Goal: Task Accomplishment & Management: Use online tool/utility

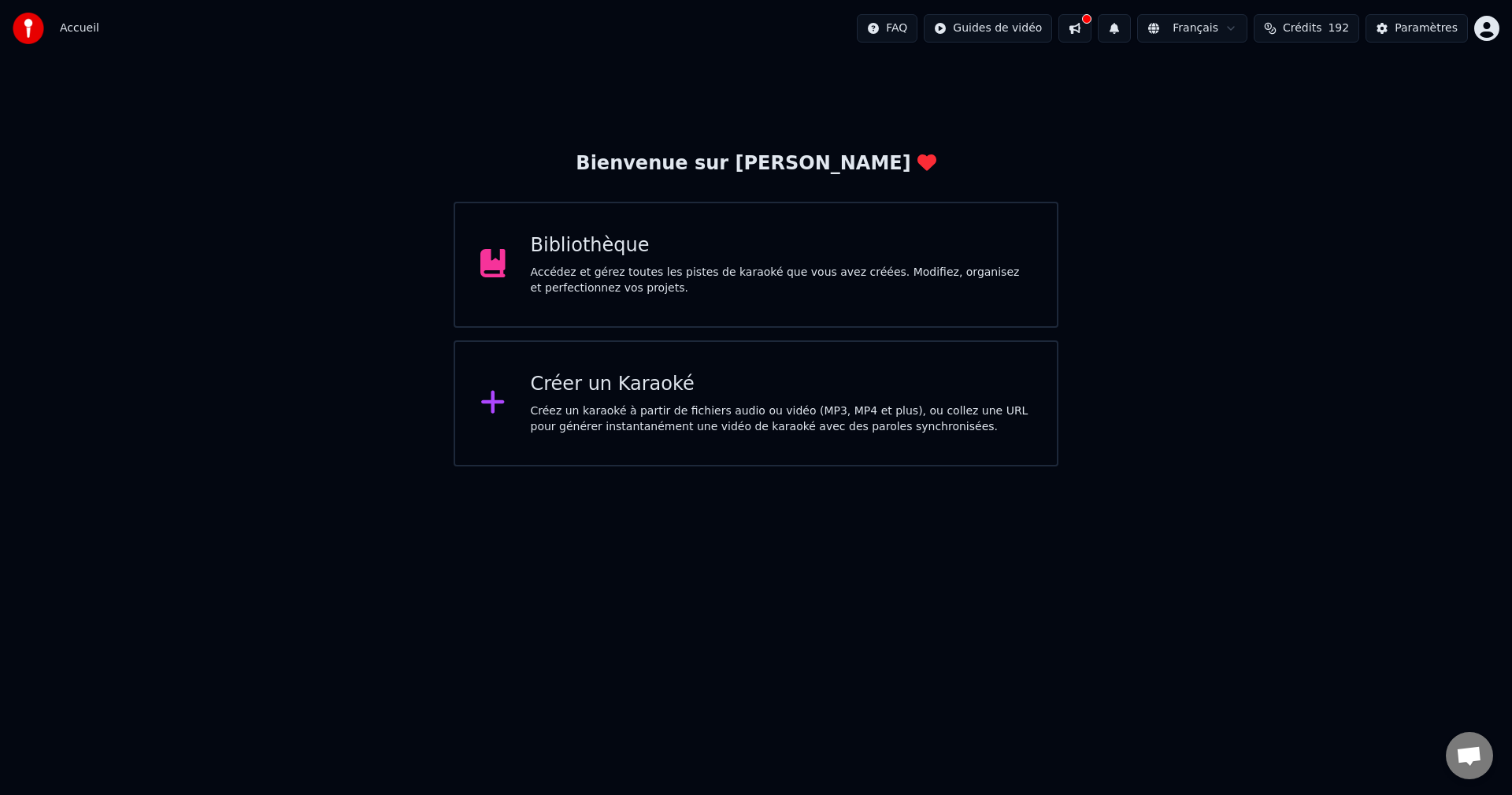
click at [614, 408] on div "Créez un karaoké à partir de fichiers audio ou vidéo (MP3, MP4 et plus), ou col…" at bounding box center [781, 419] width 502 height 31
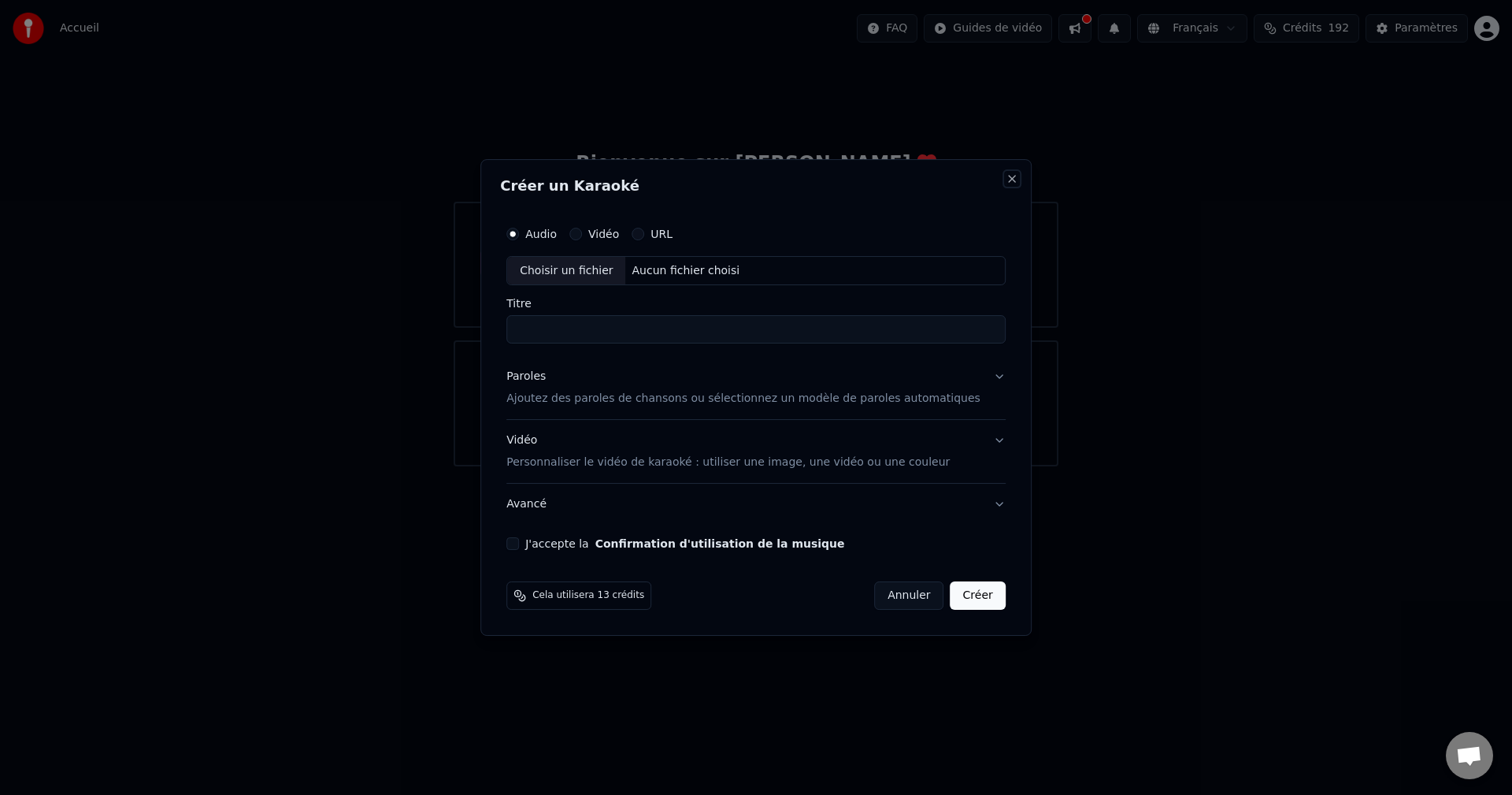
drag, startPoint x: 983, startPoint y: 180, endPoint x: 992, endPoint y: 167, distance: 15.8
click at [1006, 174] on button "Close" at bounding box center [1012, 178] width 13 height 13
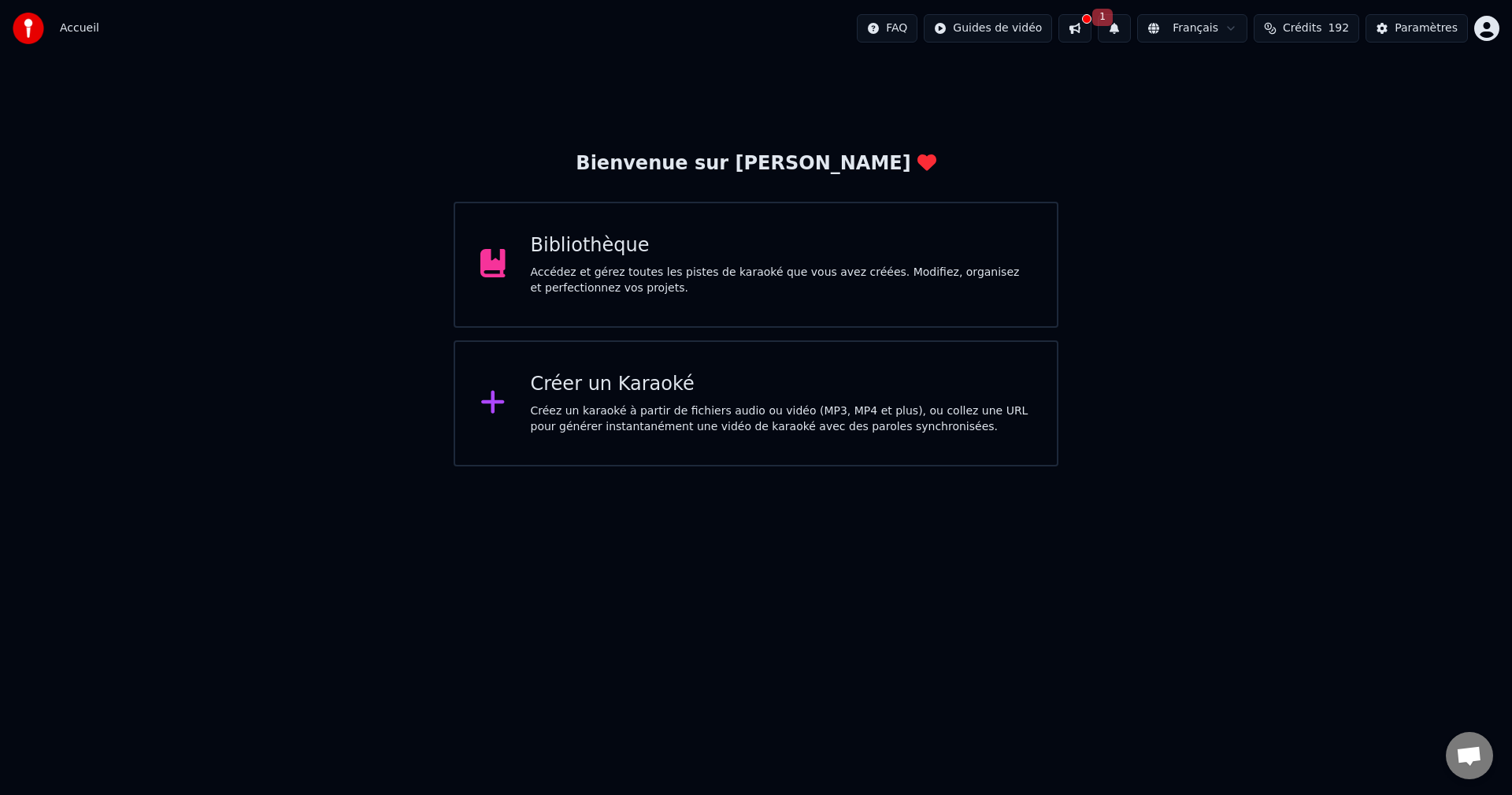
click at [1092, 19] on div at bounding box center [1087, 19] width 10 height 10
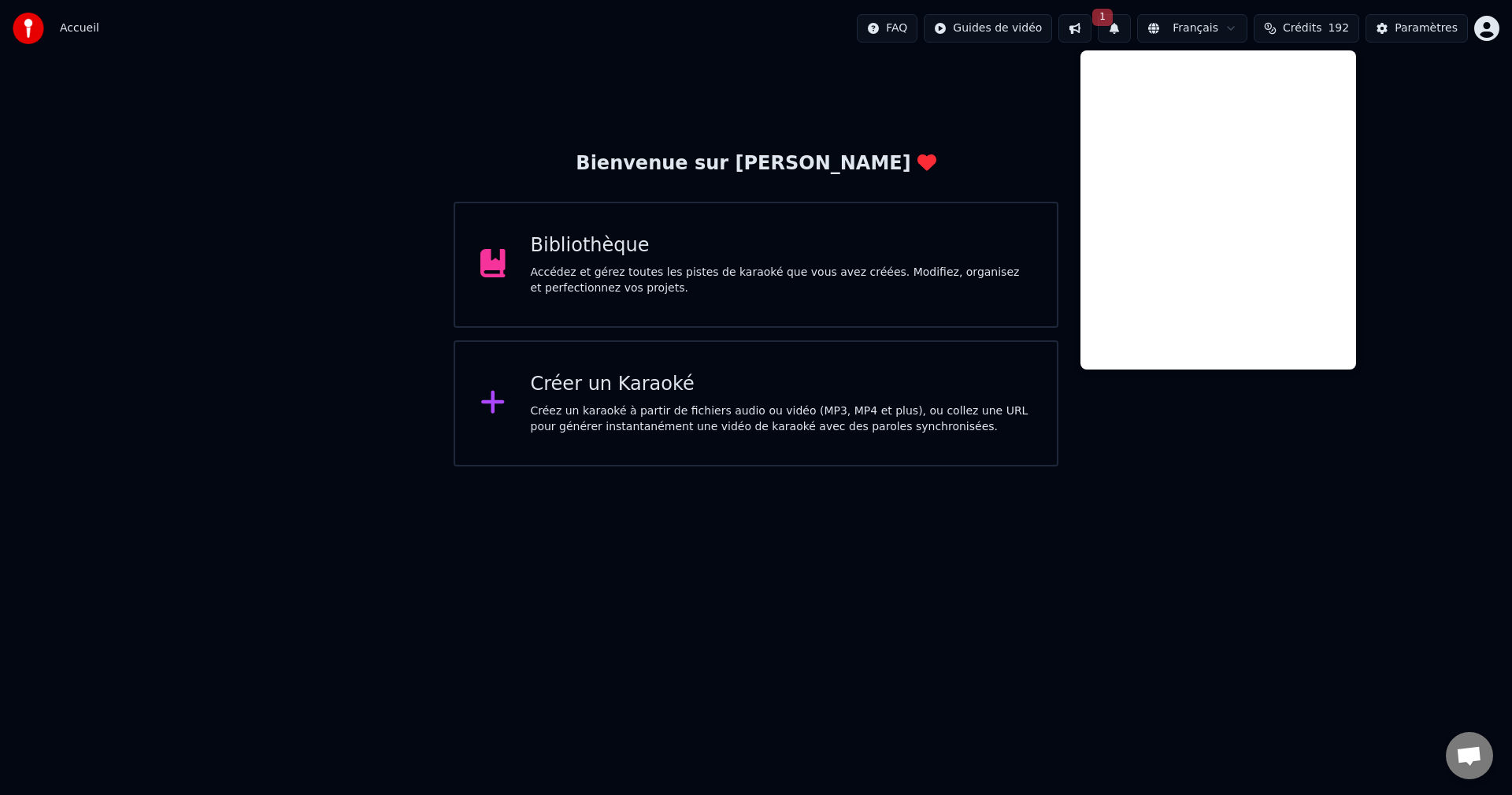
click at [1460, 195] on div "Bienvenue sur Youka Bibliothèque Accédez et gérez toutes les pistes de karaoké …" at bounding box center [756, 261] width 1512 height 409
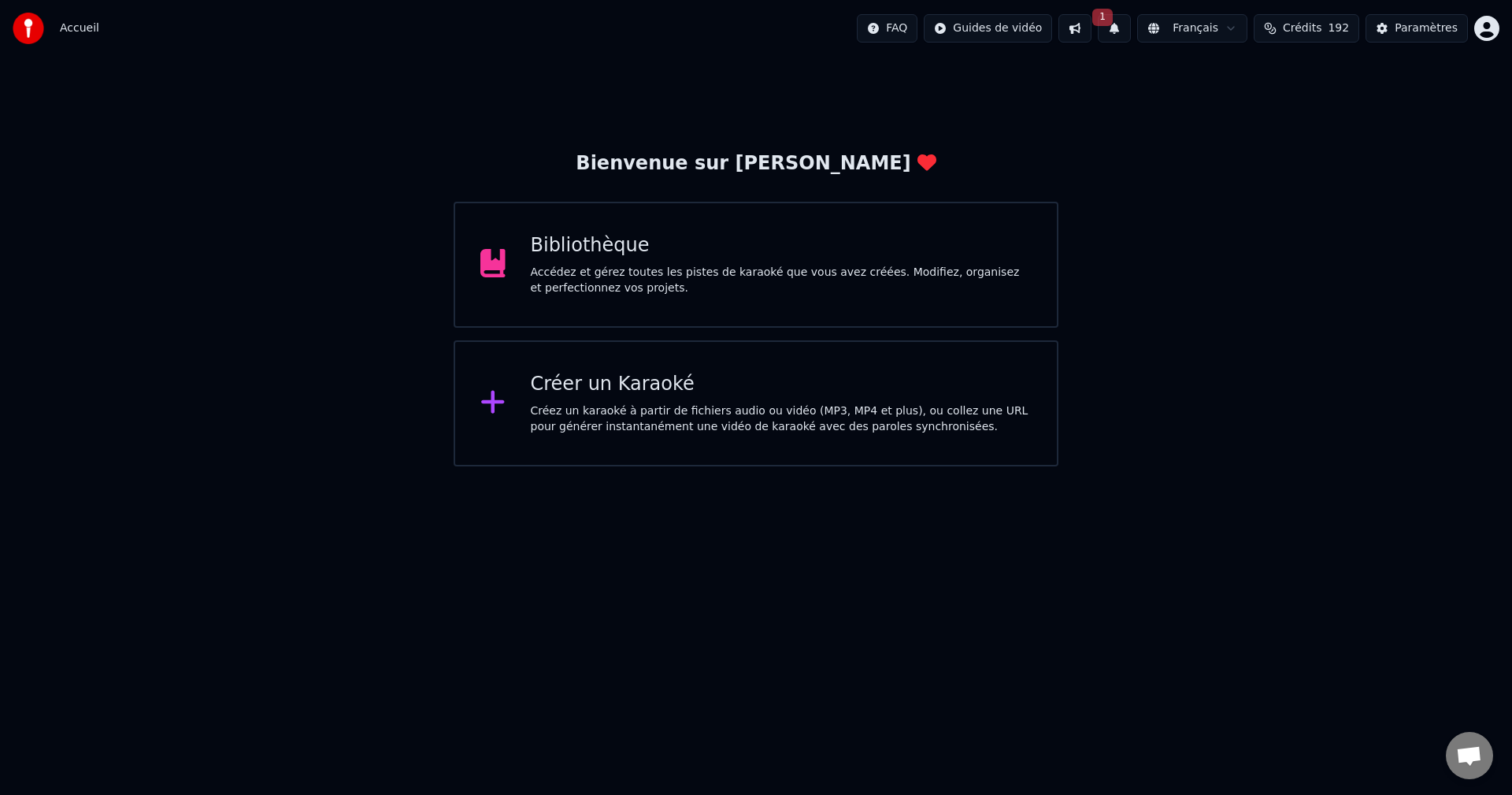
click at [609, 392] on div "Créer un Karaoké" at bounding box center [781, 385] width 502 height 25
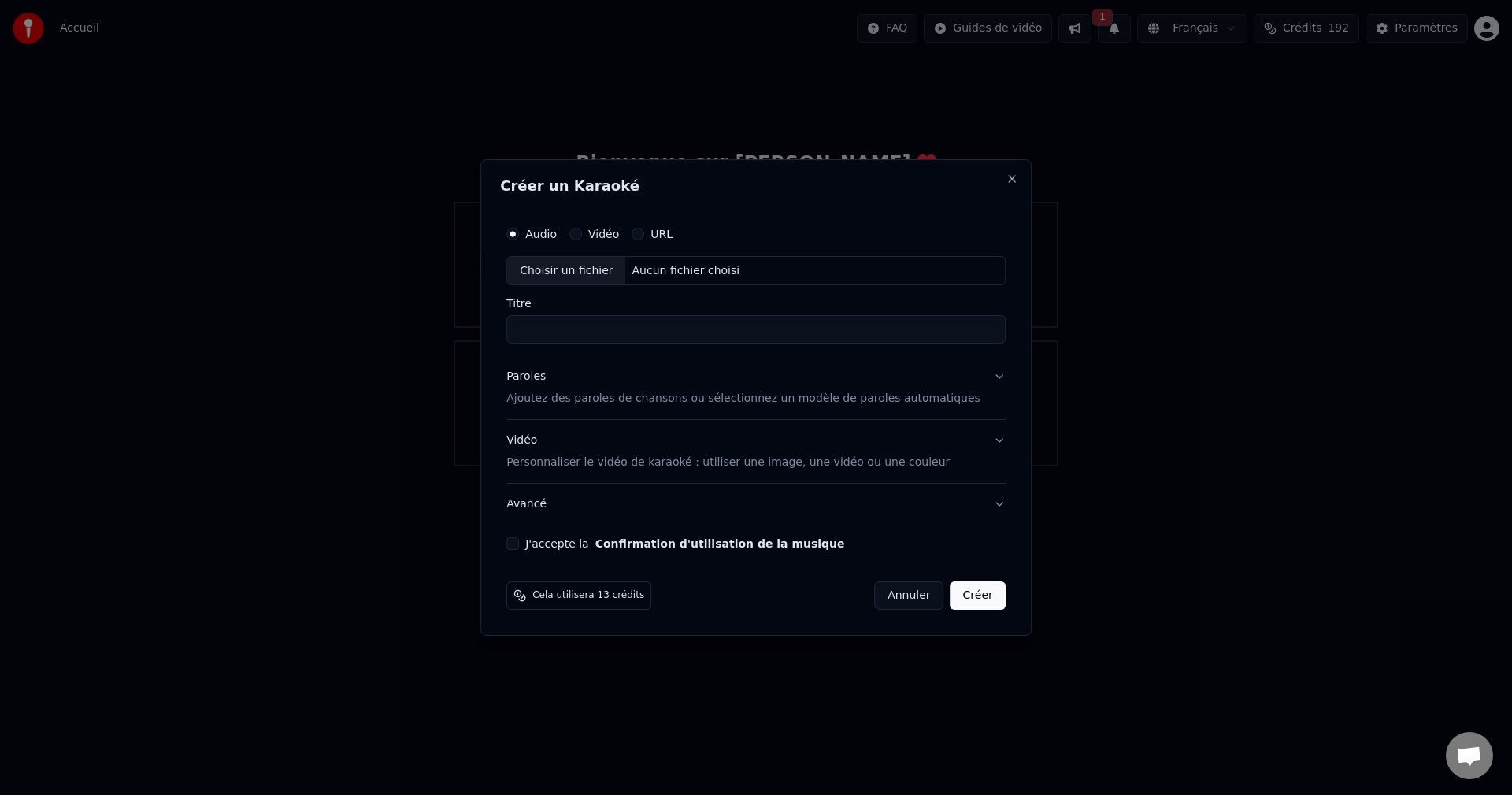
click at [689, 274] on div "Aucun fichier choisi" at bounding box center [687, 271] width 121 height 16
click at [694, 268] on div "Aucun fichier choisi" at bounding box center [687, 271] width 121 height 16
type input "**********"
click at [561, 460] on p "Personnaliser le vidéo de karaoké : utiliser une image, une vidéo ou une couleur" at bounding box center [728, 463] width 443 height 16
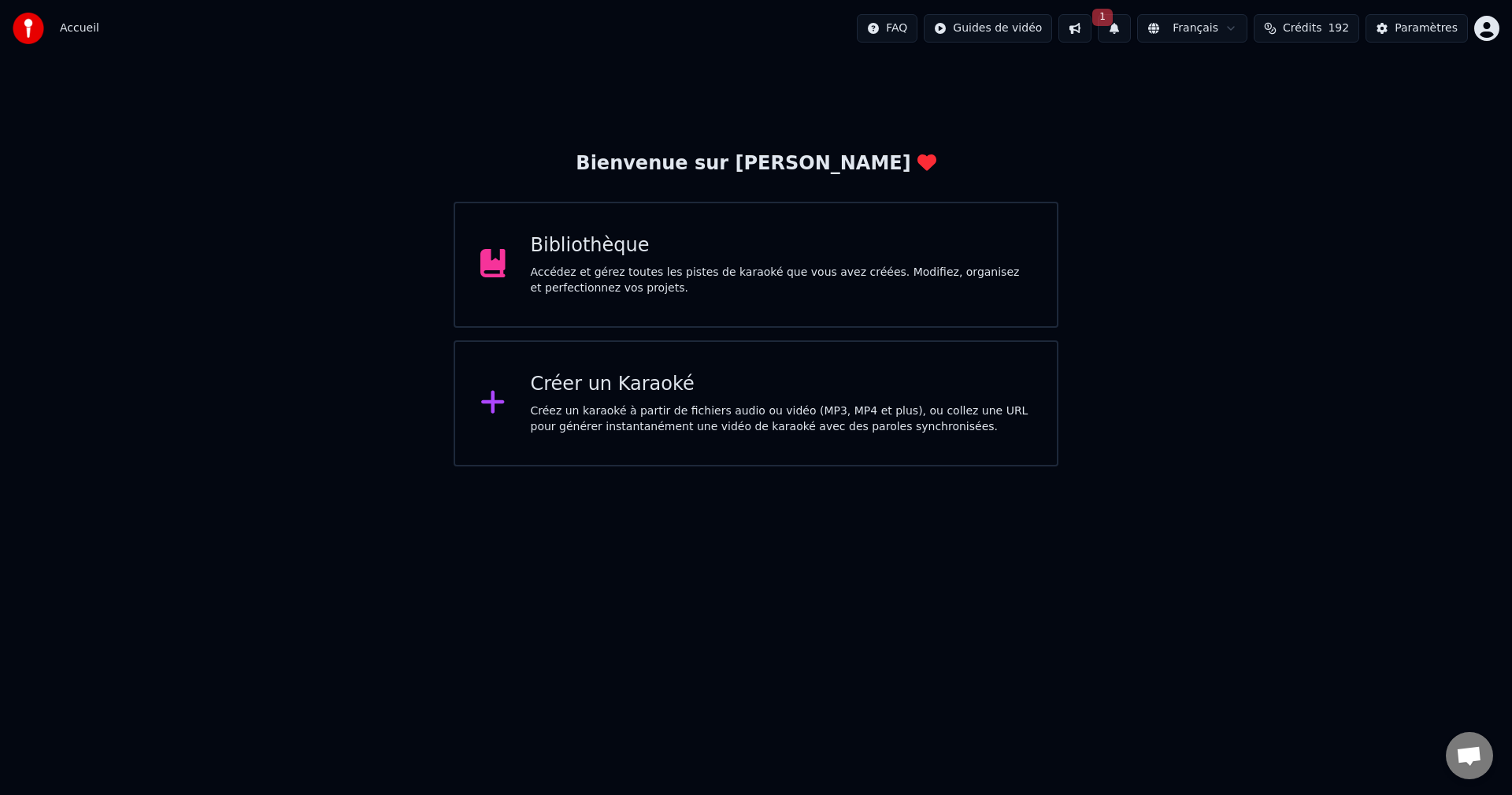
click at [570, 398] on div "Créer un Karaoké Créez un karaoké à partir de fichiers audio ou vidéo (MP3, MP4…" at bounding box center [781, 403] width 502 height 63
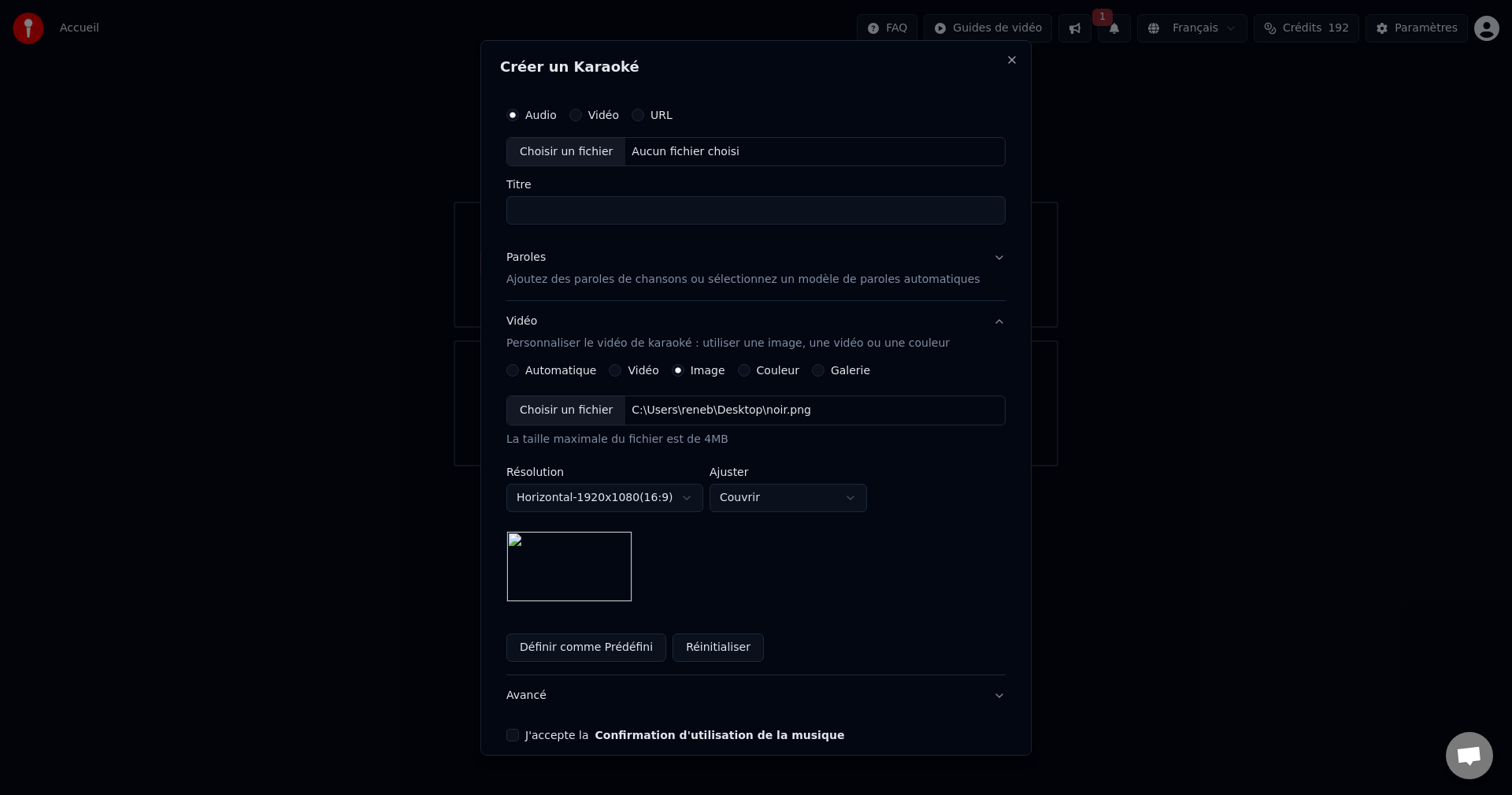
click at [672, 145] on div "Aucun fichier choisi" at bounding box center [687, 151] width 121 height 16
type input "**********"
click at [557, 278] on p "Ajoutez des paroles de chansons ou sélectionnez un modèle de paroles automatiqu…" at bounding box center [743, 280] width 474 height 16
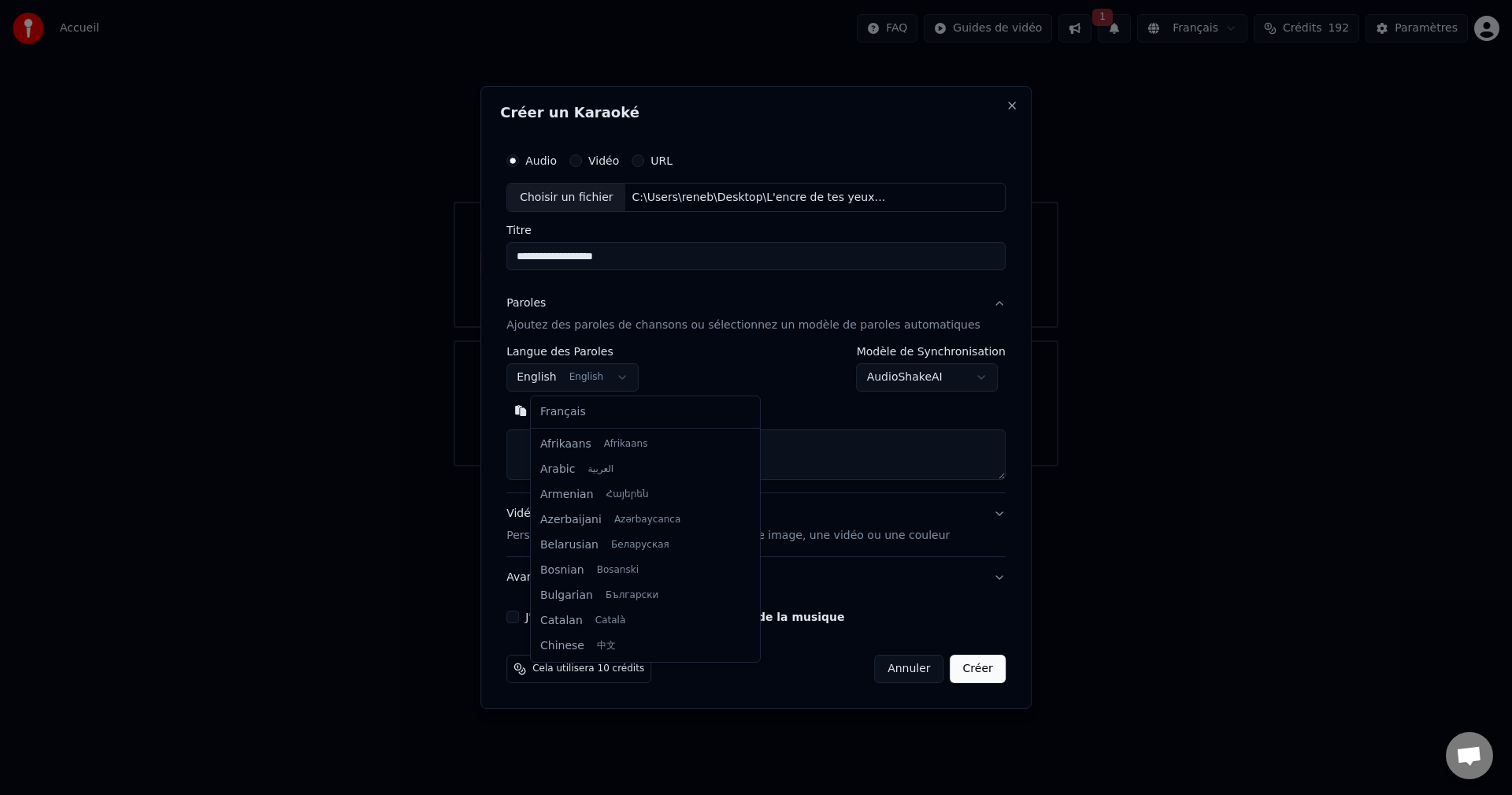
click at [640, 376] on body "**********" at bounding box center [756, 233] width 1512 height 467
select select "**"
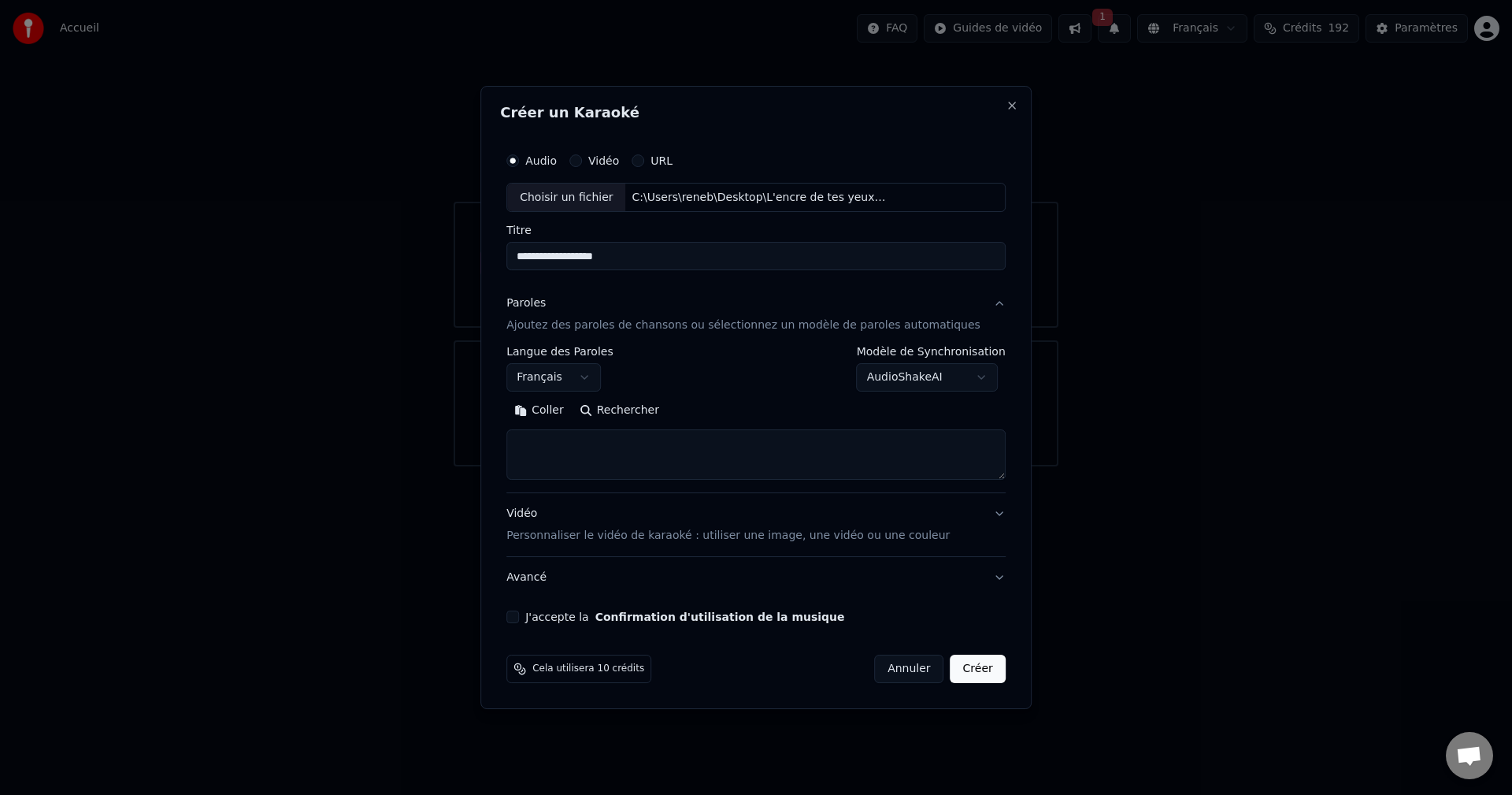
click at [634, 405] on button "Rechercher" at bounding box center [620, 411] width 95 height 25
click at [964, 376] on body "**********" at bounding box center [756, 233] width 1512 height 467
type textarea "**********"
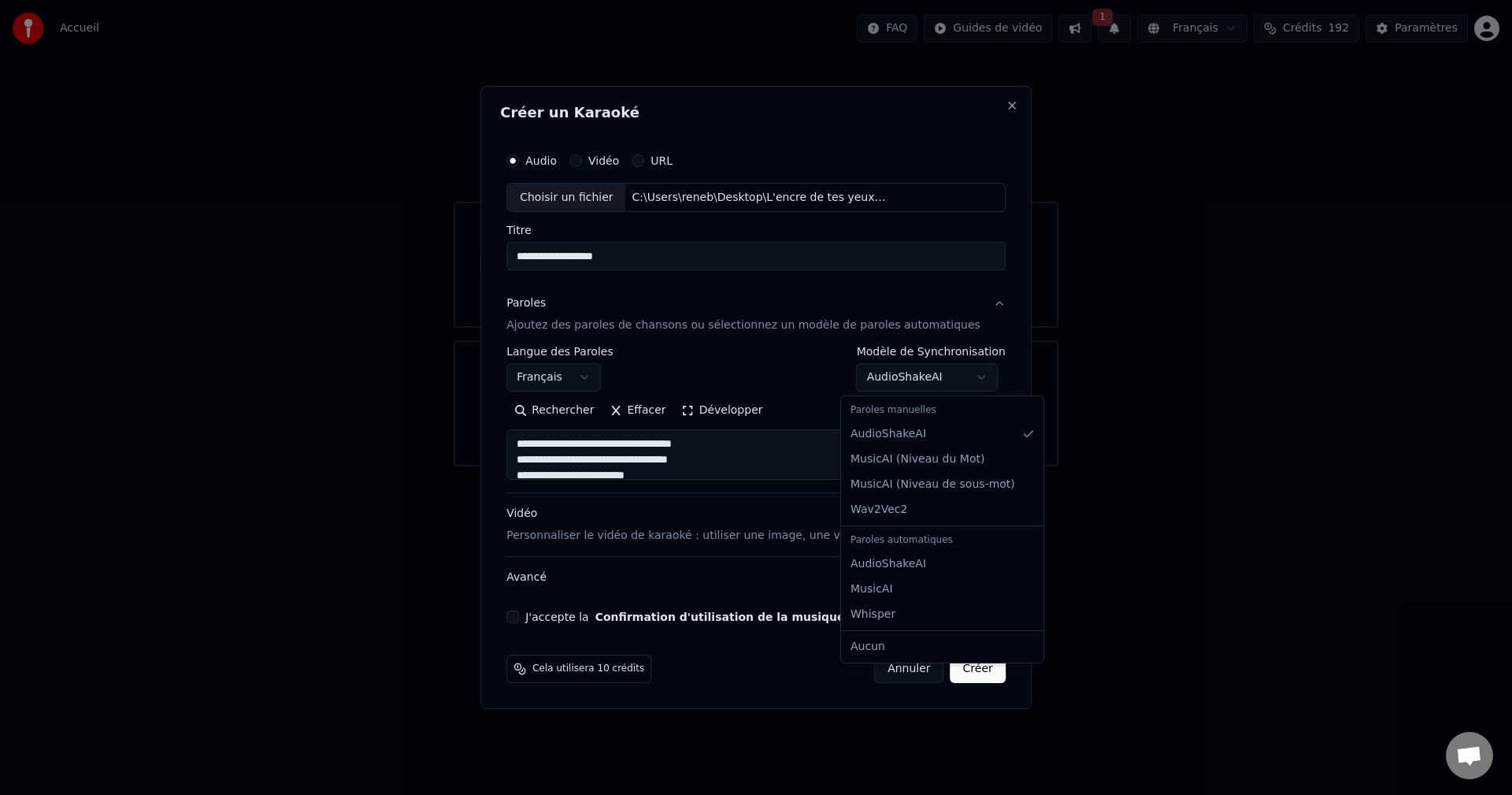
click at [964, 376] on body "**********" at bounding box center [756, 233] width 1512 height 467
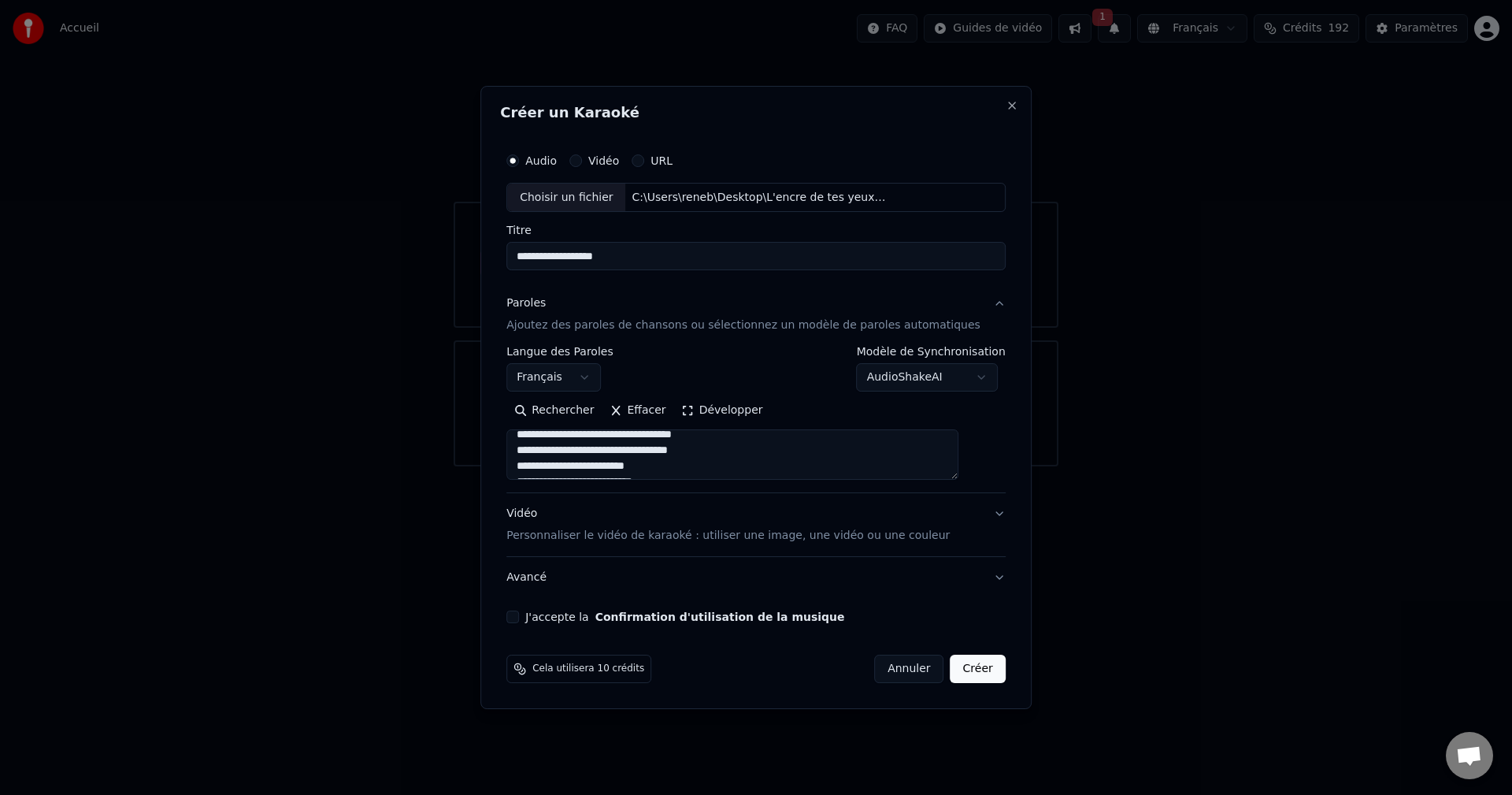
scroll to position [0, 0]
click at [519, 615] on button "J'accepte la Confirmation d'utilisation de la musique" at bounding box center [512, 617] width 13 height 13
click at [964, 666] on button "Créer" at bounding box center [978, 668] width 56 height 28
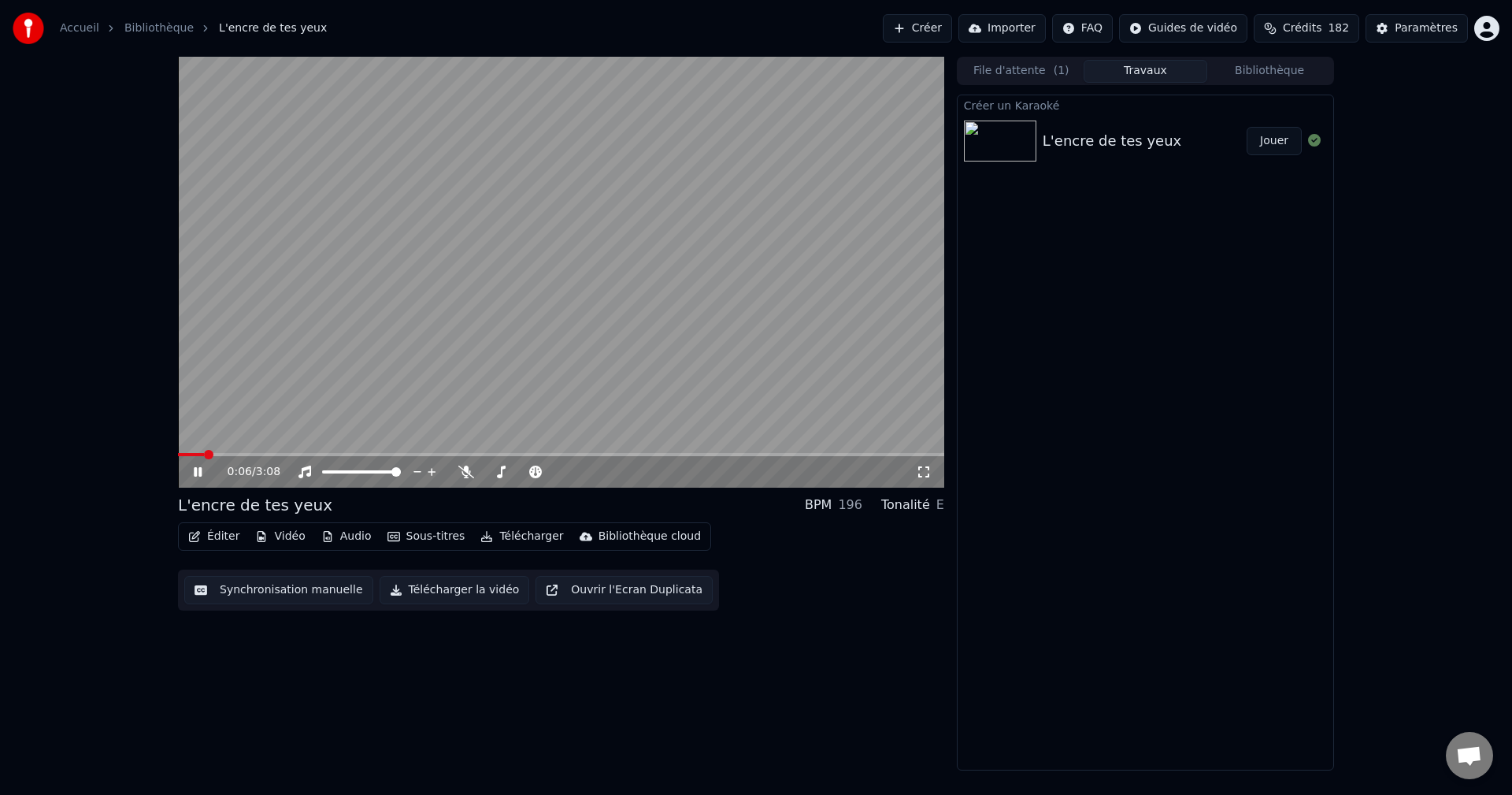
click at [201, 472] on icon at bounding box center [198, 472] width 8 height 10
click at [178, 456] on span at bounding box center [183, 455] width 10 height 10
click at [344, 535] on button "Audio" at bounding box center [346, 536] width 63 height 22
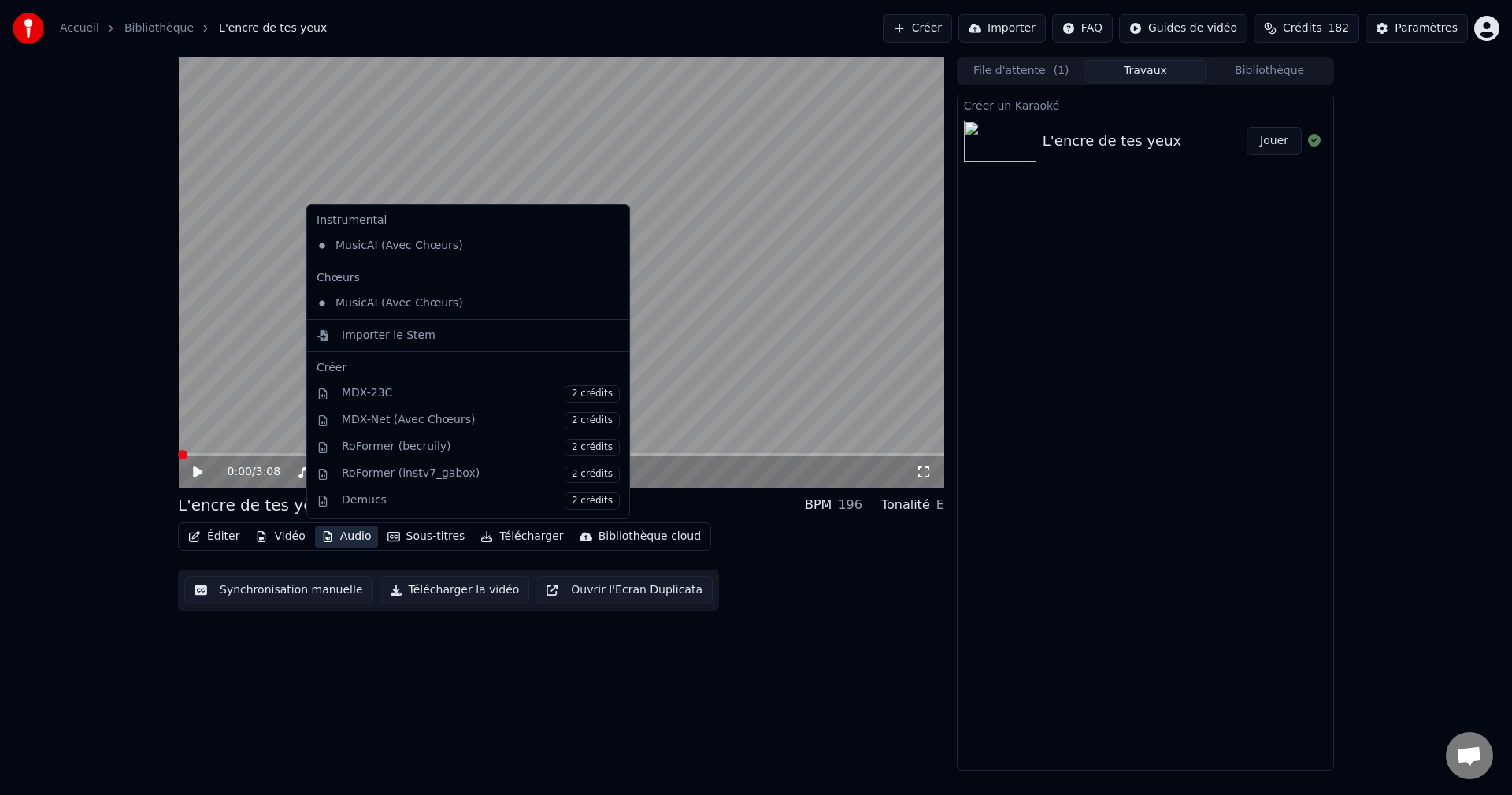
click at [187, 464] on div "0:00 / 3:08" at bounding box center [561, 472] width 754 height 16
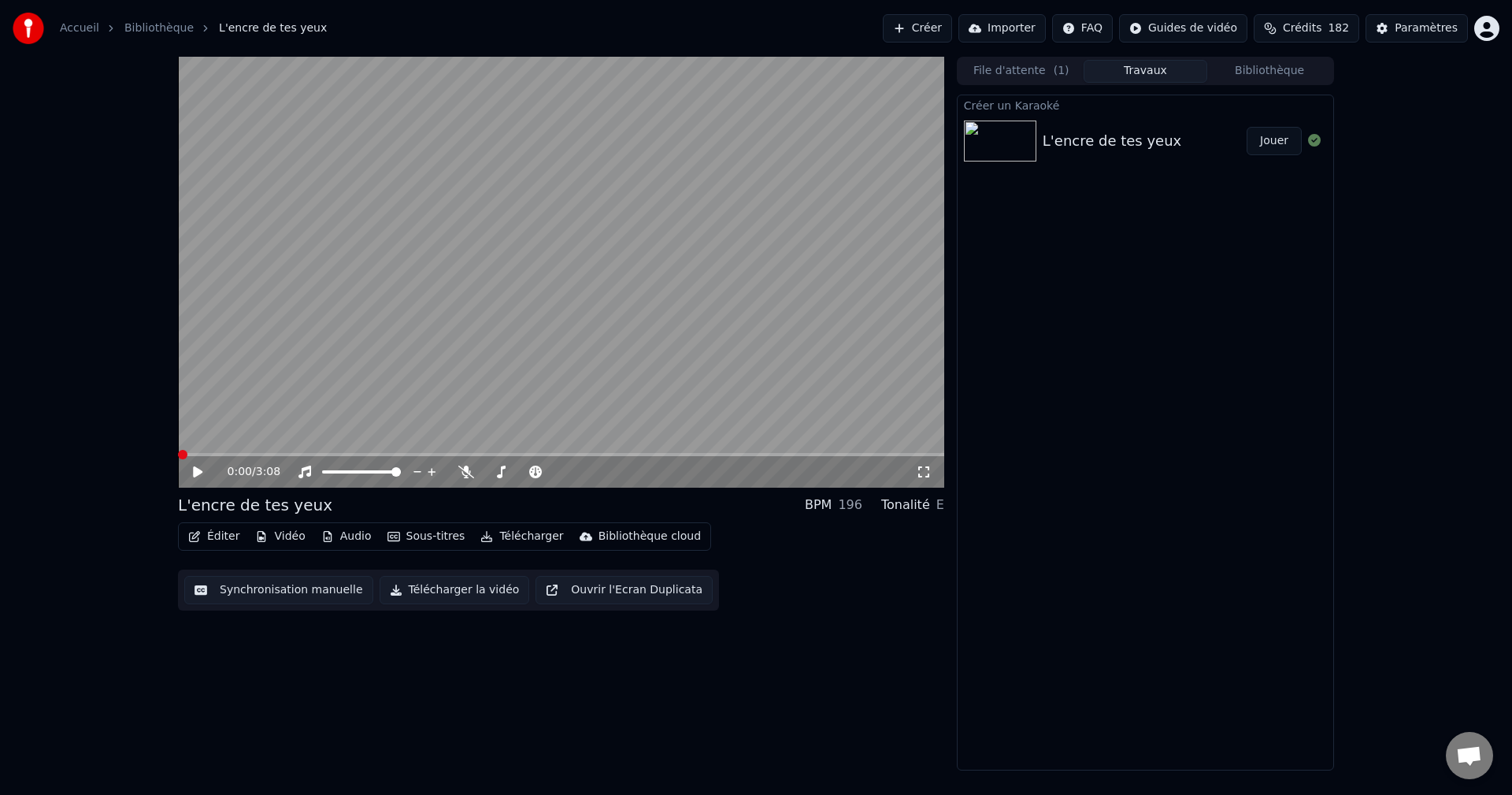
click at [199, 469] on icon at bounding box center [209, 472] width 37 height 13
click at [203, 469] on icon at bounding box center [209, 472] width 37 height 13
click at [467, 470] on icon at bounding box center [467, 472] width 16 height 13
click at [178, 459] on span at bounding box center [183, 455] width 10 height 10
click at [197, 473] on icon at bounding box center [198, 472] width 10 height 11
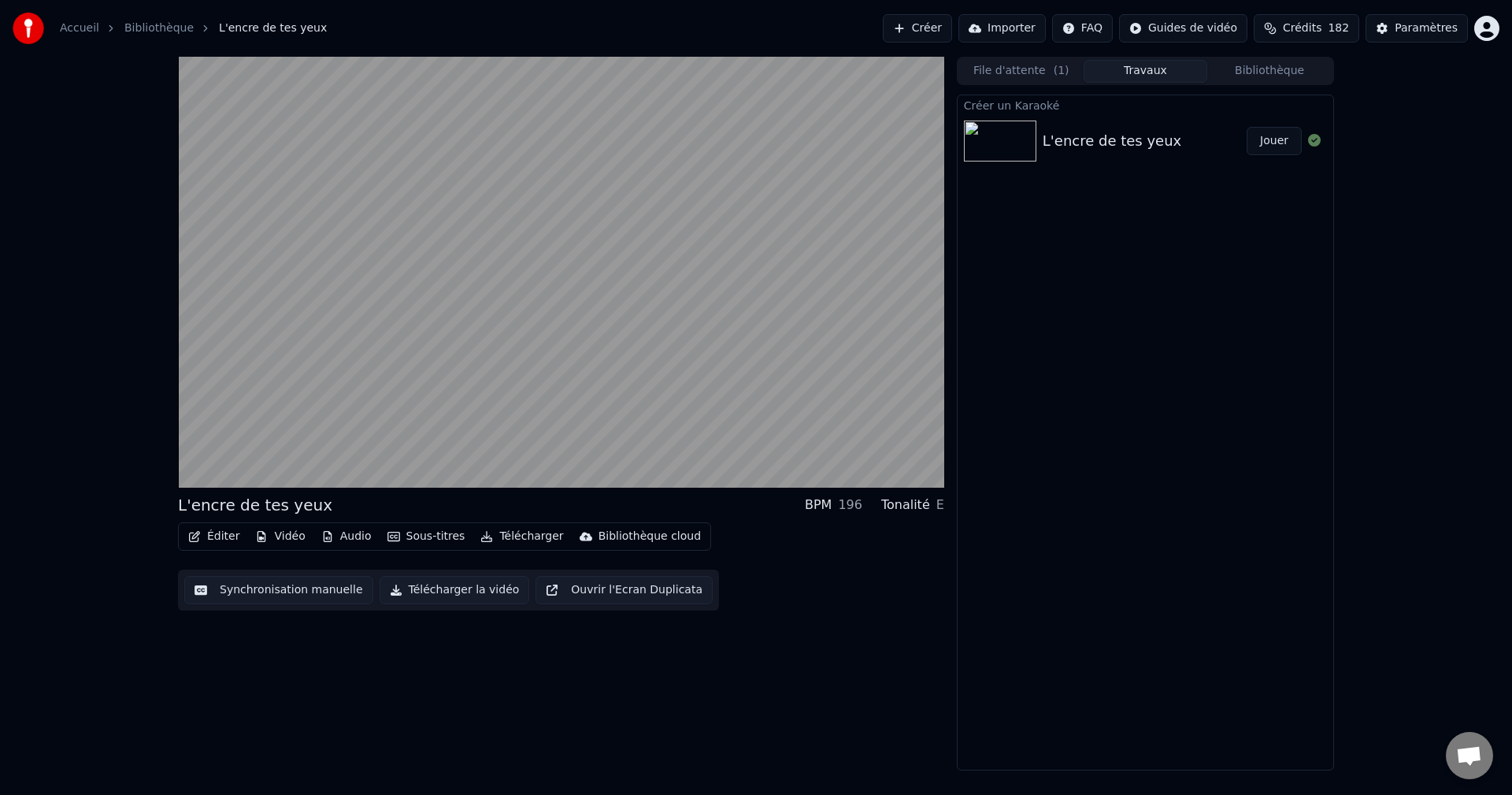
click at [1268, 142] on button "Jouer" at bounding box center [1274, 140] width 56 height 28
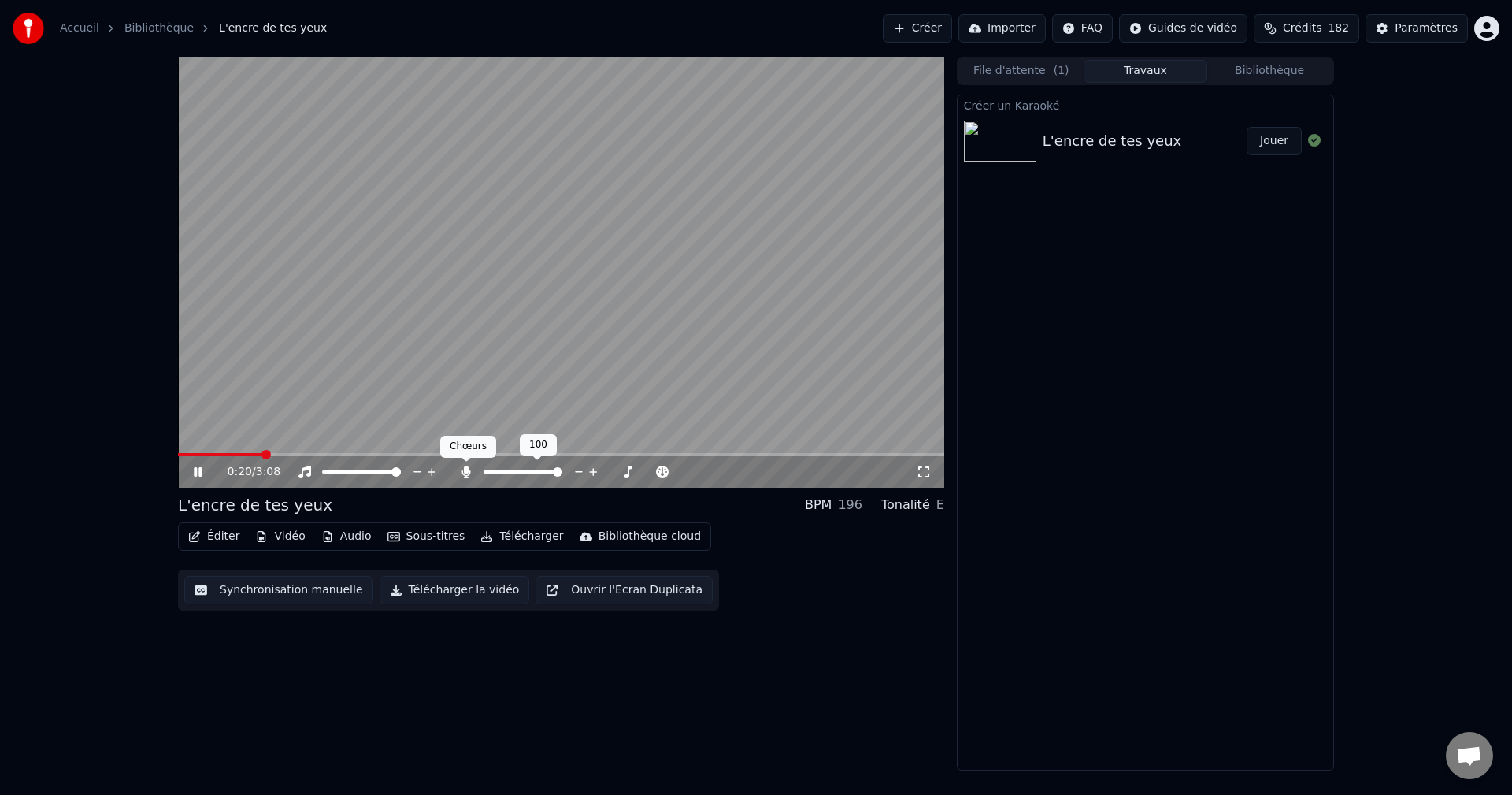
click at [466, 469] on icon at bounding box center [466, 472] width 9 height 13
click at [464, 472] on icon at bounding box center [467, 472] width 16 height 13
click at [462, 453] on span at bounding box center [320, 454] width 284 height 3
click at [447, 454] on div "Chœurs Chœurs" at bounding box center [468, 446] width 56 height 22
click at [454, 453] on span at bounding box center [326, 454] width 296 height 3
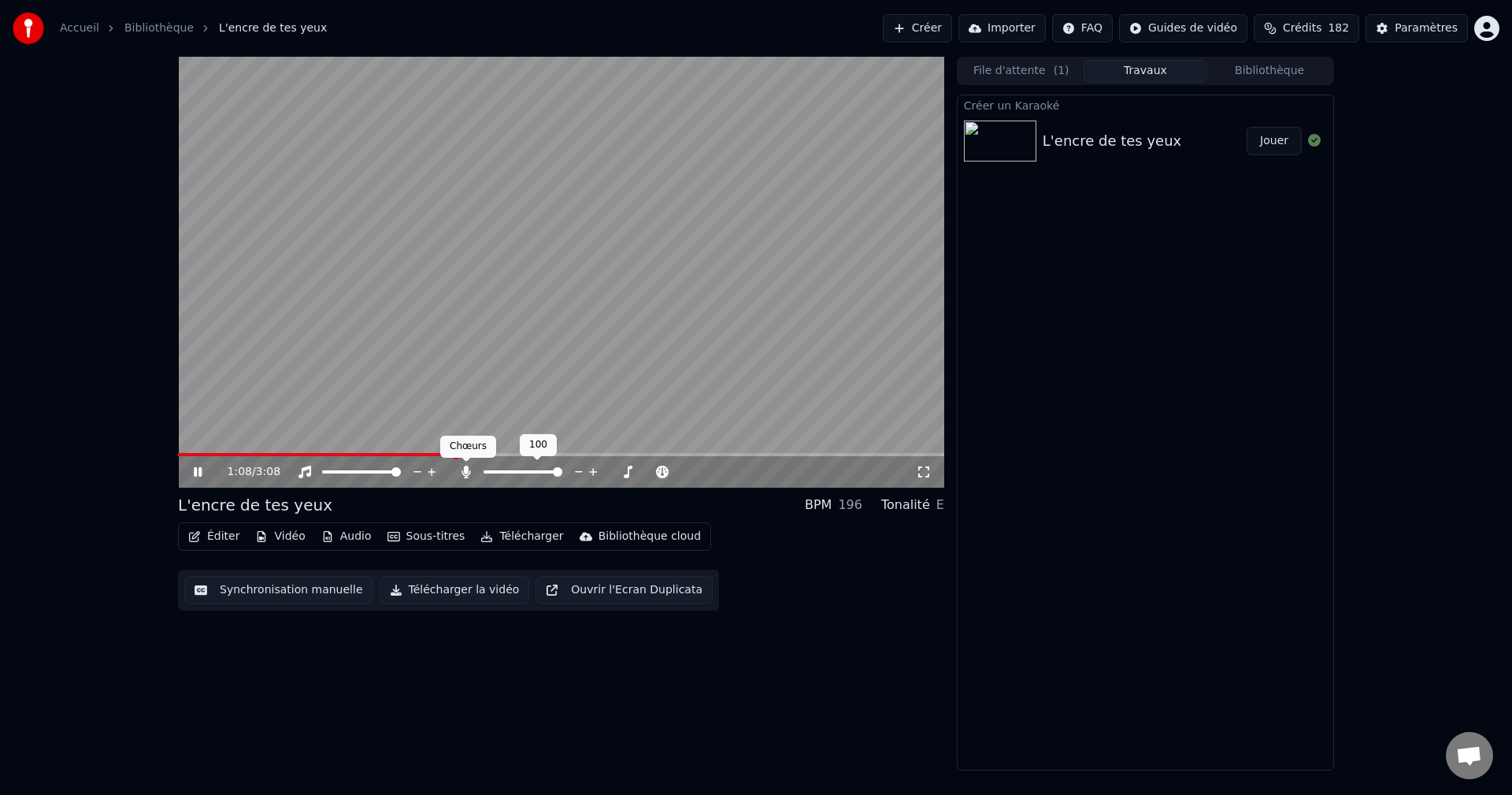
click at [468, 475] on icon at bounding box center [466, 472] width 9 height 13
click at [463, 473] on icon at bounding box center [467, 472] width 16 height 13
click at [698, 451] on video at bounding box center [561, 272] width 767 height 431
click at [698, 455] on span at bounding box center [437, 454] width 519 height 3
click at [192, 470] on icon at bounding box center [209, 472] width 37 height 13
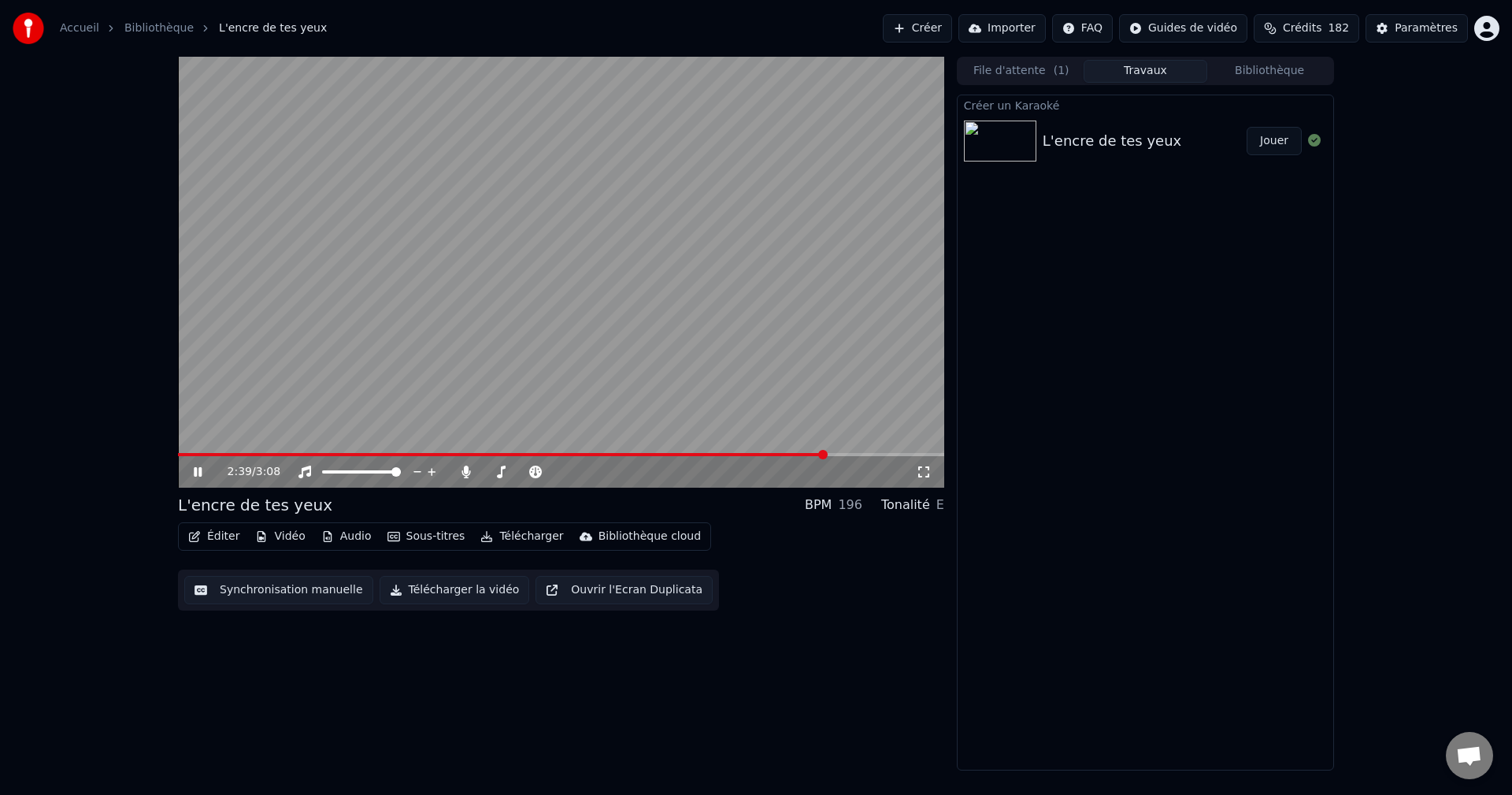
click at [623, 455] on span at bounding box center [502, 454] width 648 height 3
click at [648, 455] on span at bounding box center [561, 454] width 767 height 3
click at [648, 456] on span at bounding box center [465, 454] width 573 height 3
click at [666, 454] on span at bounding box center [561, 454] width 767 height 3
click at [685, 455] on span at bounding box center [561, 454] width 767 height 3
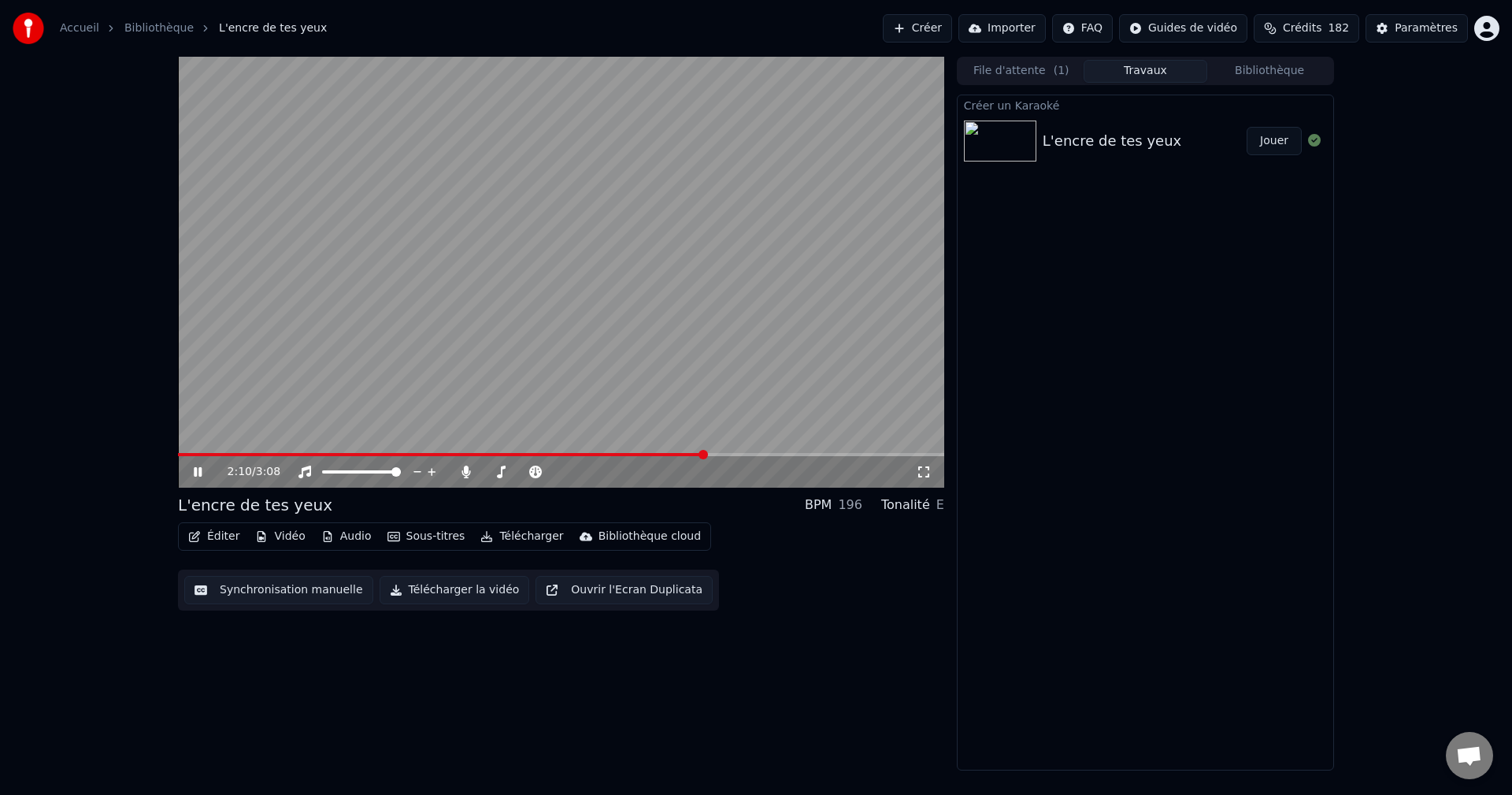
click at [704, 456] on span at bounding box center [561, 454] width 767 height 3
click at [194, 471] on icon at bounding box center [209, 472] width 37 height 13
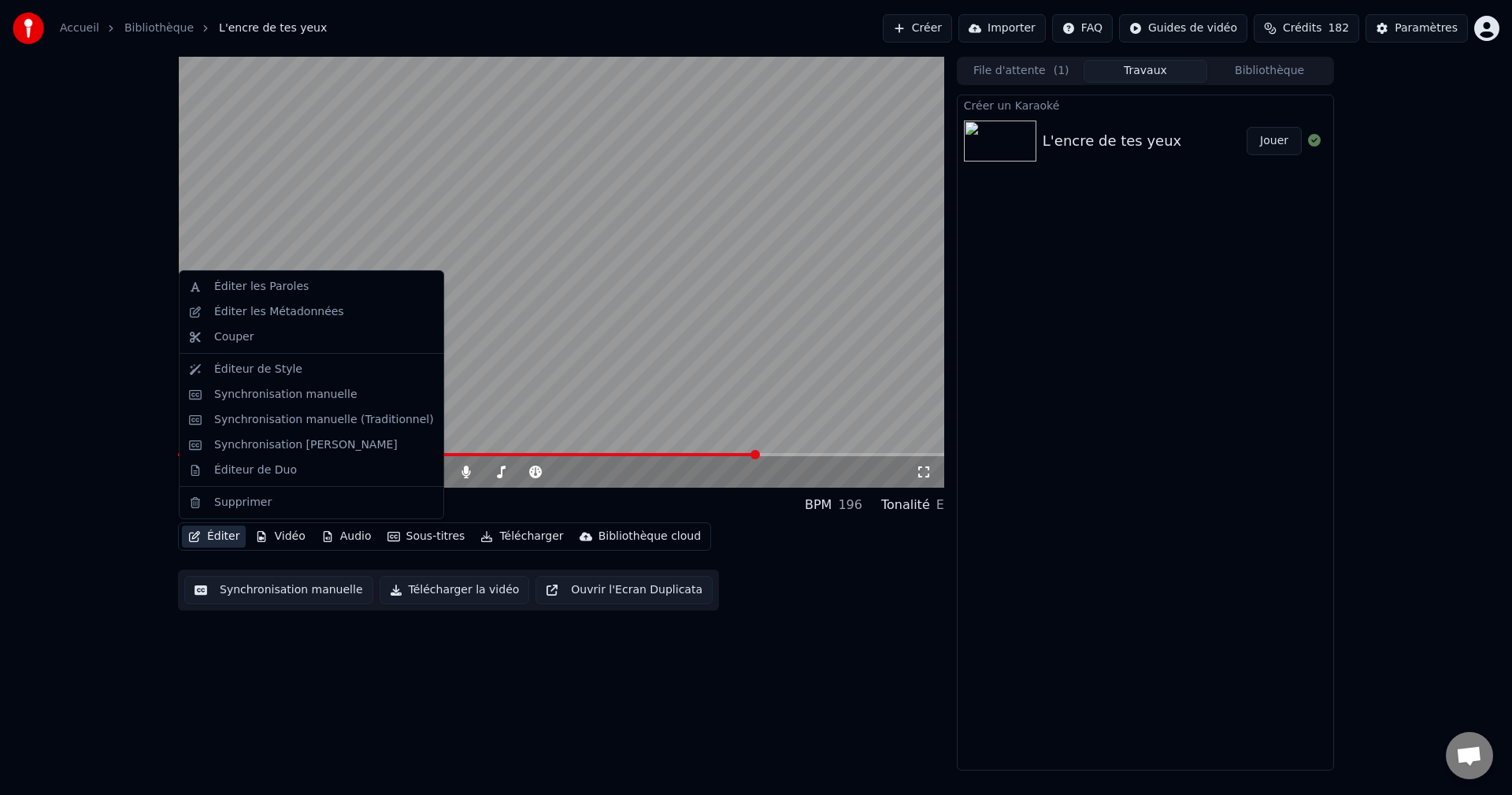
click at [217, 535] on button "Éditer" at bounding box center [213, 536] width 63 height 22
click at [272, 286] on div "Éditer les Paroles" at bounding box center [261, 286] width 94 height 16
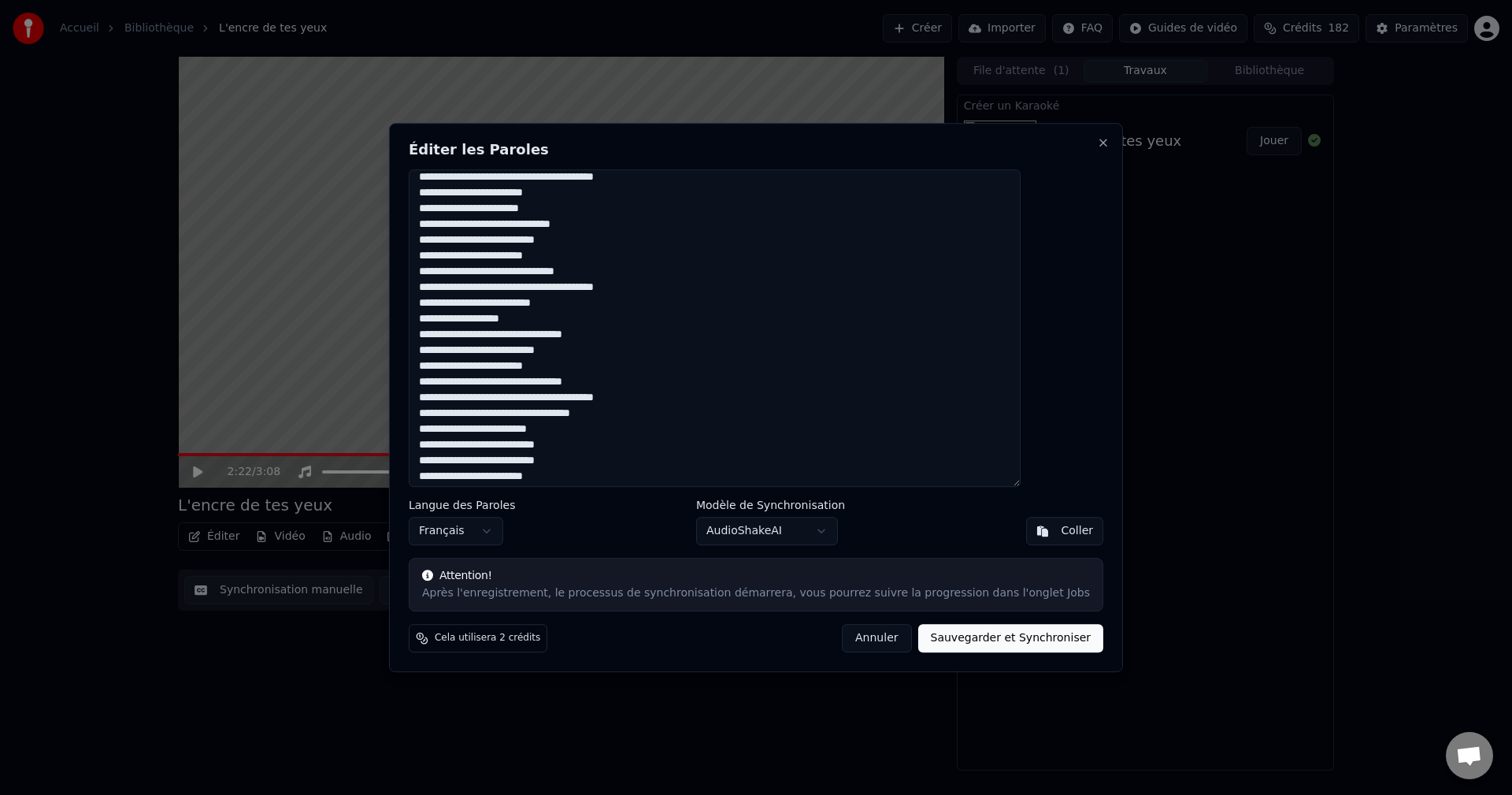
scroll to position [137, 0]
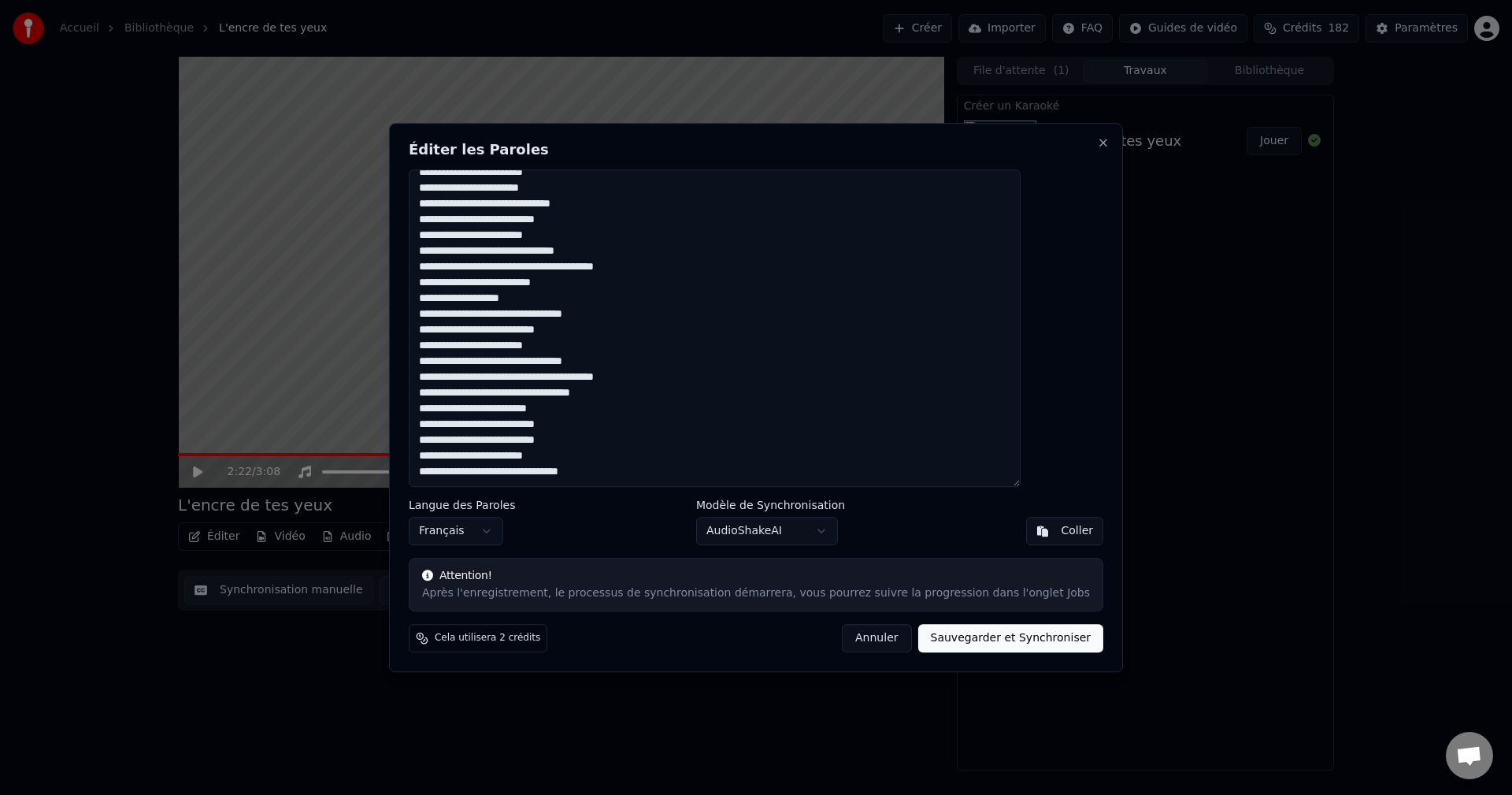
drag, startPoint x: 484, startPoint y: 377, endPoint x: 456, endPoint y: 377, distance: 28.0
click at [456, 377] on textarea "**********" at bounding box center [715, 328] width 612 height 319
type textarea "**********"
click at [990, 644] on button "Sauvegarder et Synchroniser" at bounding box center [1011, 637] width 186 height 28
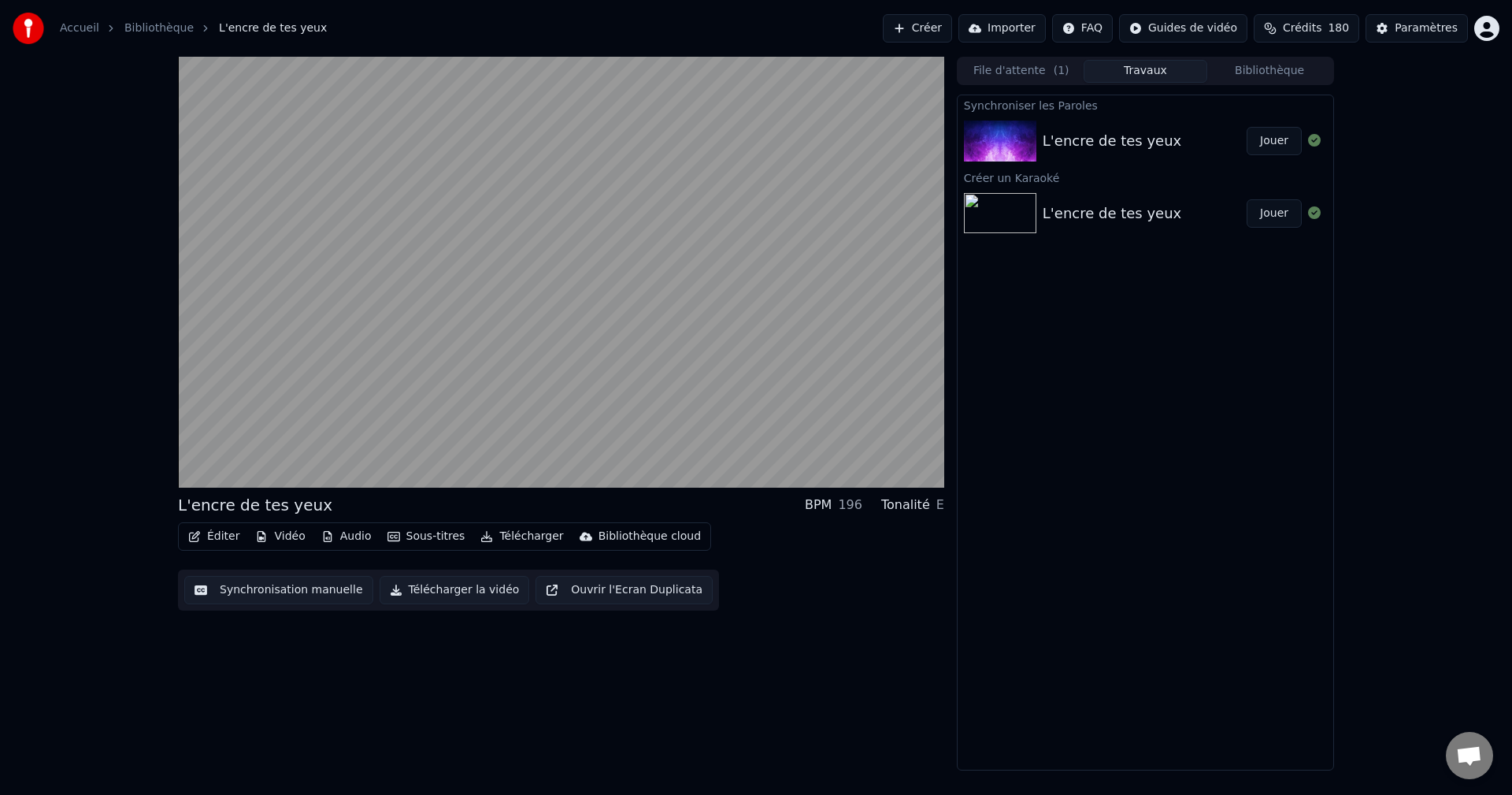
click at [1283, 142] on button "Jouer" at bounding box center [1274, 140] width 56 height 28
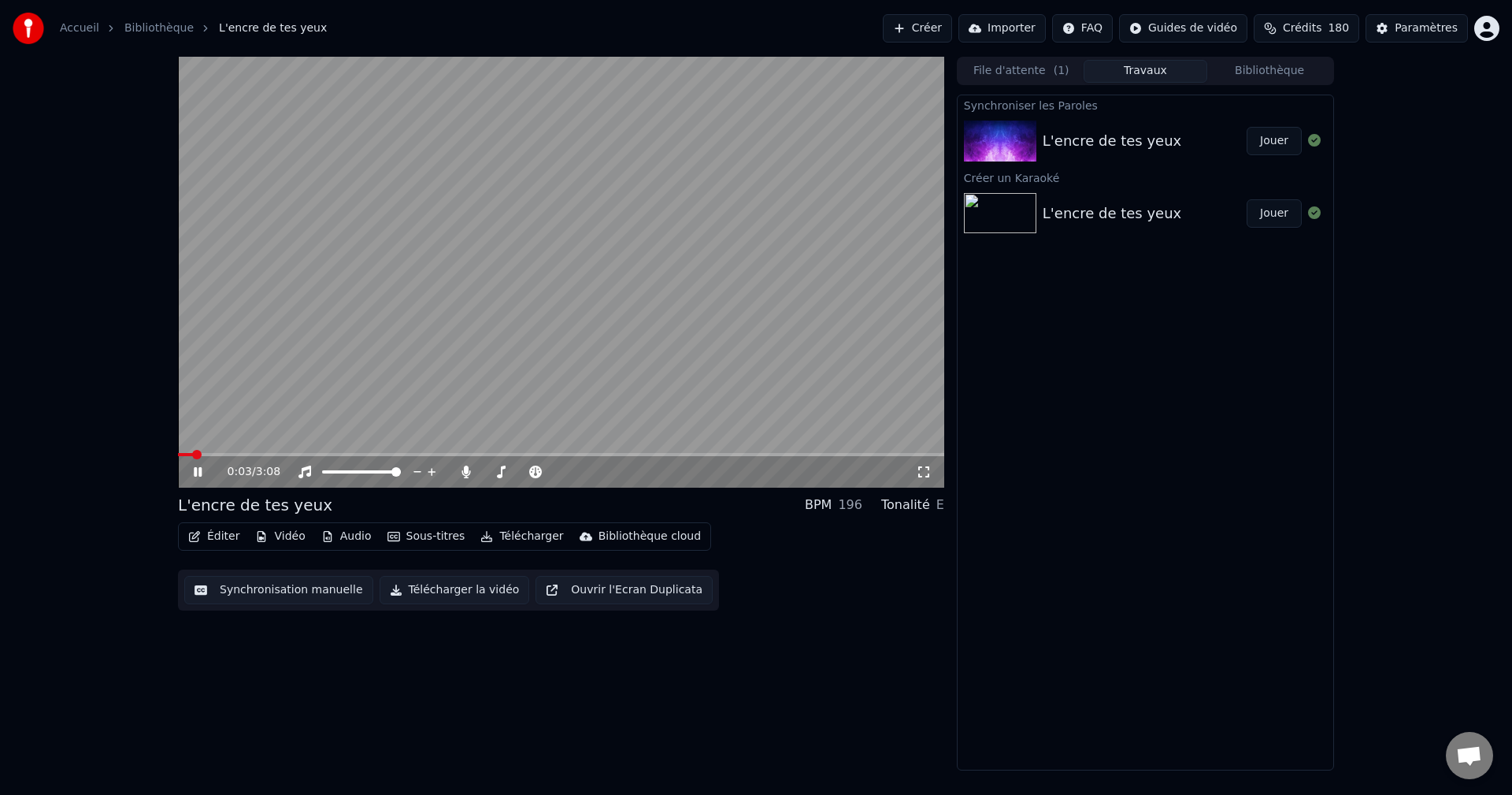
click at [634, 455] on span at bounding box center [561, 454] width 767 height 3
click at [467, 473] on icon at bounding box center [466, 472] width 9 height 13
click at [518, 537] on button "Télécharger" at bounding box center [522, 536] width 95 height 22
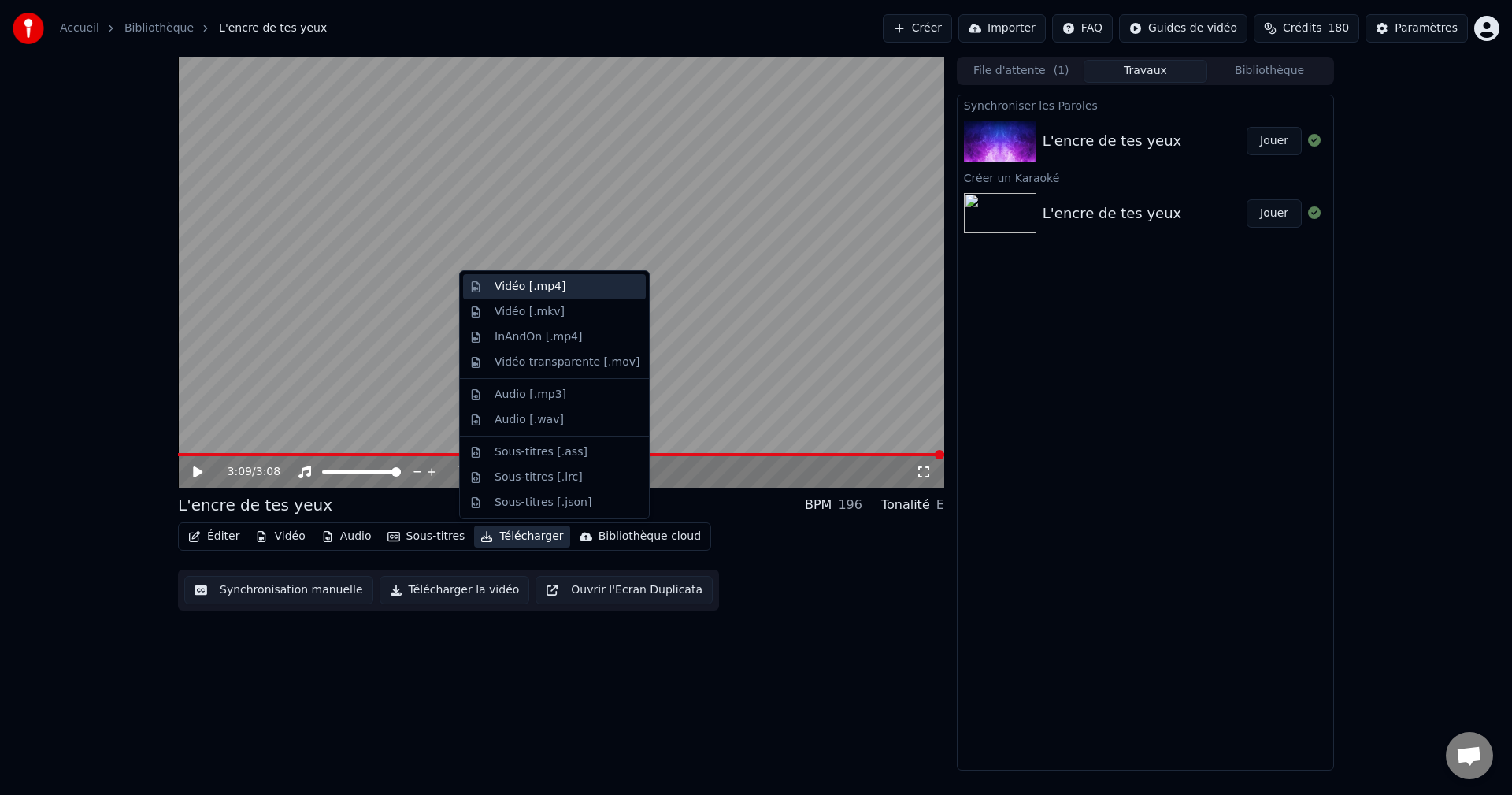
click at [503, 286] on div "Vidéo [.mp4]" at bounding box center [530, 286] width 71 height 16
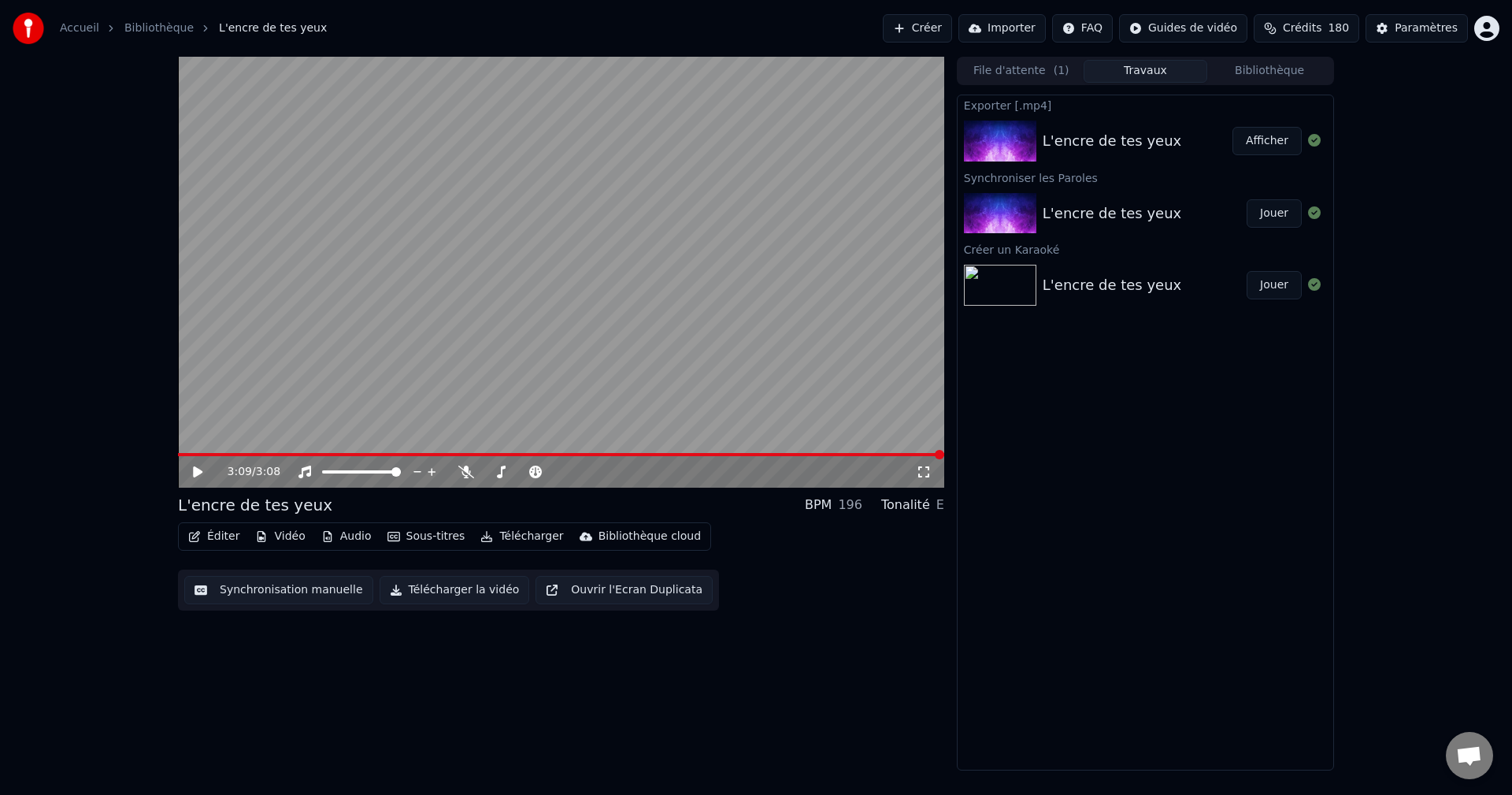
click at [1266, 144] on button "Afficher" at bounding box center [1266, 140] width 69 height 28
click at [1266, 141] on button "Afficher" at bounding box center [1266, 140] width 69 height 28
click at [953, 30] on button "Créer" at bounding box center [917, 28] width 69 height 28
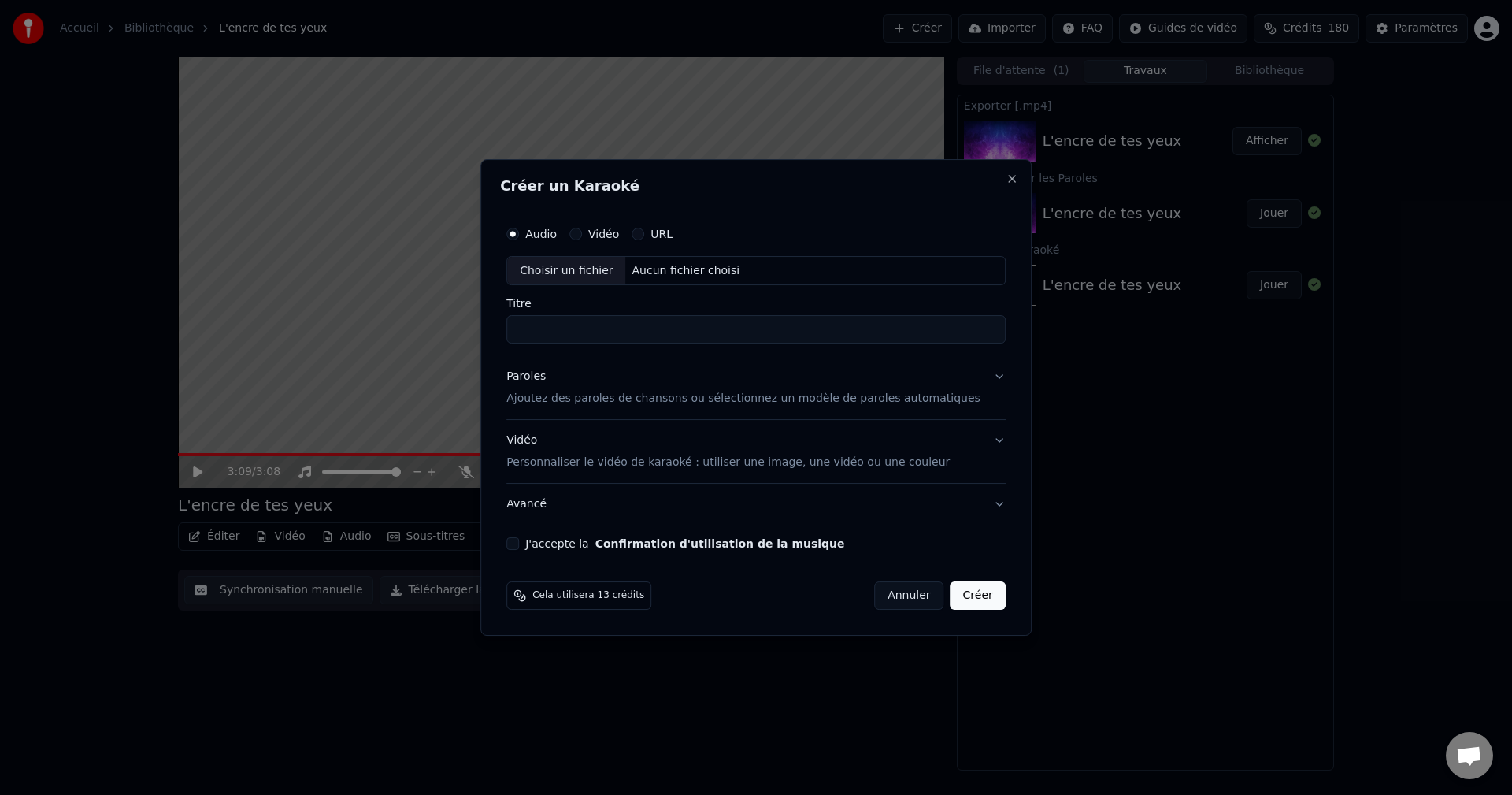
click at [666, 270] on div "Aucun fichier choisi" at bounding box center [687, 271] width 121 height 16
type input "**********"
click at [624, 399] on p "Ajoutez des paroles de chansons ou sélectionnez un modèle de paroles automatiqu…" at bounding box center [743, 399] width 474 height 16
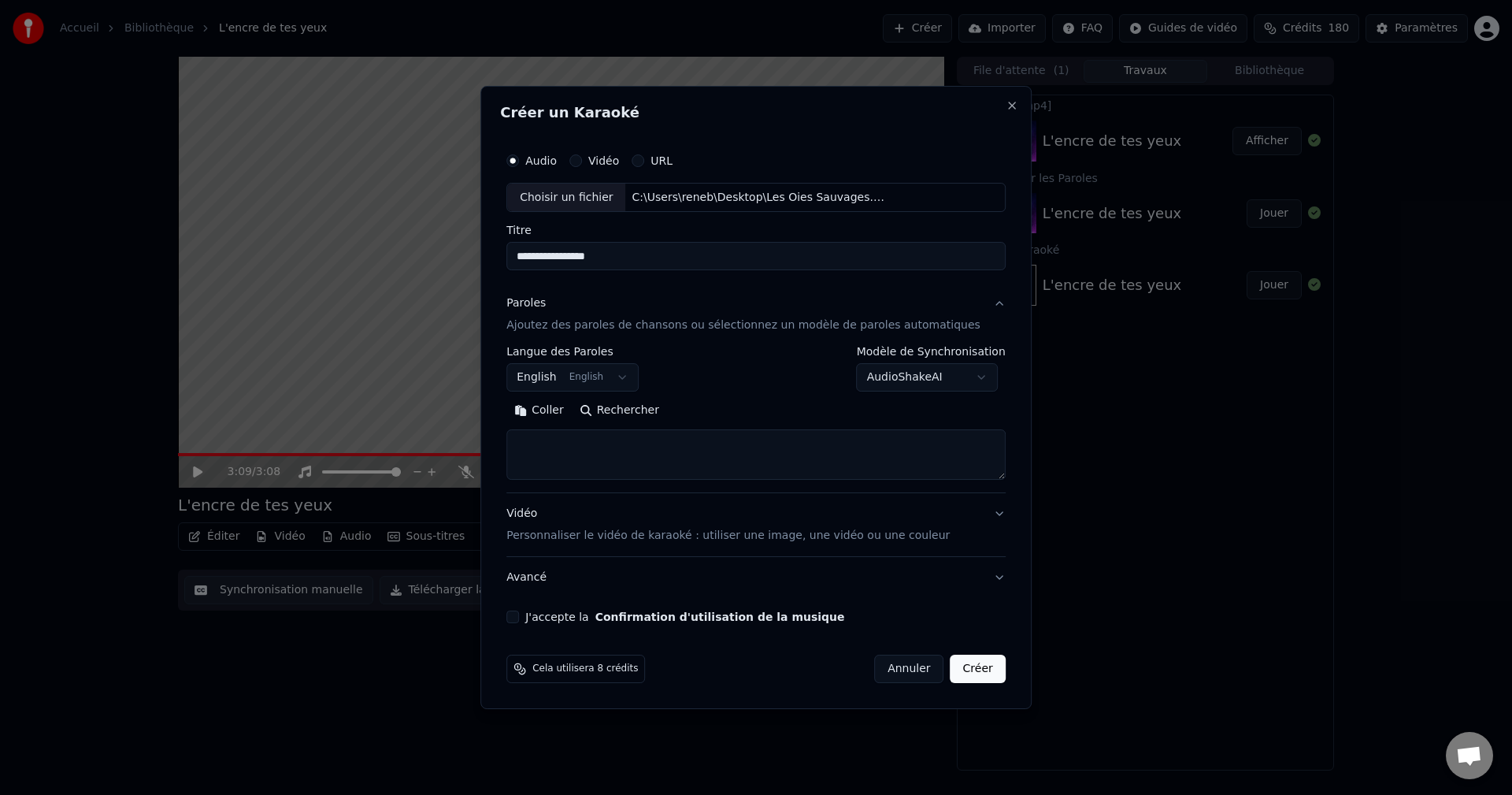
click at [640, 409] on button "Rechercher" at bounding box center [620, 411] width 95 height 25
type textarea "**********"
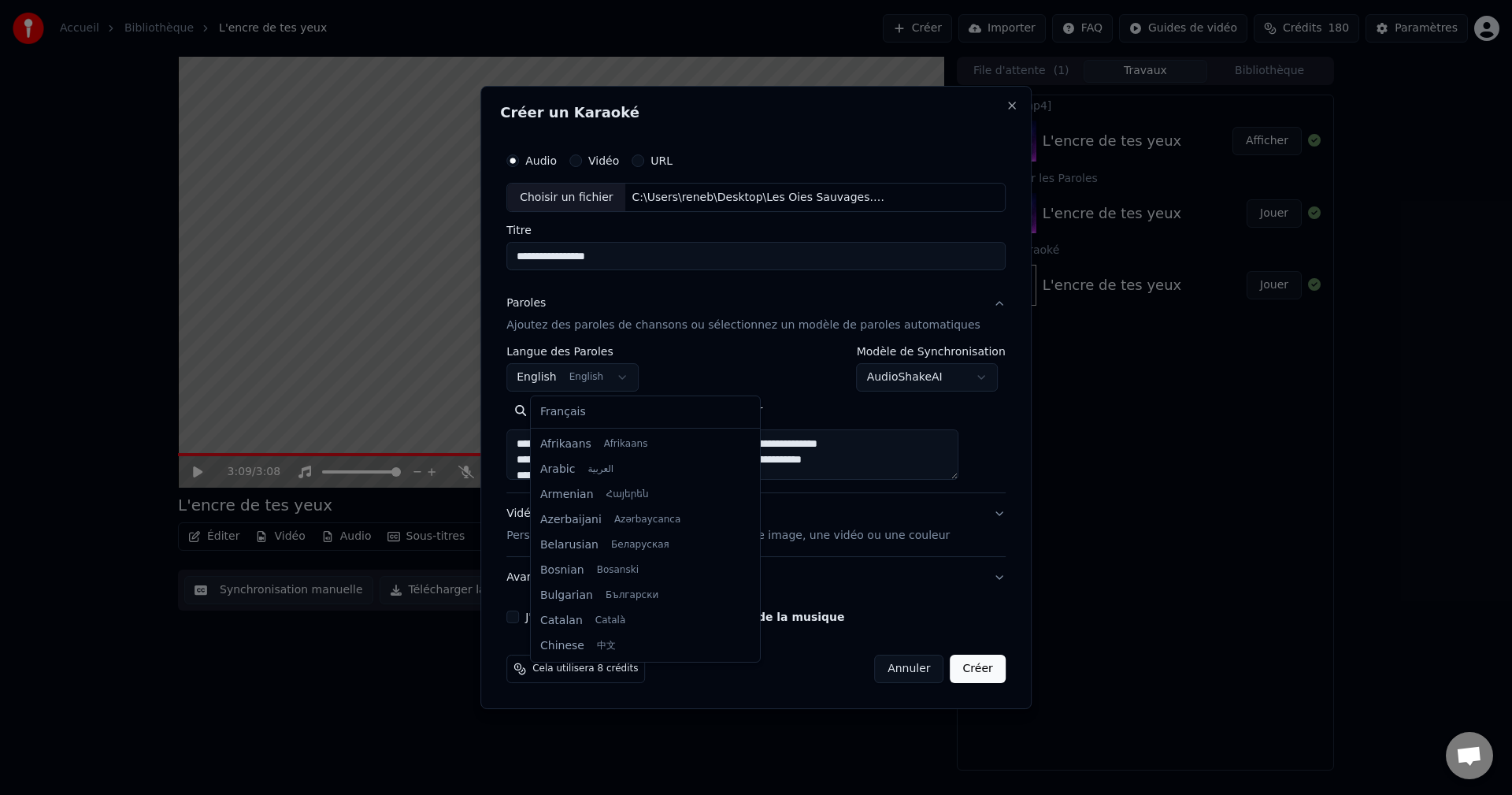
click at [637, 382] on body "**********" at bounding box center [756, 398] width 1512 height 795
select select "**"
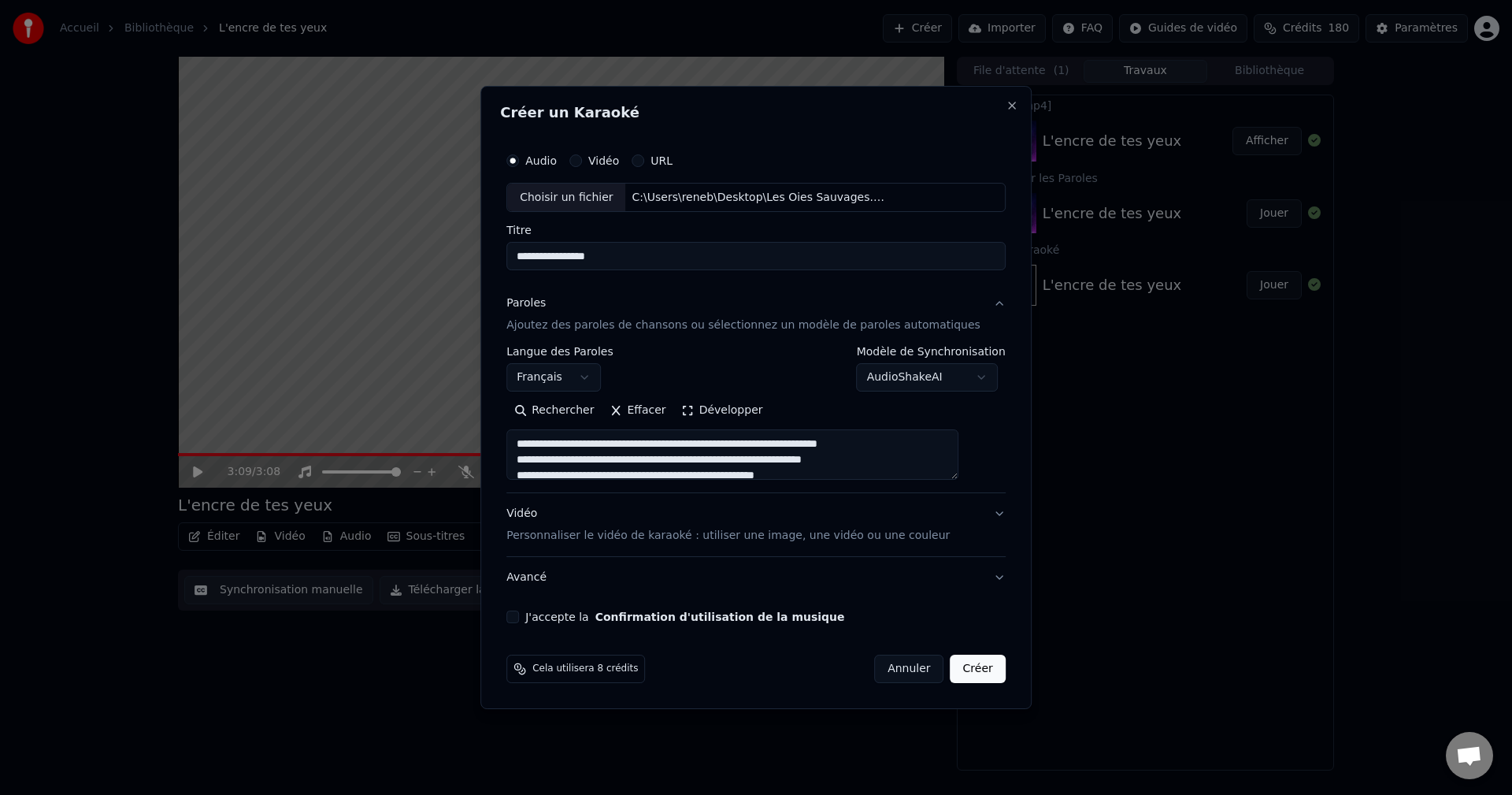
click at [652, 410] on button "Effacer" at bounding box center [638, 411] width 72 height 25
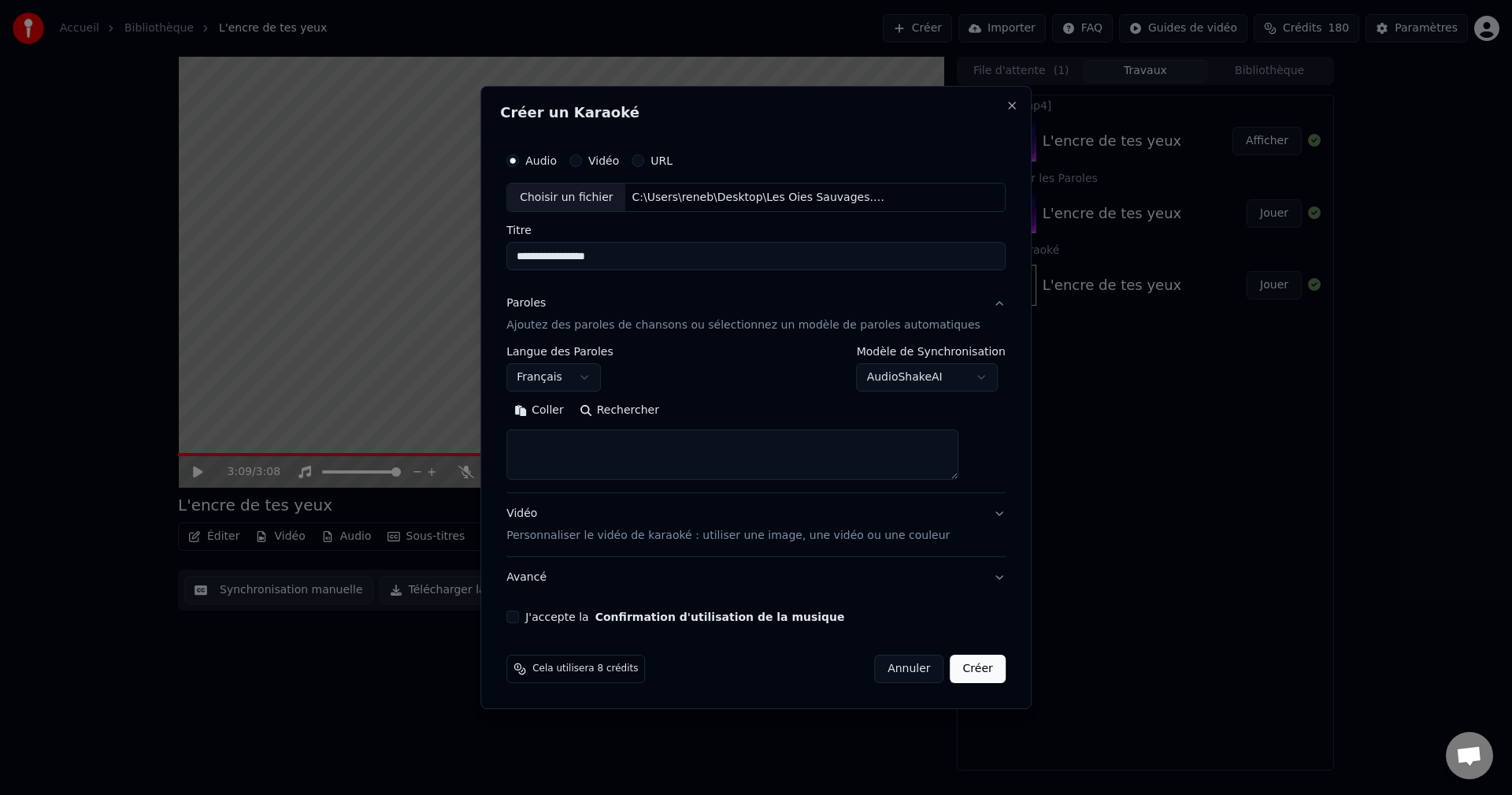
click at [631, 411] on button "Rechercher" at bounding box center [620, 411] width 95 height 25
type textarea "**********"
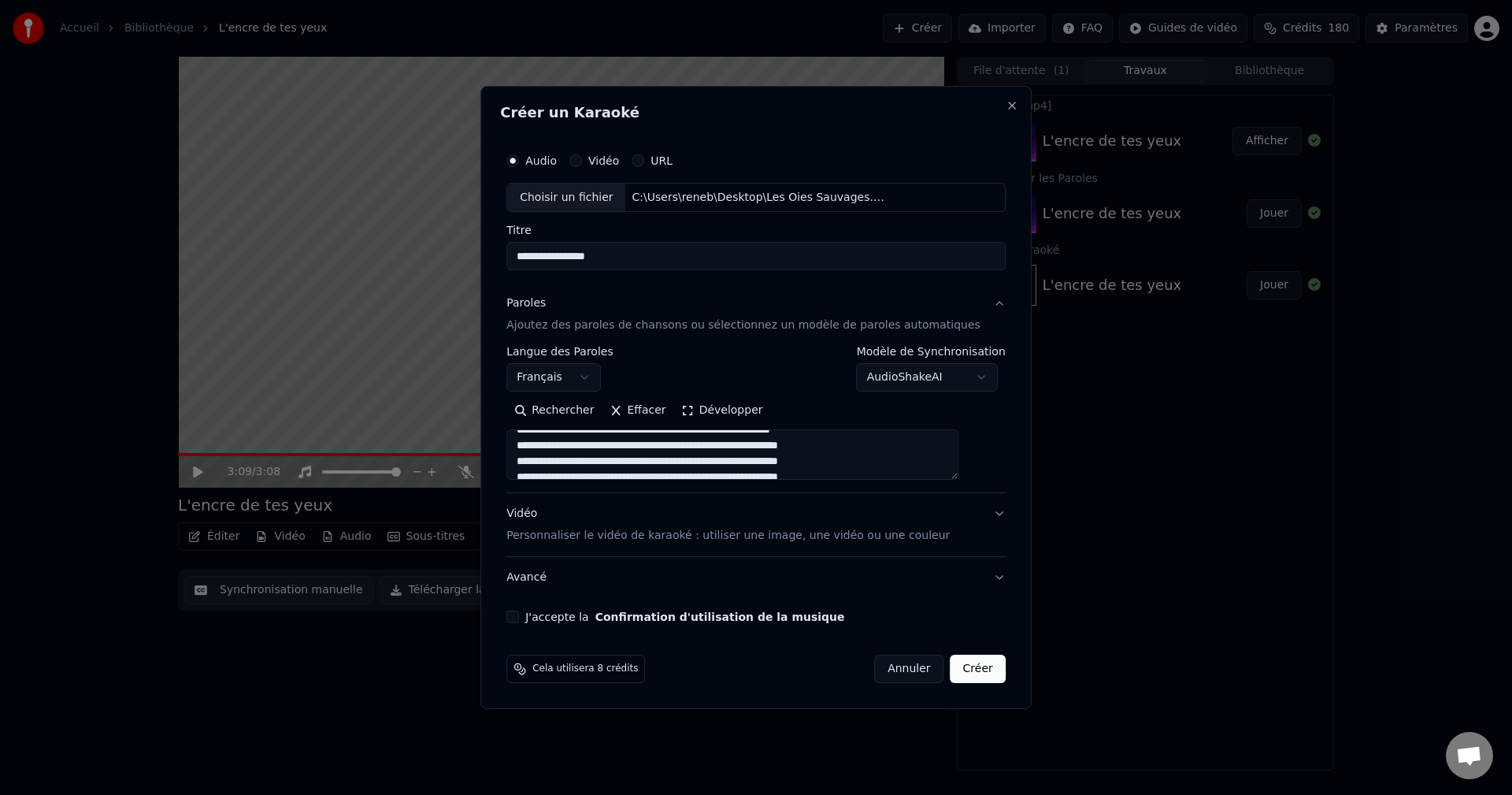
scroll to position [0, 0]
click at [658, 409] on button "Effacer" at bounding box center [638, 411] width 72 height 25
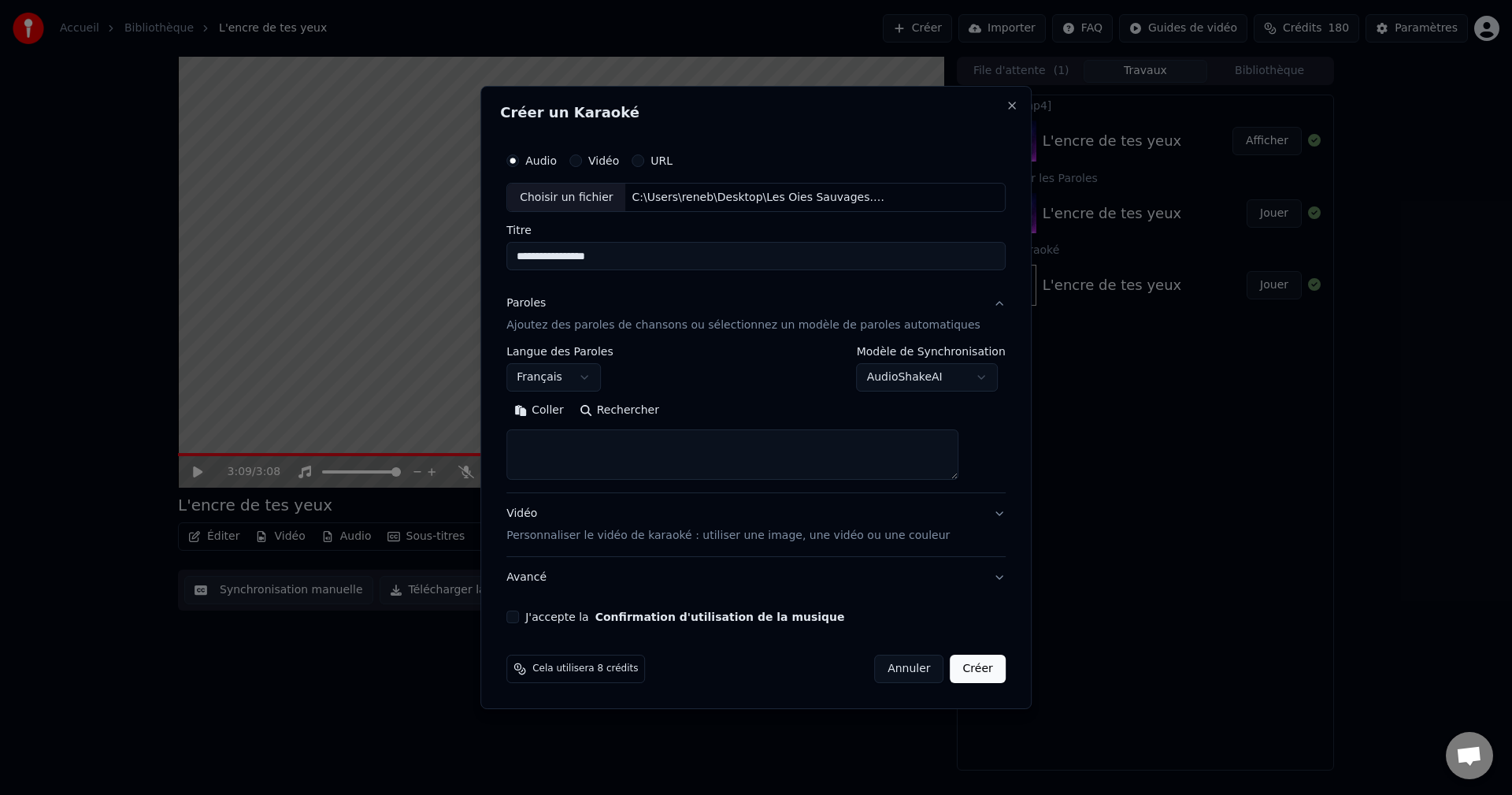
click at [579, 437] on textarea at bounding box center [733, 455] width 452 height 51
paste textarea "**********"
type textarea "**********"
click at [730, 406] on button "Développer" at bounding box center [722, 411] width 96 height 25
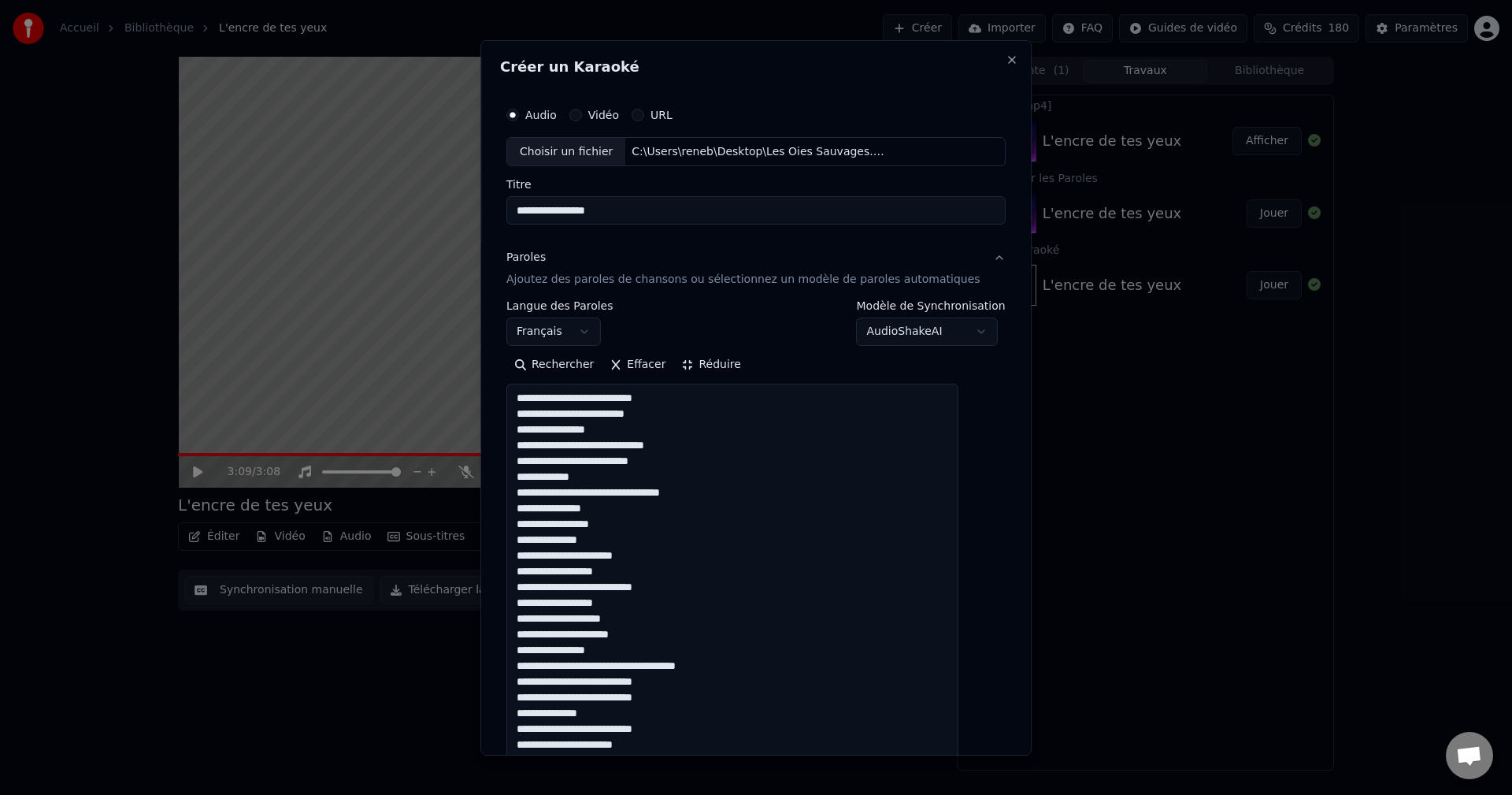
scroll to position [0, 0]
click at [717, 364] on button "Réduire" at bounding box center [711, 364] width 75 height 25
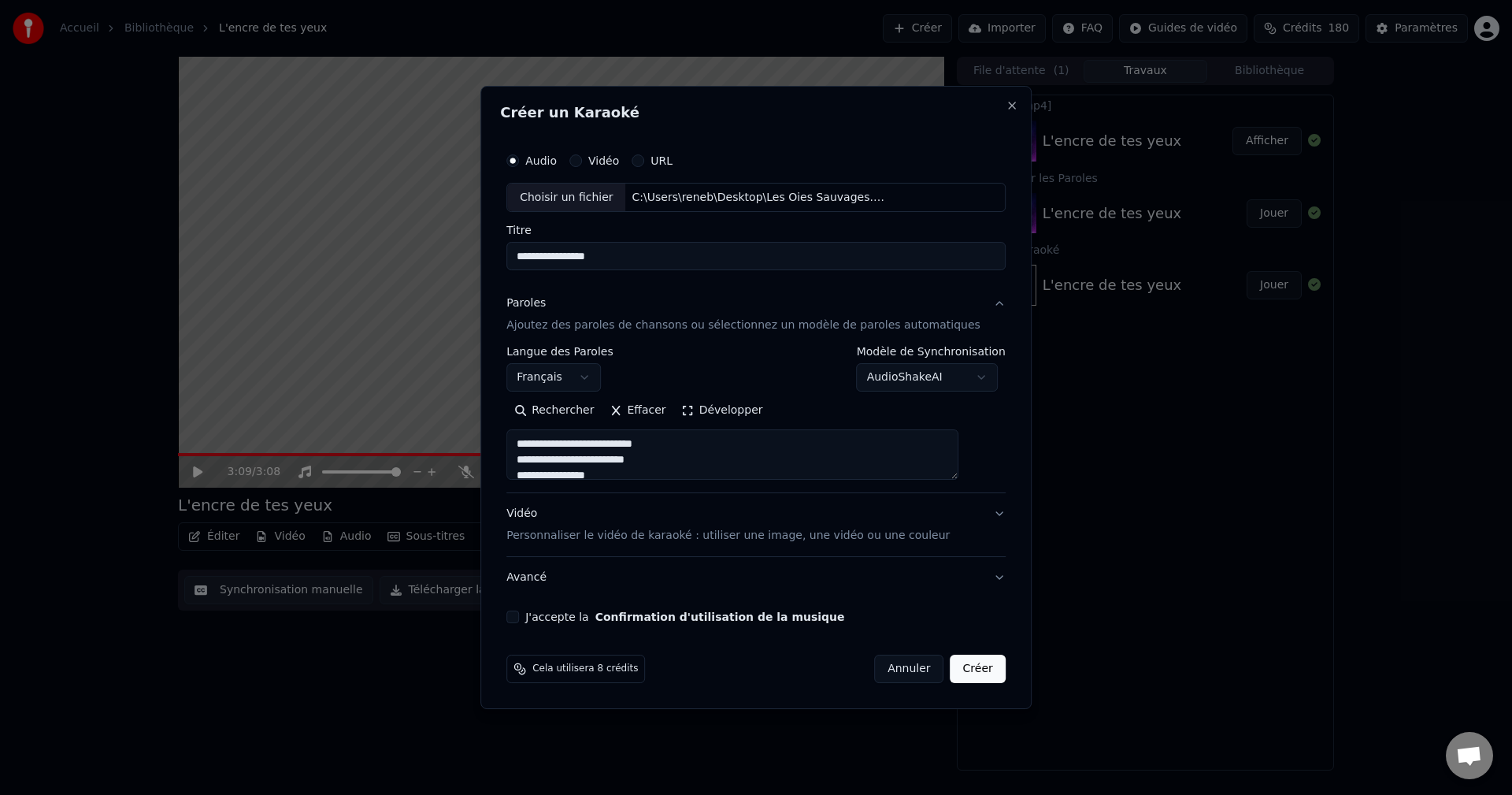
click at [519, 611] on button "J'accepte la Confirmation d'utilisation de la musique" at bounding box center [512, 617] width 13 height 13
click at [957, 667] on button "Créer" at bounding box center [978, 668] width 56 height 28
select select
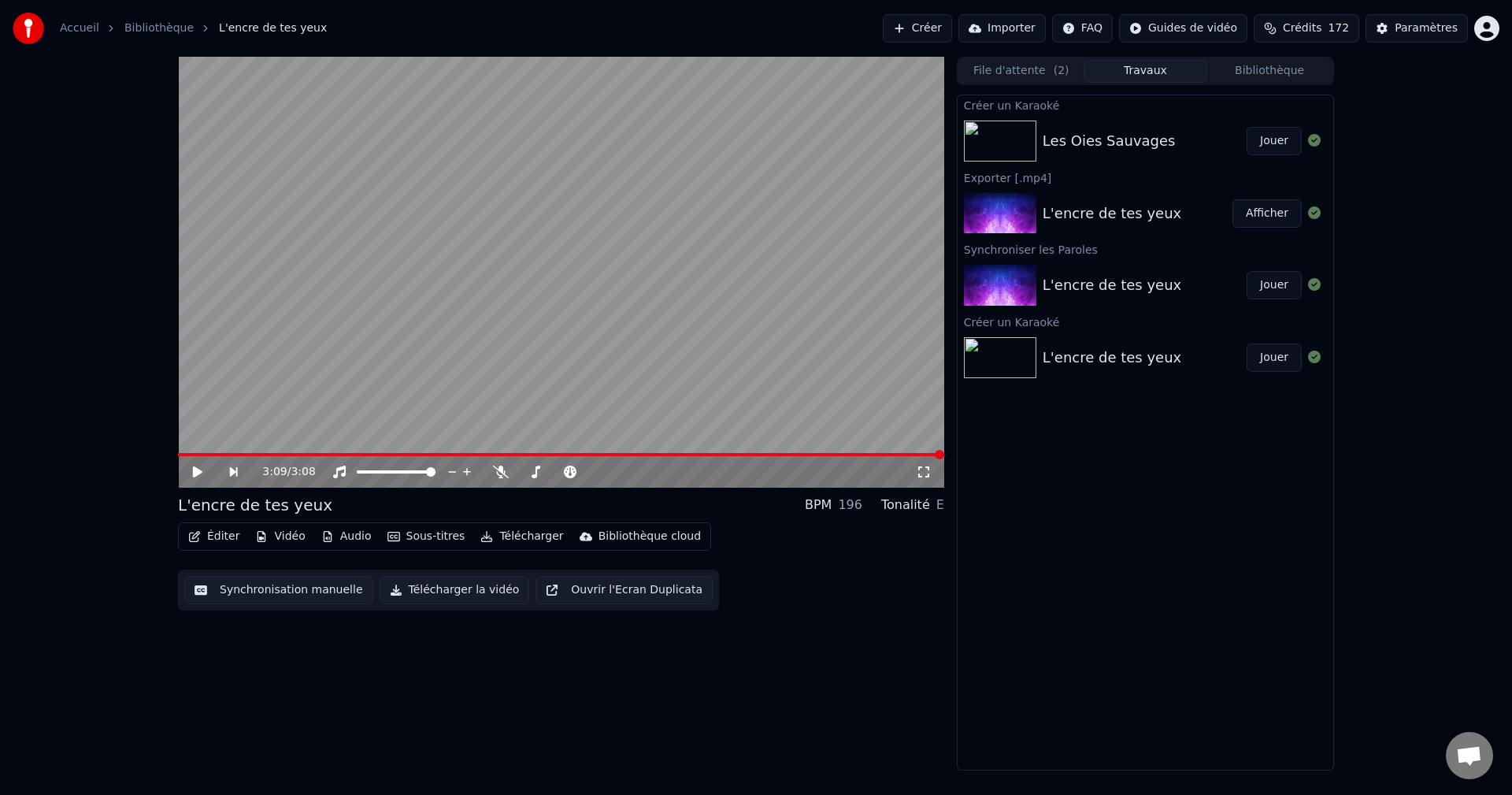
click at [1265, 137] on button "Jouer" at bounding box center [1274, 140] width 56 height 28
click at [463, 472] on icon at bounding box center [467, 472] width 16 height 13
click at [198, 472] on icon at bounding box center [209, 472] width 37 height 13
click at [178, 459] on span at bounding box center [183, 455] width 10 height 10
click at [1284, 139] on button "Jouer" at bounding box center [1274, 140] width 56 height 28
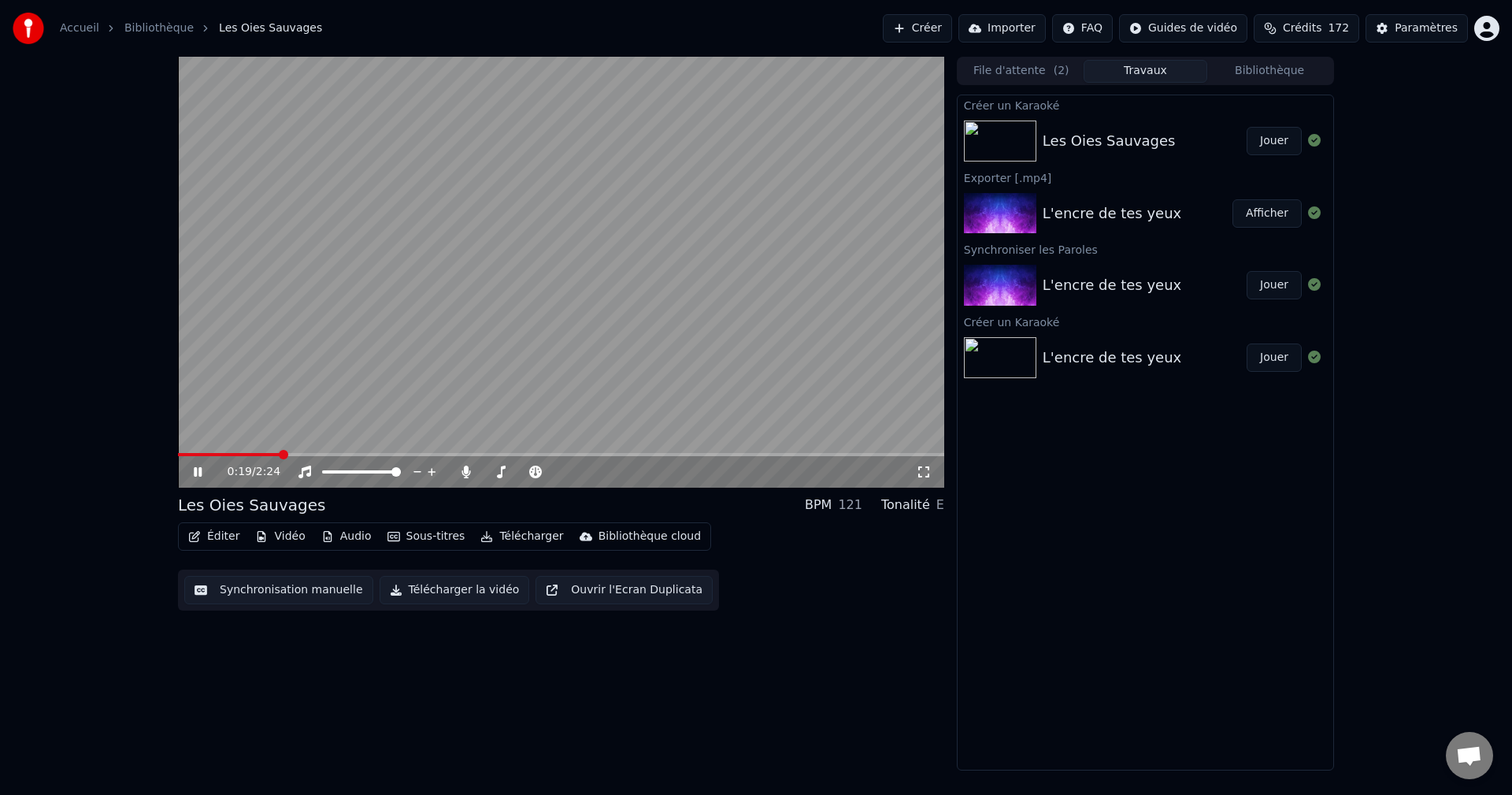
click at [348, 533] on button "Audio" at bounding box center [346, 536] width 63 height 22
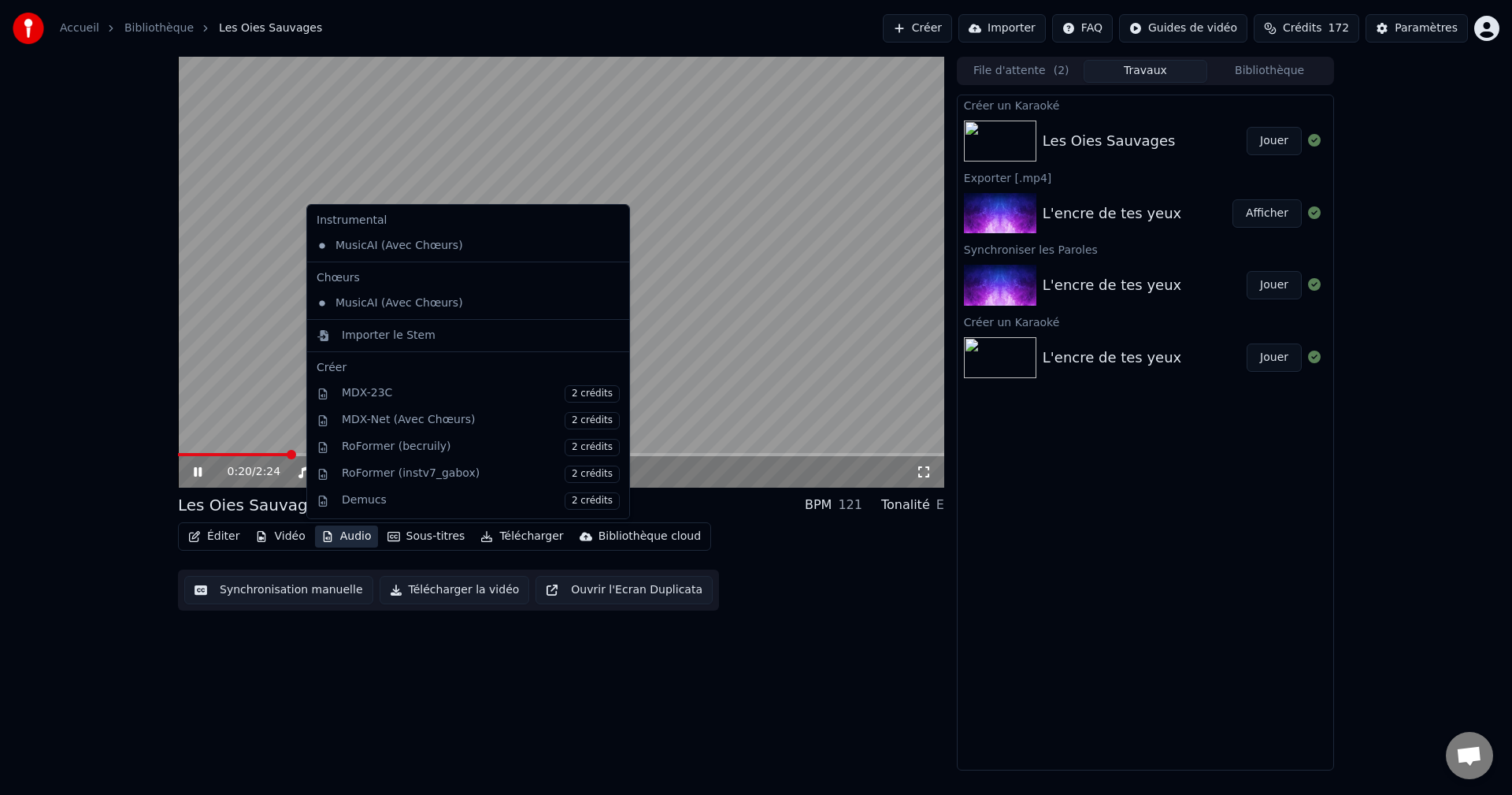
click at [348, 533] on button "Audio" at bounding box center [346, 536] width 63 height 22
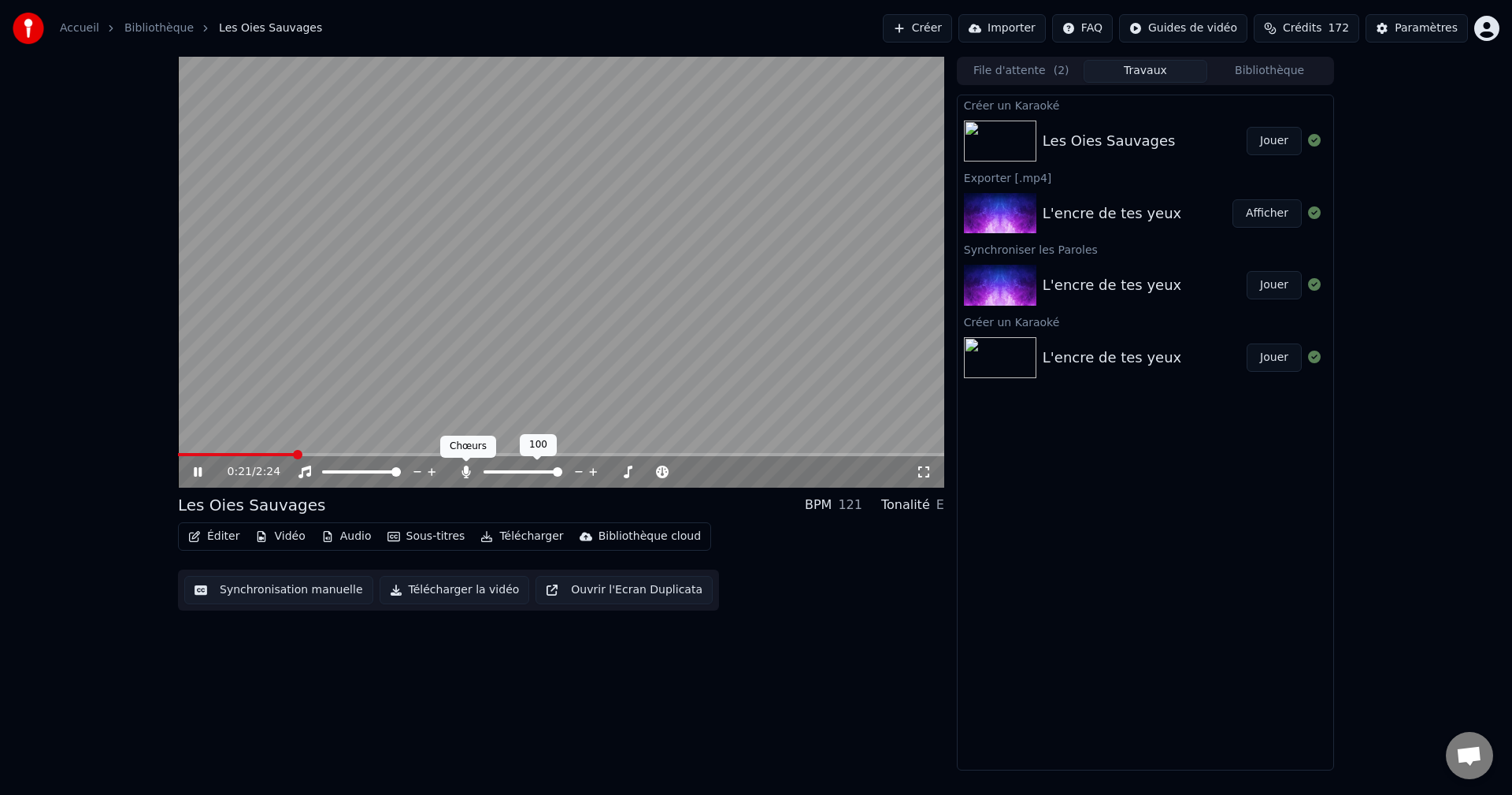
click at [467, 474] on icon at bounding box center [466, 472] width 9 height 13
click at [467, 474] on icon at bounding box center [467, 472] width 16 height 13
click at [467, 471] on icon at bounding box center [466, 472] width 9 height 13
click at [467, 471] on icon at bounding box center [467, 472] width 16 height 13
click at [200, 467] on icon at bounding box center [209, 472] width 37 height 13
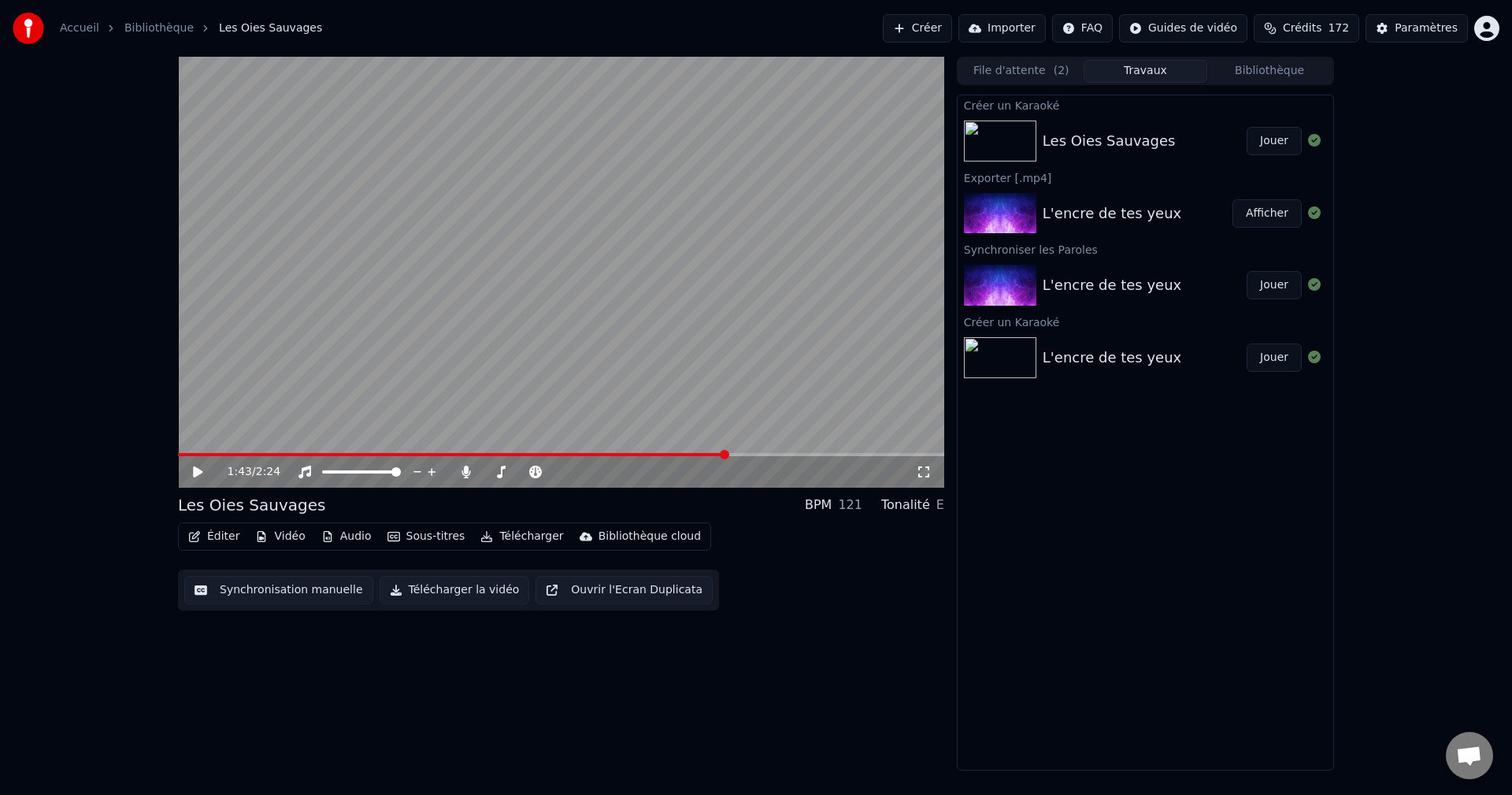
click at [228, 534] on button "Éditer" at bounding box center [213, 536] width 63 height 22
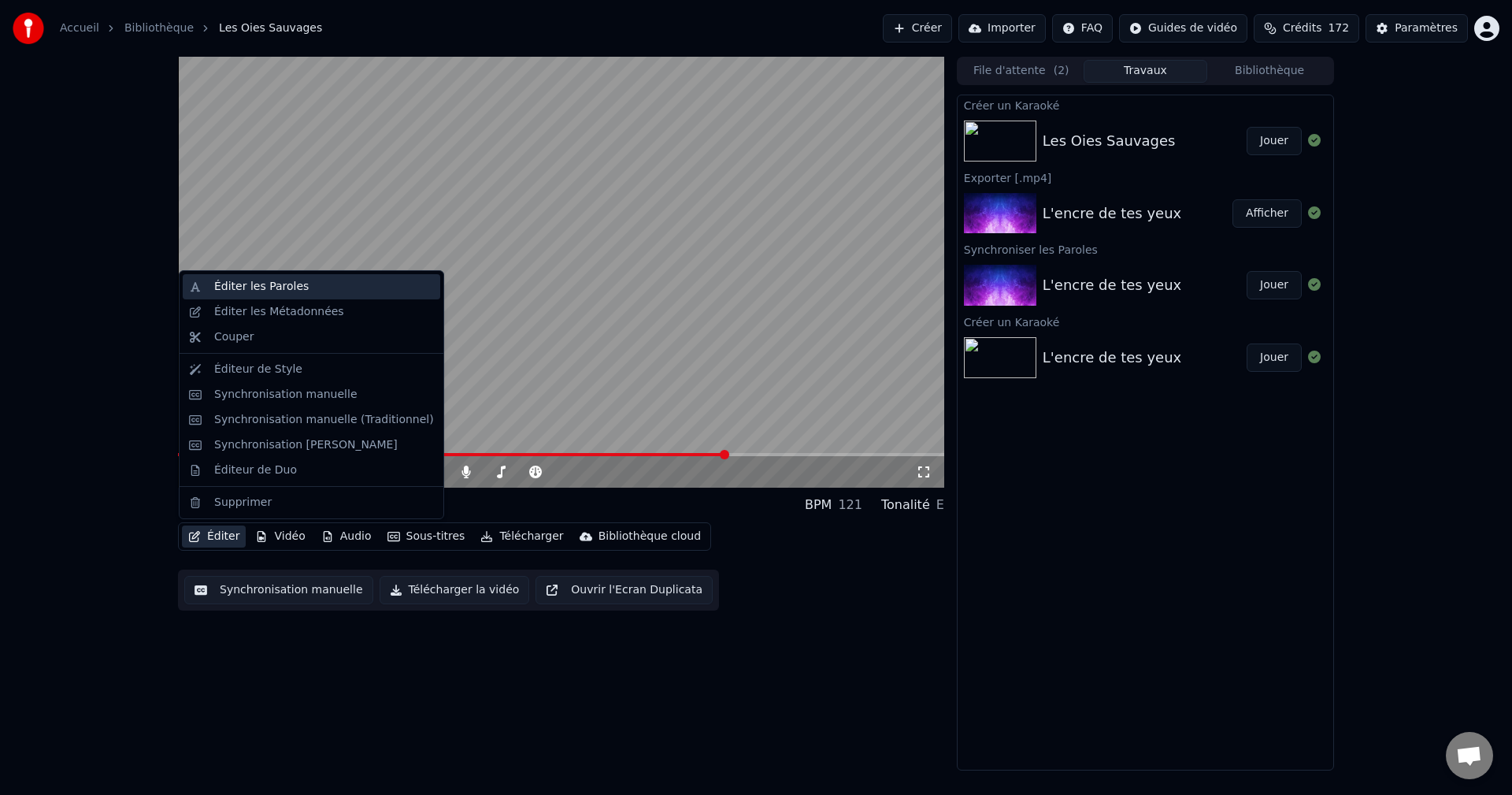
click at [278, 285] on div "Éditer les Paroles" at bounding box center [261, 286] width 94 height 16
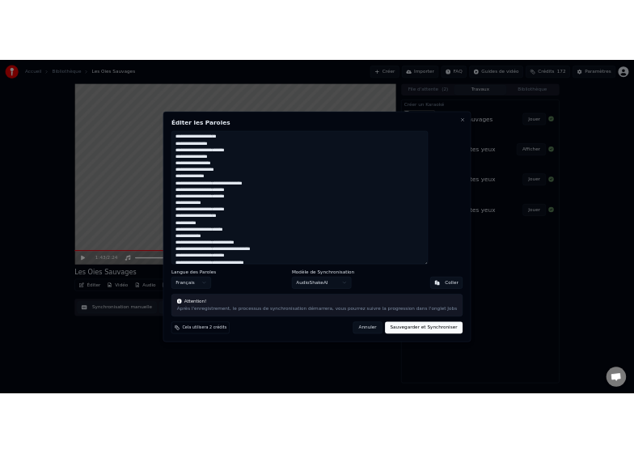
scroll to position [318, 0]
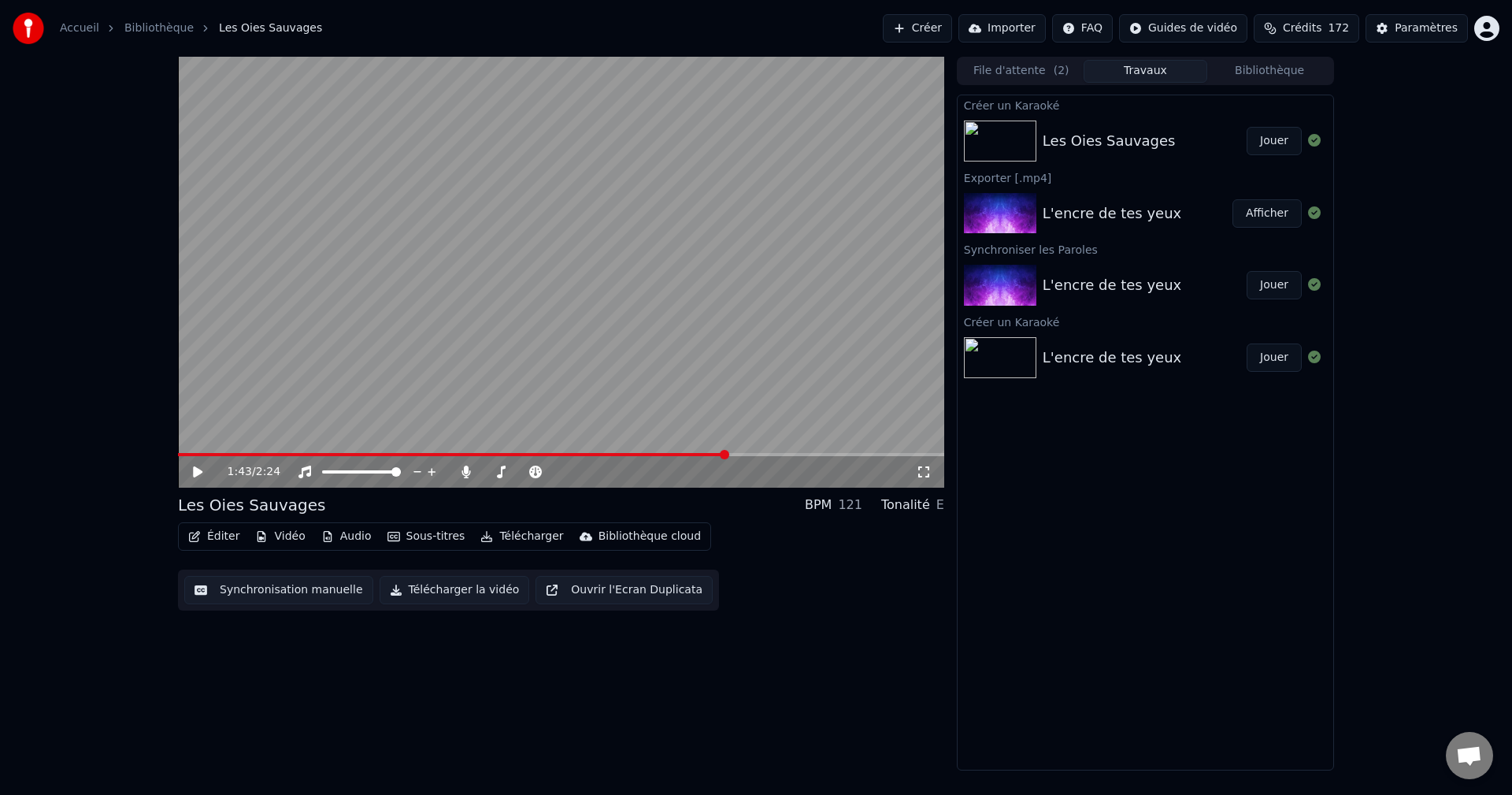
click at [554, 452] on video at bounding box center [561, 272] width 767 height 431
click at [552, 459] on div "1:43 / 2:24" at bounding box center [561, 472] width 767 height 31
click at [575, 459] on span at bounding box center [580, 455] width 10 height 10
click at [1265, 141] on button "Jouer" at bounding box center [1274, 140] width 56 height 28
click at [545, 454] on span at bounding box center [561, 454] width 767 height 3
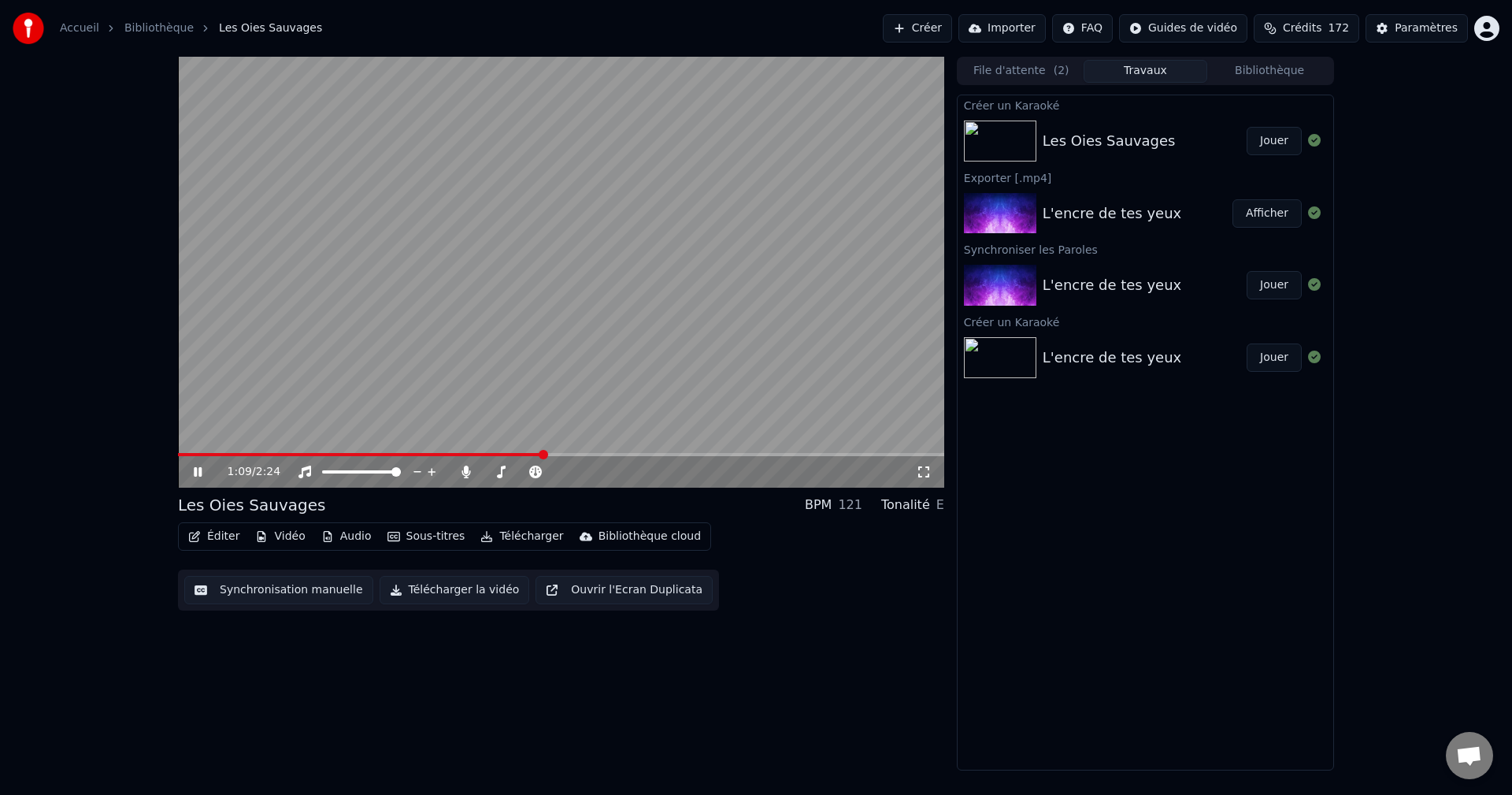
click at [691, 479] on div "1:09 / 2:24" at bounding box center [572, 472] width 689 height 16
click at [219, 535] on button "Éditer" at bounding box center [213, 536] width 63 height 22
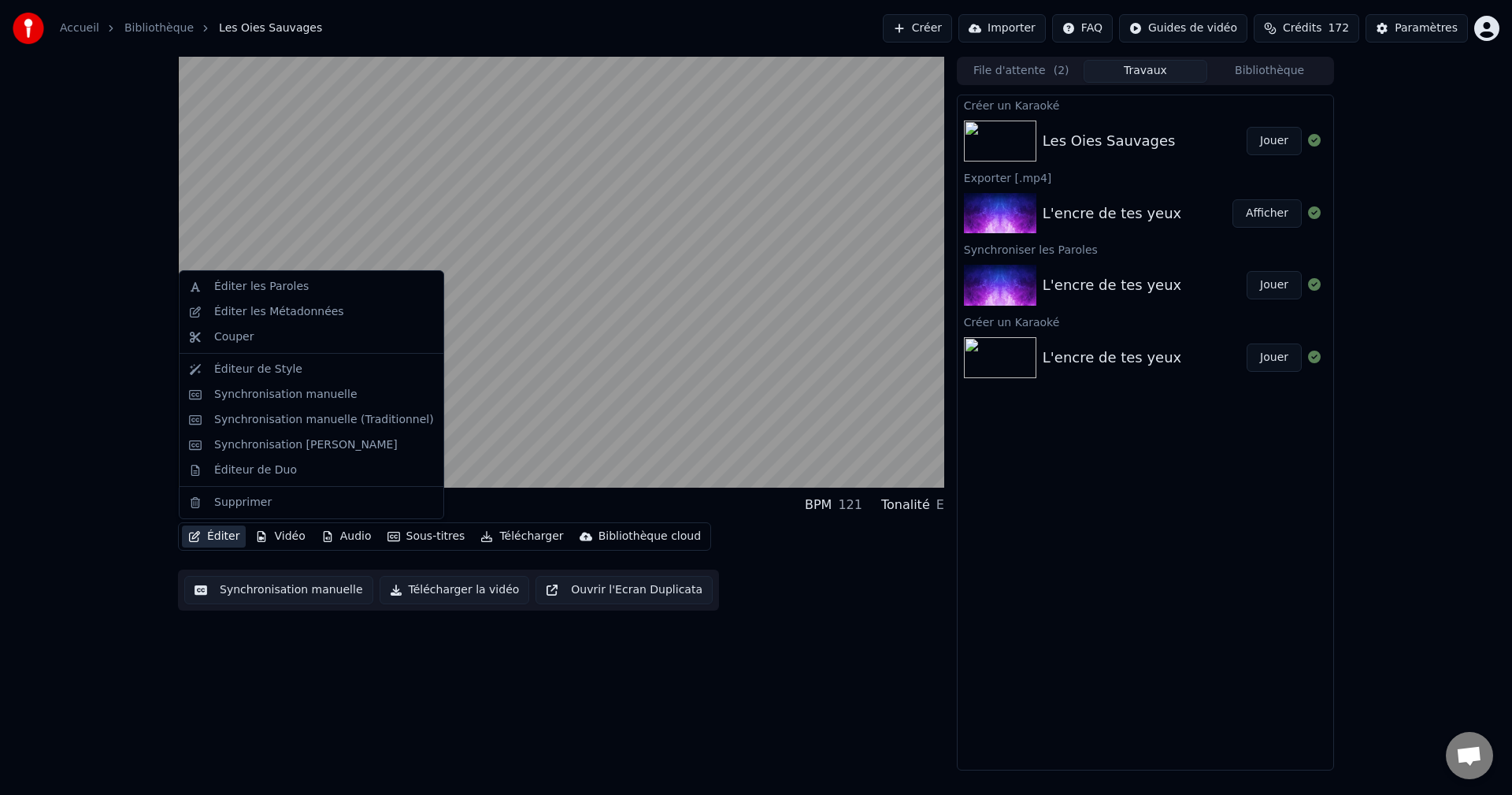
click at [95, 276] on div "Les Oies Sauvages BPM 121 Tonalité E Éditer Vidéo Audio Sous-titres Télécharger…" at bounding box center [756, 413] width 1512 height 714
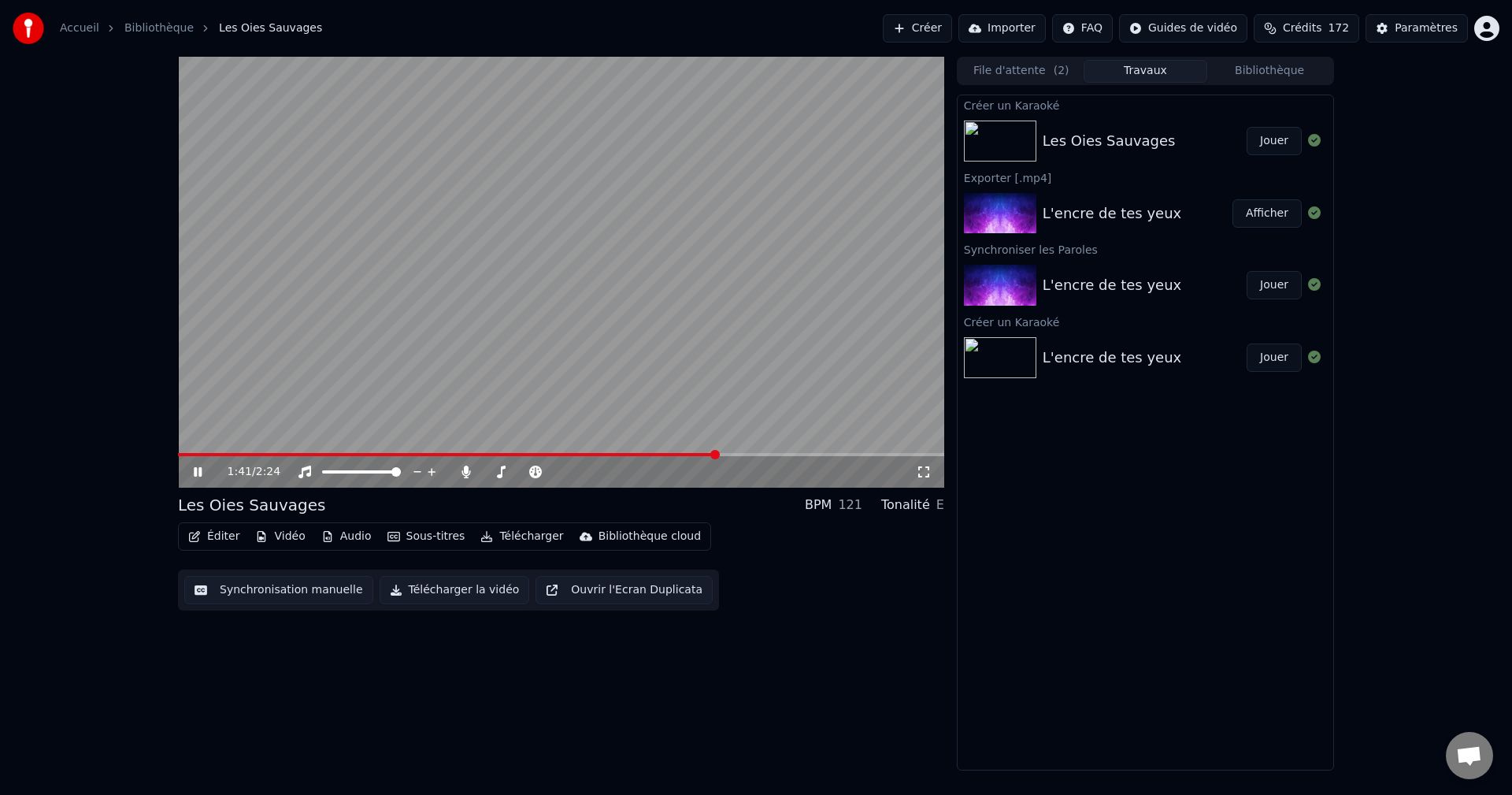
click at [199, 473] on icon at bounding box center [209, 472] width 37 height 13
click at [220, 534] on button "Éditer" at bounding box center [213, 536] width 63 height 22
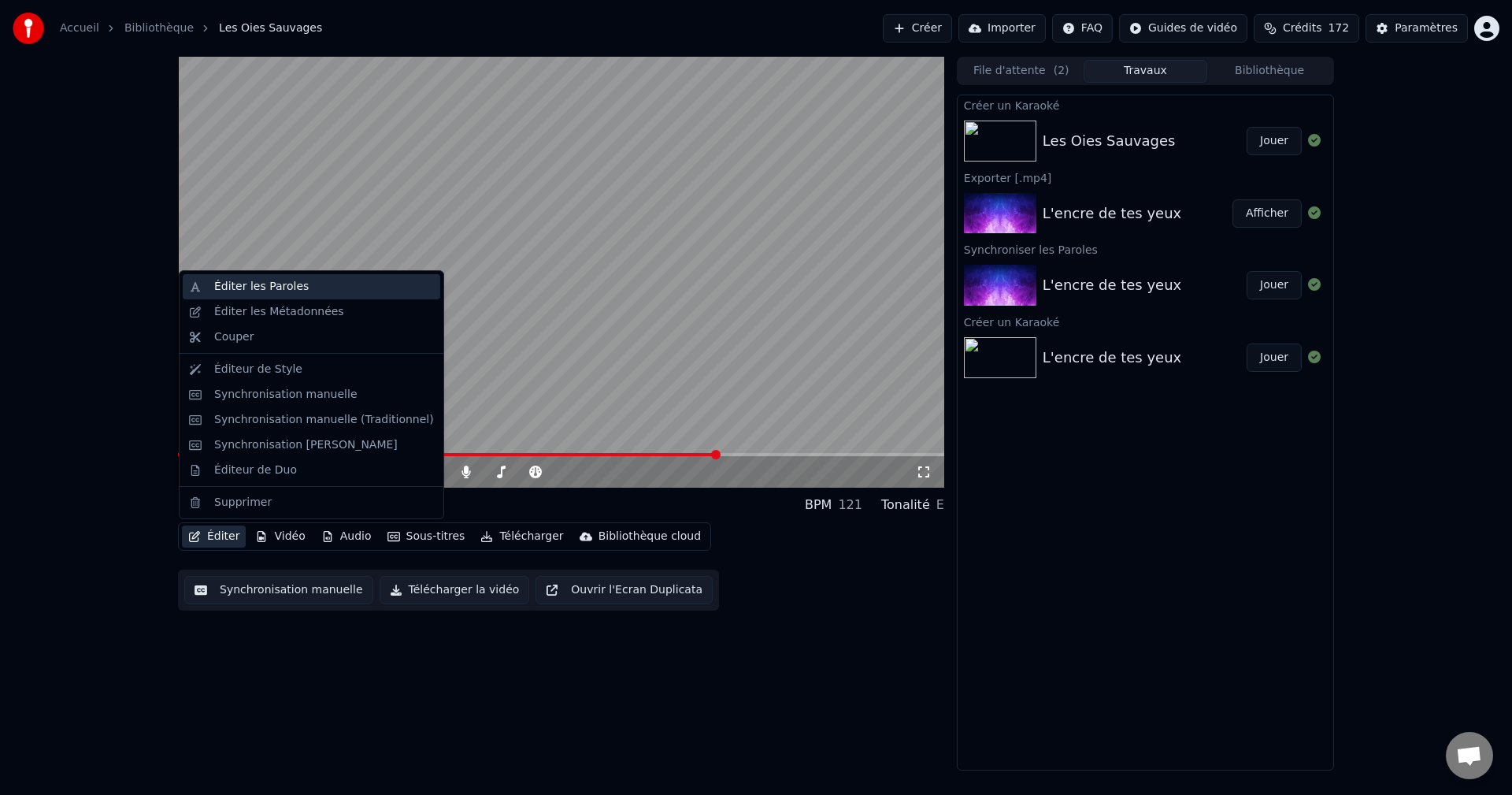
click at [257, 288] on div "Éditer les Paroles" at bounding box center [261, 286] width 94 height 16
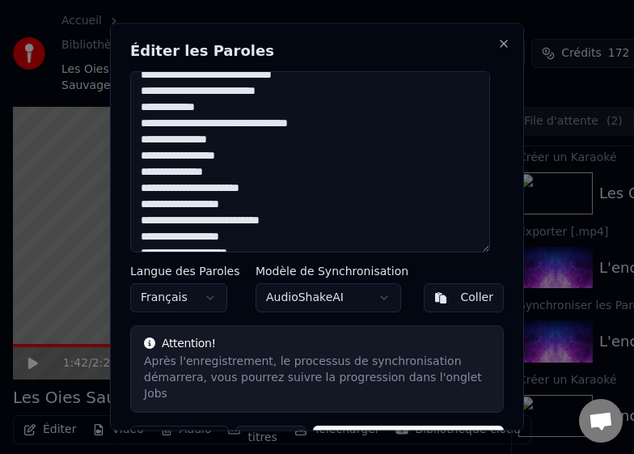
scroll to position [81, 0]
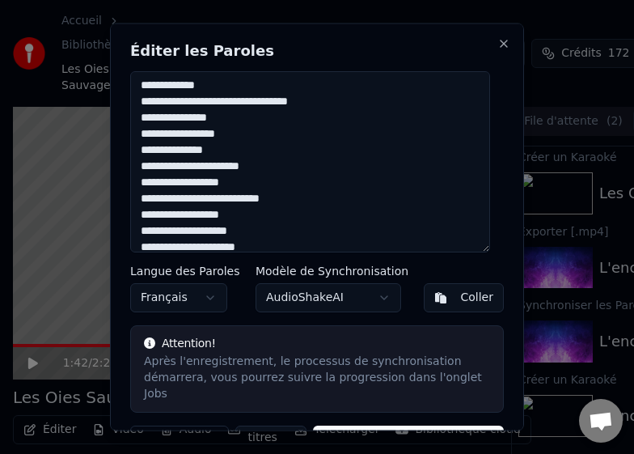
click at [230, 116] on textarea at bounding box center [310, 160] width 360 height 181
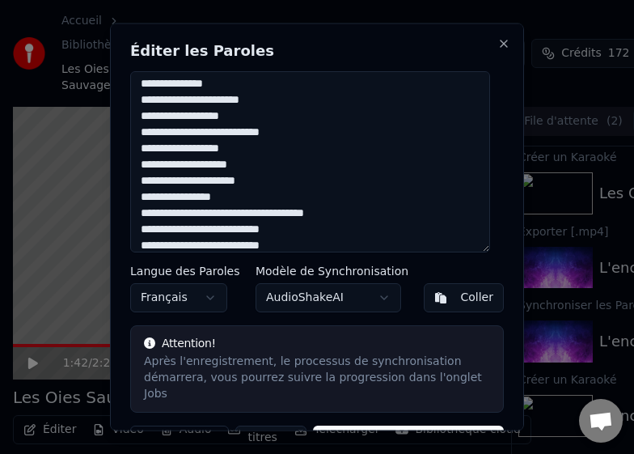
scroll to position [135, 0]
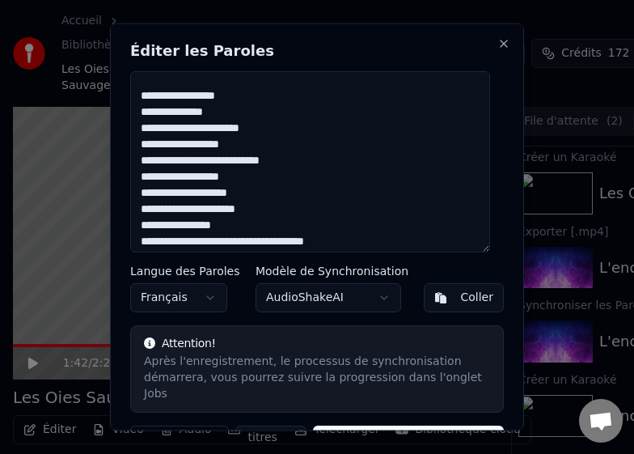
click at [340, 244] on textarea at bounding box center [310, 160] width 360 height 181
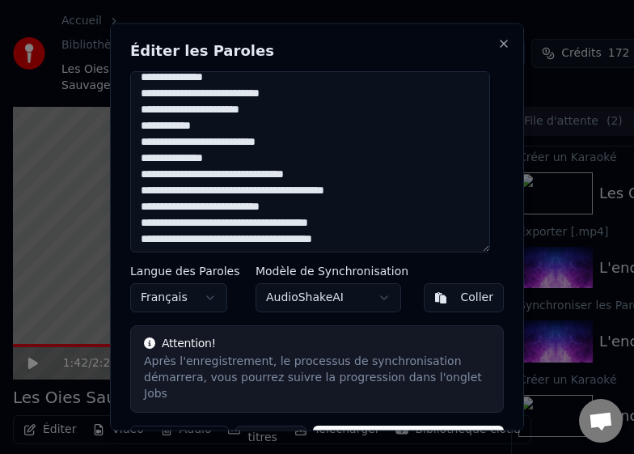
scroll to position [394, 0]
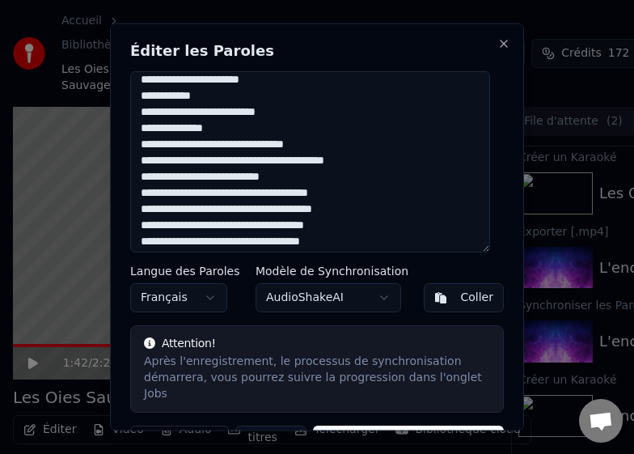
click at [226, 129] on textarea at bounding box center [310, 160] width 360 height 181
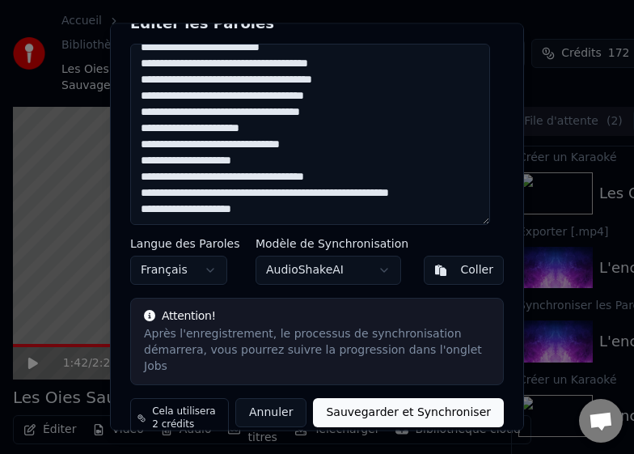
scroll to position [38, 0]
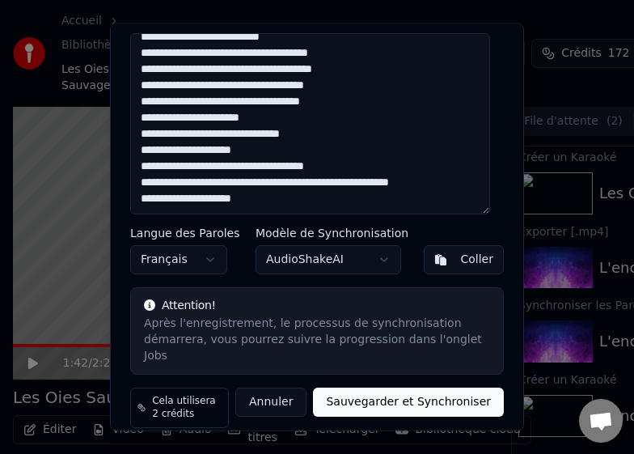
click at [264, 146] on textarea at bounding box center [310, 122] width 360 height 181
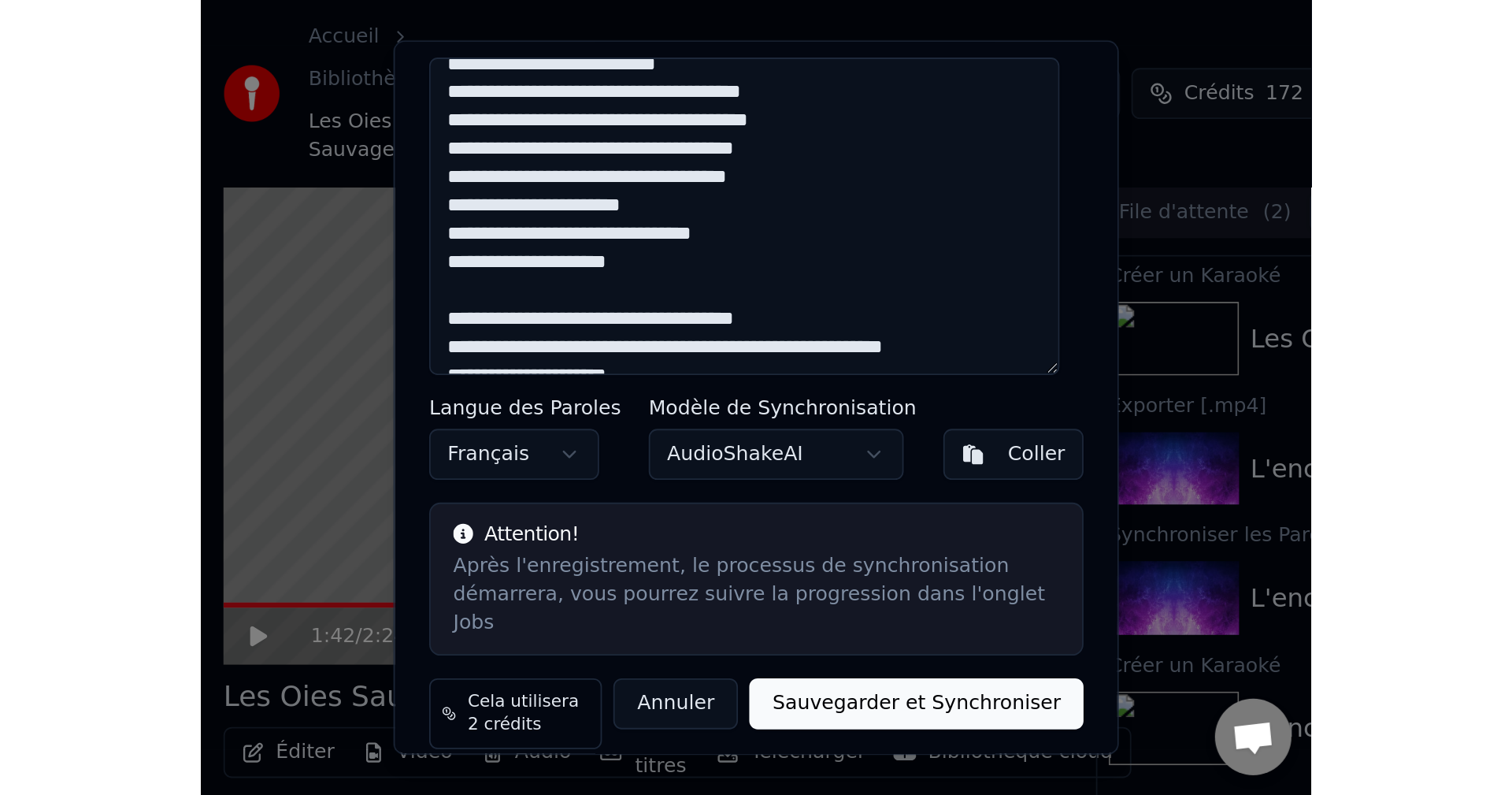
scroll to position [514, 0]
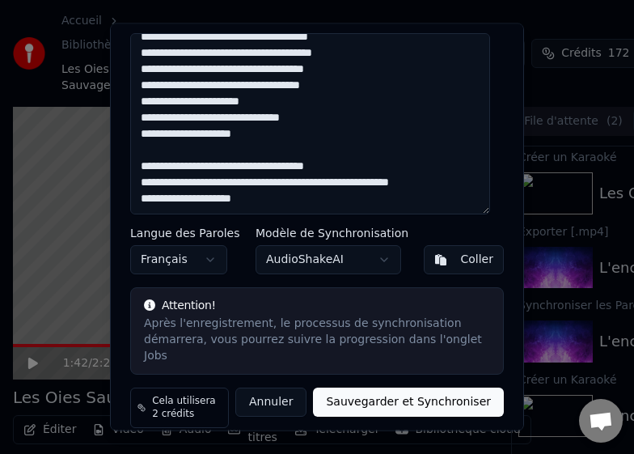
type textarea "**********"
click at [376, 386] on button "Sauvegarder et Synchroniser" at bounding box center [408, 400] width 191 height 29
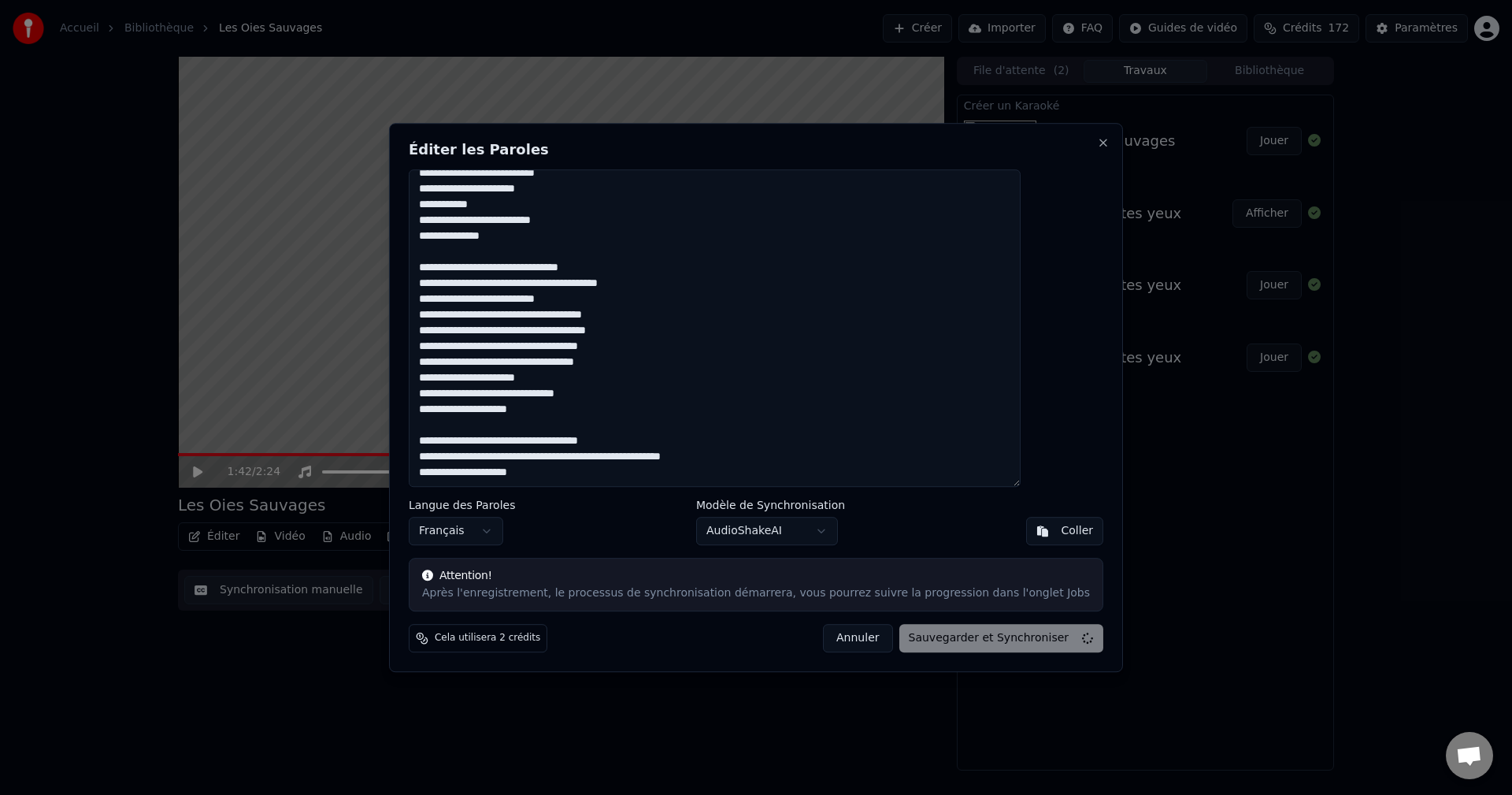
scroll to position [0, 0]
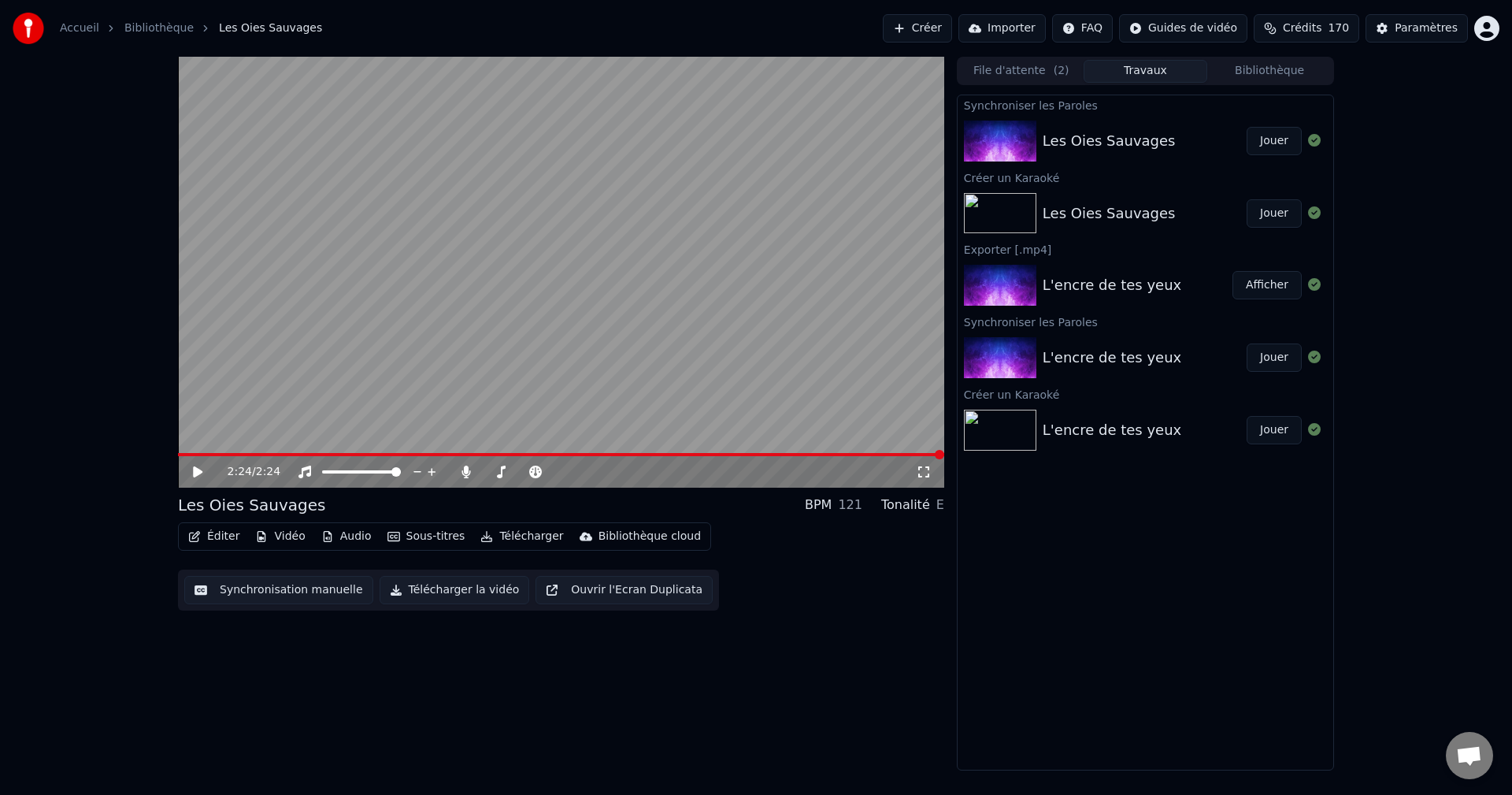
click at [1274, 146] on button "Jouer" at bounding box center [1274, 140] width 56 height 28
click at [178, 457] on span at bounding box center [183, 455] width 10 height 10
click at [615, 454] on span at bounding box center [561, 454] width 767 height 3
click at [200, 470] on icon at bounding box center [198, 472] width 8 height 10
click at [626, 456] on span at bounding box center [627, 455] width 10 height 10
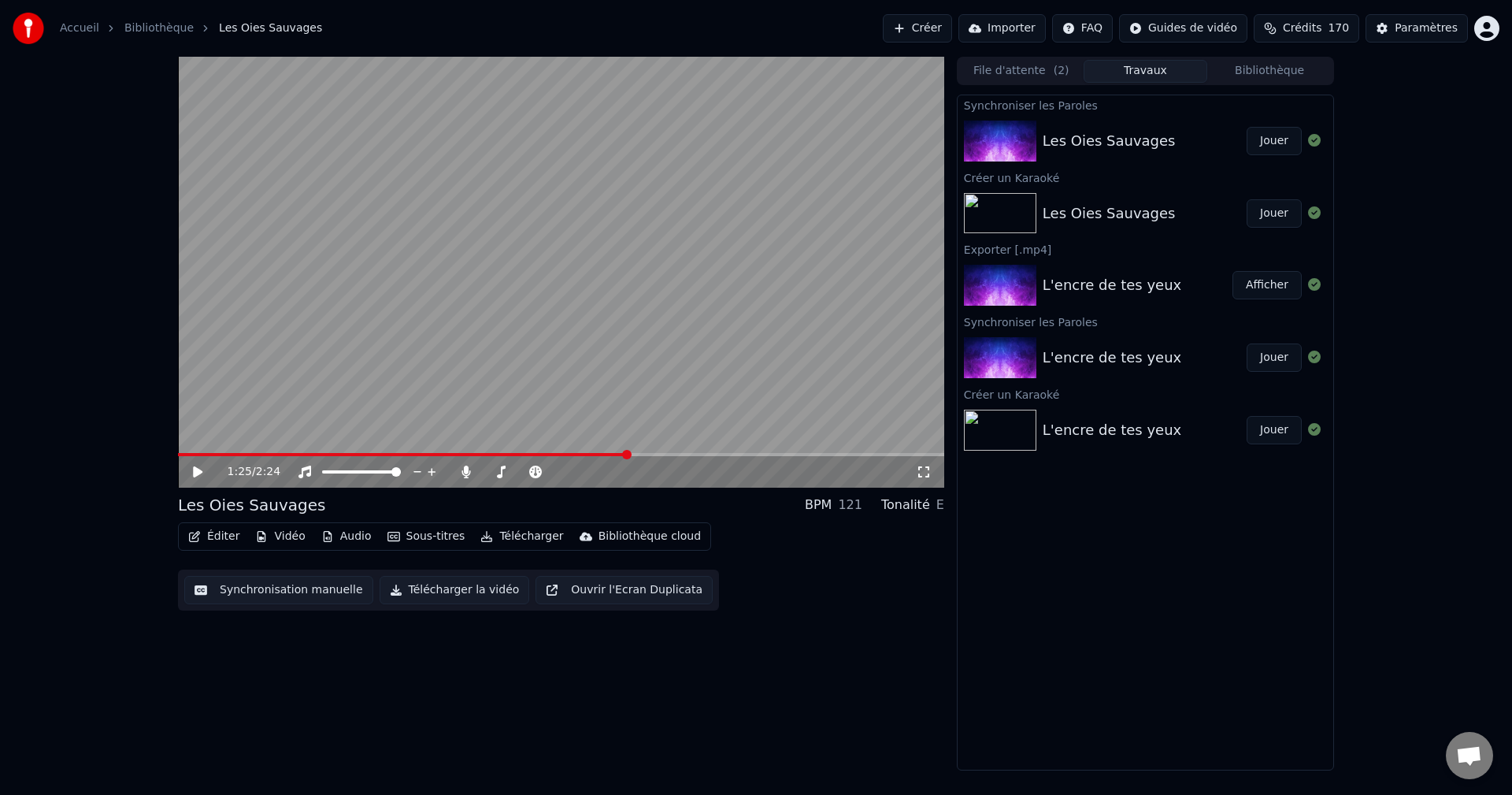
click at [196, 472] on icon at bounding box center [198, 472] width 10 height 11
click at [196, 472] on icon at bounding box center [198, 472] width 8 height 10
click at [217, 537] on button "Éditer" at bounding box center [213, 536] width 63 height 22
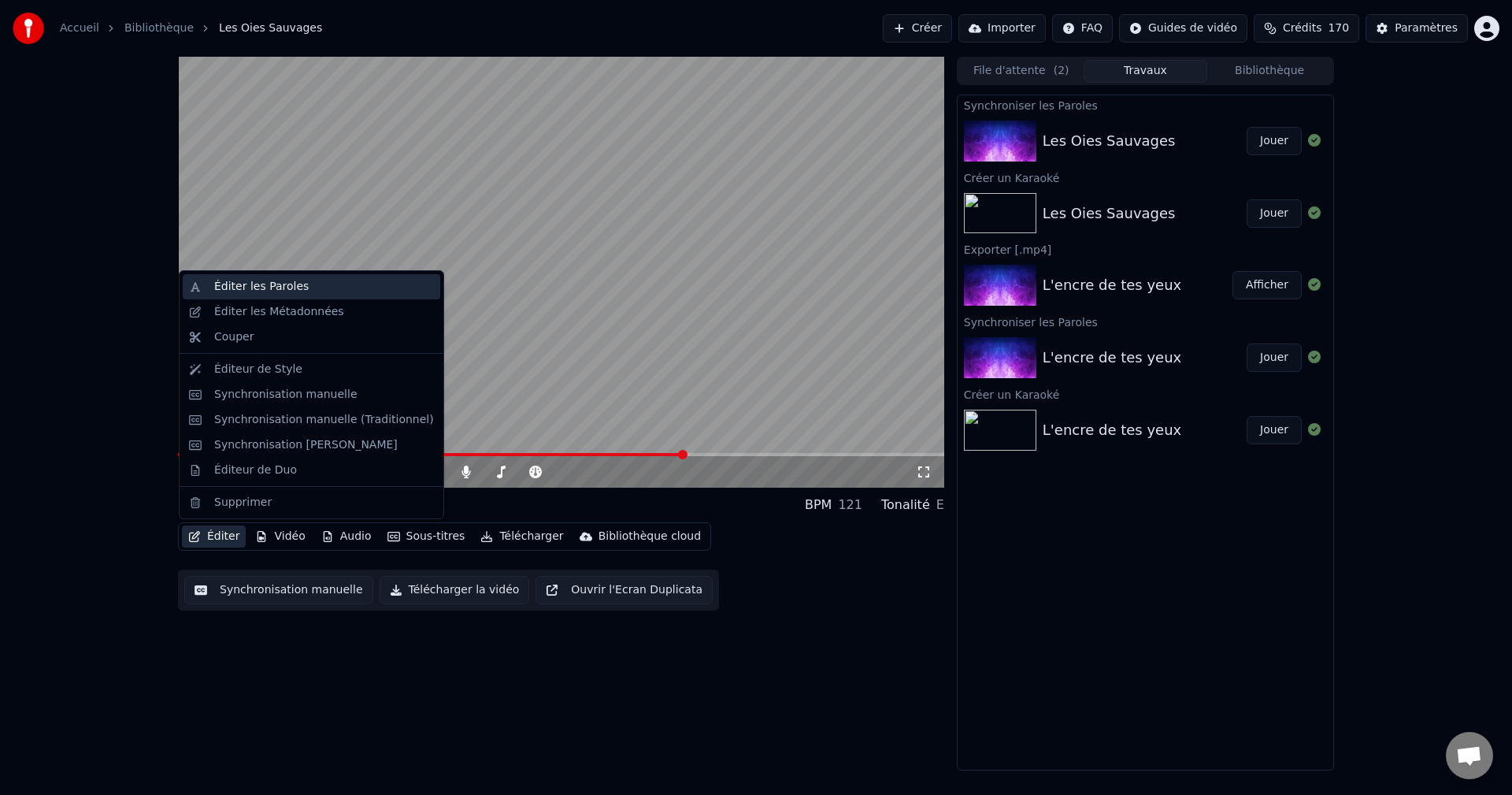
click at [245, 286] on div "Éditer les Paroles" at bounding box center [261, 286] width 94 height 16
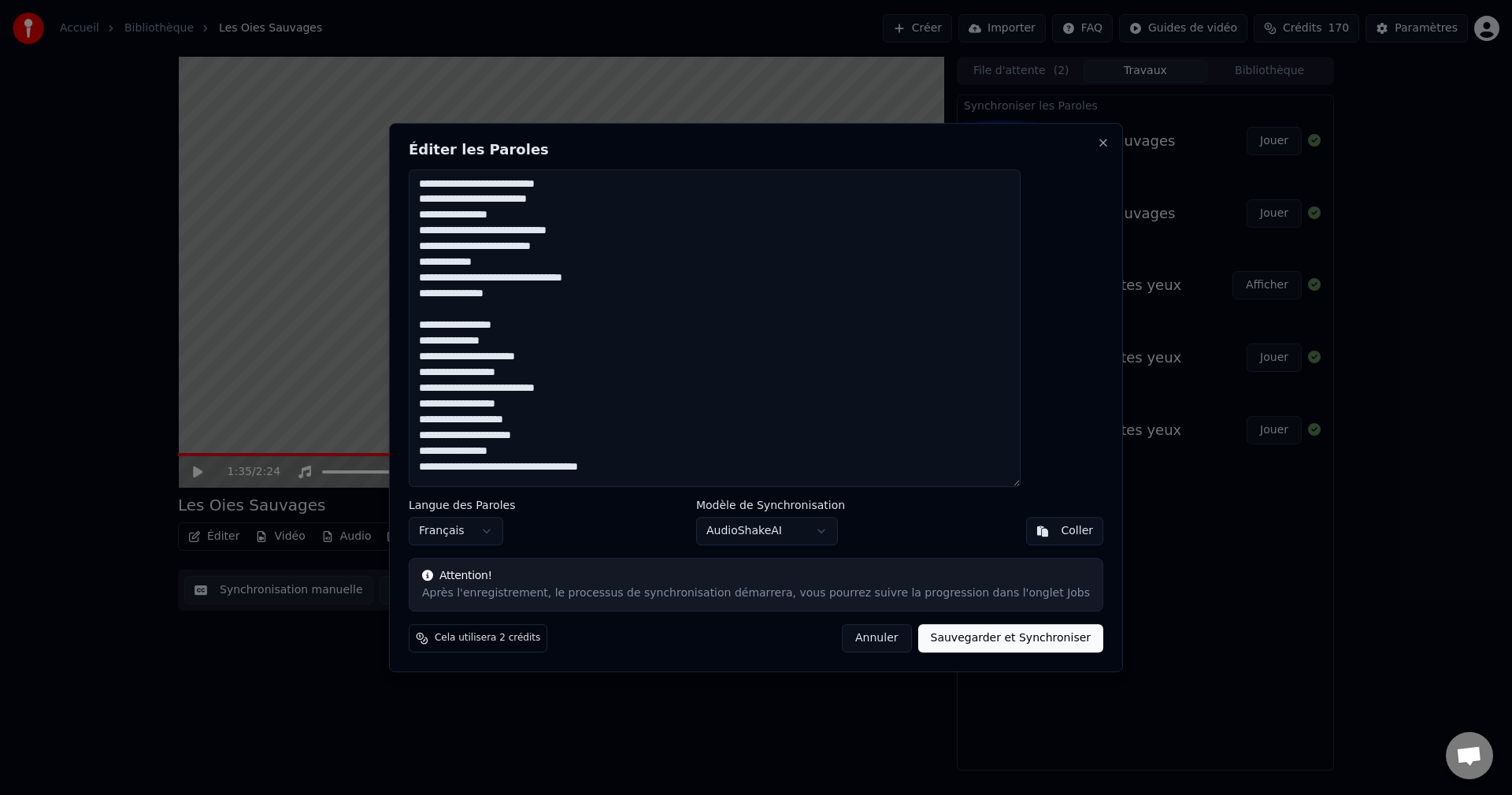
click at [599, 357] on textarea at bounding box center [715, 328] width 612 height 319
type textarea "**********"
click at [979, 644] on button "Sauvegarder et Synchroniser" at bounding box center [1011, 637] width 186 height 28
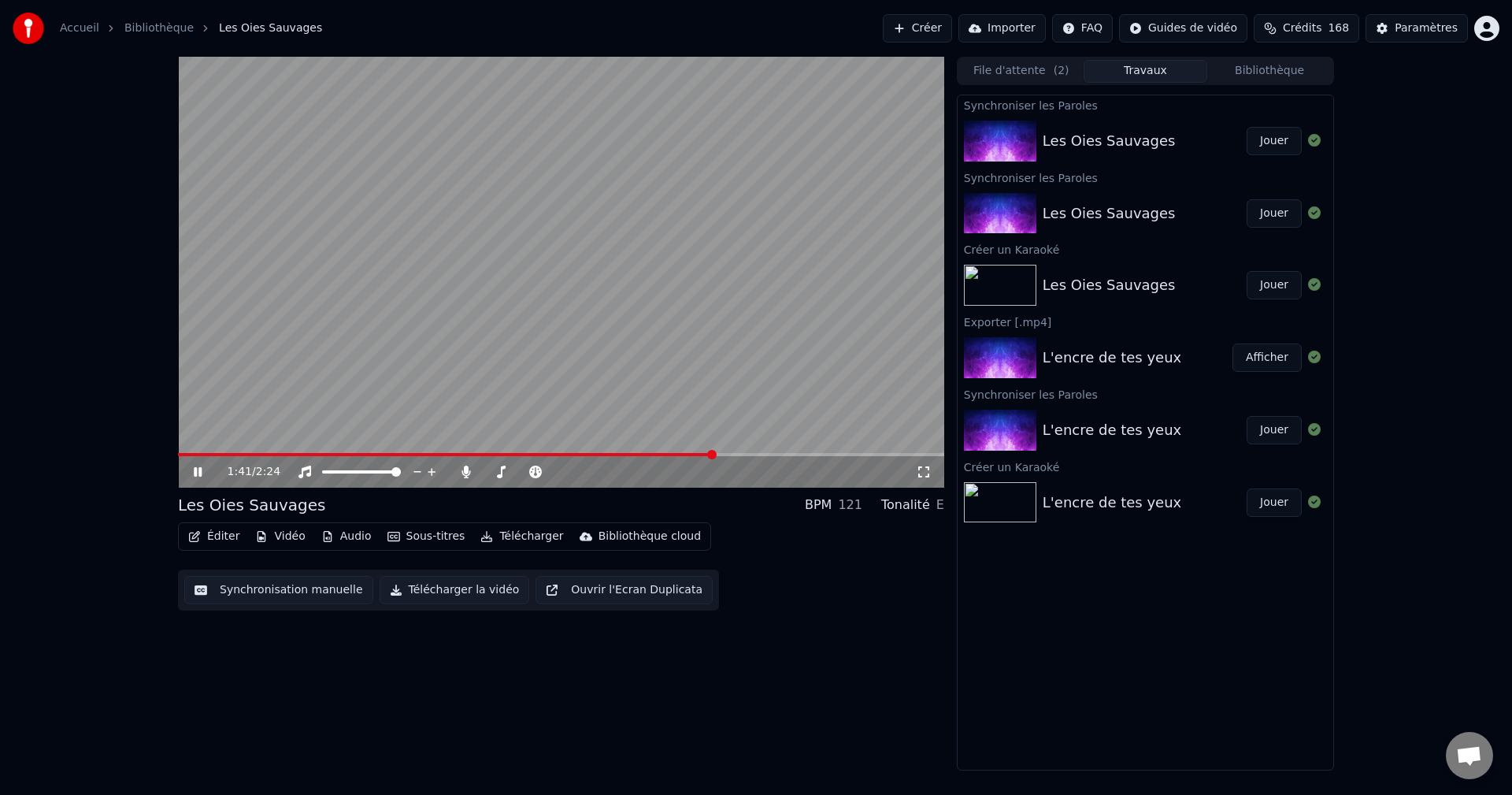
click at [1263, 142] on button "Jouer" at bounding box center [1274, 140] width 56 height 28
click at [624, 457] on div "0:01 / 2:24" at bounding box center [561, 472] width 767 height 31
click at [614, 452] on video at bounding box center [561, 272] width 767 height 431
click at [615, 455] on span at bounding box center [561, 454] width 767 height 3
click at [200, 472] on icon at bounding box center [198, 472] width 10 height 11
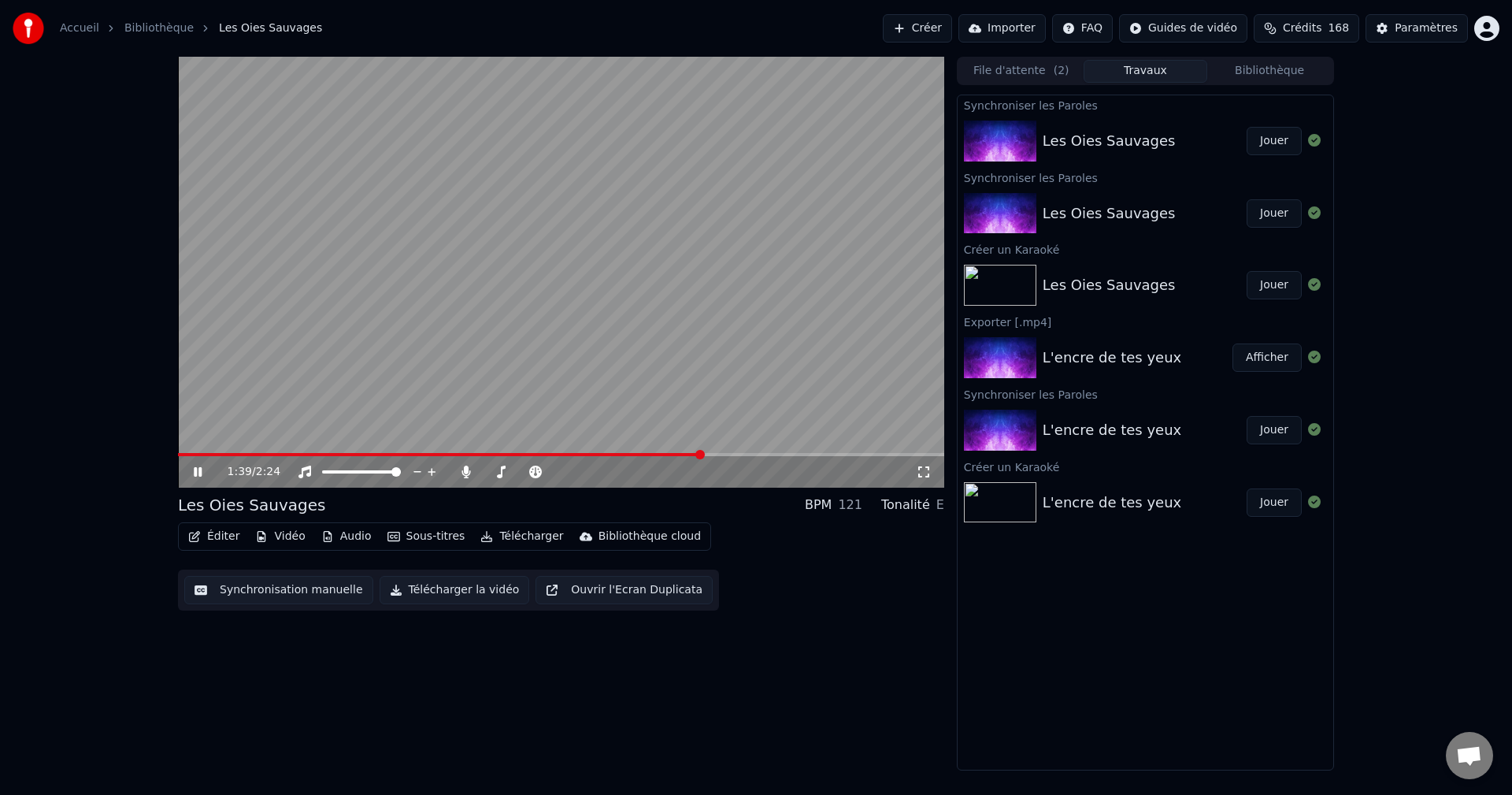
click at [197, 472] on icon at bounding box center [198, 472] width 8 height 10
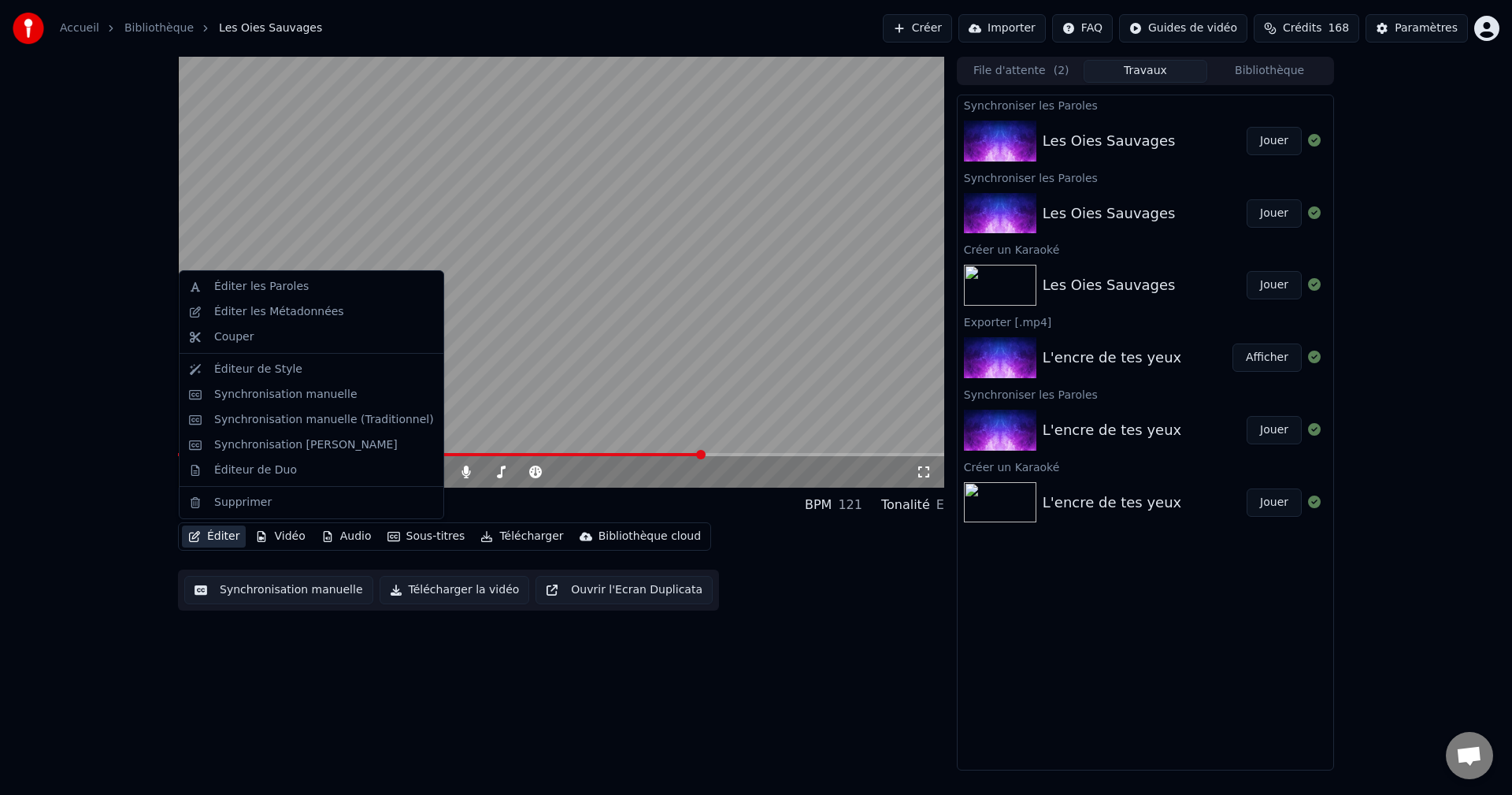
click at [227, 538] on button "Éditer" at bounding box center [213, 536] width 63 height 22
click at [290, 286] on div "Éditer les Paroles" at bounding box center [261, 286] width 94 height 16
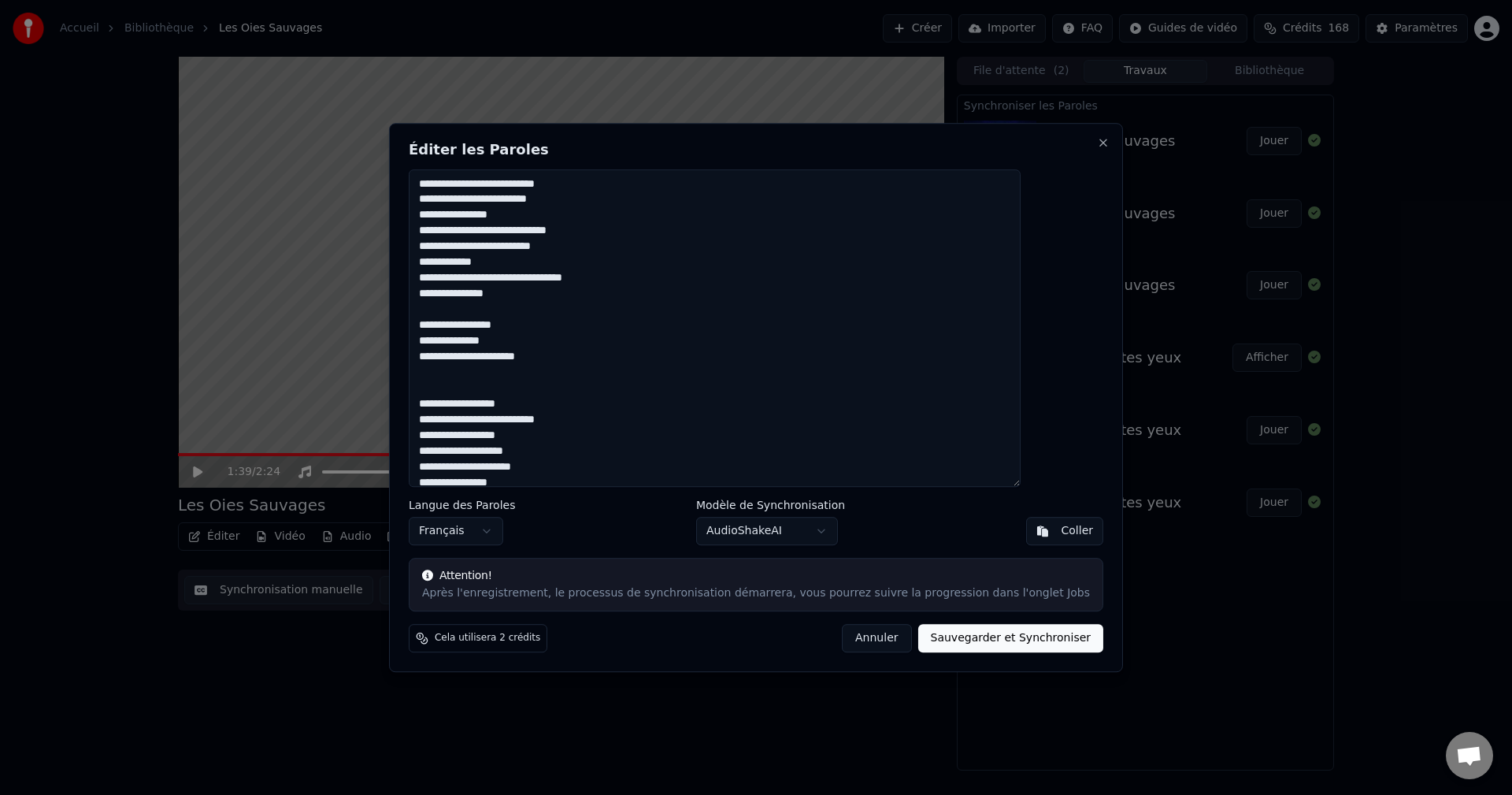
click at [823, 531] on body "Accueil Bibliothèque Les Oies Sauvages Créer Importer FAQ Guides de vidéo Crédi…" at bounding box center [756, 398] width 1512 height 795
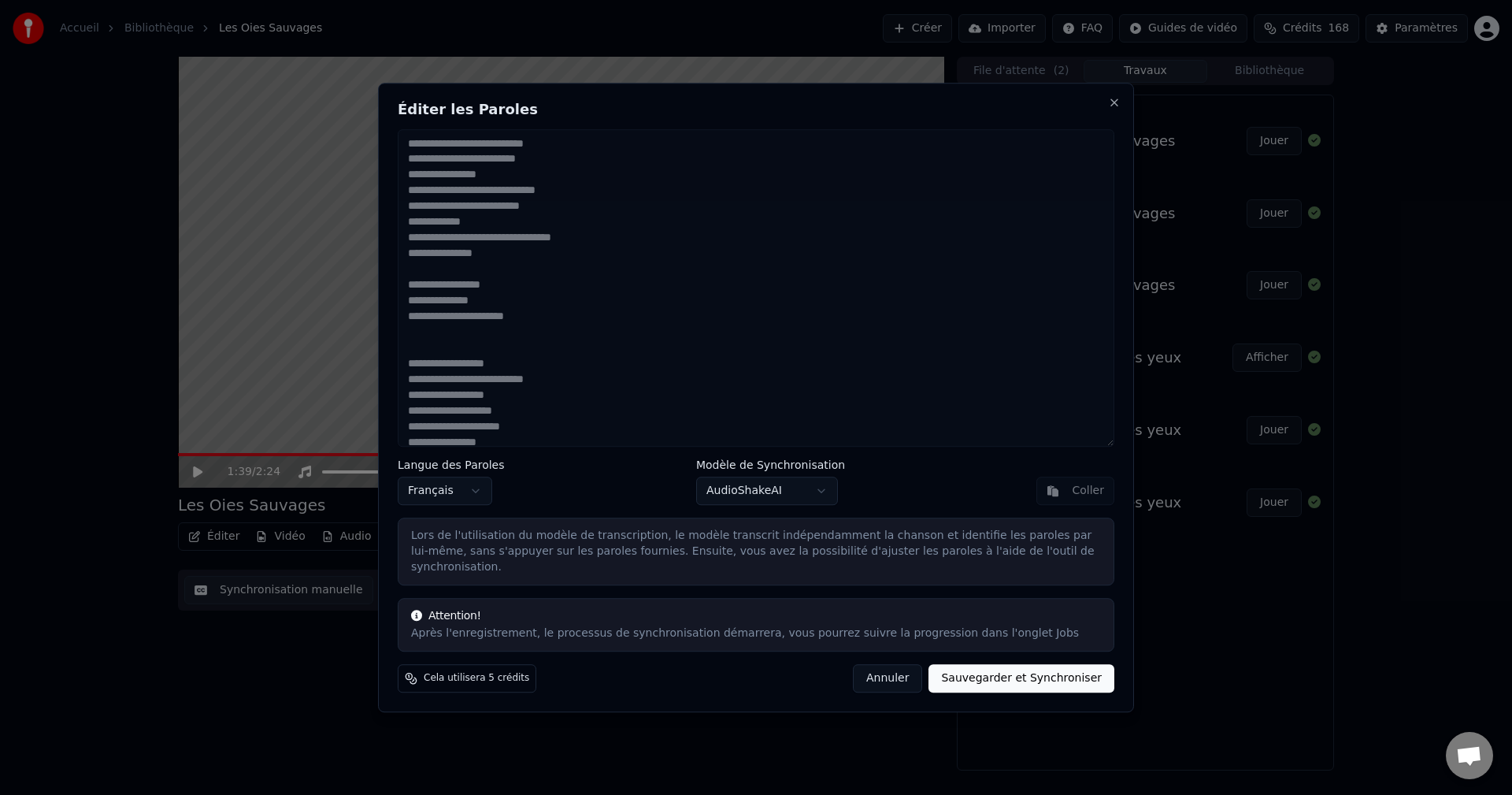
click at [1015, 670] on button "Sauvegarder et Synchroniser" at bounding box center [1021, 678] width 186 height 28
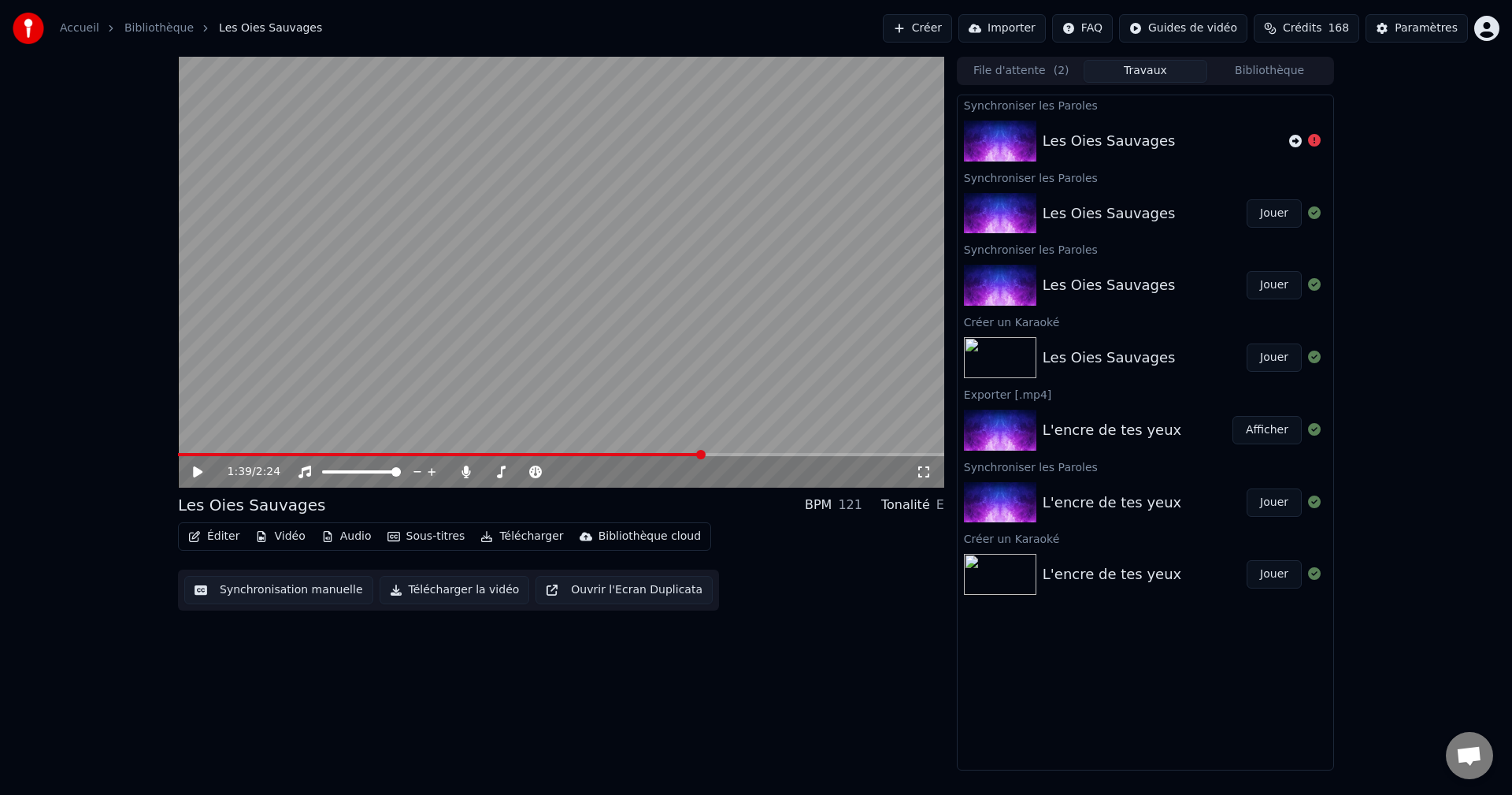
click at [212, 537] on button "Éditer" at bounding box center [213, 536] width 63 height 22
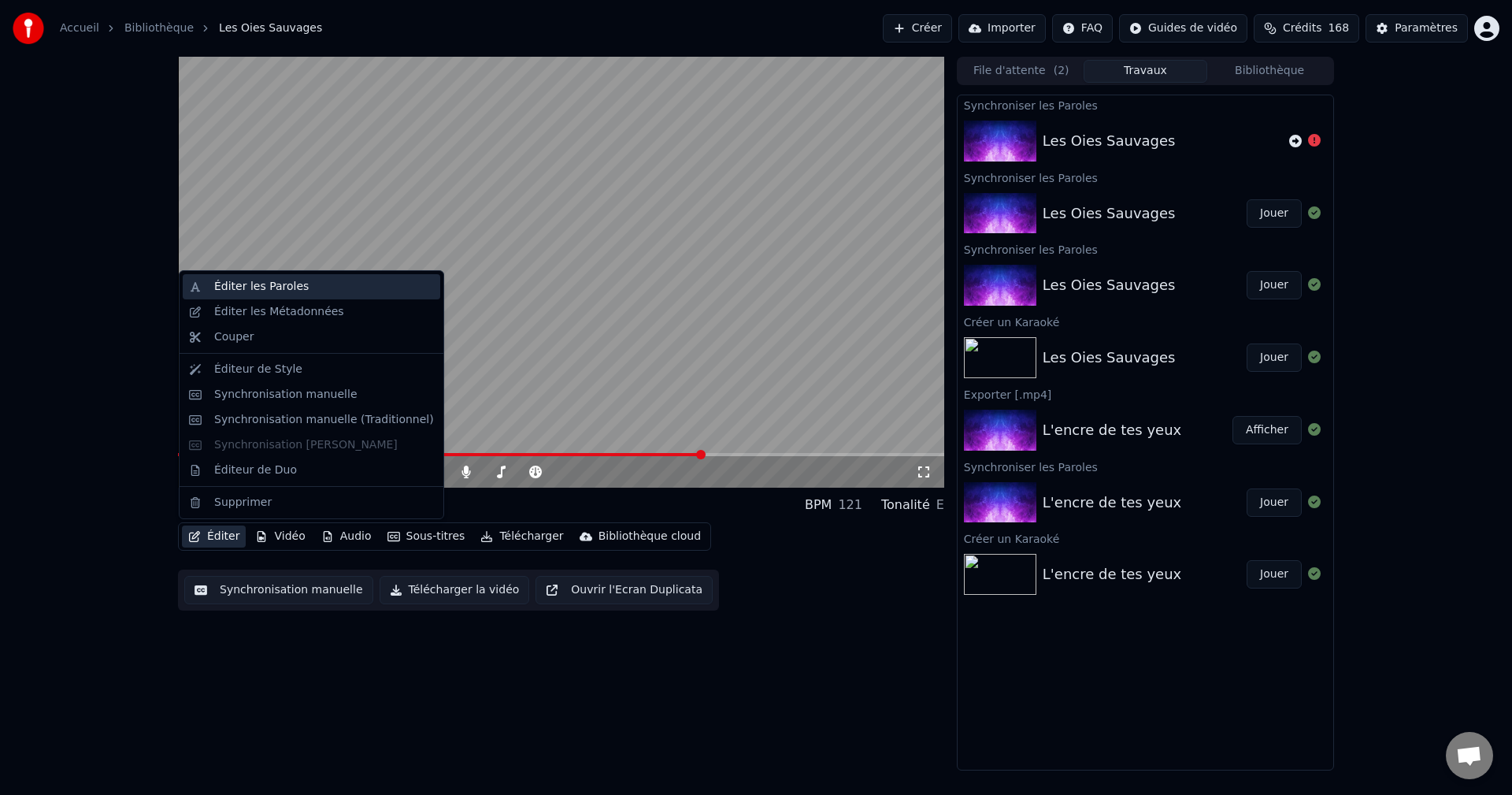
click at [256, 285] on div "Éditer les Paroles" at bounding box center [261, 286] width 94 height 16
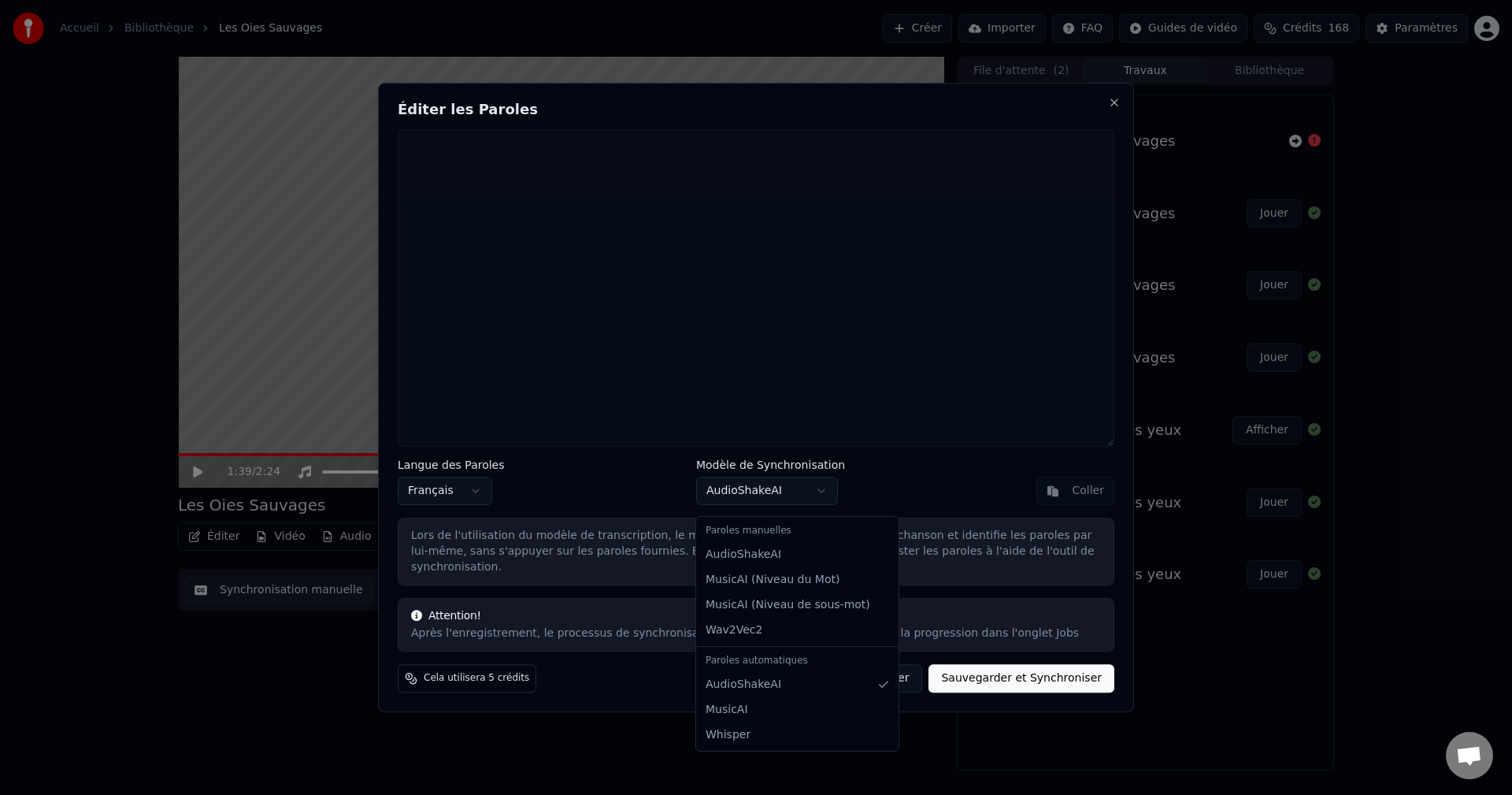
click at [828, 499] on body "Accueil Bibliothèque Les Oies Sauvages Créer Importer FAQ Guides de vidéo Crédi…" at bounding box center [756, 398] width 1512 height 795
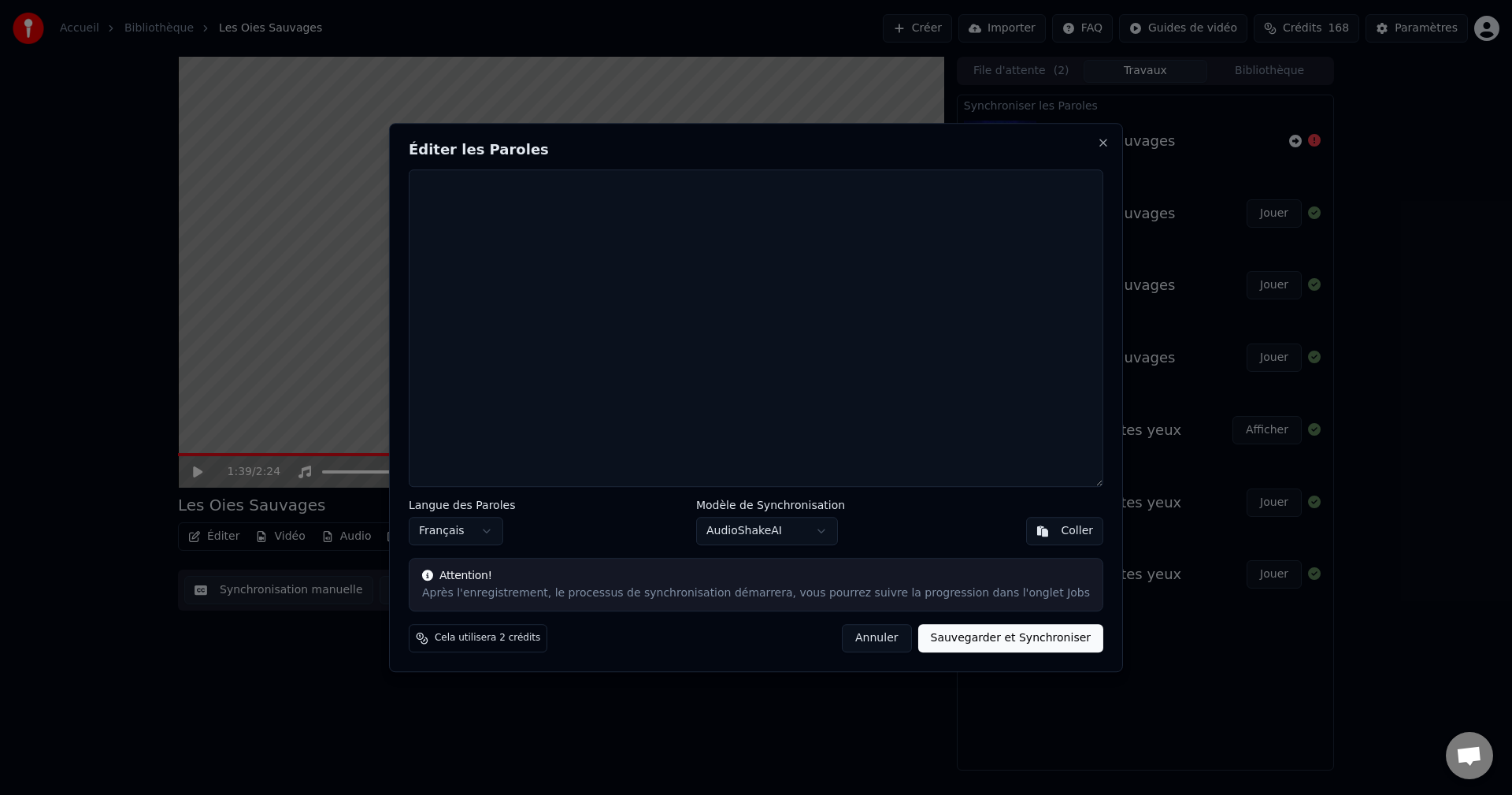
click at [958, 640] on button "Sauvegarder et Synchroniser" at bounding box center [1011, 637] width 186 height 28
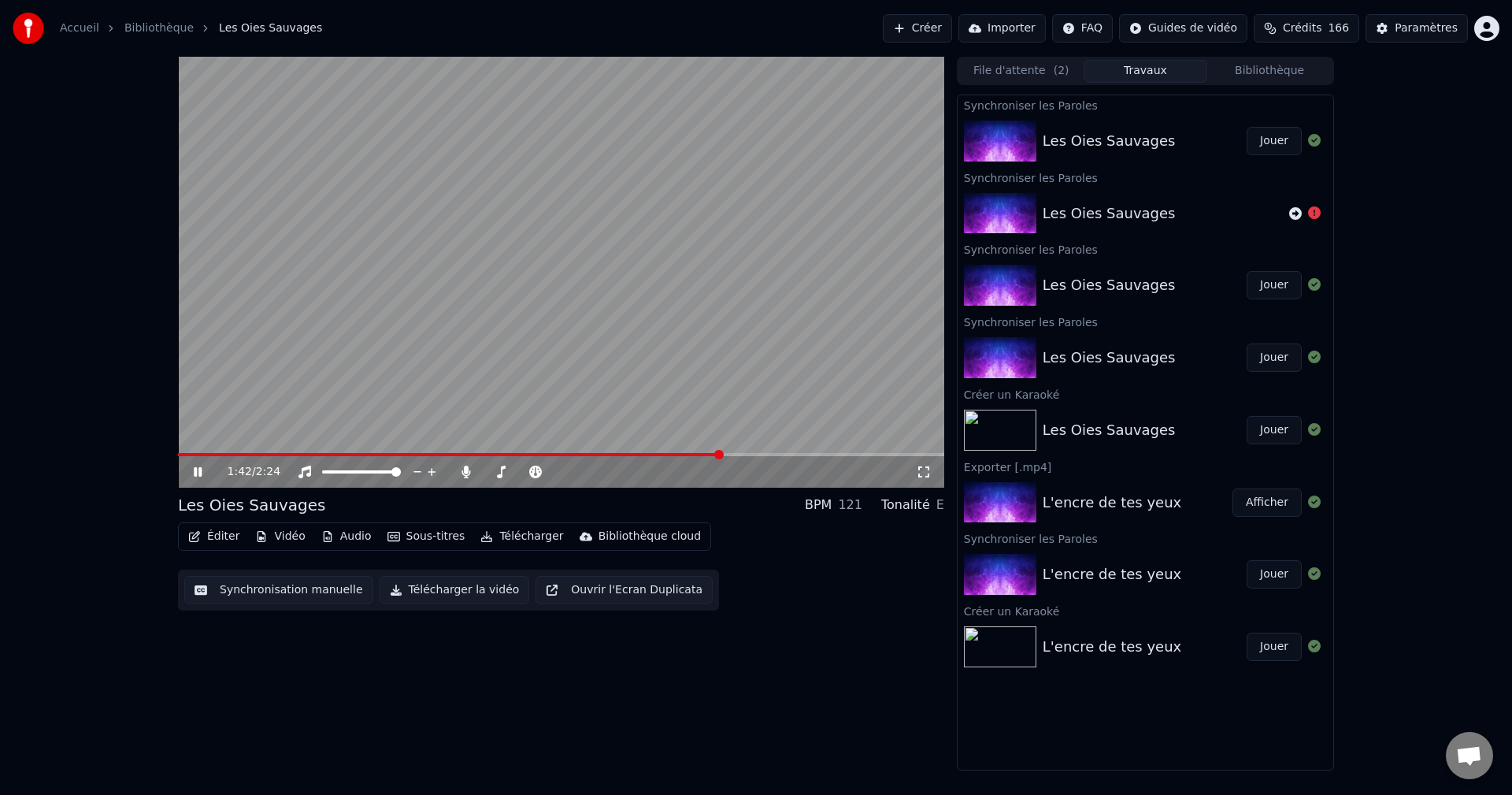
click at [200, 471] on icon at bounding box center [198, 472] width 8 height 10
click at [220, 535] on button "Éditer" at bounding box center [213, 536] width 63 height 22
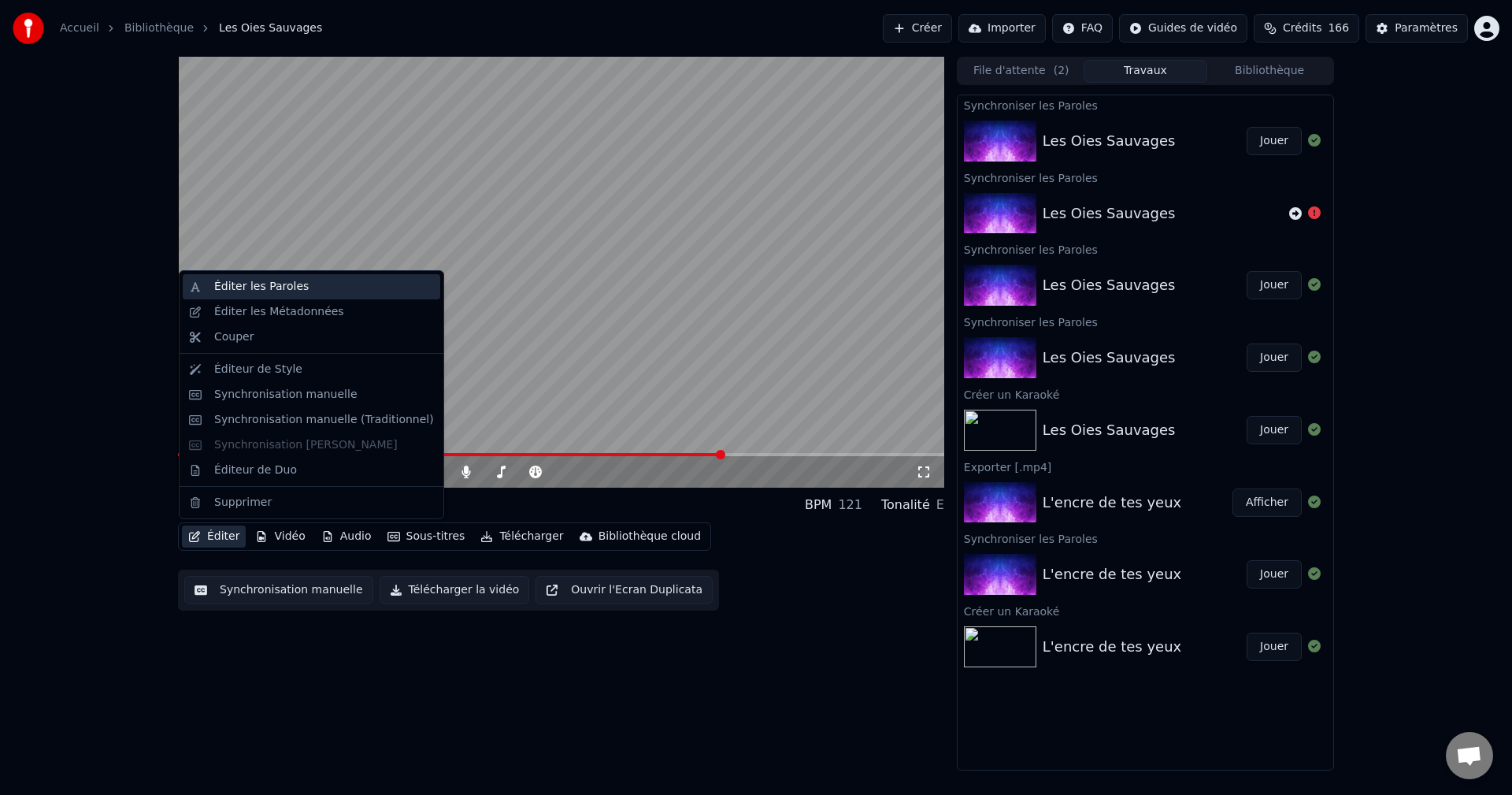
click at [243, 282] on div "Éditer les Paroles" at bounding box center [261, 286] width 94 height 16
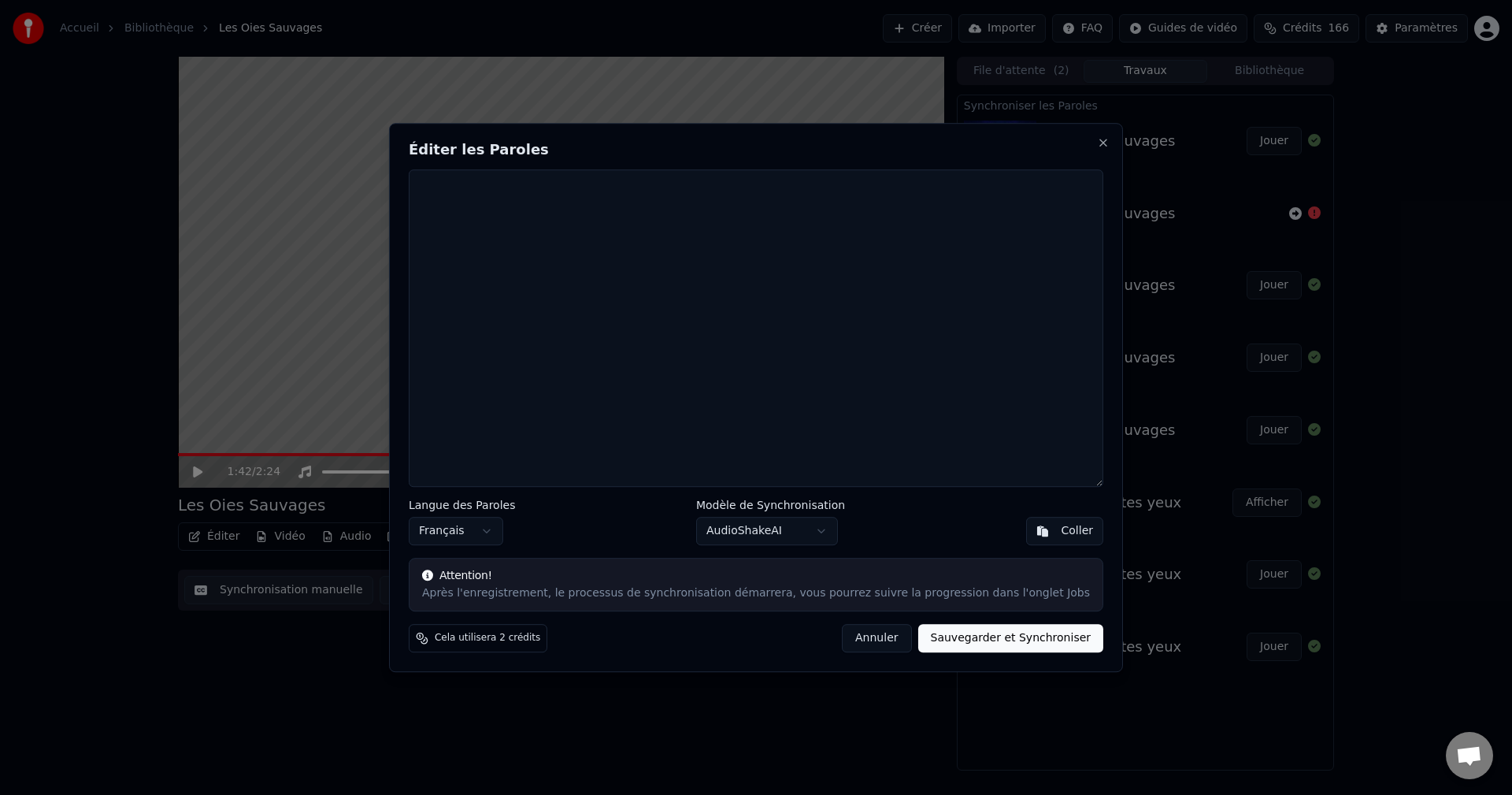
click at [858, 644] on button "Annuler" at bounding box center [876, 637] width 69 height 28
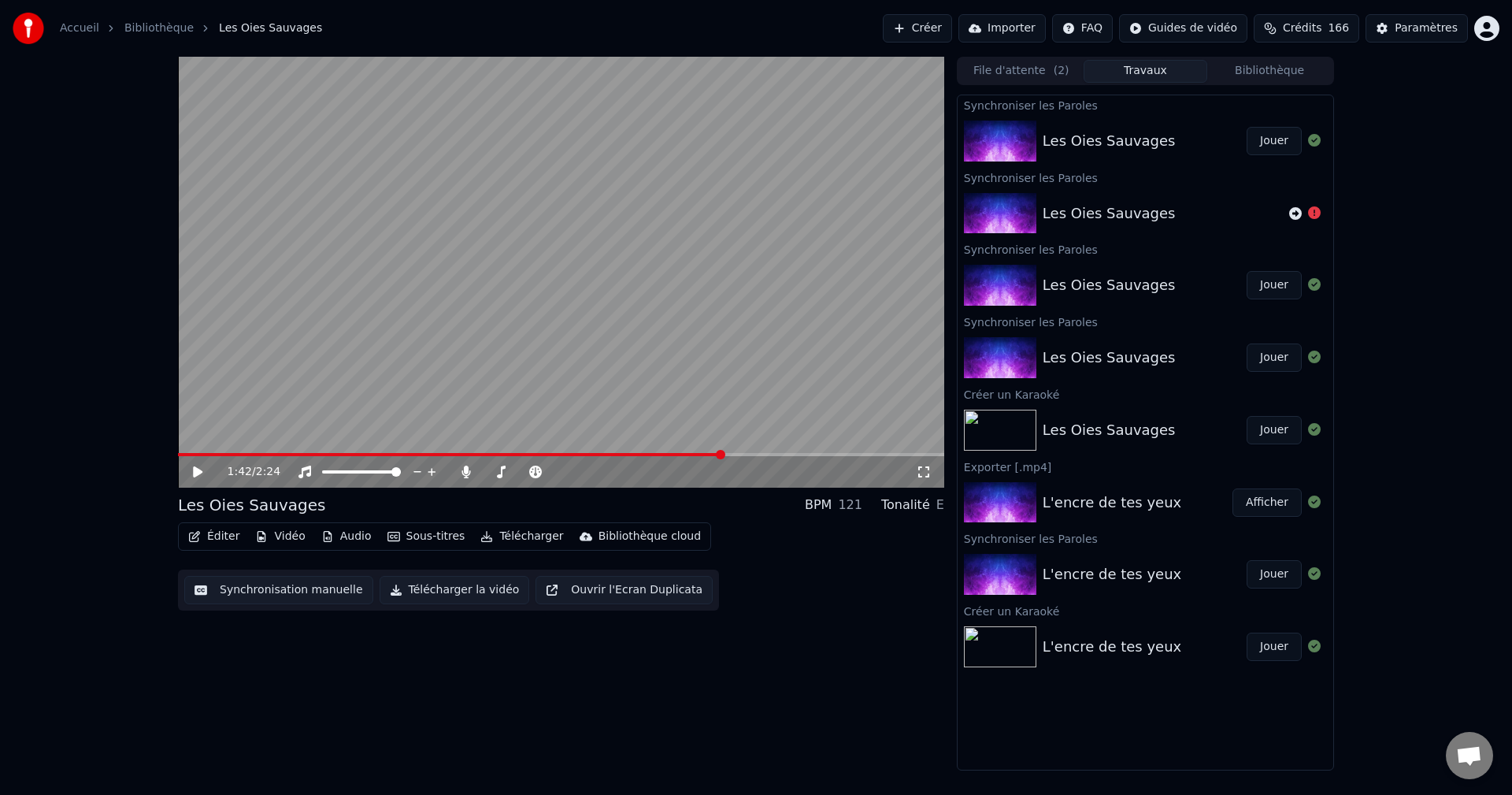
click at [212, 536] on button "Éditer" at bounding box center [213, 536] width 63 height 22
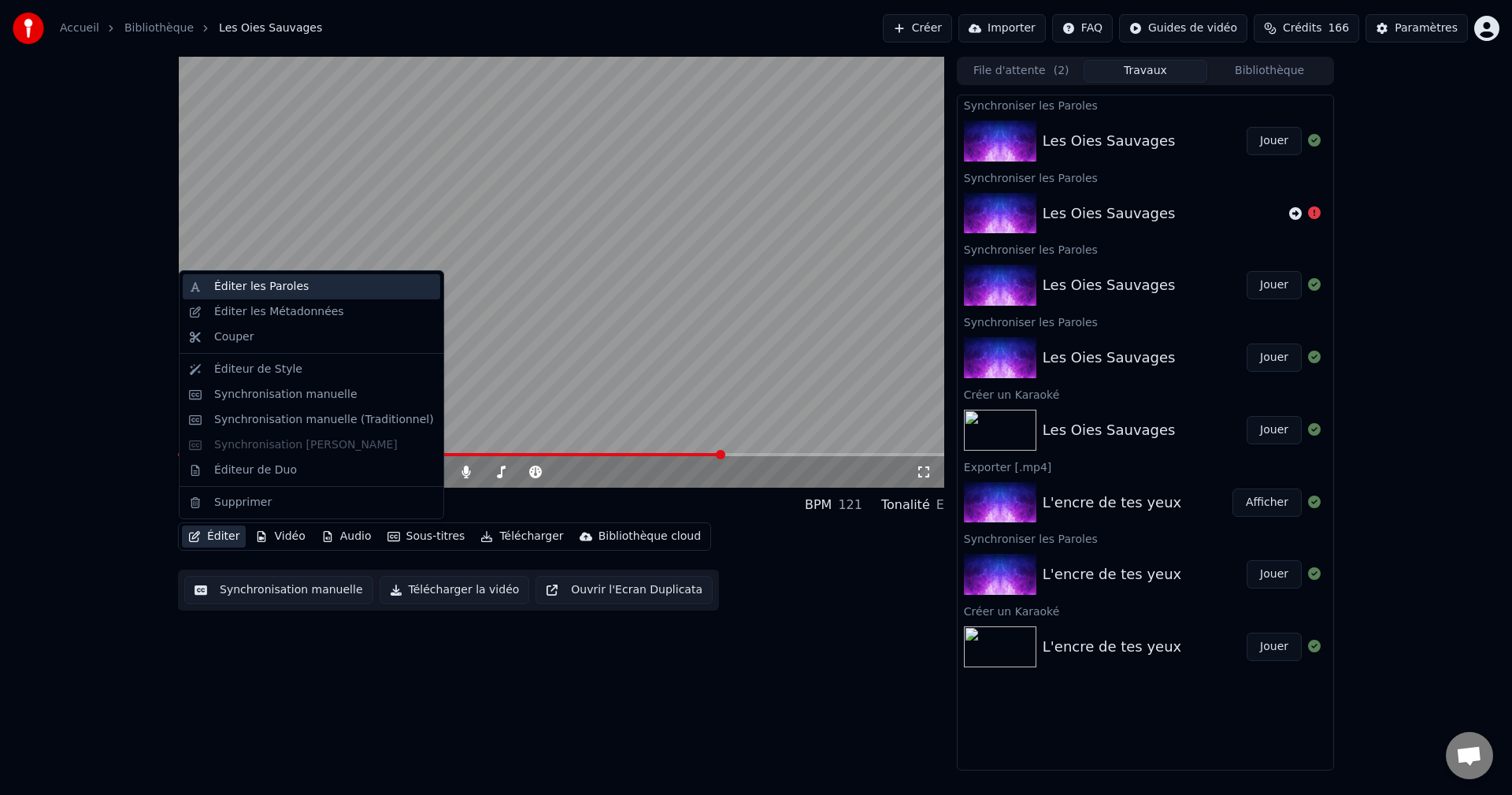
click at [237, 286] on div "Éditer les Paroles" at bounding box center [261, 286] width 94 height 16
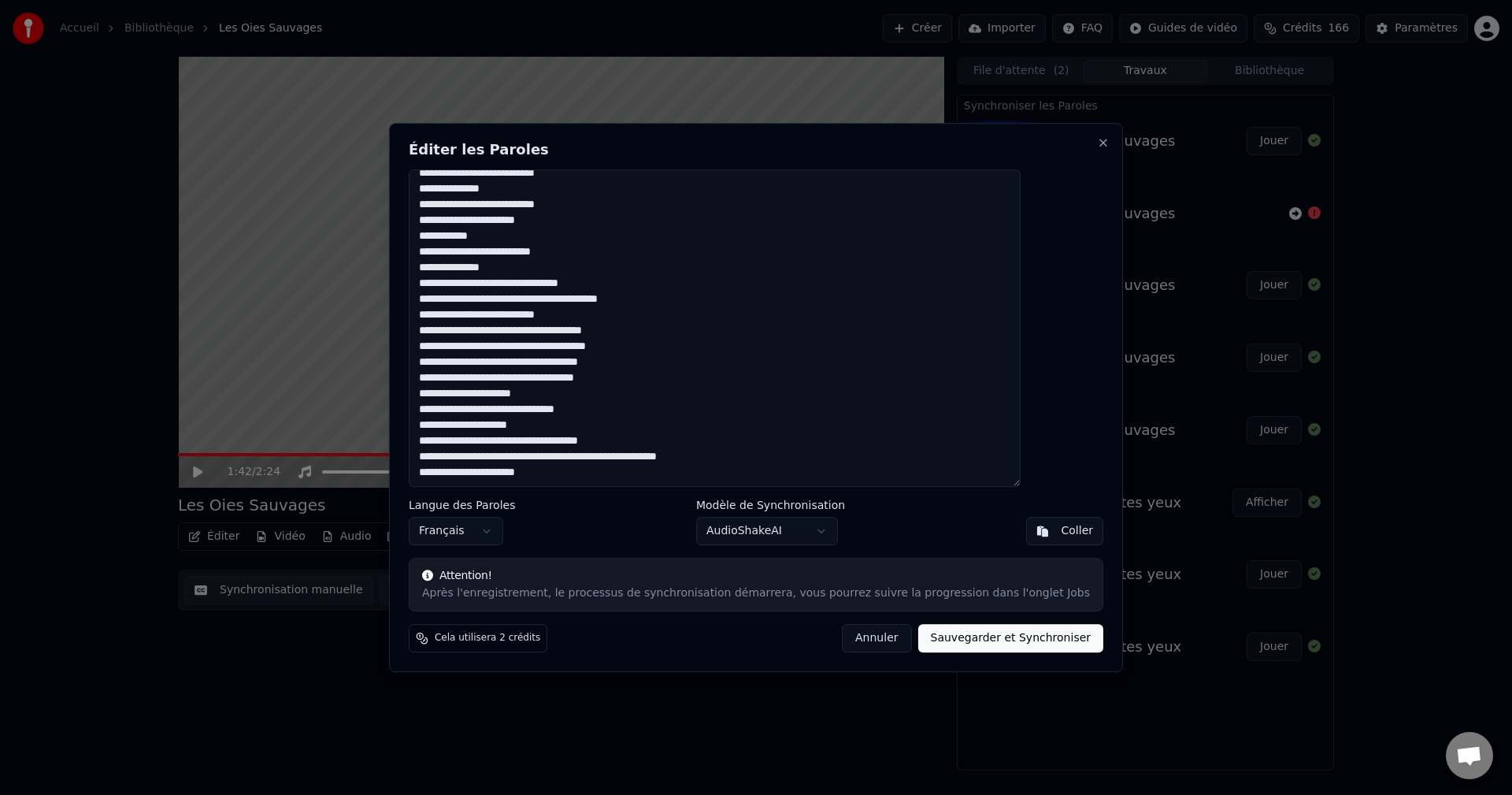
scroll to position [341, 0]
click at [943, 636] on button "Sauvegarder et Synchroniser" at bounding box center [1011, 637] width 186 height 28
type textarea "**********"
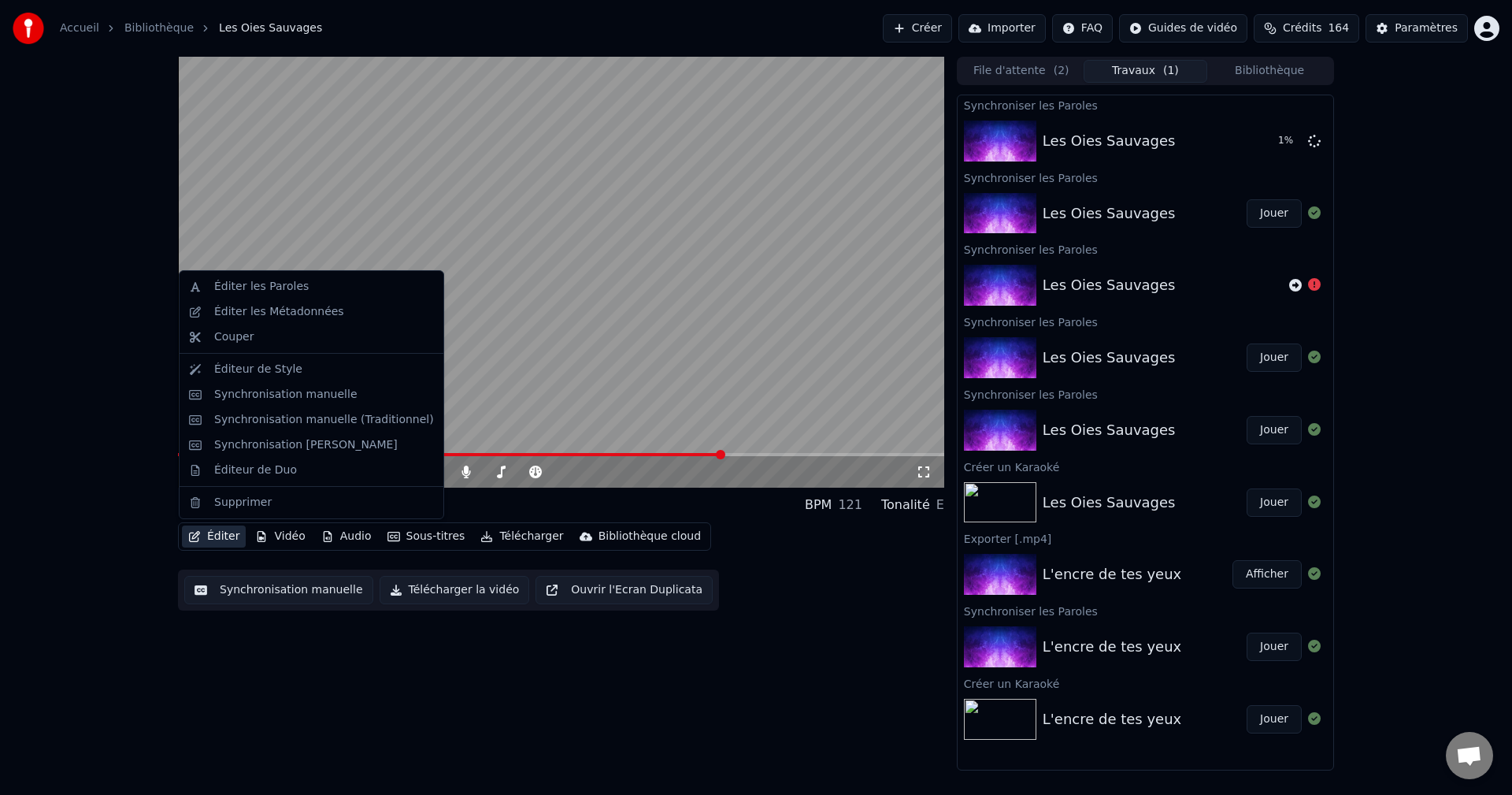
click at [214, 535] on button "Éditer" at bounding box center [213, 536] width 63 height 22
click at [240, 281] on div "Éditer les Paroles" at bounding box center [261, 286] width 94 height 16
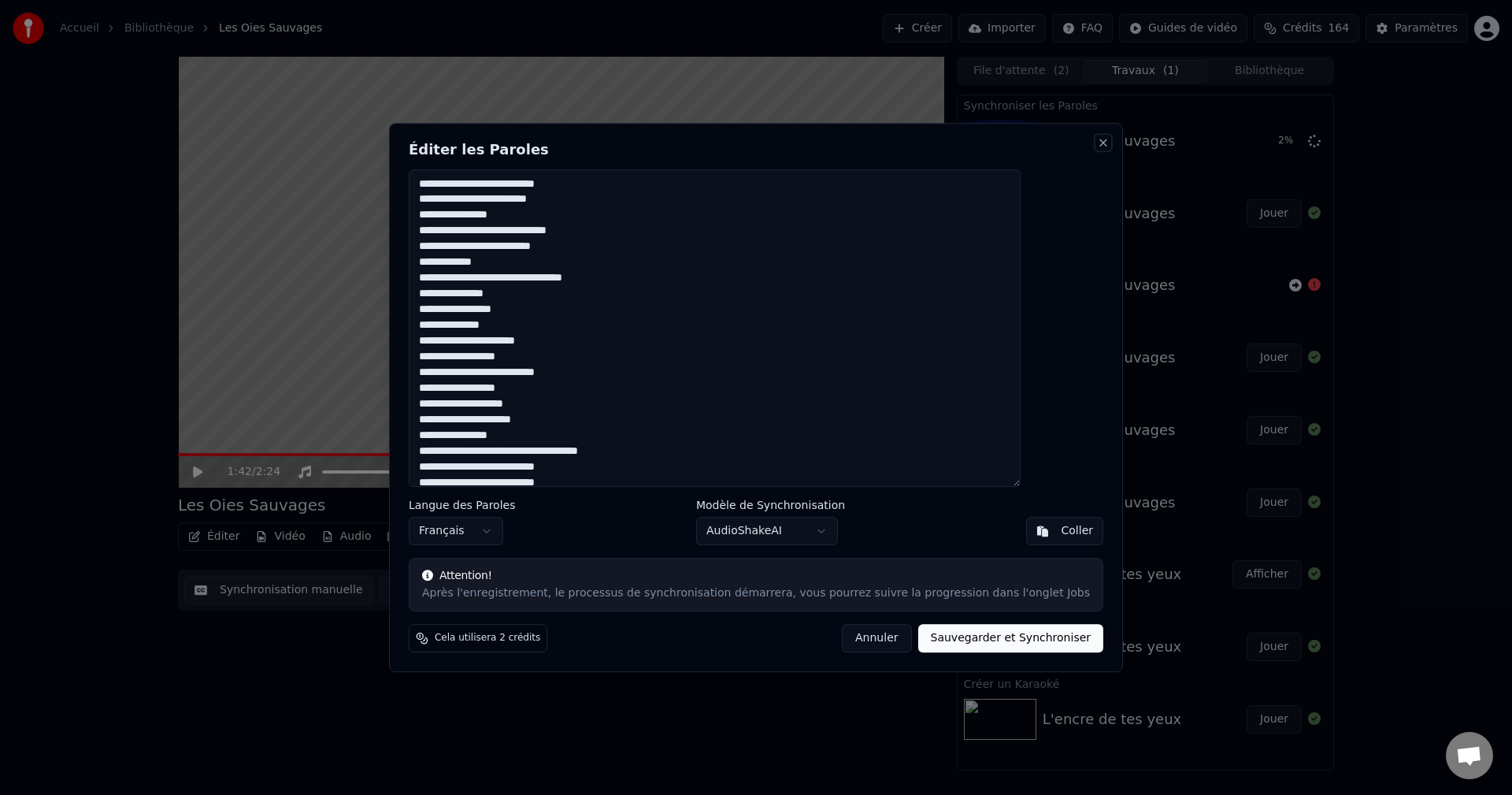
click at [1097, 137] on button "Close" at bounding box center [1103, 142] width 13 height 13
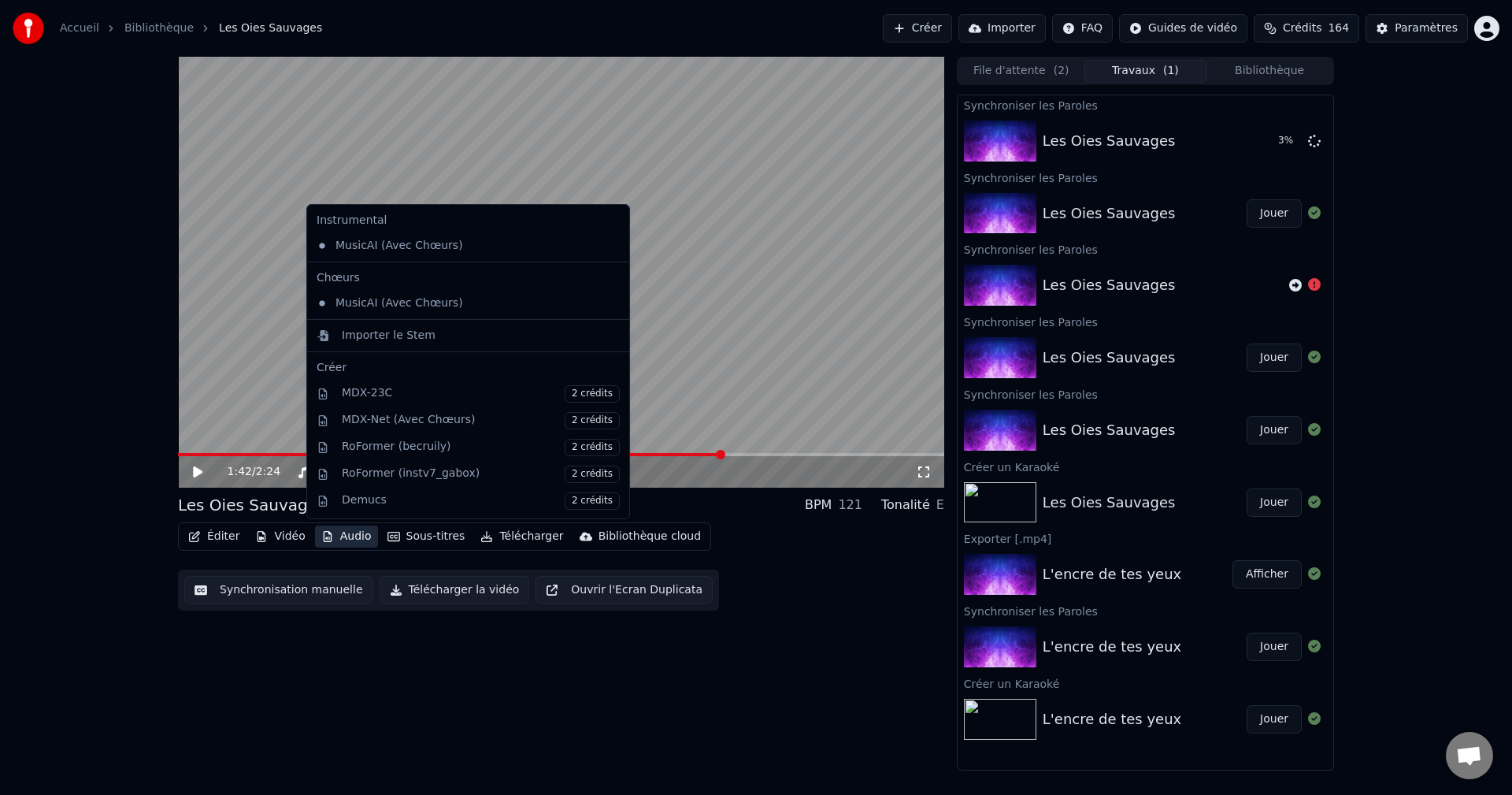
click at [351, 537] on button "Audio" at bounding box center [346, 536] width 63 height 22
click at [129, 249] on div "1:42 / 2:24 Les Oies Sauvages BPM 121 Tonalité E Éditer Vidéo Audio Sous-titres…" at bounding box center [756, 413] width 1512 height 714
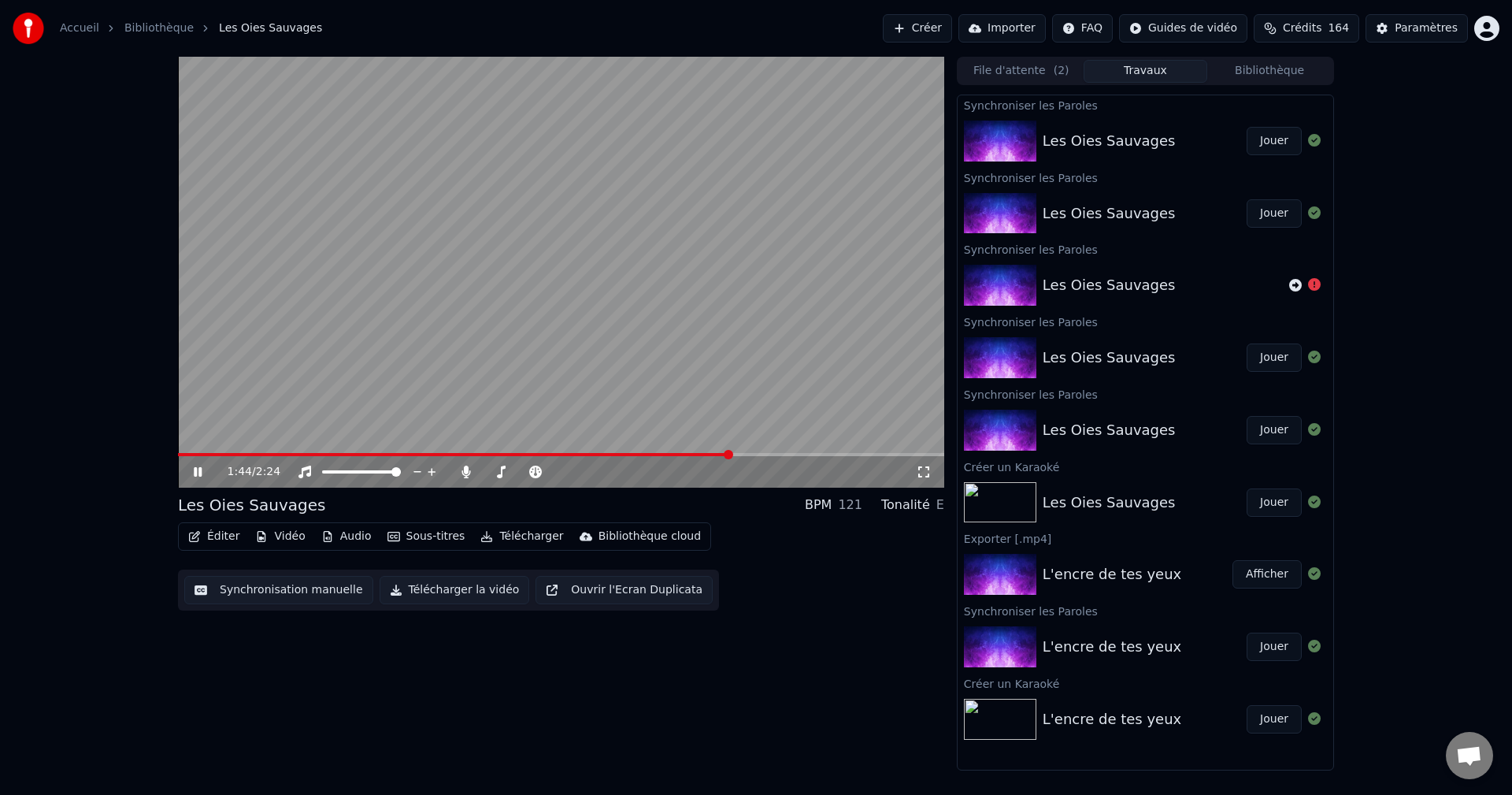
click at [1274, 137] on button "Jouer" at bounding box center [1274, 140] width 56 height 28
click at [200, 471] on icon at bounding box center [198, 472] width 8 height 10
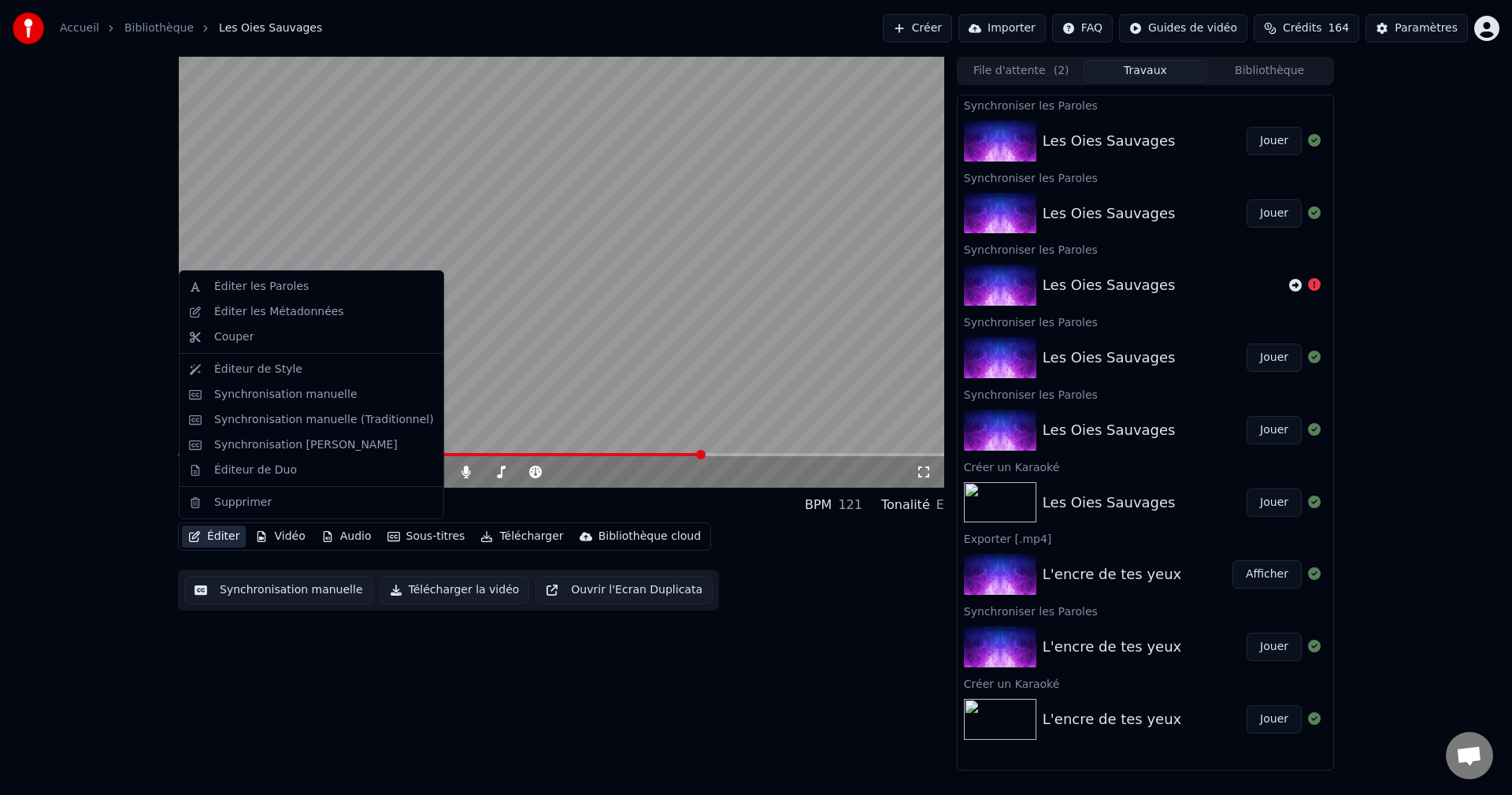
click at [220, 533] on button "Éditer" at bounding box center [213, 536] width 63 height 22
click at [237, 284] on div "Éditer les Paroles" at bounding box center [261, 286] width 94 height 16
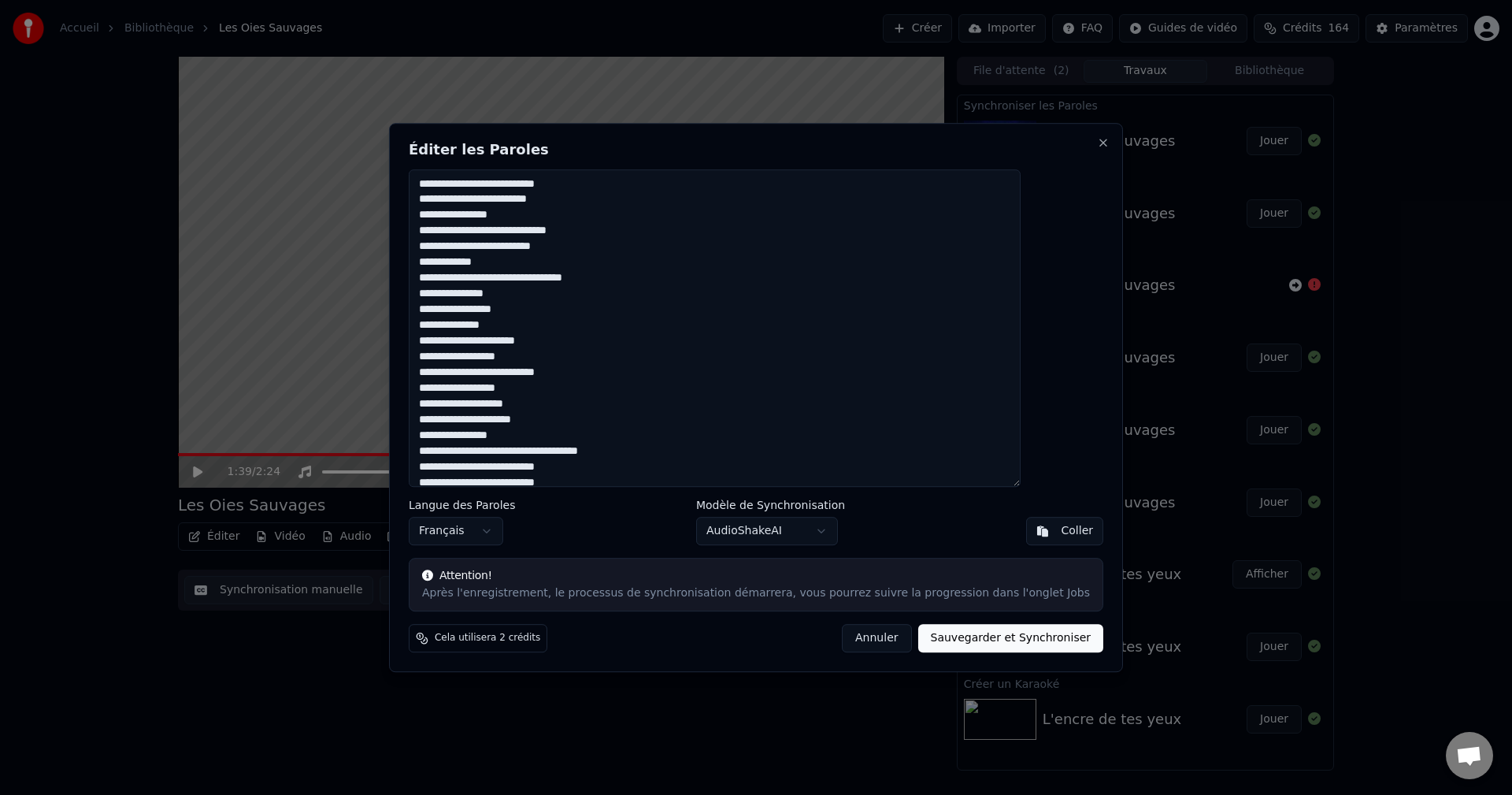
click at [599, 340] on textarea at bounding box center [715, 328] width 612 height 319
click at [975, 640] on button "Sauvegarder et Synchroniser" at bounding box center [1011, 637] width 186 height 28
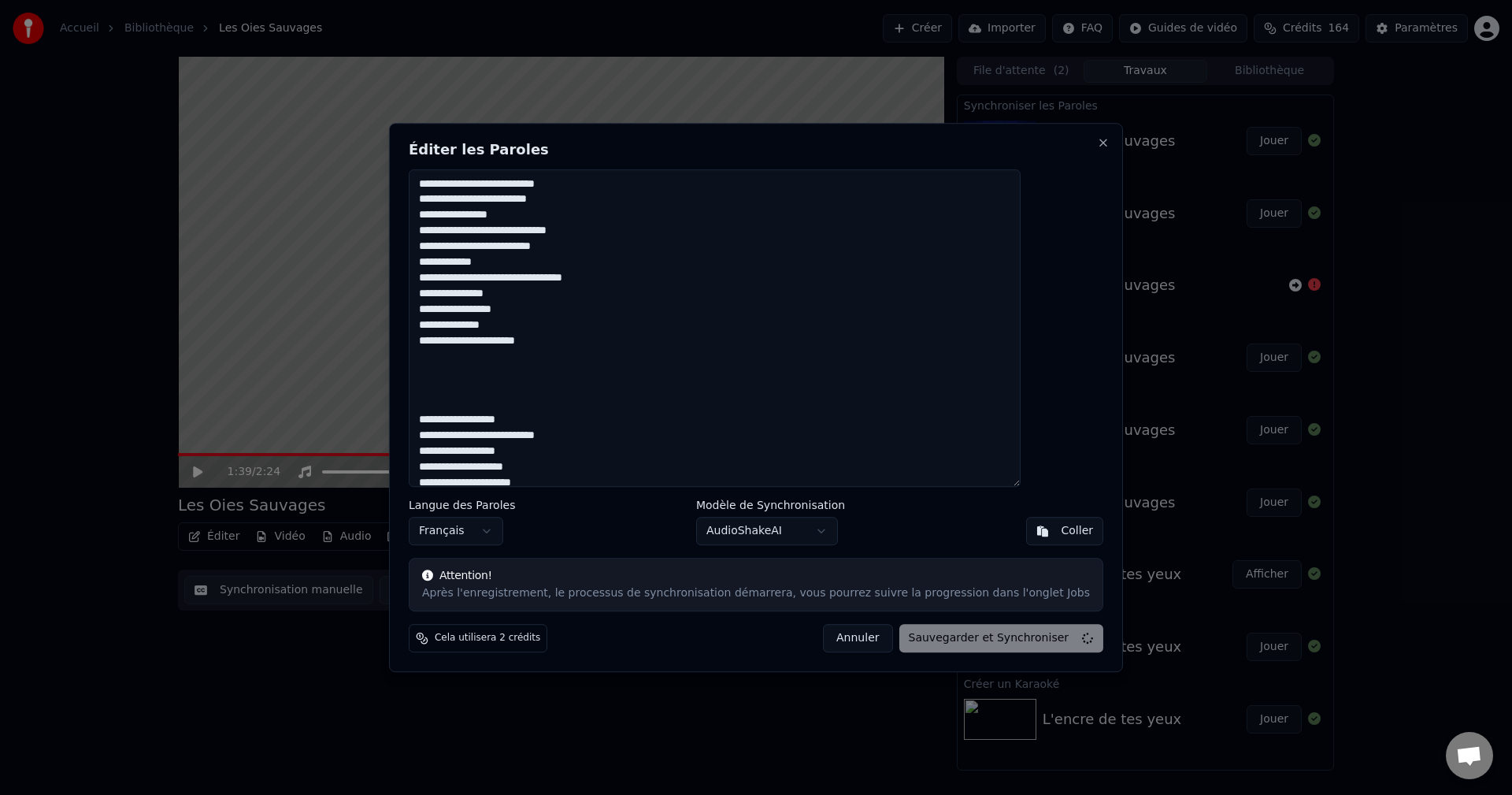
type textarea "**********"
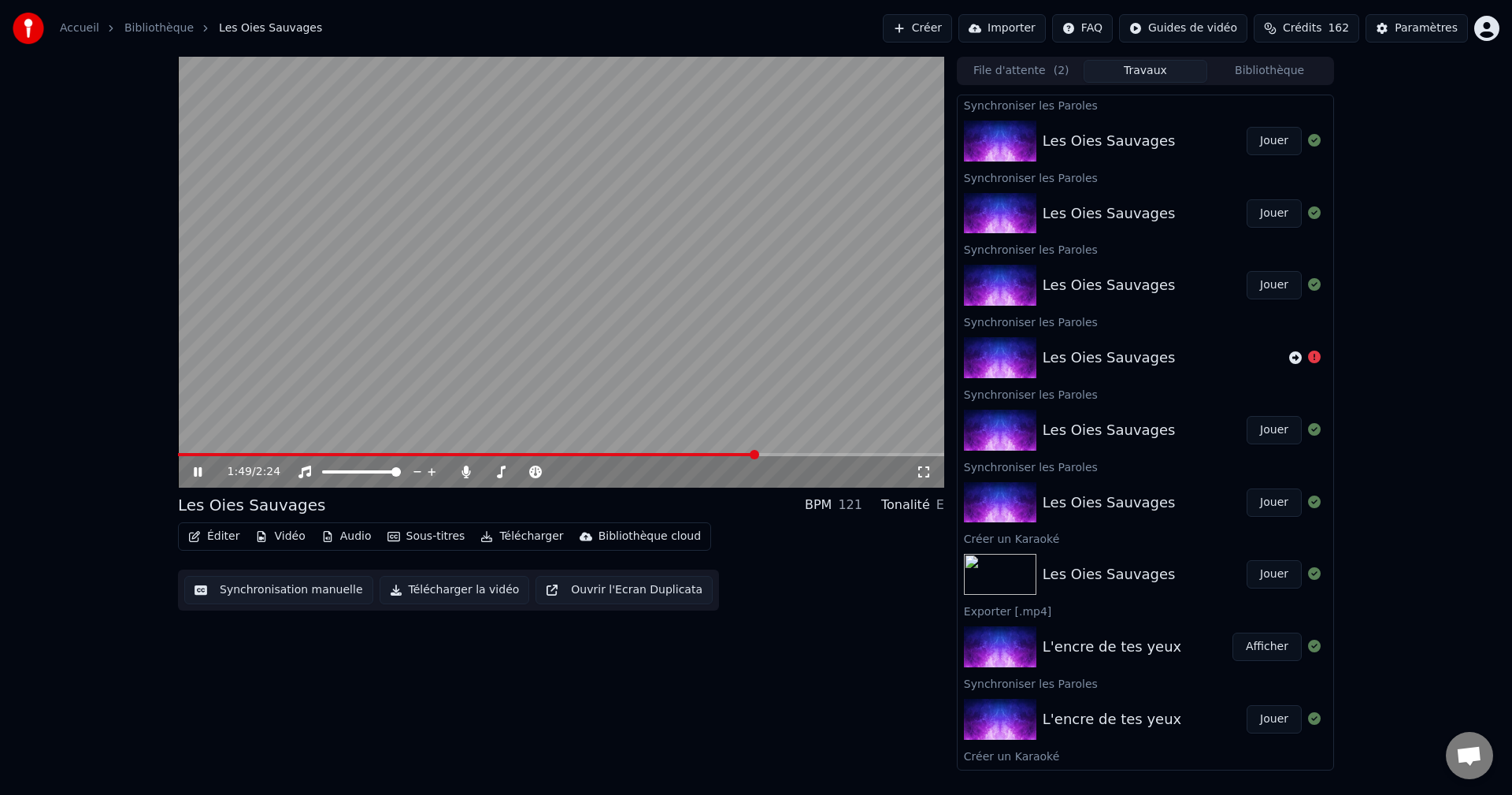
click at [192, 473] on icon at bounding box center [209, 472] width 37 height 13
click at [208, 535] on button "Éditer" at bounding box center [213, 536] width 63 height 22
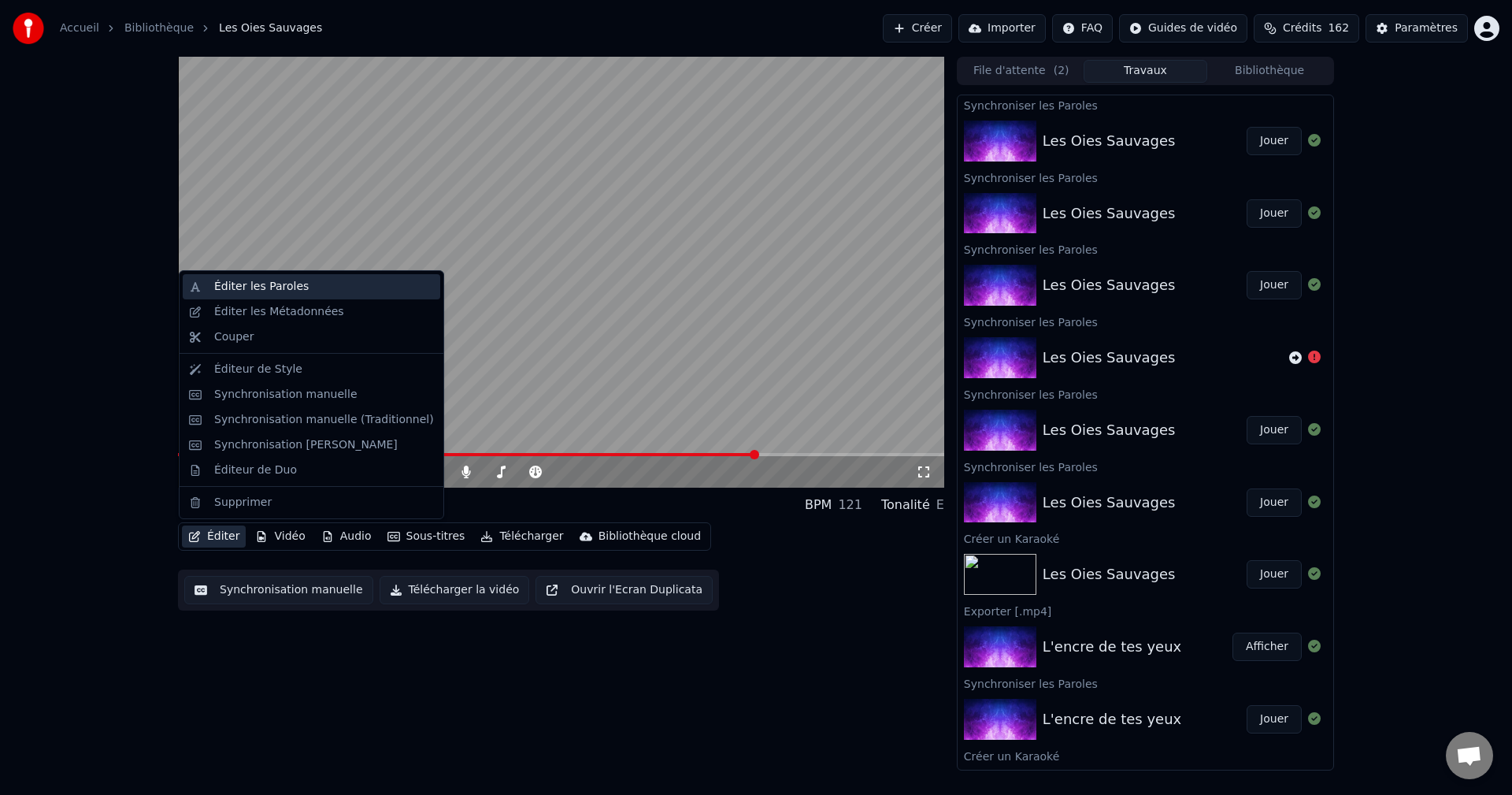
click at [263, 291] on div "Éditer les Paroles" at bounding box center [261, 286] width 94 height 16
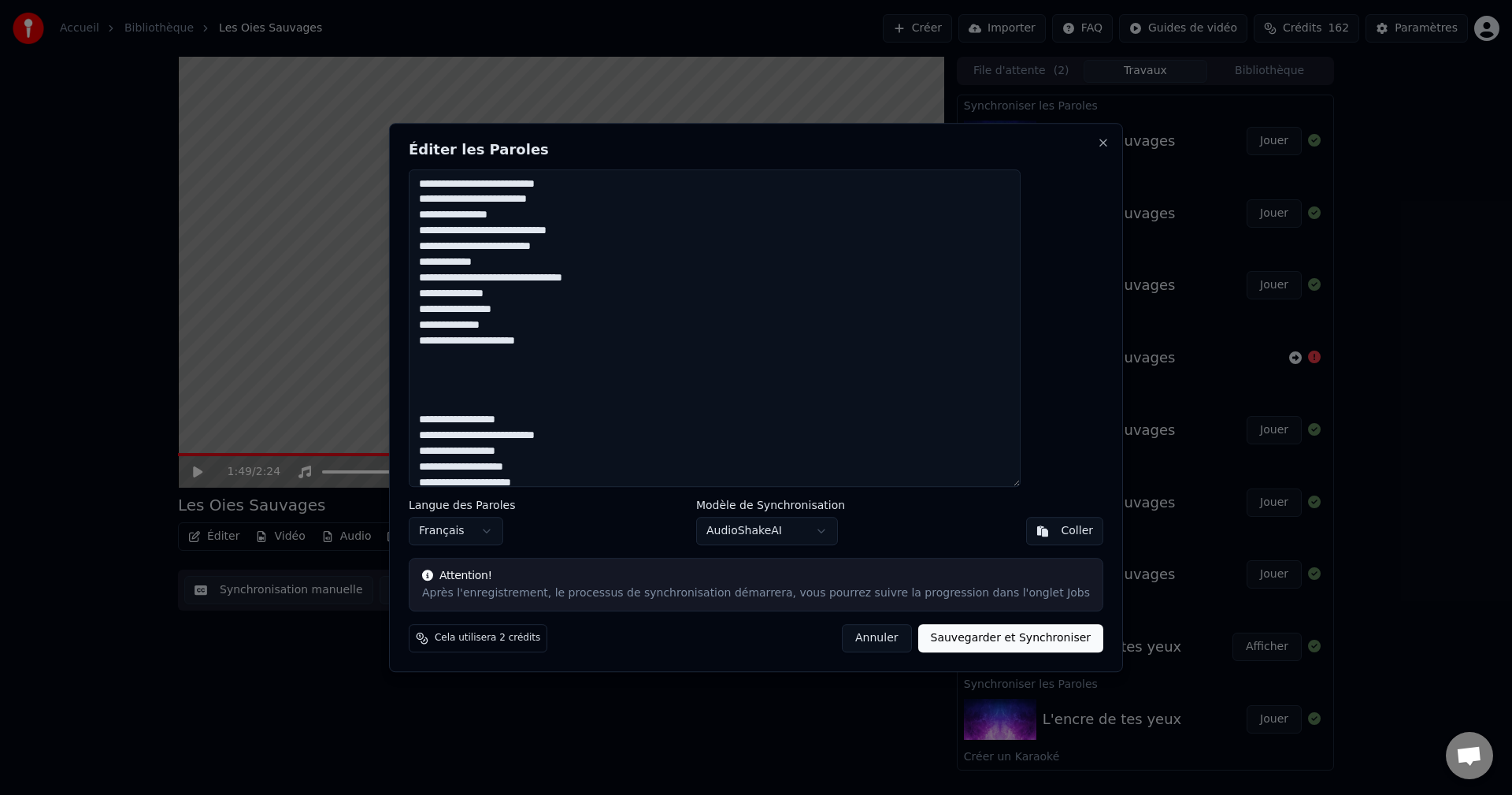
drag, startPoint x: 588, startPoint y: 470, endPoint x: 458, endPoint y: 95, distance: 396.9
click at [458, 95] on body "Accueil Bibliothèque Les Oies Sauvages Créer Importer FAQ Guides de vidéo Crédi…" at bounding box center [756, 398] width 1512 height 795
type textarea "**********"
click at [982, 640] on button "Sauvegarder et Synchroniser" at bounding box center [1011, 637] width 186 height 28
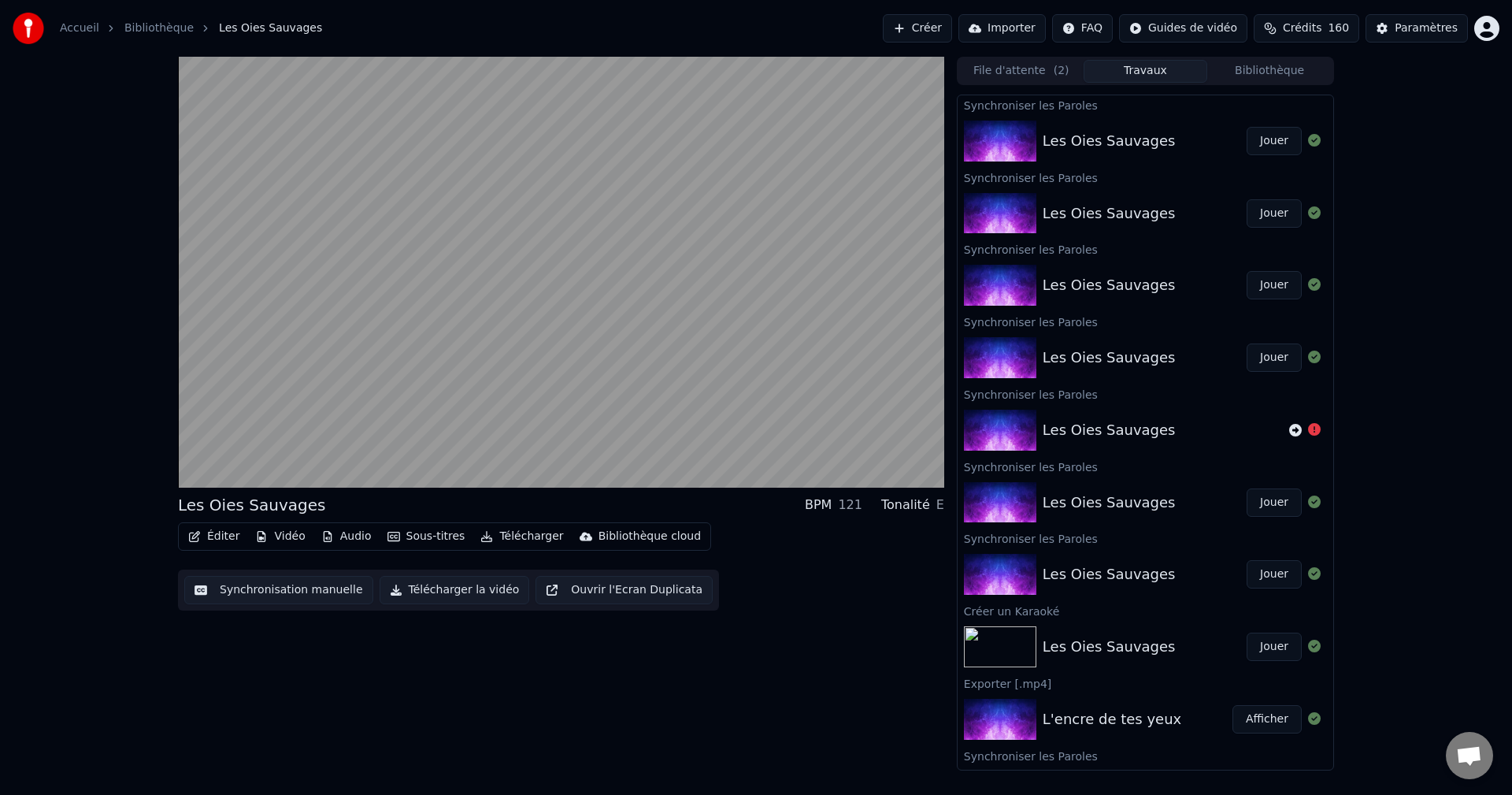
click at [1263, 141] on button "Jouer" at bounding box center [1274, 140] width 56 height 28
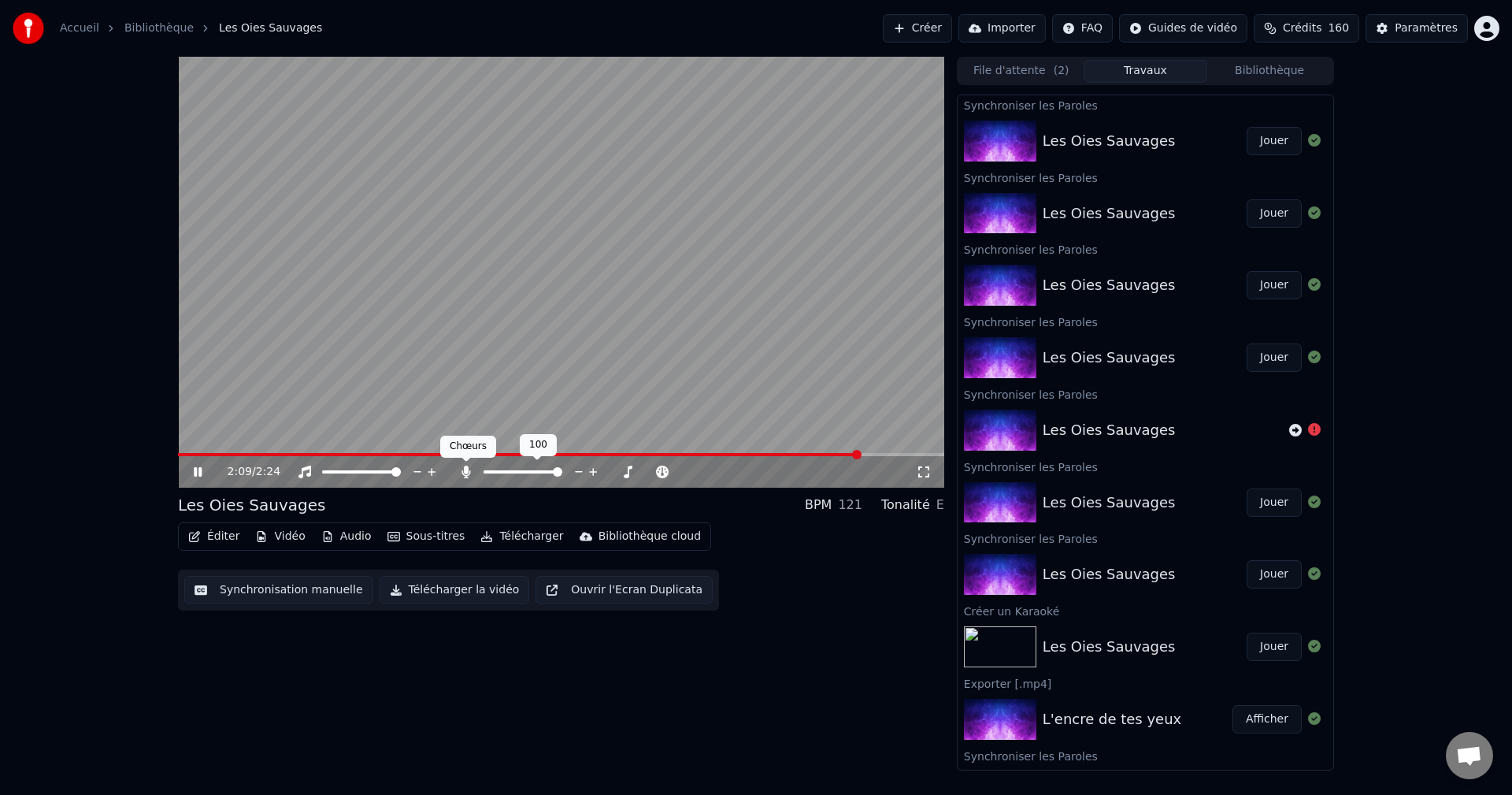
click at [463, 471] on icon at bounding box center [467, 472] width 16 height 13
click at [198, 473] on icon at bounding box center [198, 472] width 10 height 11
click at [466, 473] on icon at bounding box center [467, 472] width 16 height 13
click at [466, 473] on icon at bounding box center [466, 472] width 9 height 13
click at [195, 474] on icon at bounding box center [198, 472] width 8 height 10
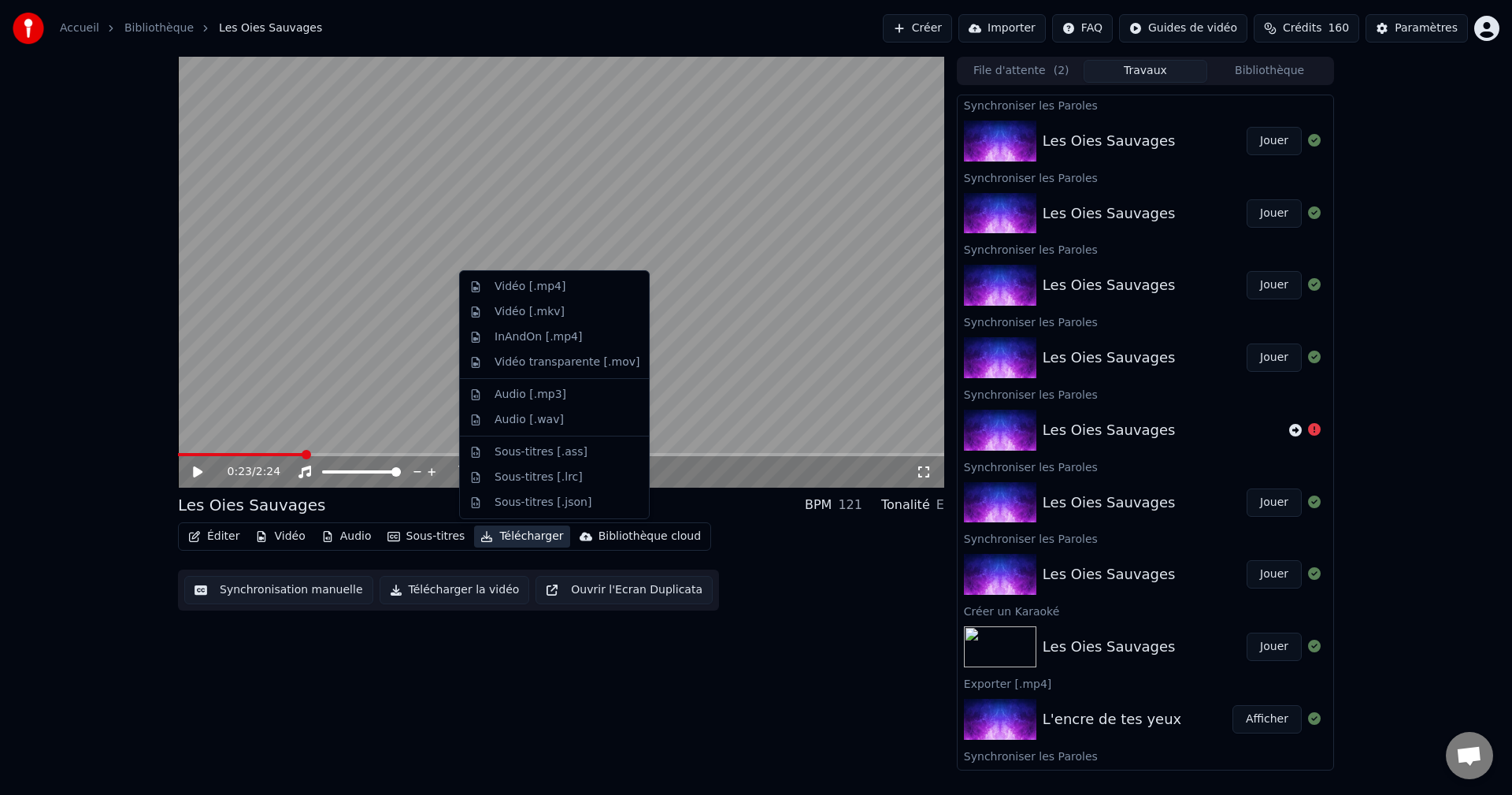
click at [510, 540] on button "Télécharger" at bounding box center [522, 536] width 95 height 22
click at [508, 281] on div "Vidéo [.mp4]" at bounding box center [530, 286] width 71 height 16
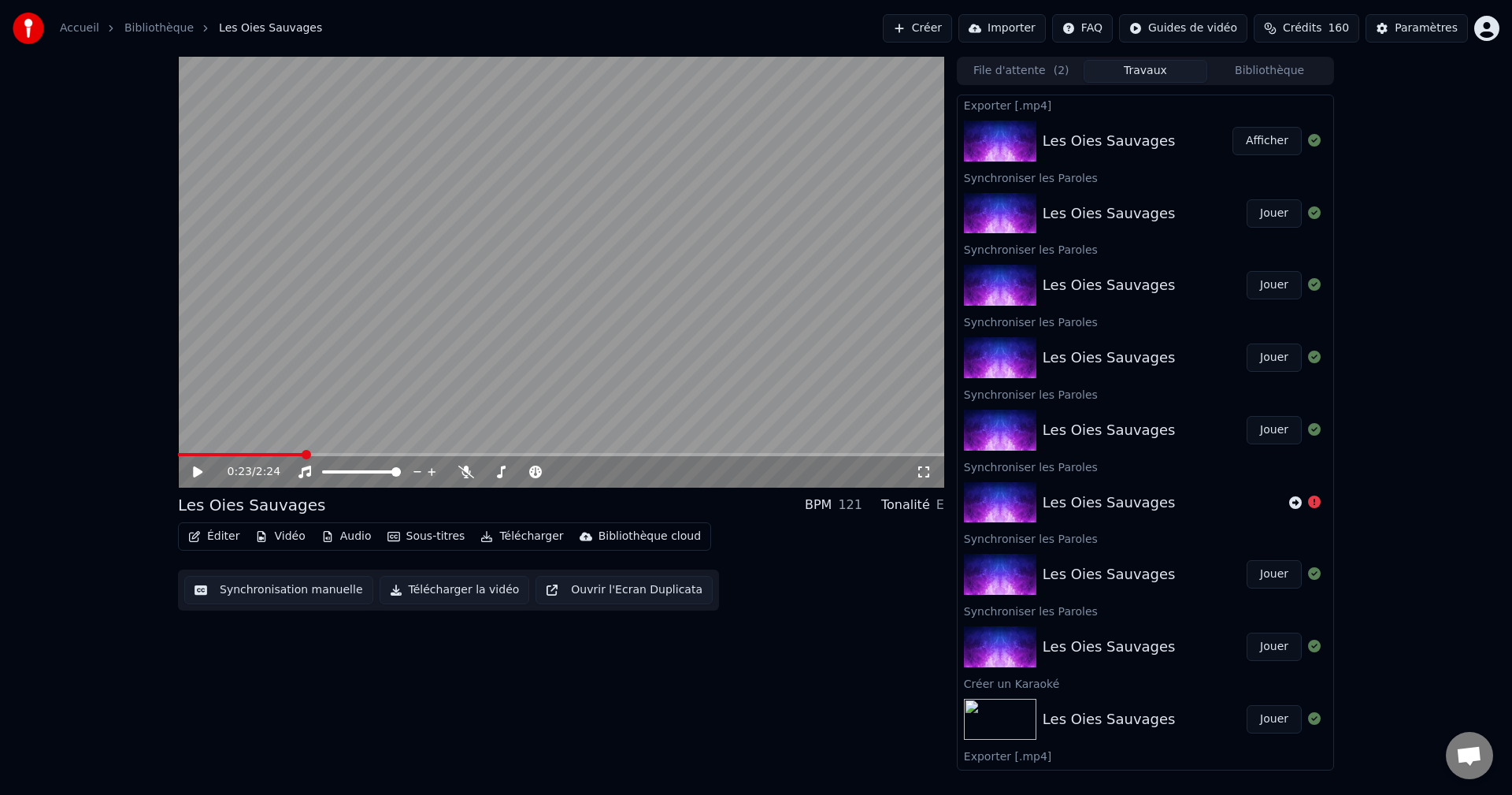
click at [1250, 134] on button "Afficher" at bounding box center [1266, 140] width 69 height 28
click at [953, 28] on button "Créer" at bounding box center [917, 28] width 69 height 28
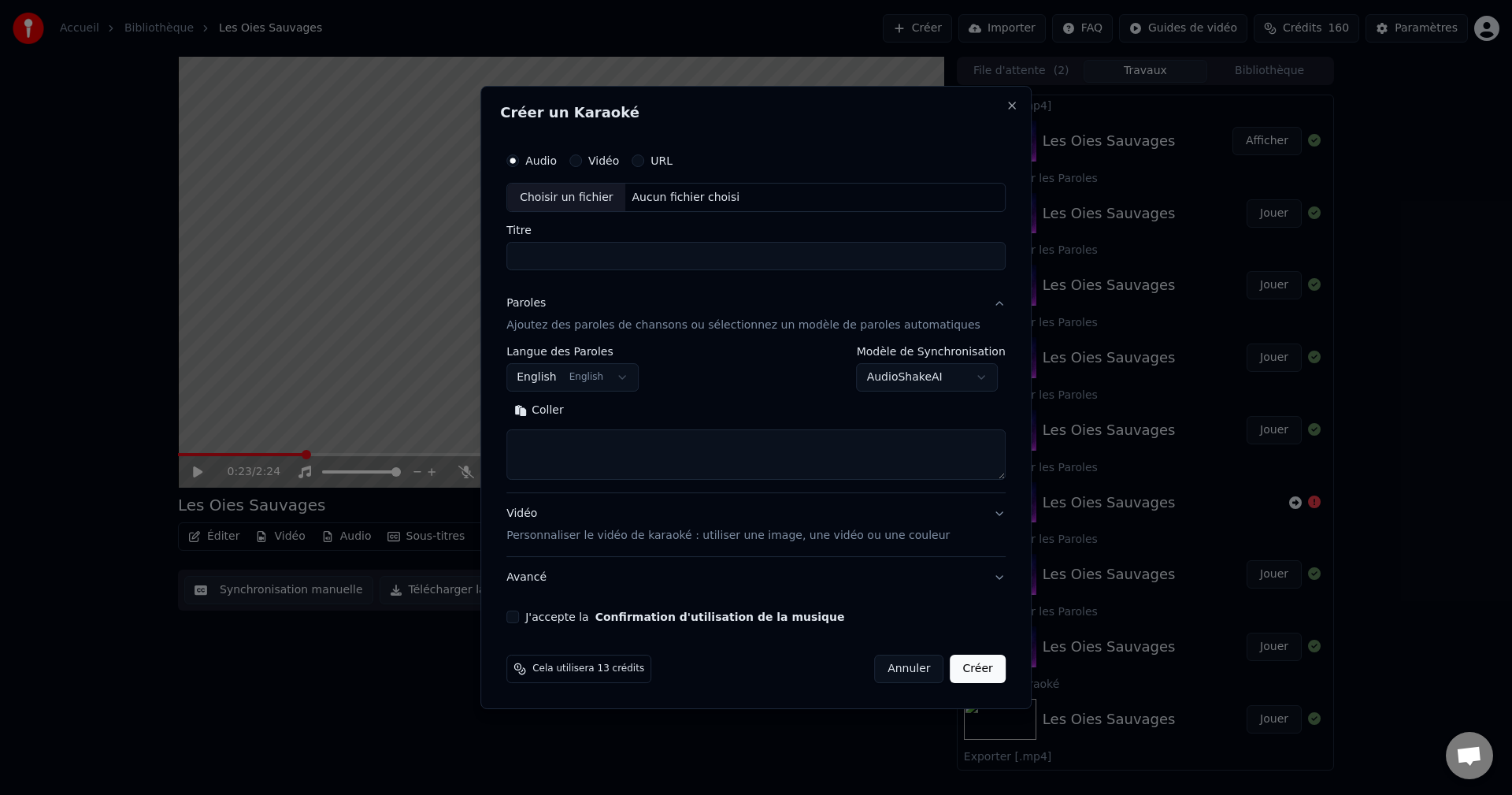
click at [685, 200] on div "Aucun fichier choisi" at bounding box center [687, 198] width 121 height 16
type input "**********"
click at [641, 372] on body "Accueil Bibliothèque Les Oies Sauvages Créer Importer FAQ Guides de vidéo Crédi…" at bounding box center [756, 398] width 1512 height 795
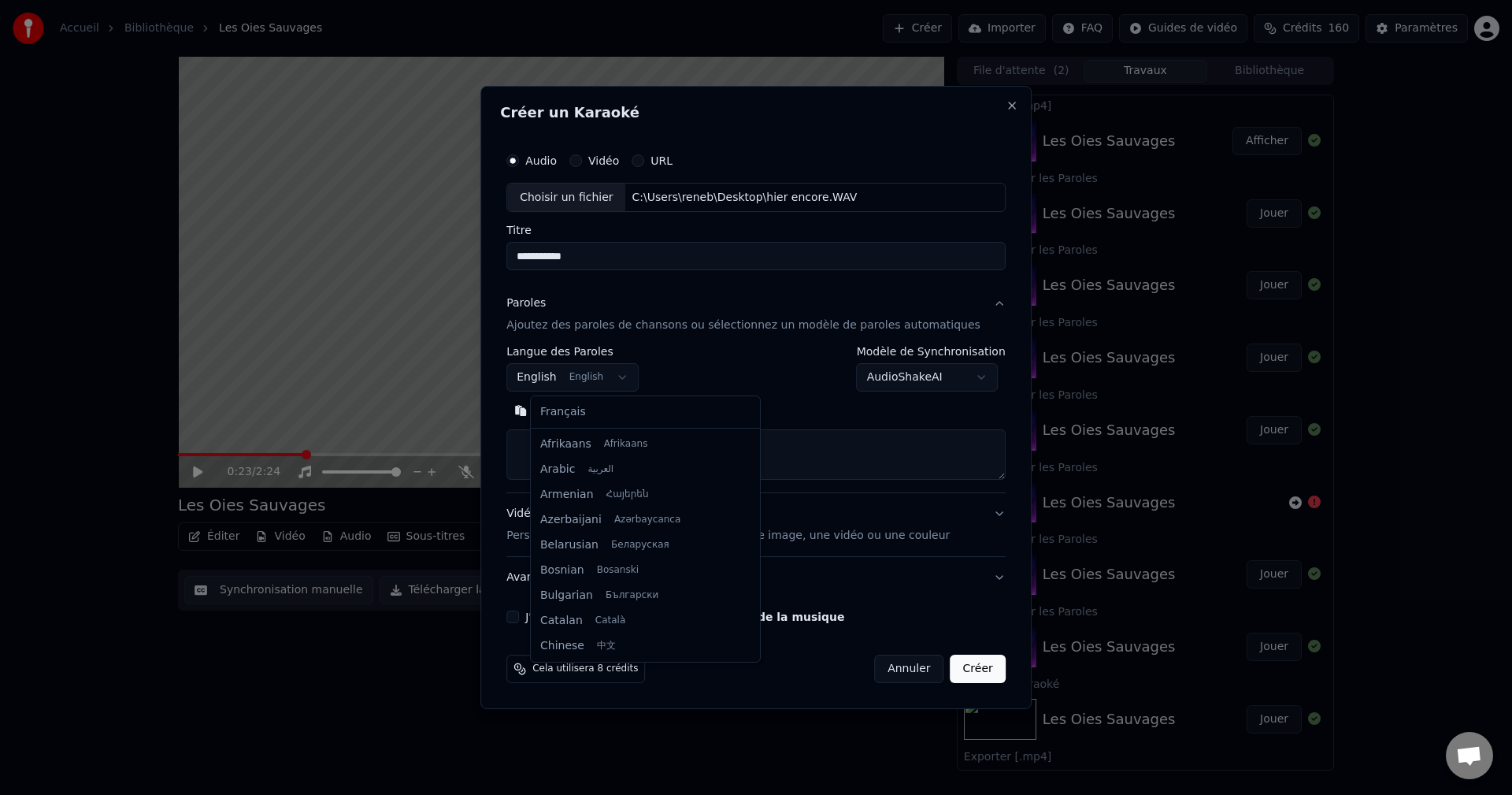
scroll to position [126, 0]
select select "**"
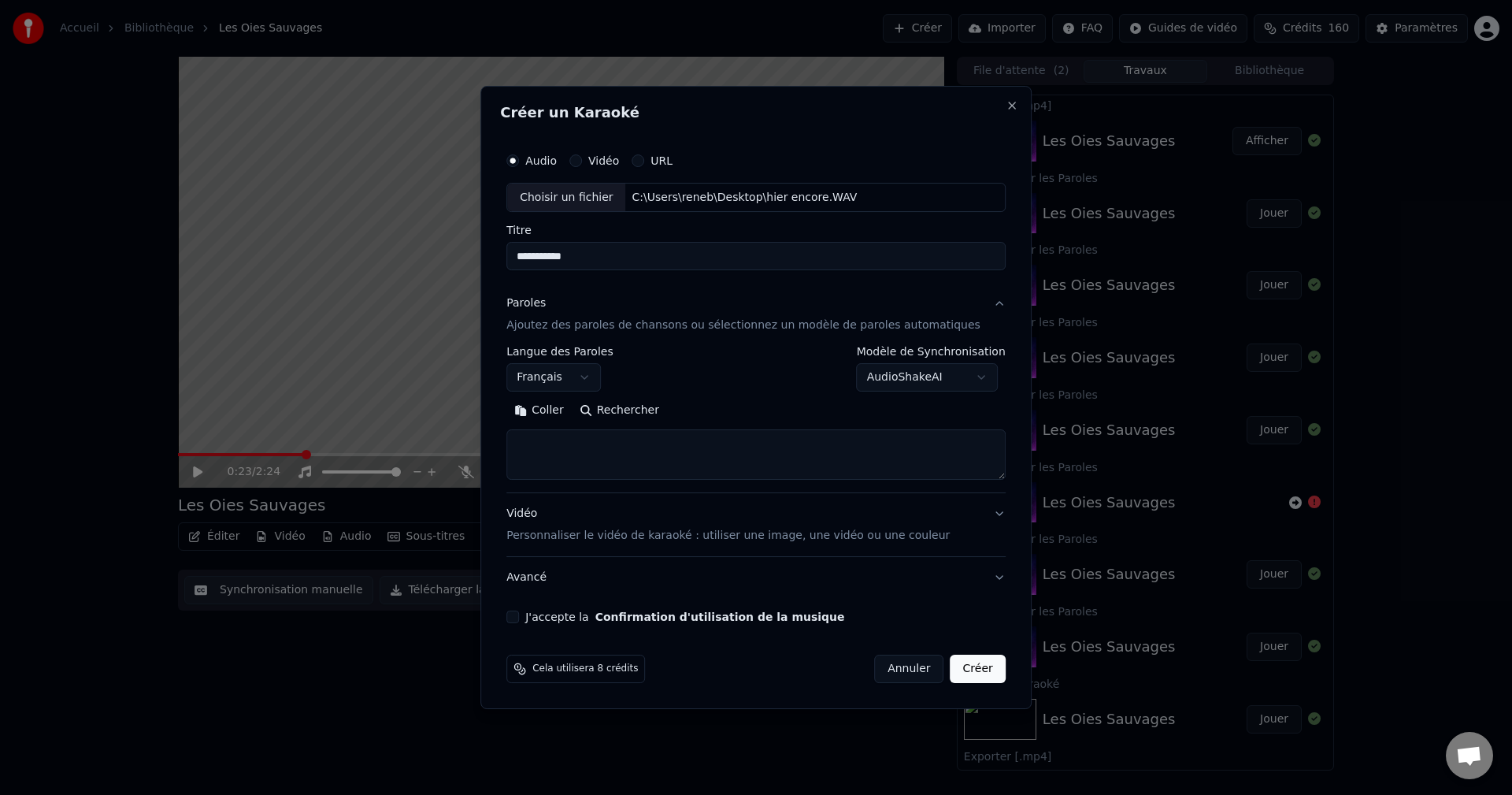
click at [583, 437] on textarea at bounding box center [756, 455] width 500 height 51
paste textarea "**********"
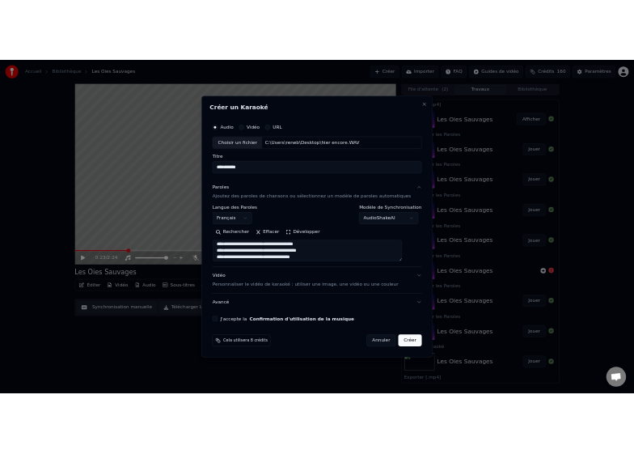
scroll to position [0, 0]
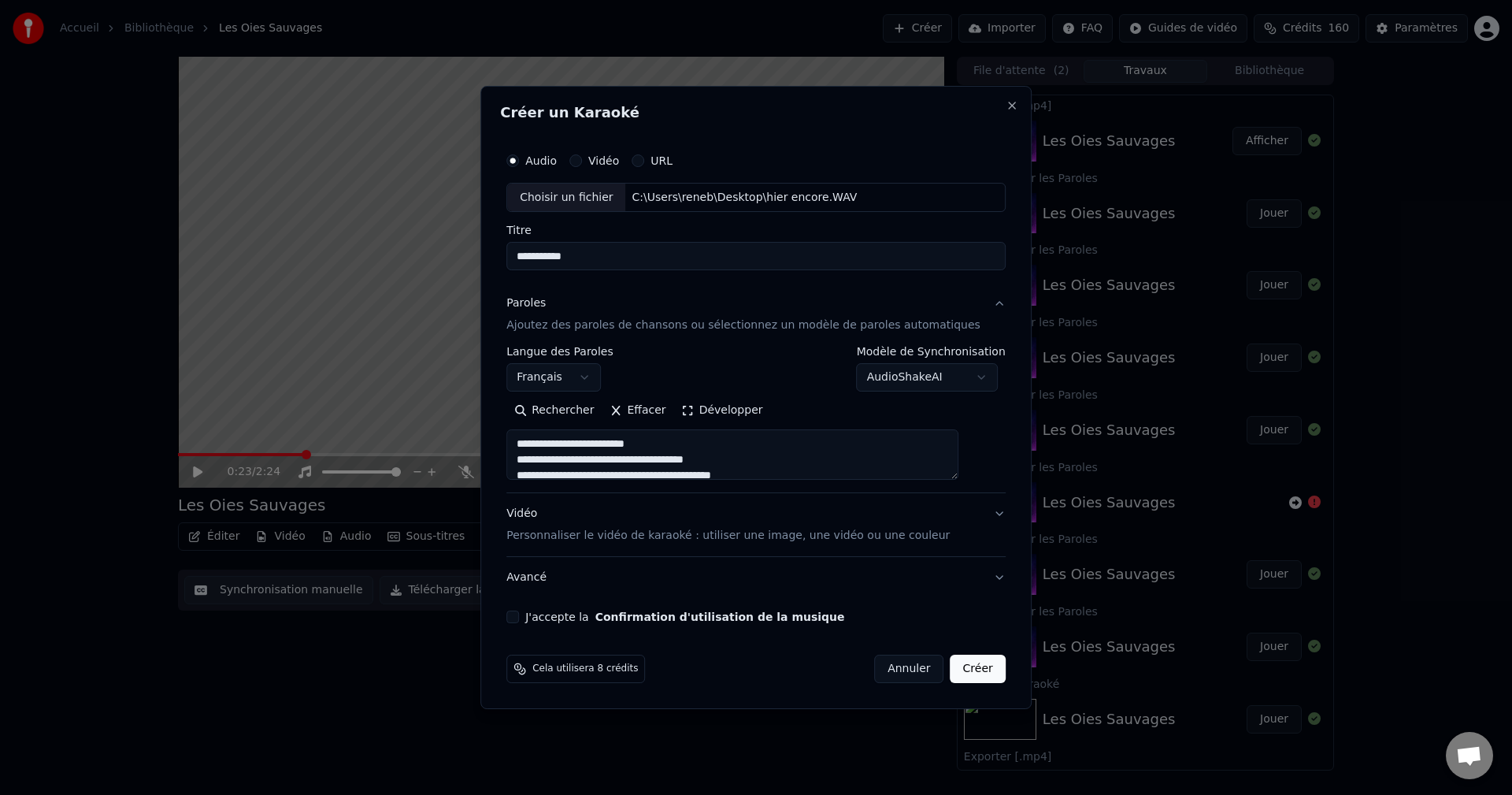
type textarea "**********"
click at [519, 617] on button "J'accepte la Confirmation d'utilisation de la musique" at bounding box center [512, 617] width 13 height 13
click at [955, 668] on button "Créer" at bounding box center [978, 668] width 56 height 28
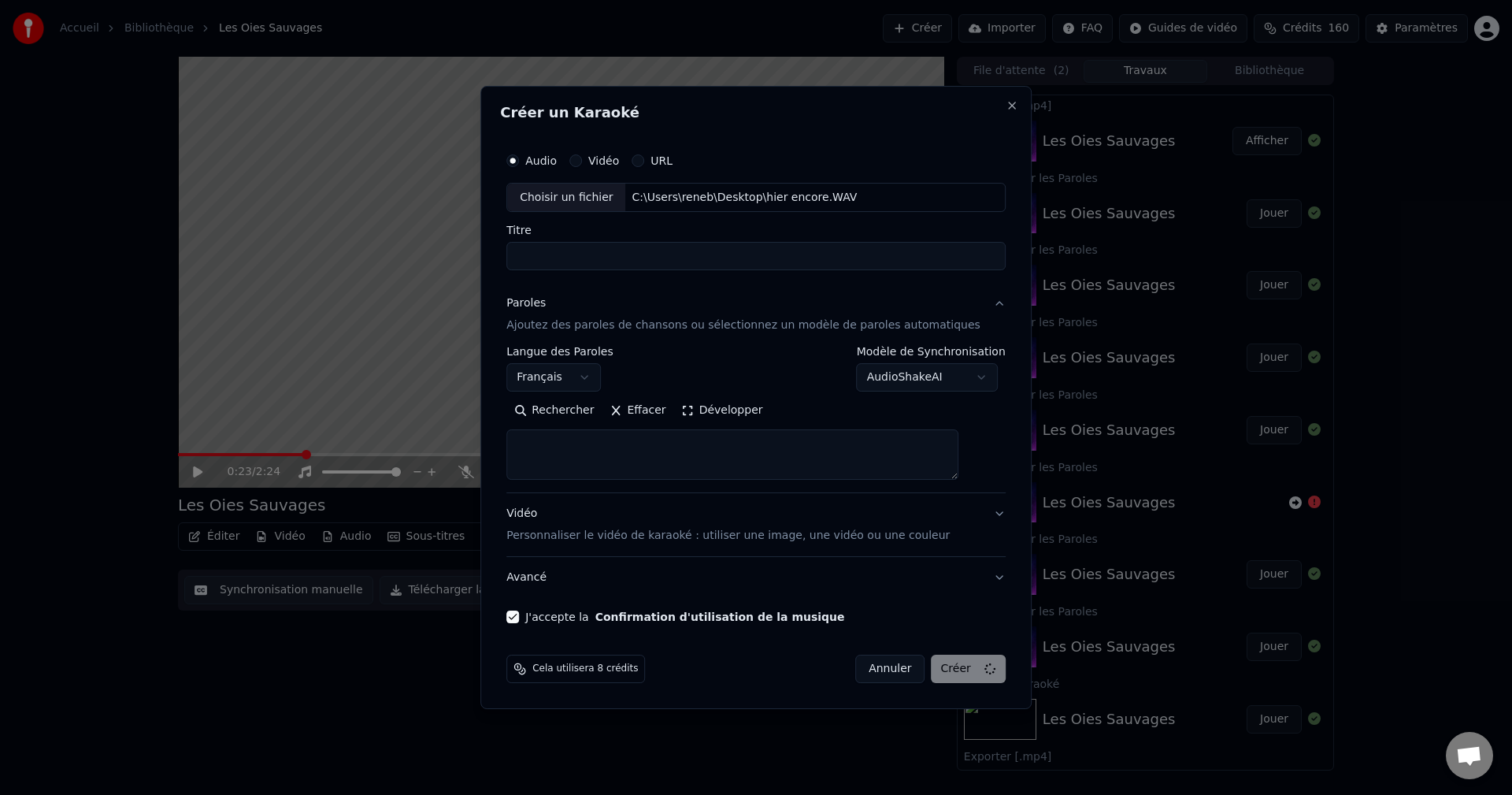
select select
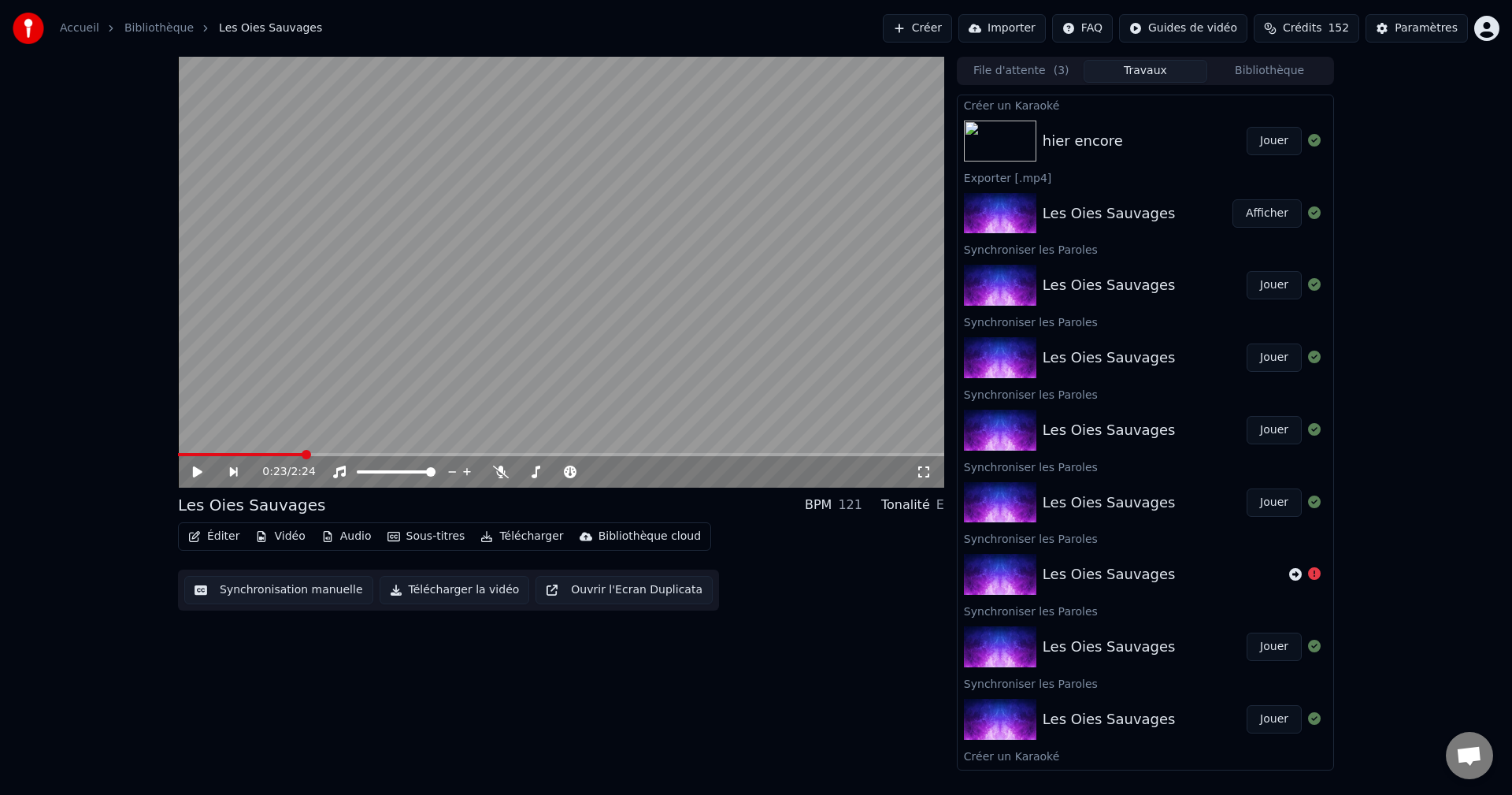
click at [1270, 139] on button "Jouer" at bounding box center [1274, 140] width 56 height 28
click at [466, 463] on span at bounding box center [467, 462] width 8 height 8
click at [465, 466] on icon at bounding box center [467, 472] width 16 height 13
click at [200, 473] on icon at bounding box center [198, 472] width 8 height 10
click at [178, 451] on span at bounding box center [183, 455] width 10 height 10
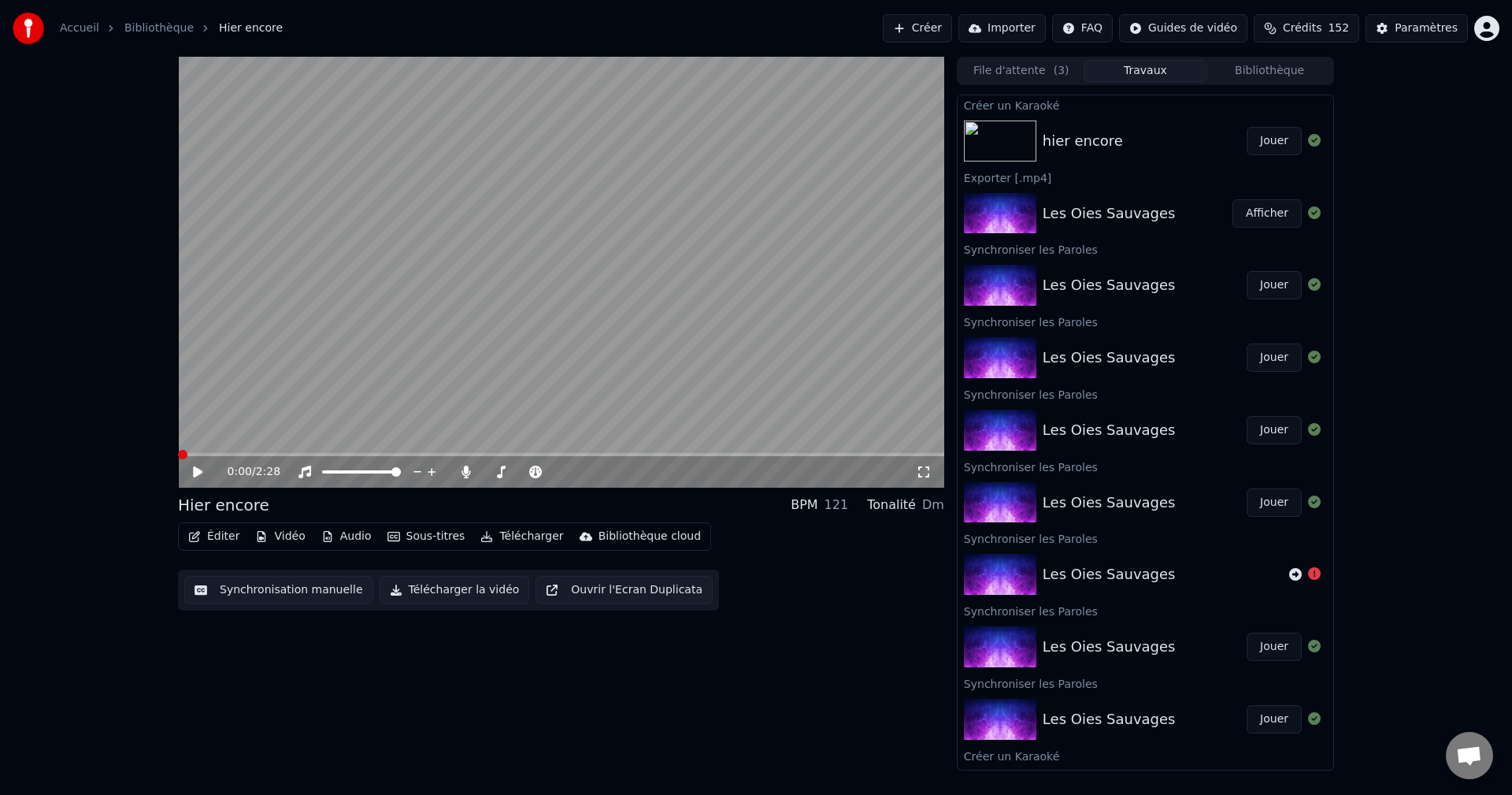
click at [200, 470] on icon at bounding box center [209, 472] width 37 height 13
click at [200, 473] on icon at bounding box center [198, 472] width 8 height 10
click at [178, 450] on span at bounding box center [183, 455] width 10 height 10
click at [196, 473] on icon at bounding box center [198, 472] width 10 height 11
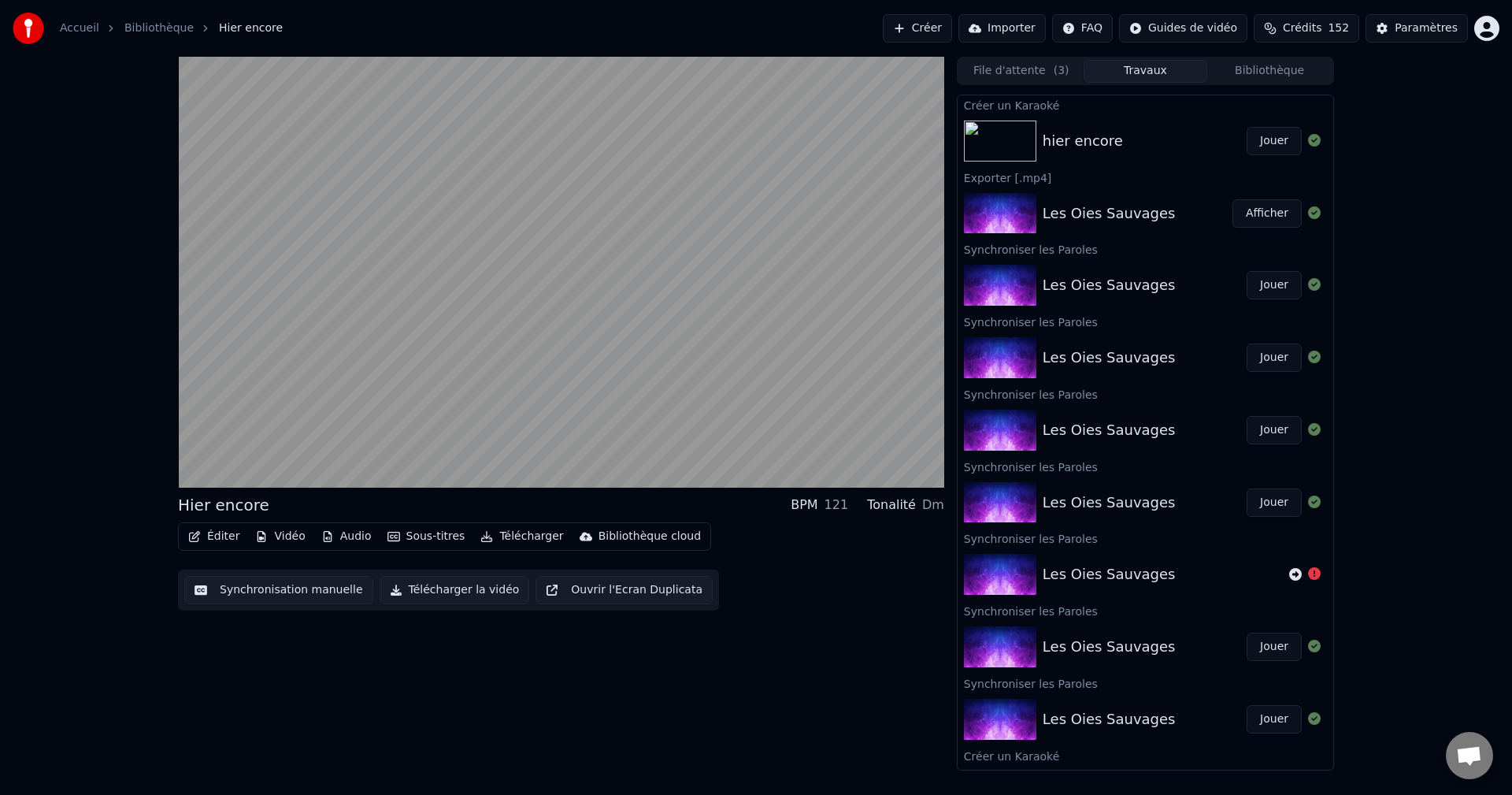
click at [362, 536] on button "Audio" at bounding box center [346, 536] width 63 height 22
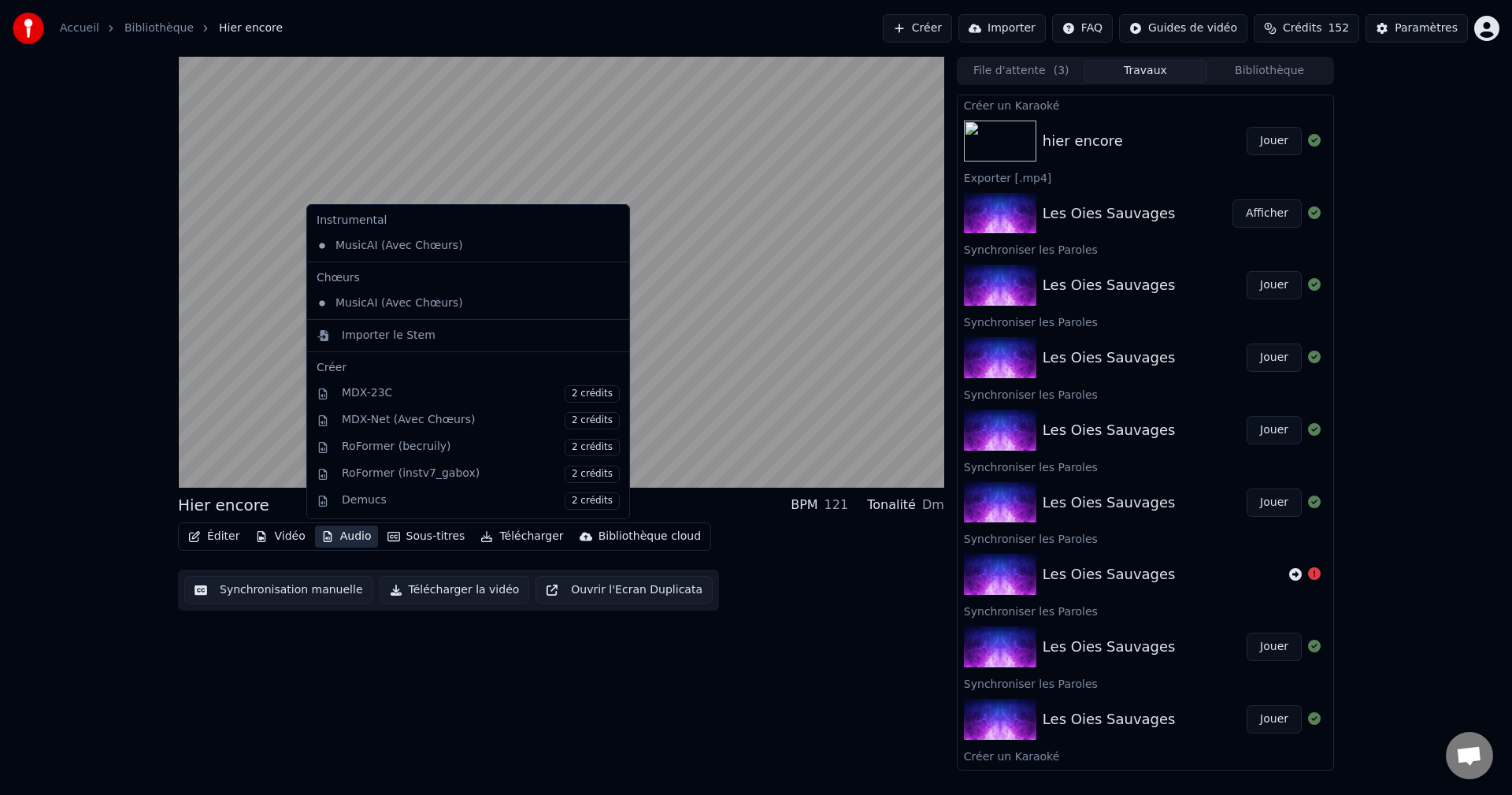
click at [355, 536] on button "Audio" at bounding box center [346, 536] width 63 height 22
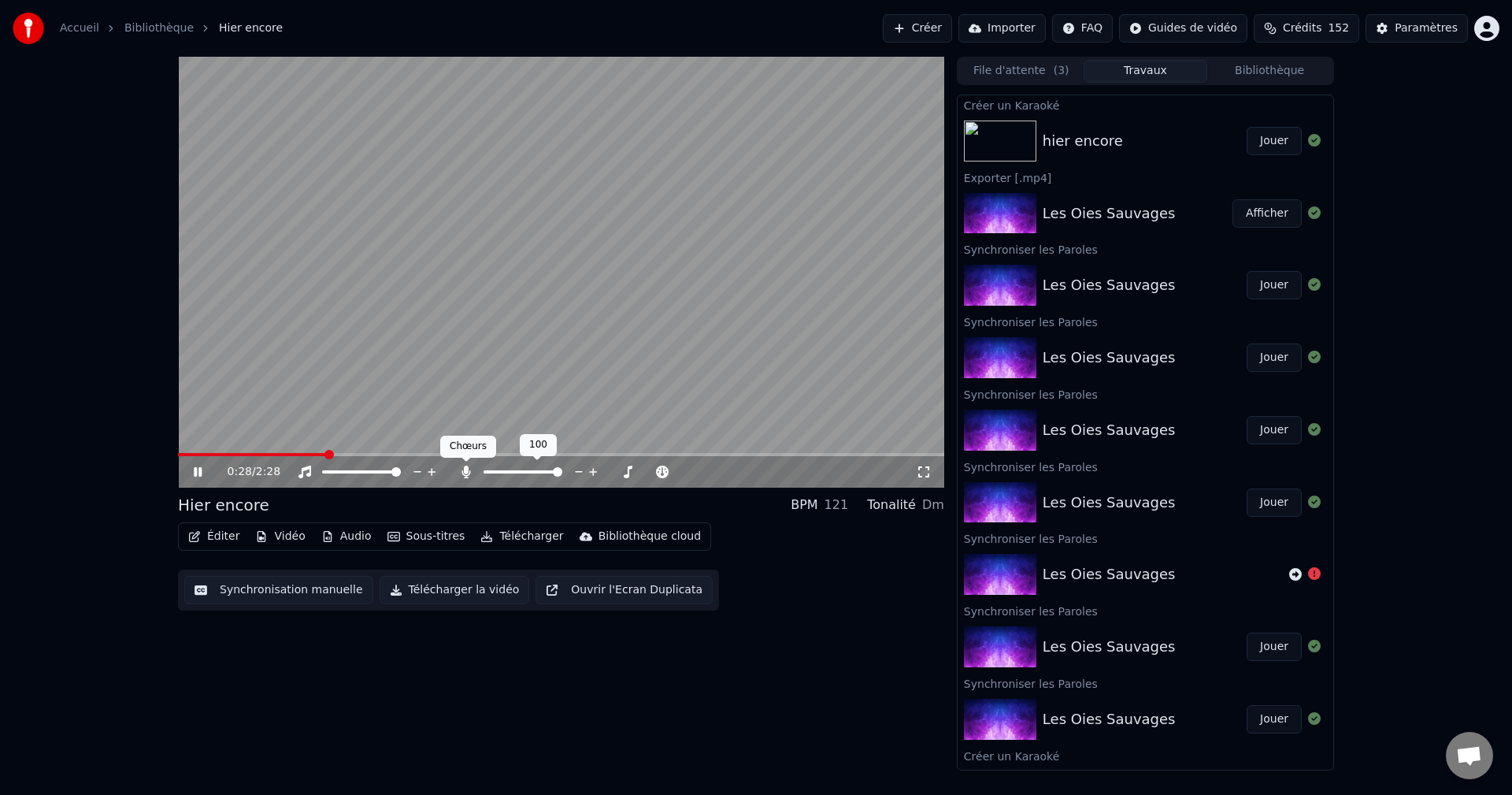
click at [465, 473] on icon at bounding box center [466, 472] width 9 height 13
click at [465, 473] on icon at bounding box center [467, 472] width 16 height 13
click at [465, 473] on icon at bounding box center [466, 472] width 9 height 13
click at [468, 473] on icon at bounding box center [467, 472] width 16 height 13
click at [467, 470] on icon at bounding box center [466, 472] width 9 height 13
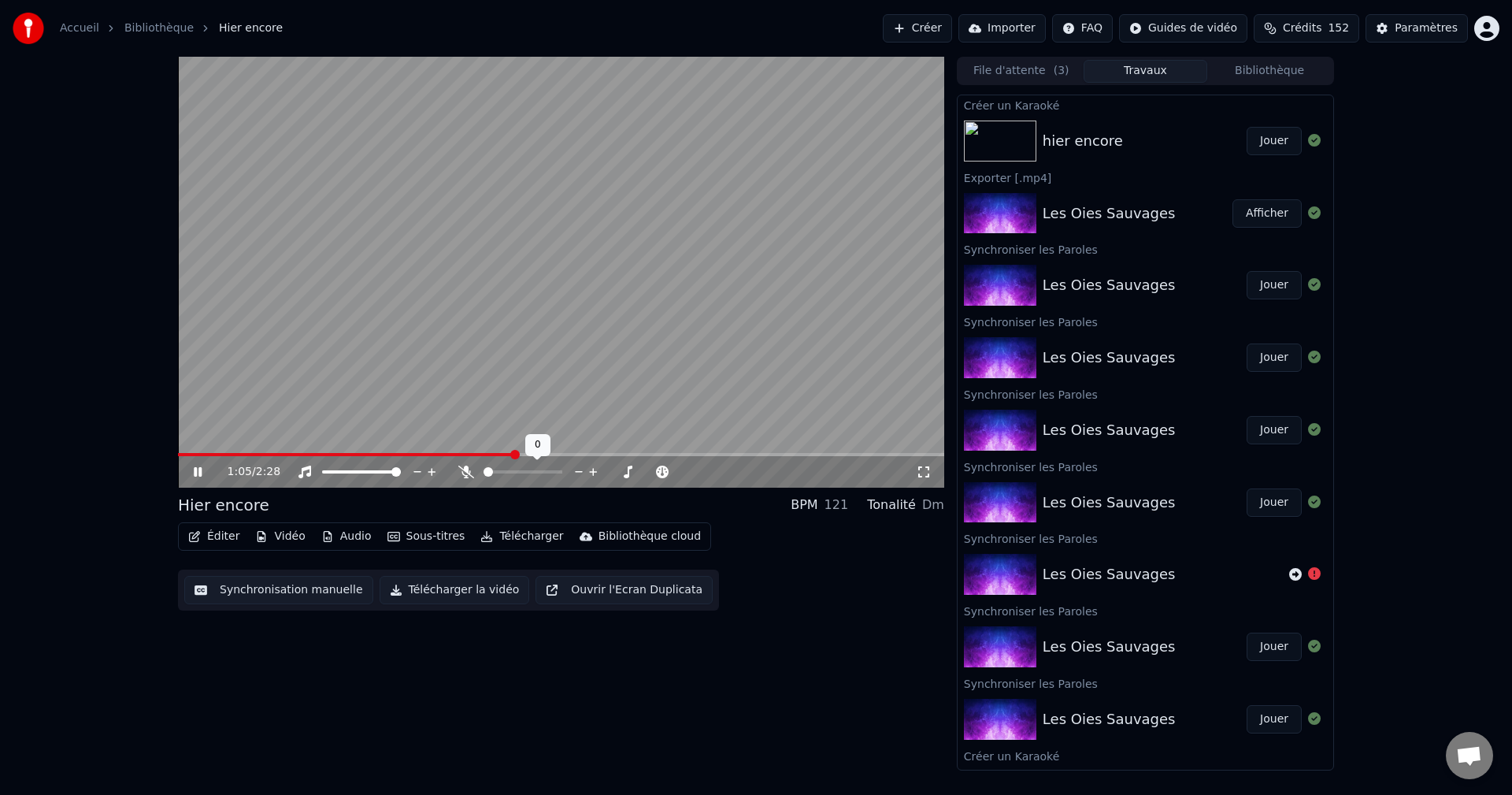
click at [467, 470] on icon at bounding box center [467, 472] width 16 height 13
click at [465, 474] on icon at bounding box center [467, 472] width 16 height 13
click at [198, 473] on icon at bounding box center [209, 472] width 37 height 13
click at [215, 537] on button "Éditer" at bounding box center [213, 536] width 63 height 22
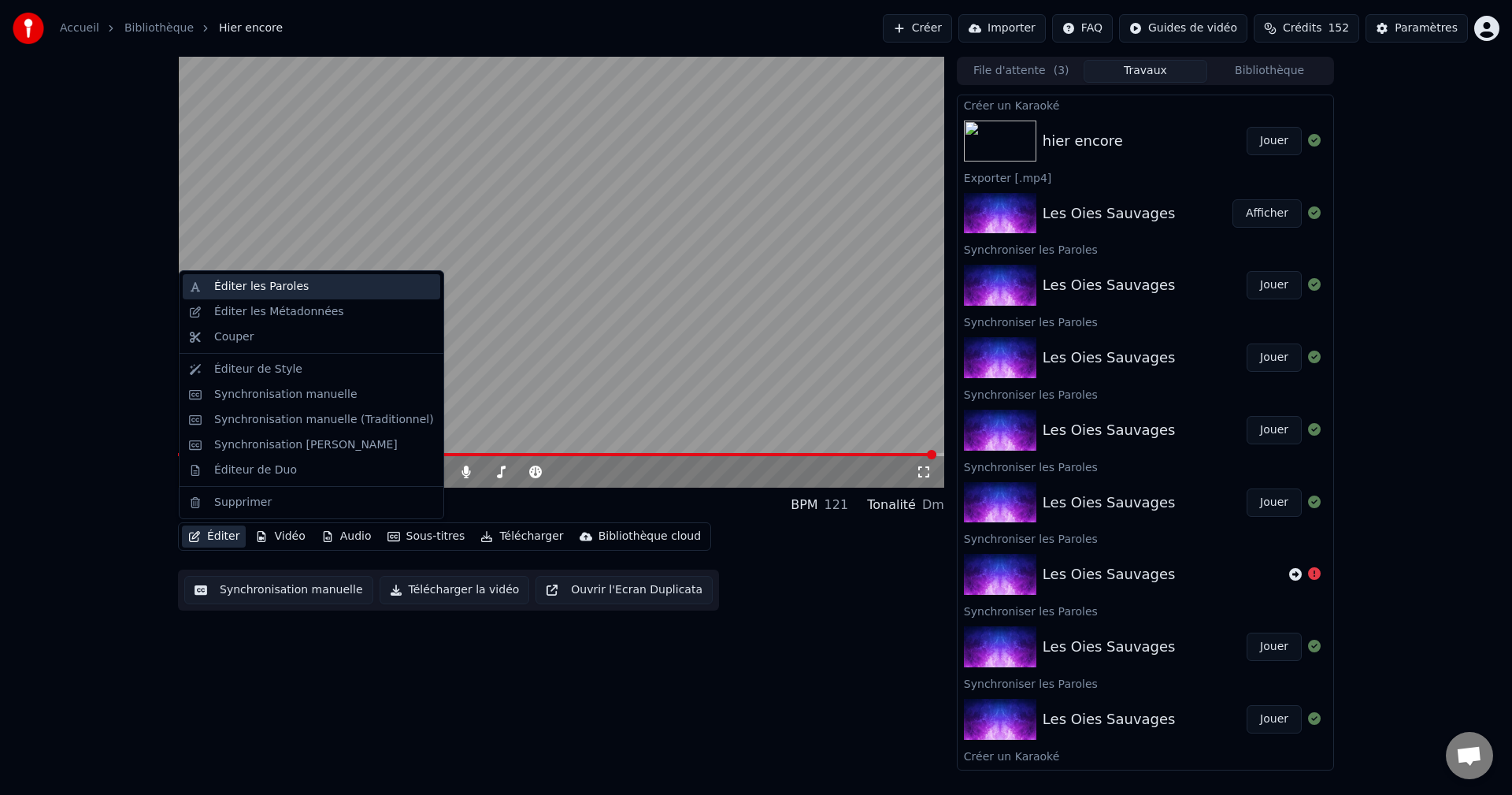
click at [256, 285] on div "Éditer les Paroles" at bounding box center [261, 286] width 94 height 16
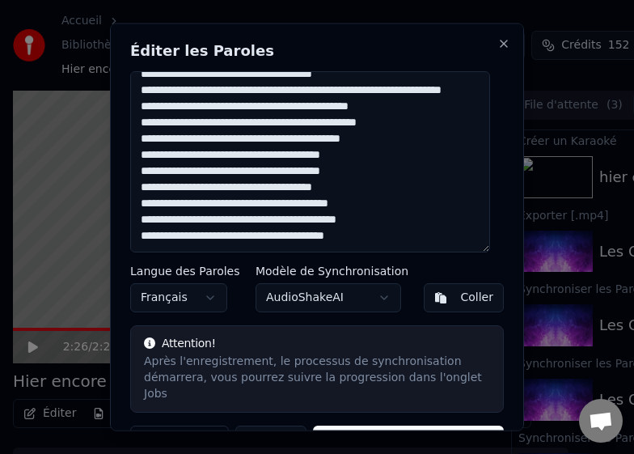
scroll to position [243, 0]
click at [283, 234] on textarea at bounding box center [310, 160] width 360 height 181
click at [281, 230] on textarea at bounding box center [310, 160] width 360 height 181
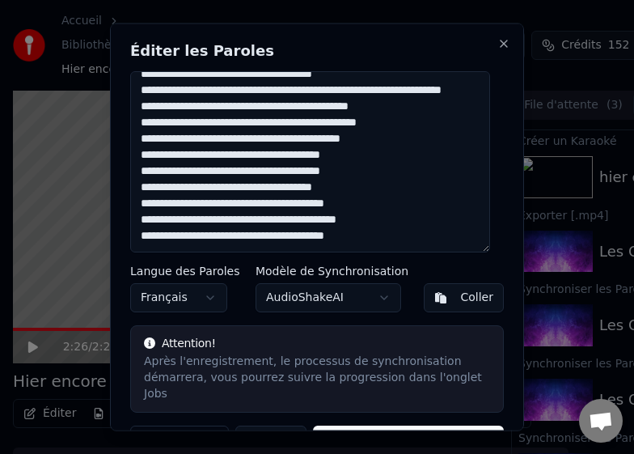
drag, startPoint x: 232, startPoint y: 150, endPoint x: 213, endPoint y: 150, distance: 18.6
click at [213, 150] on textarea at bounding box center [310, 160] width 360 height 181
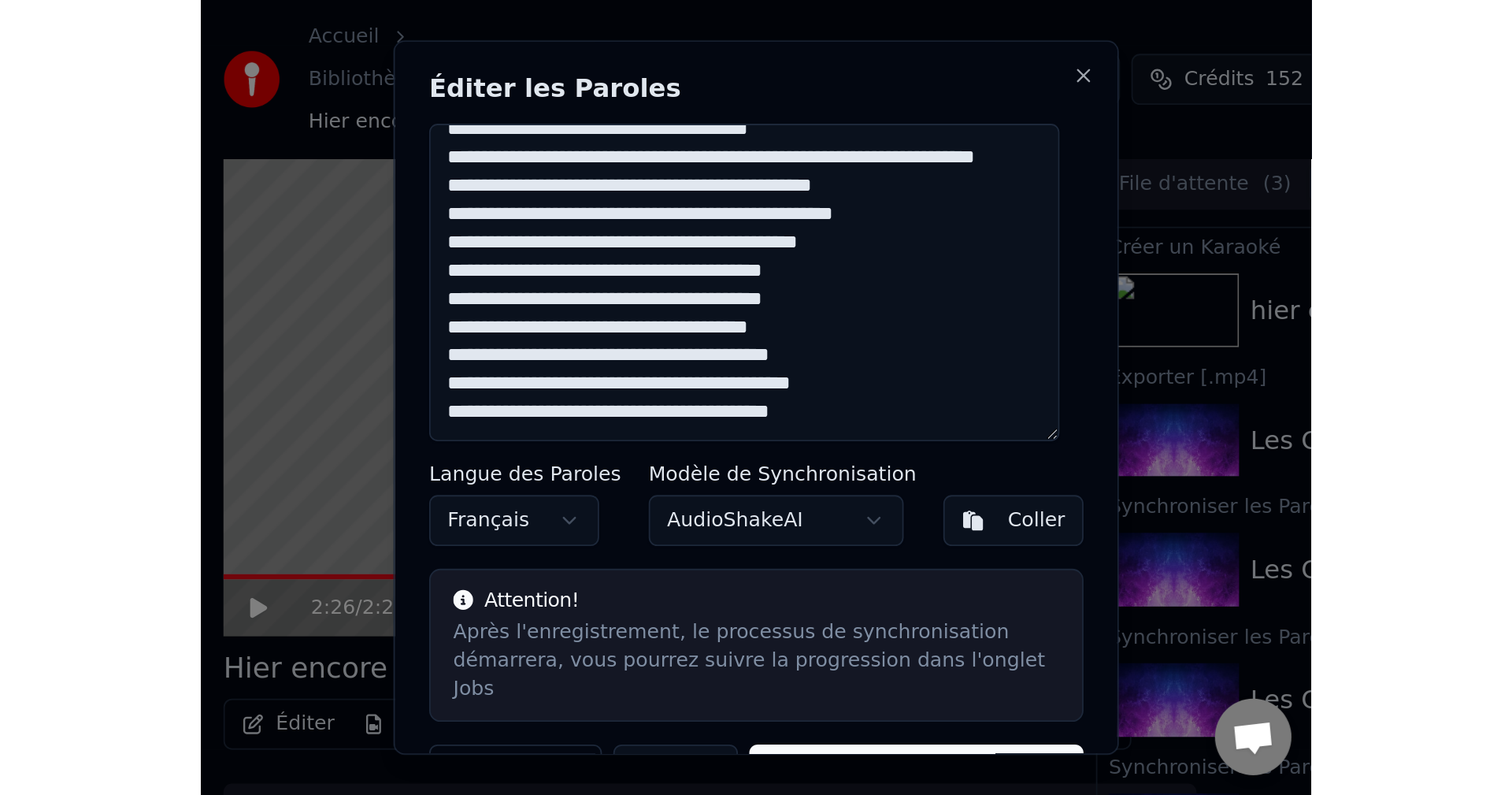
scroll to position [262, 0]
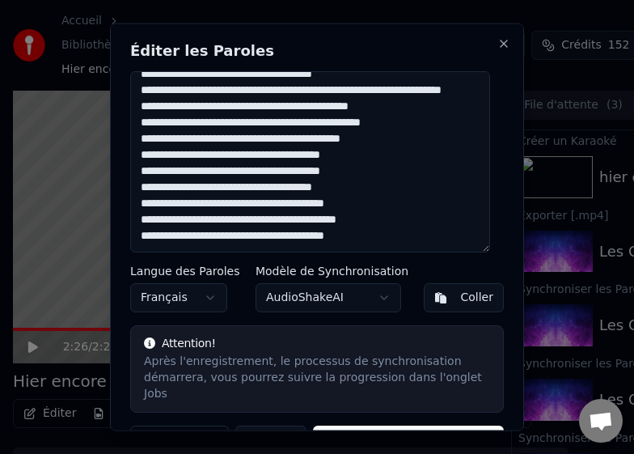
type textarea "**********"
click at [427, 424] on button "Sauvegarder et Synchroniser" at bounding box center [408, 438] width 191 height 29
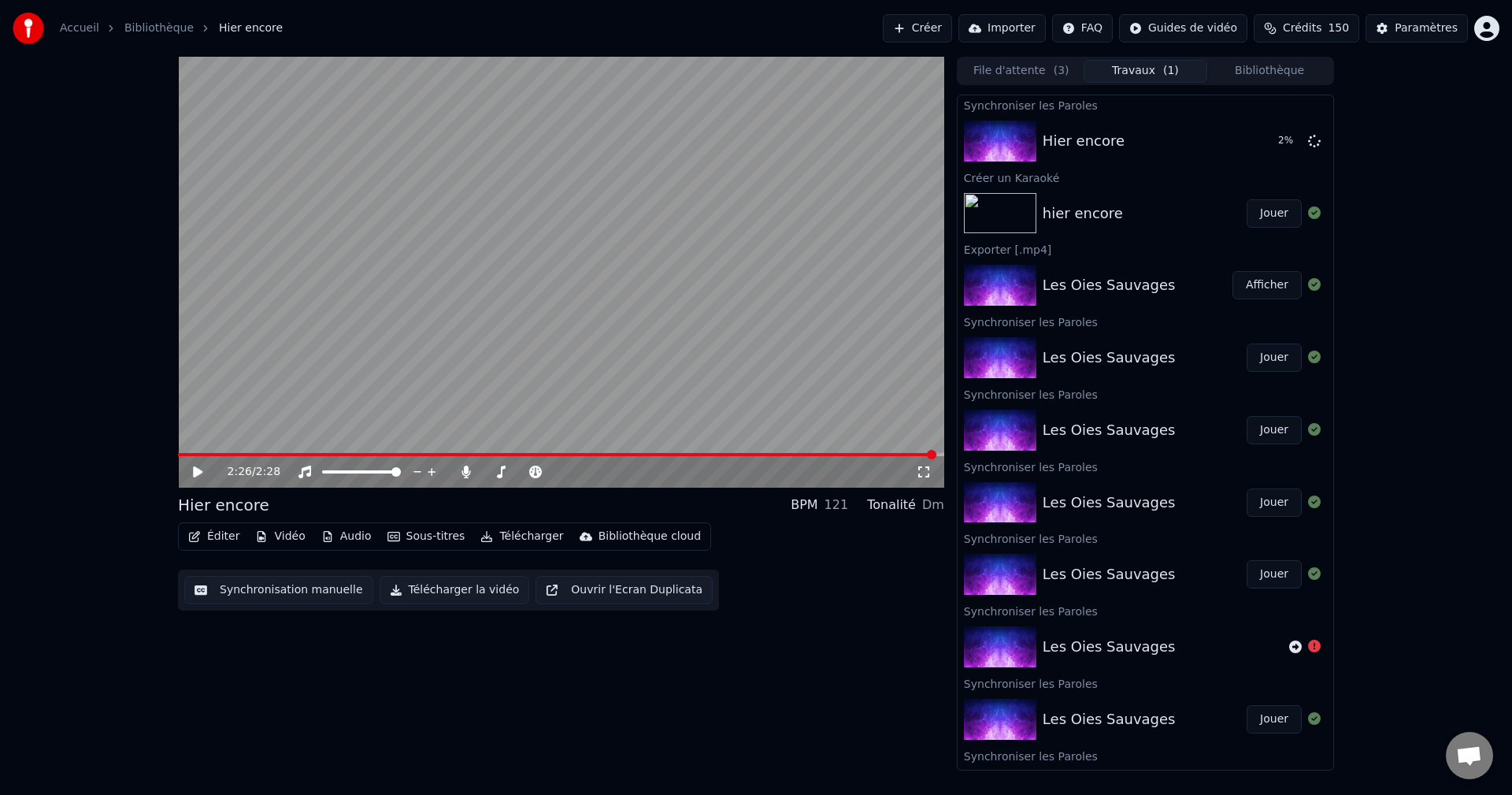
click at [1431, 171] on div "2:26 / 2:28 Hier encore BPM 121 Tonalité Dm Éditer Vidéo Audio Sous-titres Télé…" at bounding box center [756, 413] width 1512 height 714
click at [1255, 143] on button "Jouer" at bounding box center [1274, 140] width 56 height 28
click at [196, 472] on icon at bounding box center [198, 472] width 8 height 10
click at [178, 454] on span at bounding box center [183, 455] width 10 height 10
click at [192, 473] on icon at bounding box center [209, 472] width 37 height 13
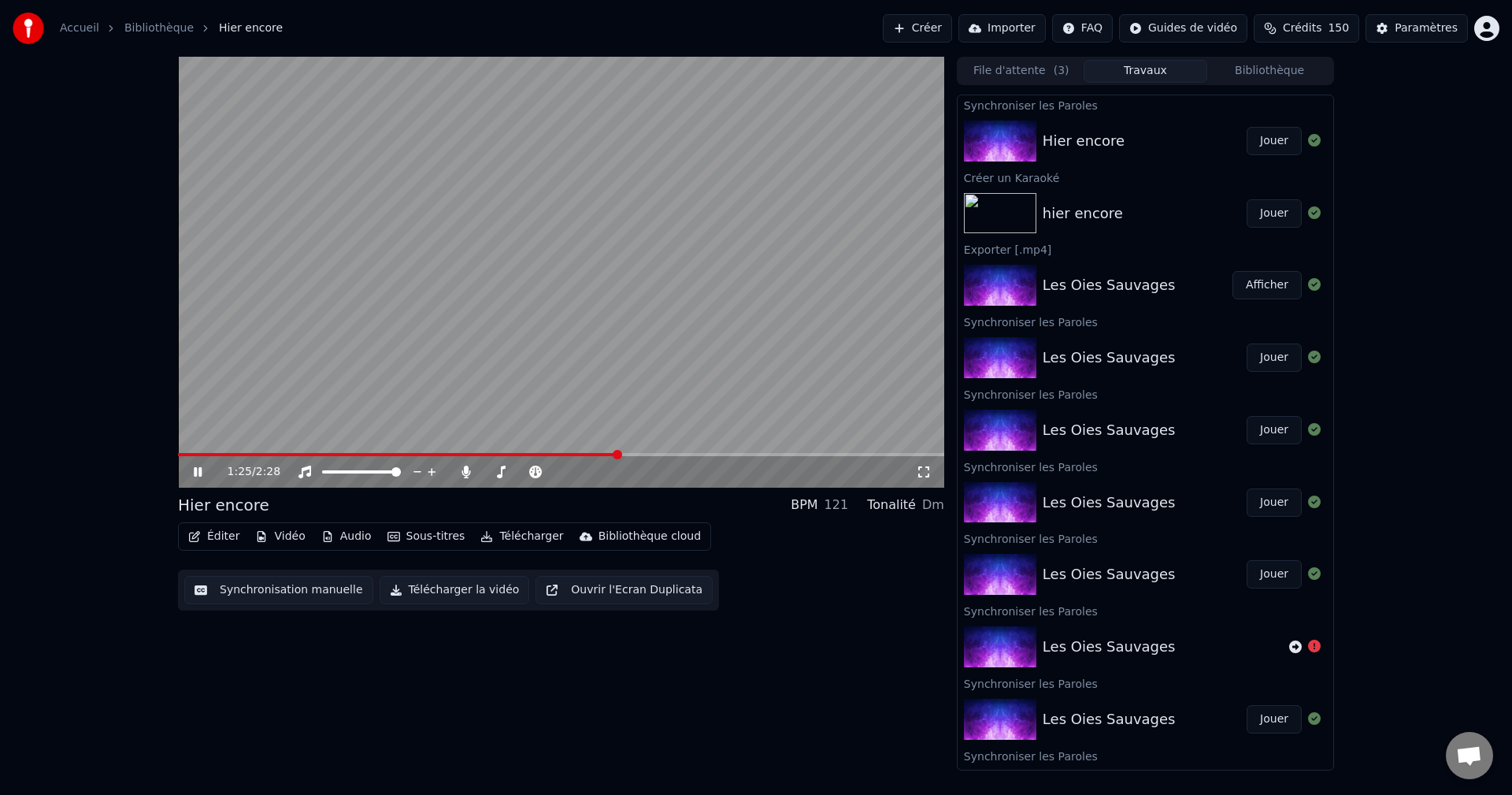
click at [616, 453] on span at bounding box center [561, 454] width 767 height 3
click at [663, 454] on span at bounding box center [561, 454] width 767 height 3
click at [200, 475] on icon at bounding box center [198, 472] width 8 height 10
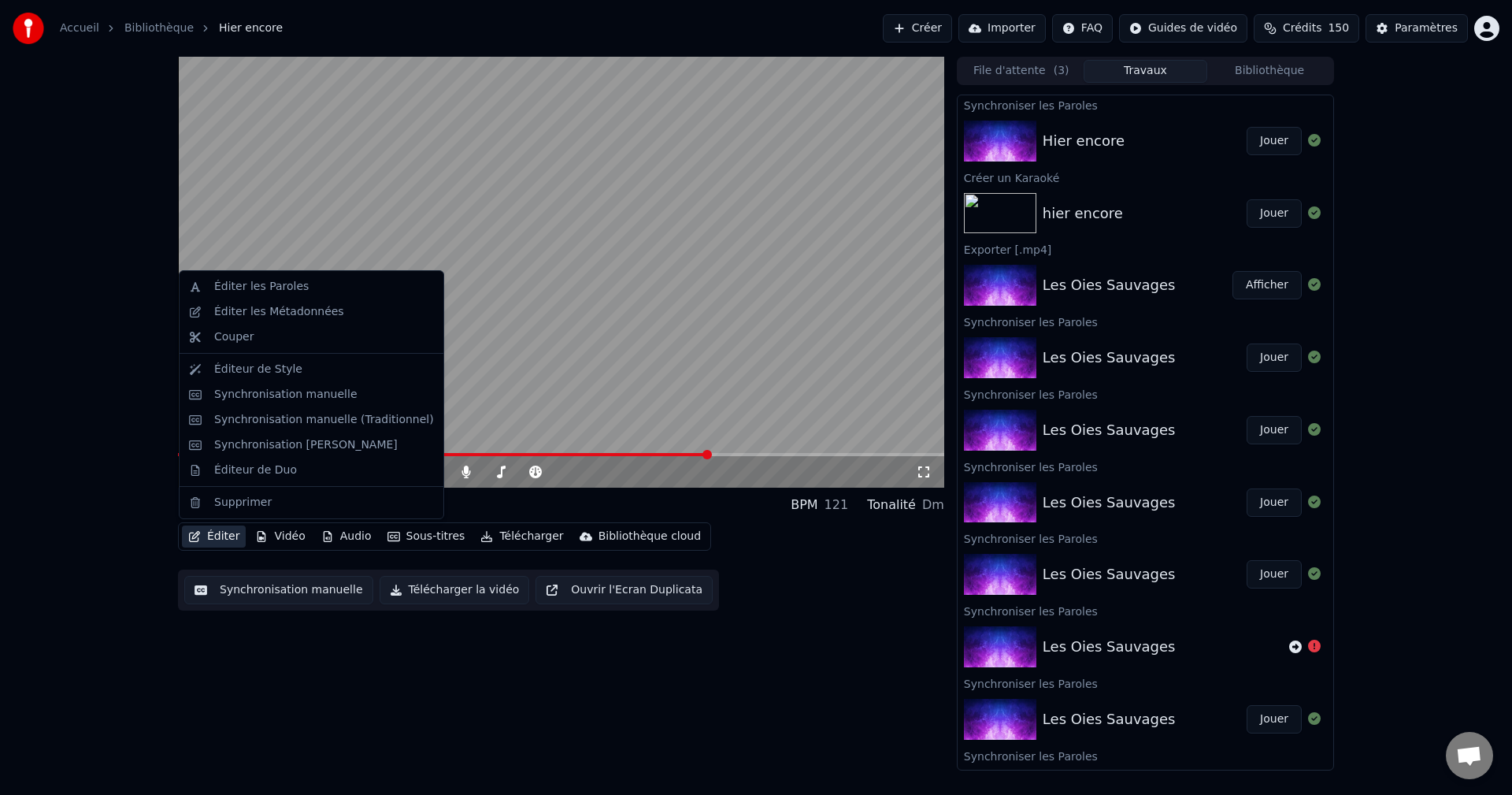
click at [218, 531] on button "Éditer" at bounding box center [213, 536] width 63 height 22
click at [224, 288] on div "Éditer les Paroles" at bounding box center [261, 286] width 94 height 16
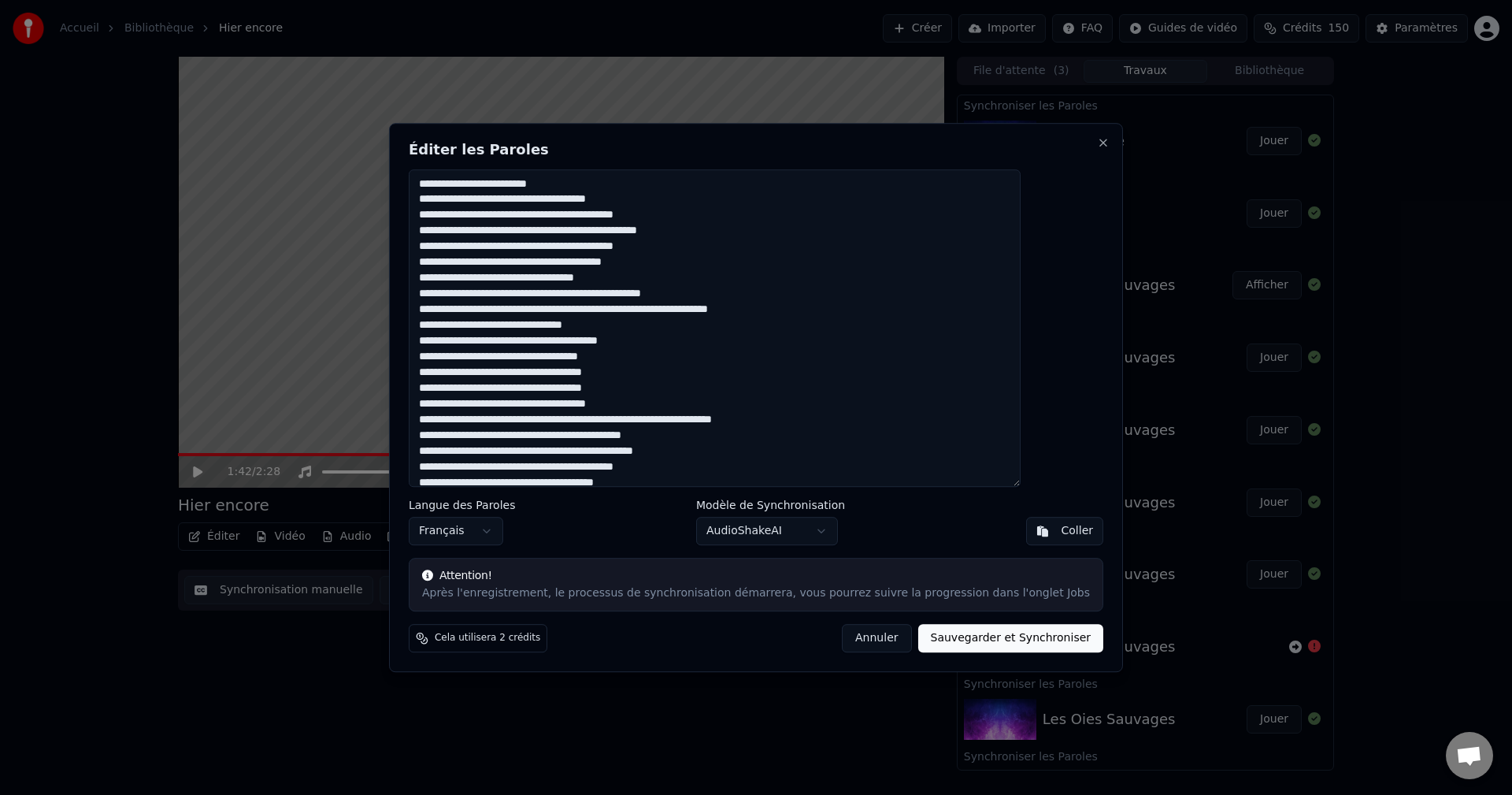
drag, startPoint x: 823, startPoint y: 150, endPoint x: 879, endPoint y: 87, distance: 84.3
click at [656, 149] on h2 "Éditer les Paroles" at bounding box center [756, 149] width 695 height 15
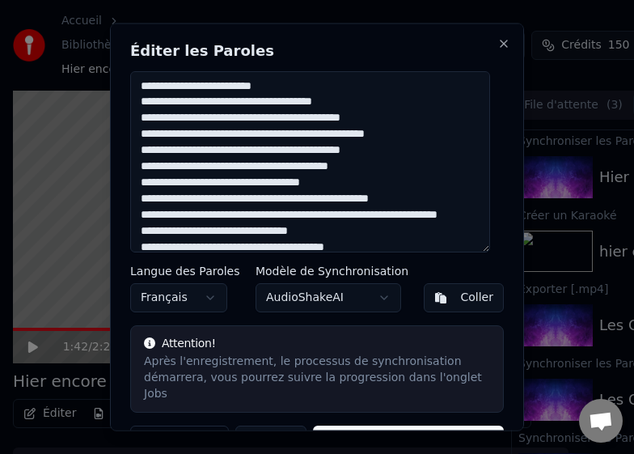
drag, startPoint x: 215, startPoint y: 118, endPoint x: 139, endPoint y: 120, distance: 76.0
click at [139, 120] on textarea at bounding box center [310, 160] width 360 height 181
drag, startPoint x: 272, startPoint y: 119, endPoint x: 135, endPoint y: 121, distance: 136.7
click at [135, 121] on textarea at bounding box center [310, 160] width 360 height 181
drag, startPoint x: 270, startPoint y: 121, endPoint x: 134, endPoint y: 120, distance: 135.8
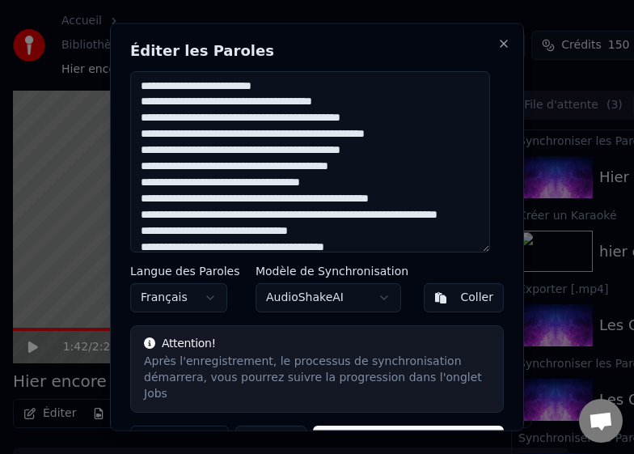
click at [137, 120] on textarea at bounding box center [310, 160] width 360 height 181
drag, startPoint x: 271, startPoint y: 122, endPoint x: 135, endPoint y: 121, distance: 135.8
click at [135, 121] on textarea at bounding box center [310, 160] width 360 height 181
paste textarea
drag, startPoint x: 353, startPoint y: 119, endPoint x: 286, endPoint y: 115, distance: 66.4
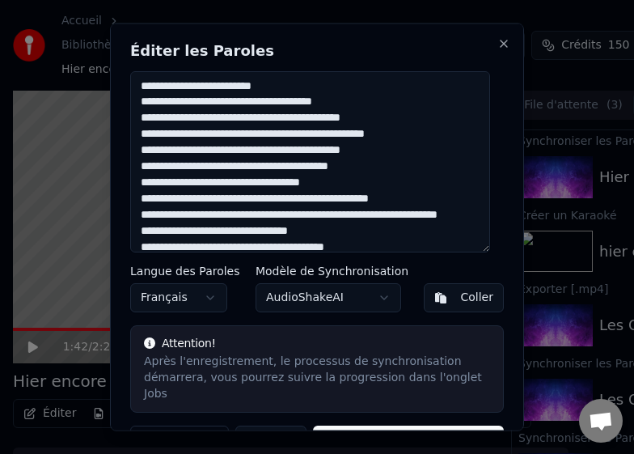
click at [286, 115] on textarea at bounding box center [310, 160] width 360 height 181
drag, startPoint x: 397, startPoint y: 120, endPoint x: 285, endPoint y: 121, distance: 112.4
click at [285, 121] on textarea at bounding box center [310, 160] width 360 height 181
paste textarea
drag, startPoint x: 291, startPoint y: 133, endPoint x: 253, endPoint y: 135, distance: 38.0
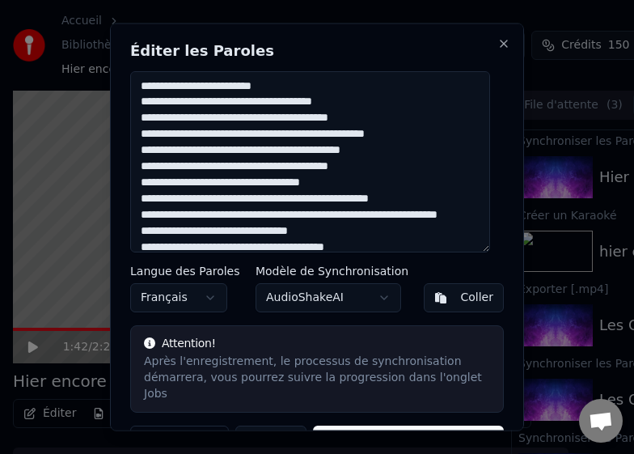
click at [253, 135] on textarea at bounding box center [310, 160] width 360 height 181
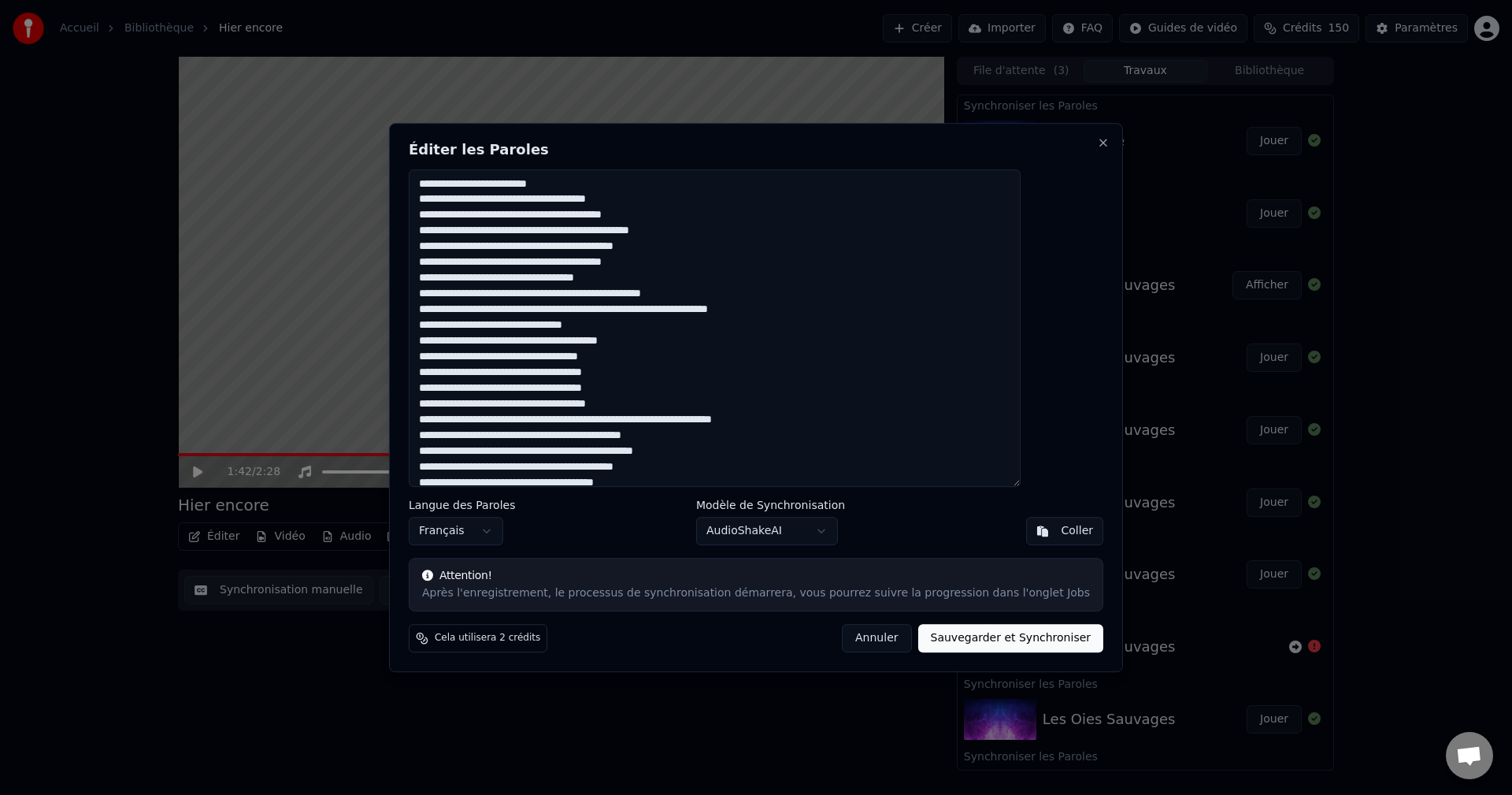
scroll to position [90, 0]
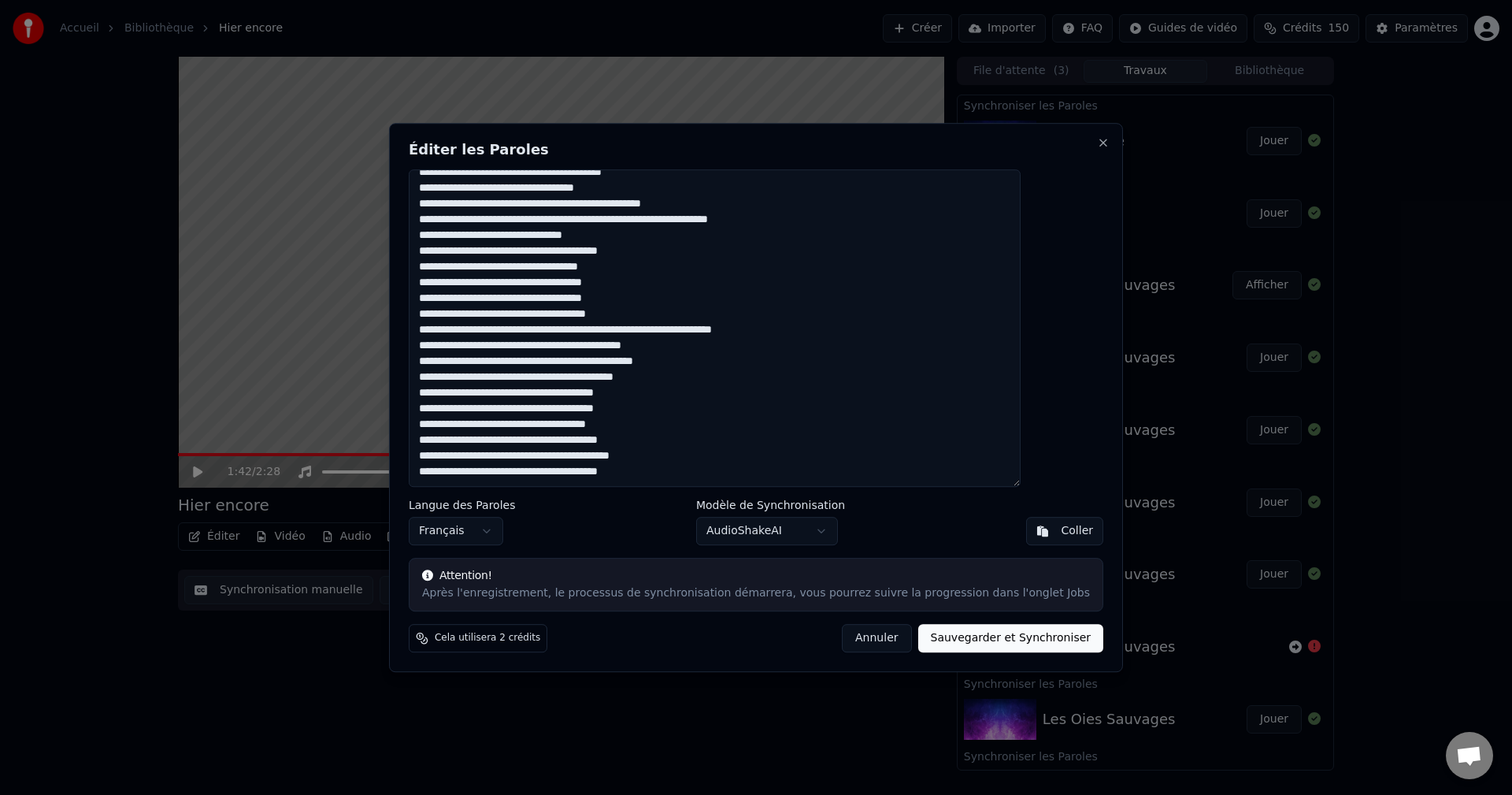
drag, startPoint x: 455, startPoint y: 177, endPoint x: 759, endPoint y: 529, distance: 465.1
click at [759, 529] on div "Éditer les Paroles Langue des Paroles Français Modèle de Synchronisation AudioS…" at bounding box center [756, 398] width 735 height 549
paste textarea "**********"
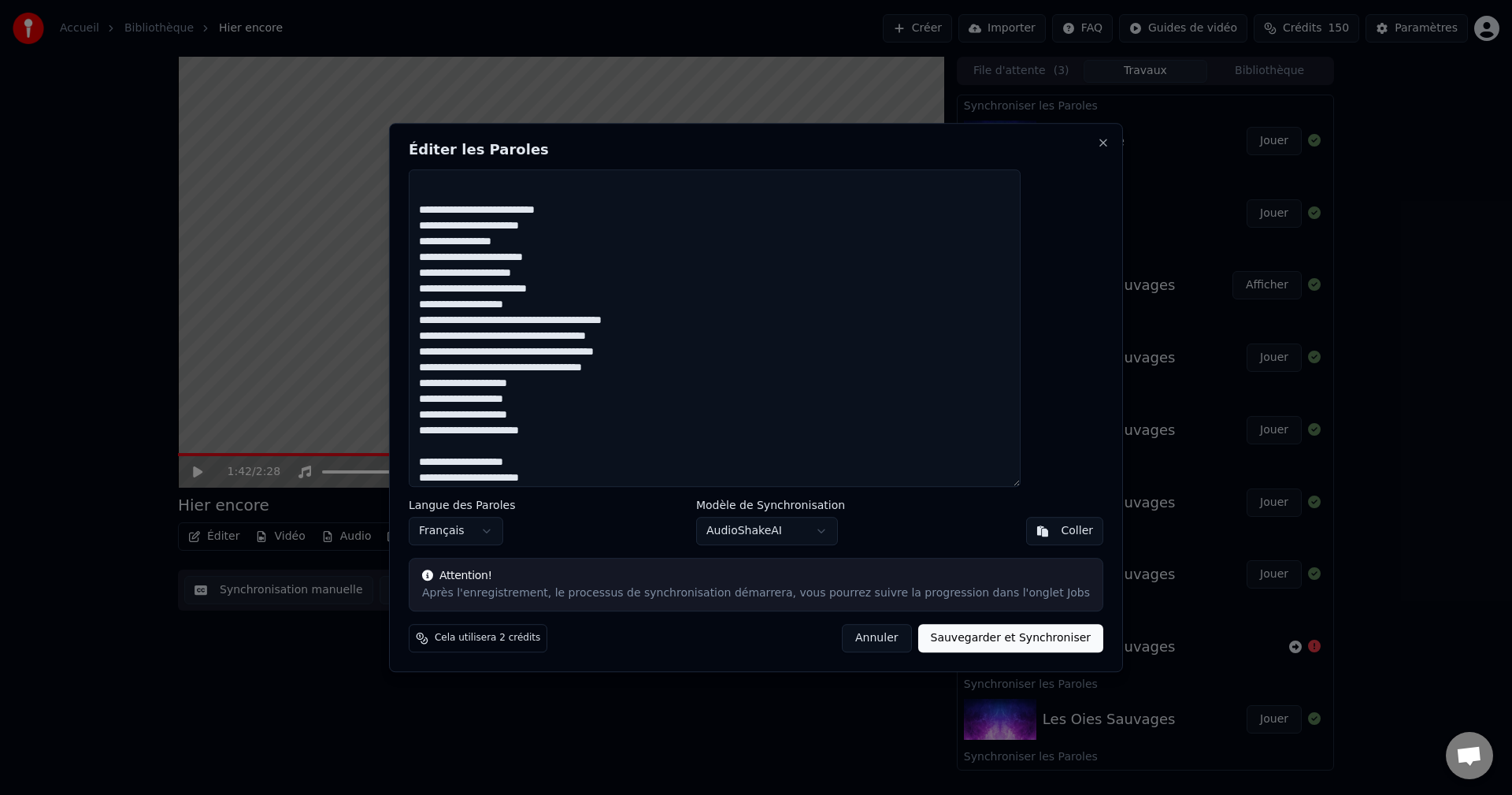
scroll to position [357, 0]
type textarea "**********"
click at [984, 636] on button "Sauvegarder et Synchroniser" at bounding box center [1011, 637] width 186 height 28
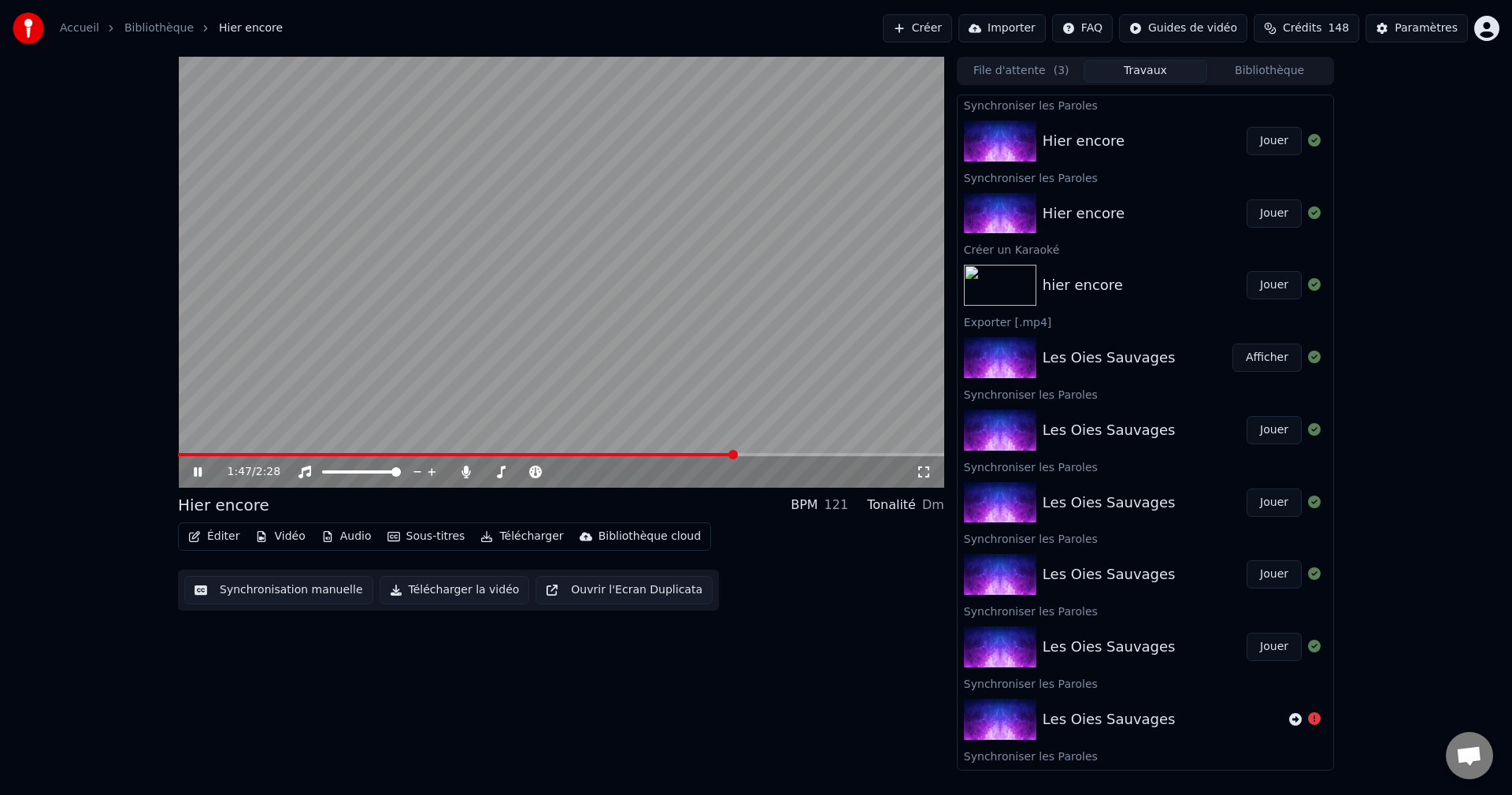
click at [198, 472] on icon at bounding box center [209, 472] width 37 height 13
click at [1257, 143] on button "Jouer" at bounding box center [1274, 140] width 56 height 28
click at [178, 456] on span at bounding box center [178, 454] width 0 height 3
click at [465, 469] on icon at bounding box center [466, 472] width 9 height 13
click at [465, 469] on icon at bounding box center [467, 472] width 16 height 13
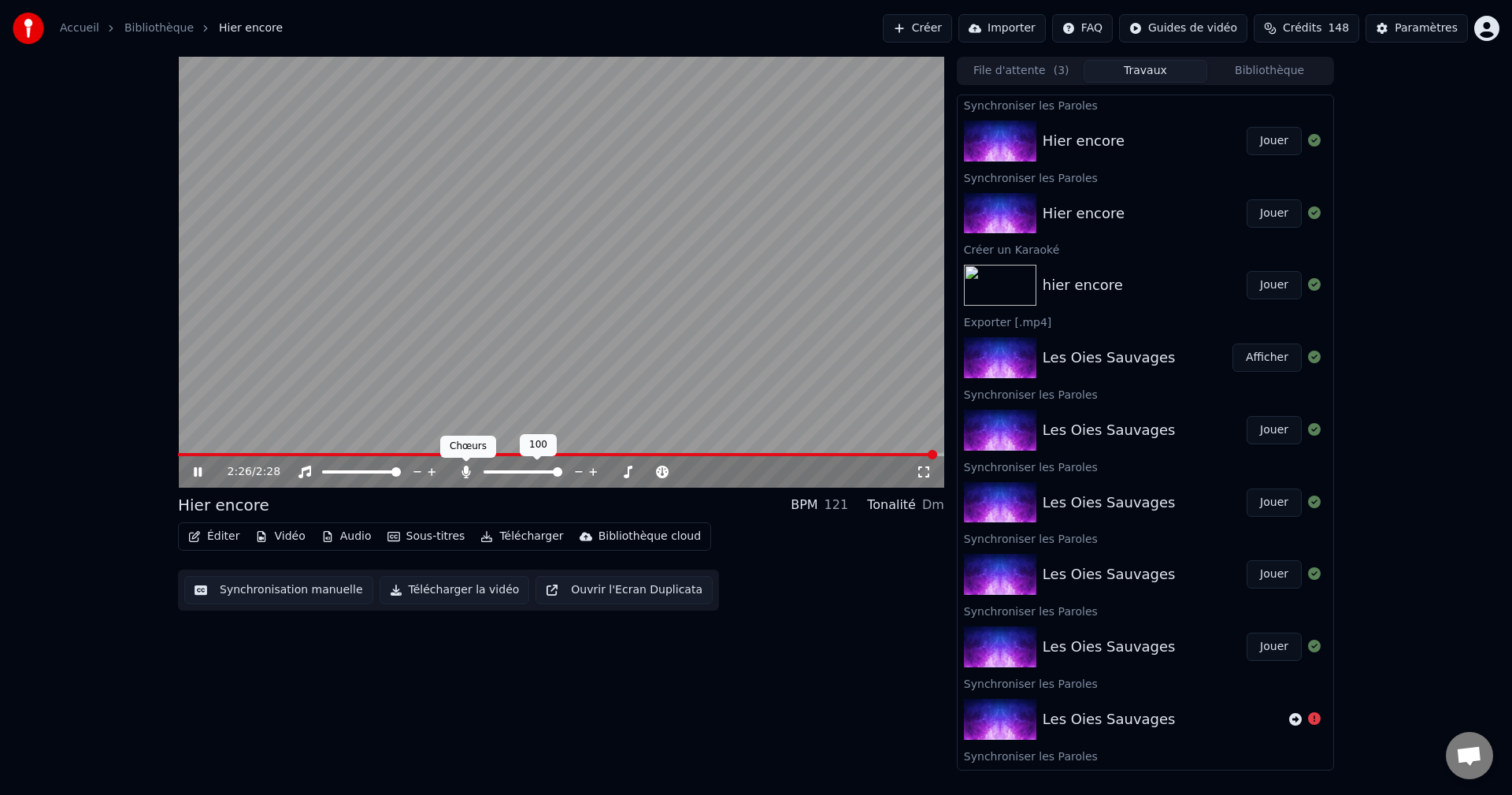
click at [463, 472] on icon at bounding box center [467, 472] width 16 height 13
click at [503, 541] on button "Télécharger" at bounding box center [522, 536] width 95 height 22
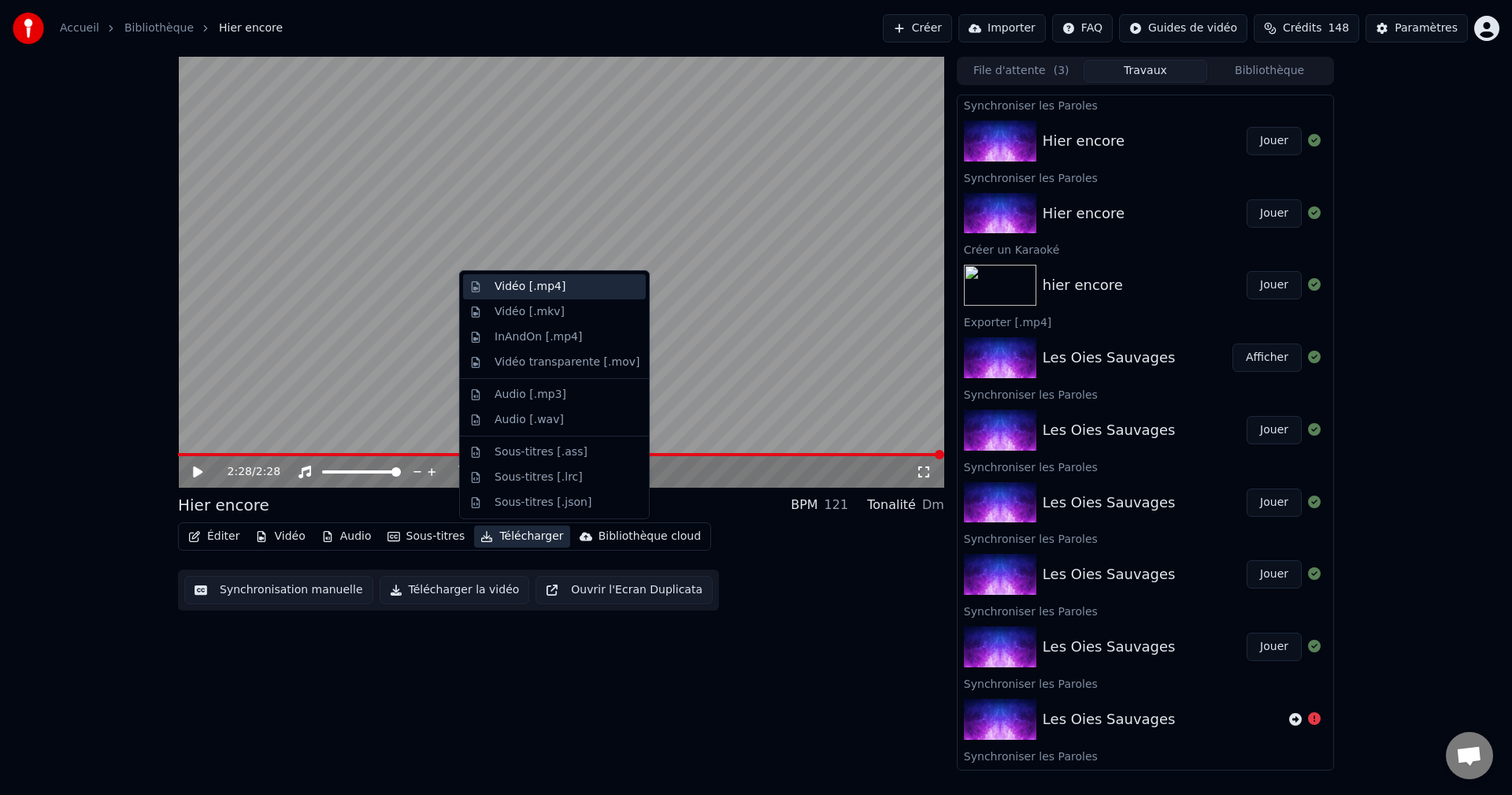
click at [530, 288] on div "Vidéo [.mp4]" at bounding box center [530, 286] width 71 height 16
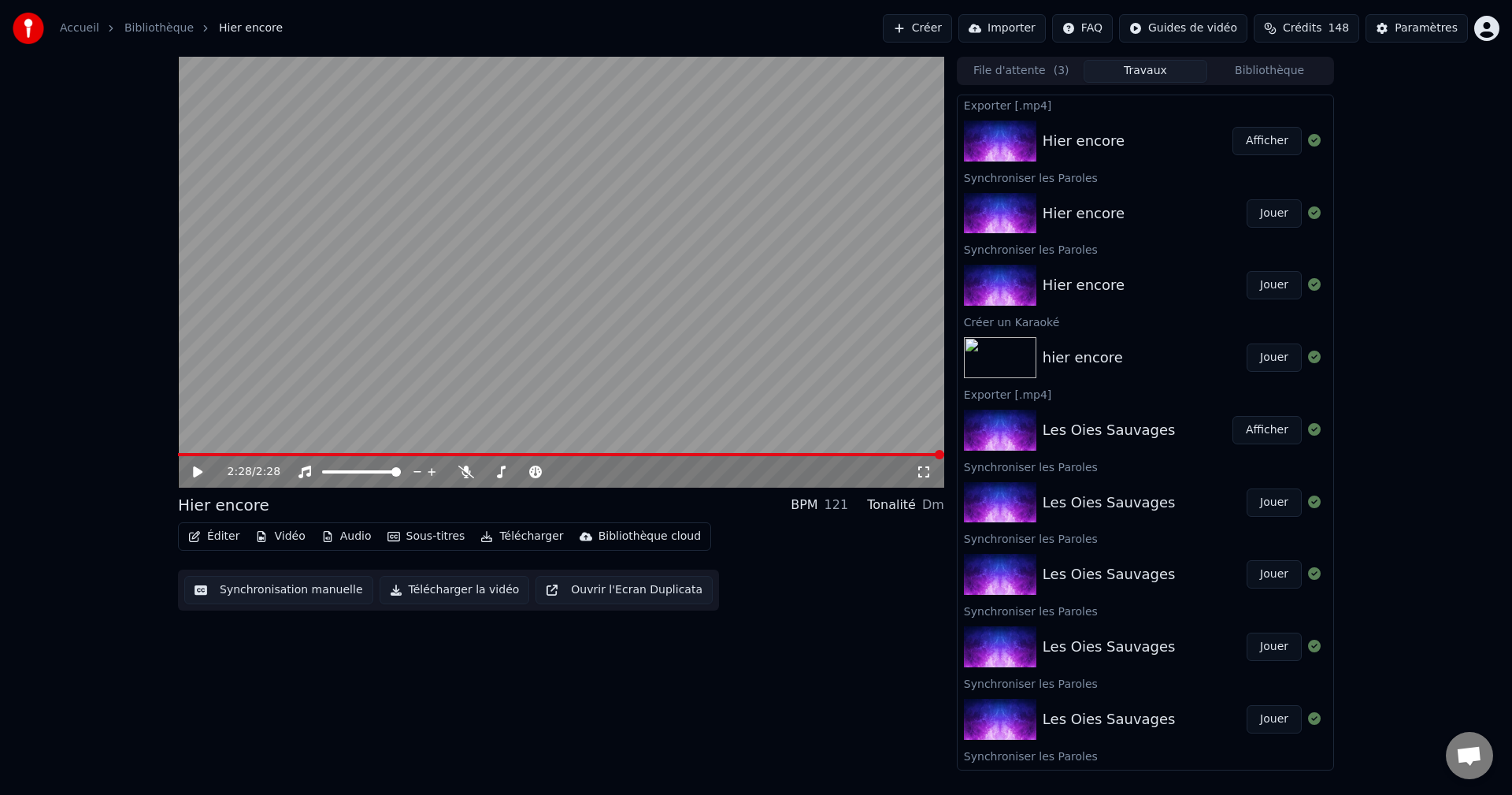
click at [1266, 139] on button "Afficher" at bounding box center [1266, 140] width 69 height 28
click at [950, 22] on button "Créer" at bounding box center [917, 28] width 69 height 28
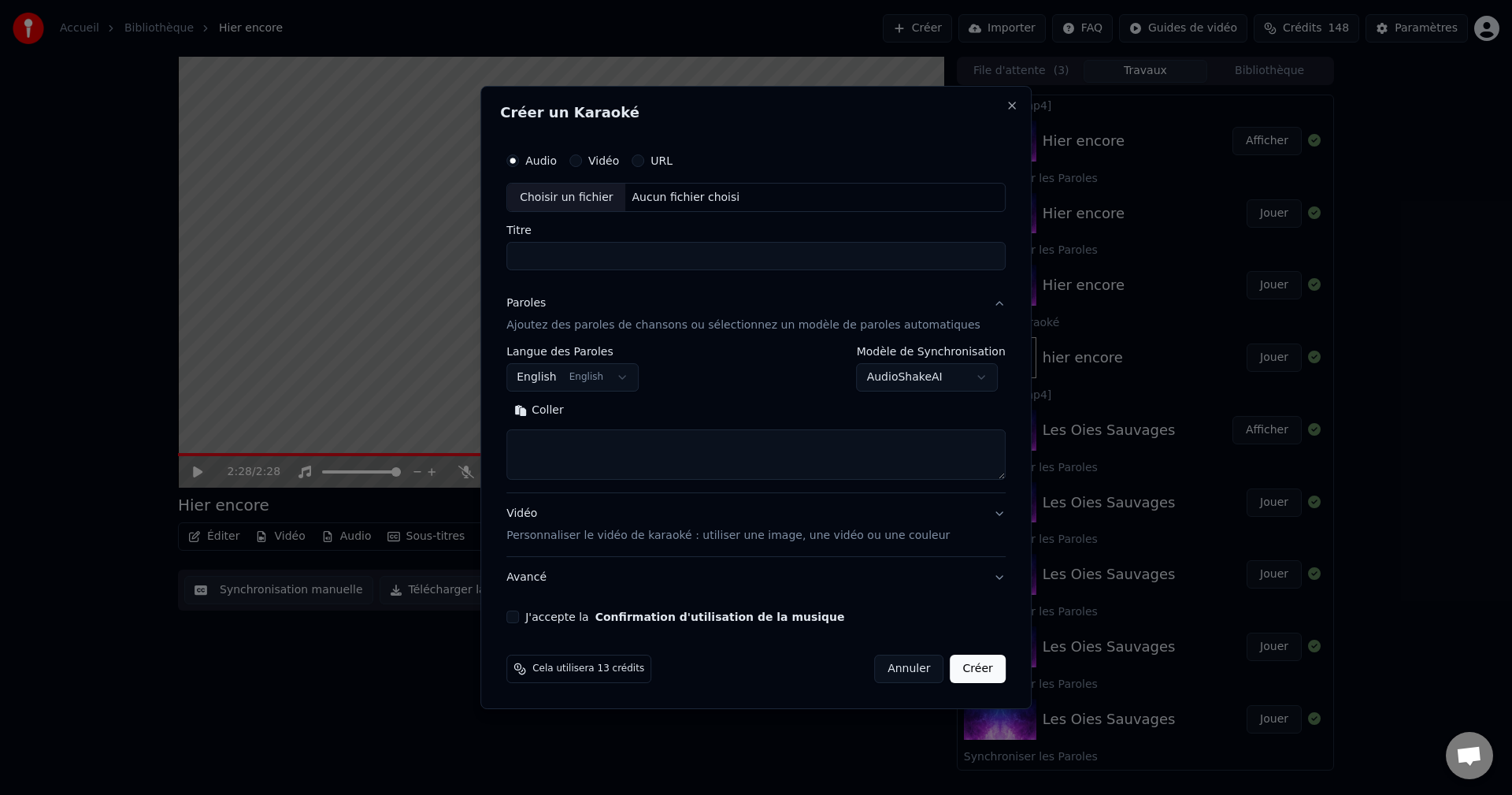
click at [557, 437] on textarea at bounding box center [756, 455] width 500 height 51
paste textarea "**********"
drag, startPoint x: 595, startPoint y: 441, endPoint x: 522, endPoint y: 446, distance: 73.2
click at [522, 446] on div "**********" at bounding box center [756, 398] width 551 height 624
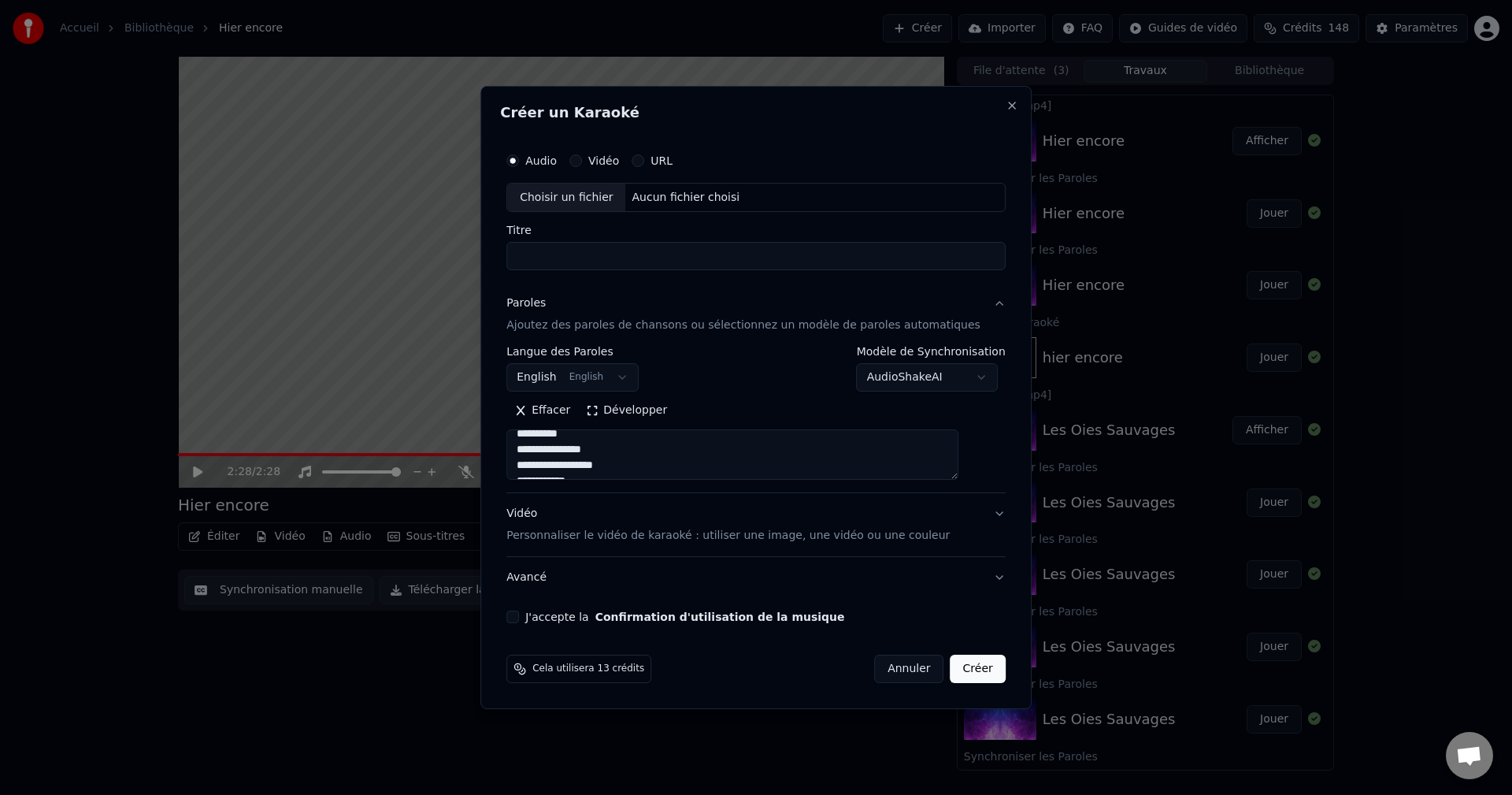
type textarea "**********"
click at [681, 196] on div "Aucun fichier choisi" at bounding box center [687, 198] width 121 height 16
type input "**********"
click at [519, 618] on button "J'accepte la Confirmation d'utilisation de la musique" at bounding box center [512, 617] width 13 height 13
click at [962, 667] on button "Créer" at bounding box center [978, 668] width 56 height 28
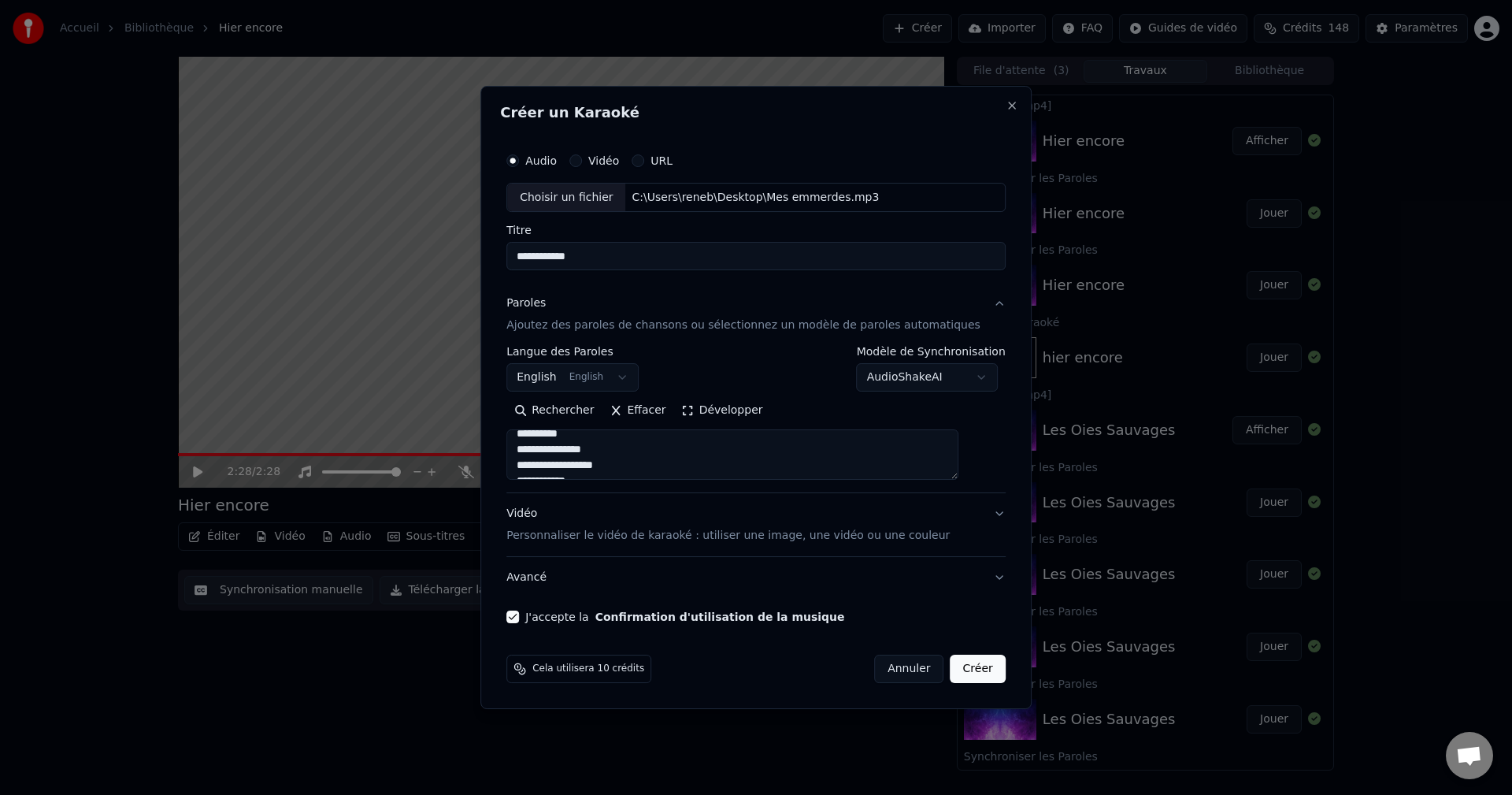
select select "**"
select select
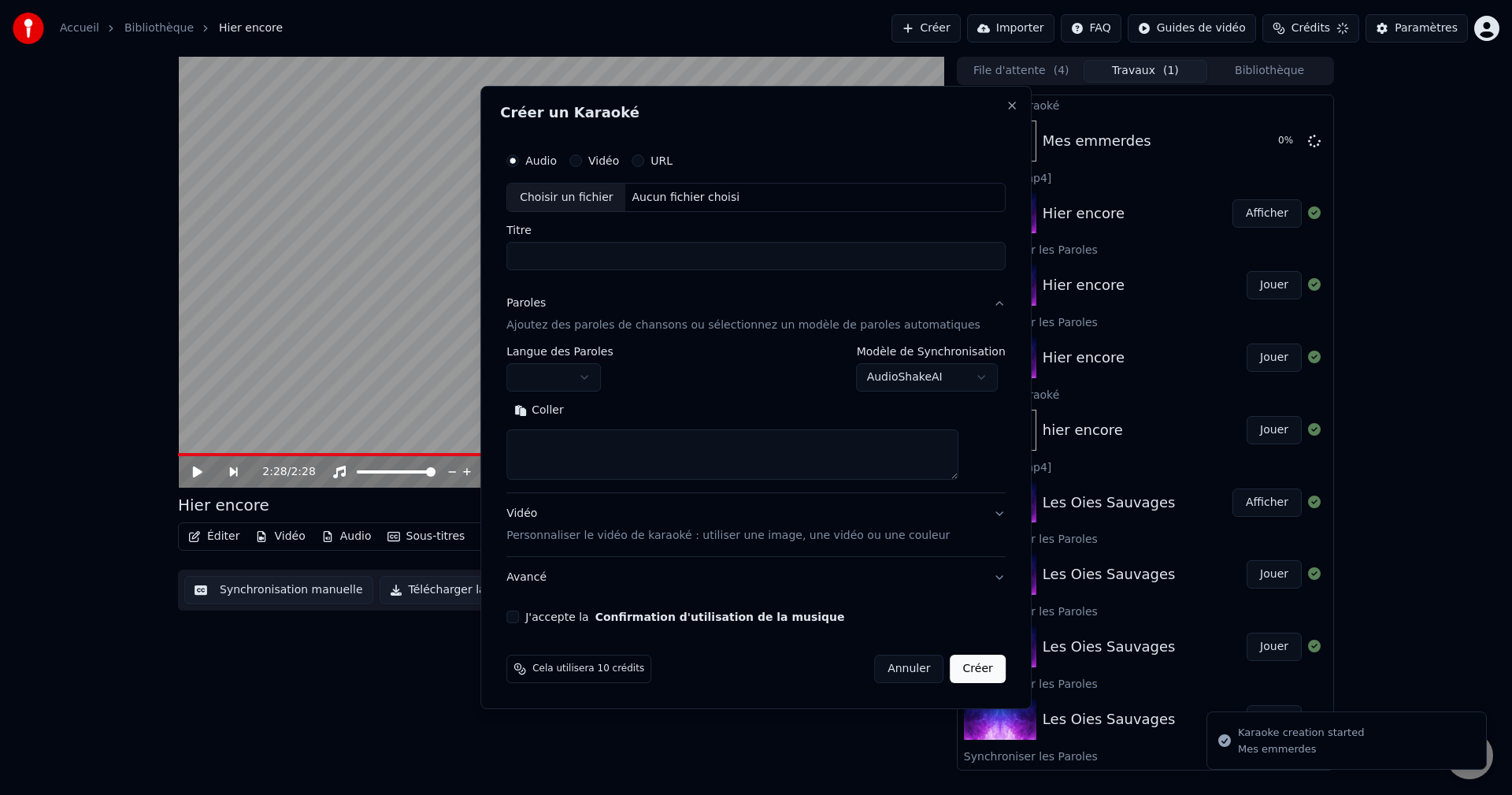
scroll to position [0, 0]
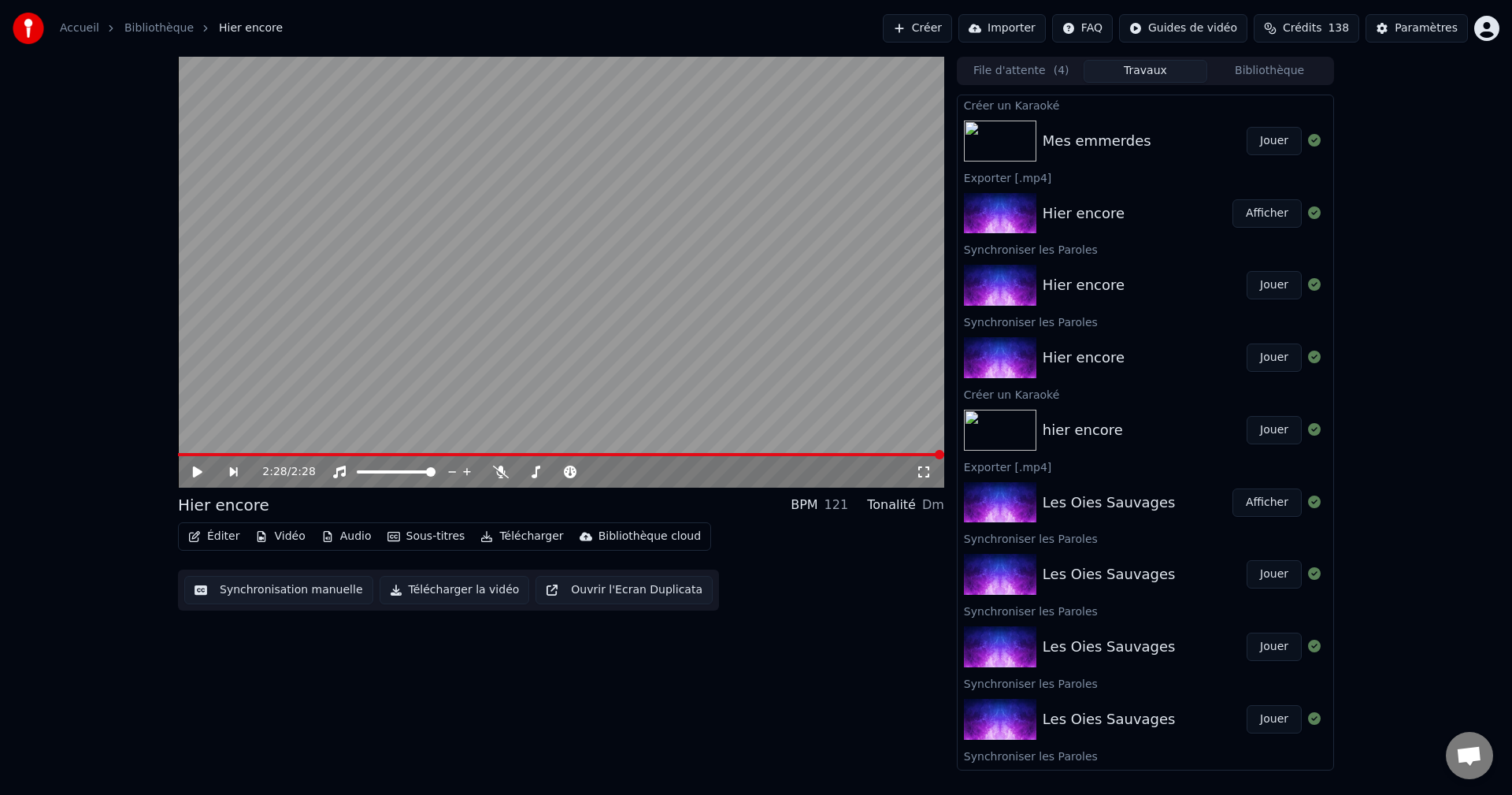
click at [1247, 143] on button "Jouer" at bounding box center [1274, 140] width 56 height 28
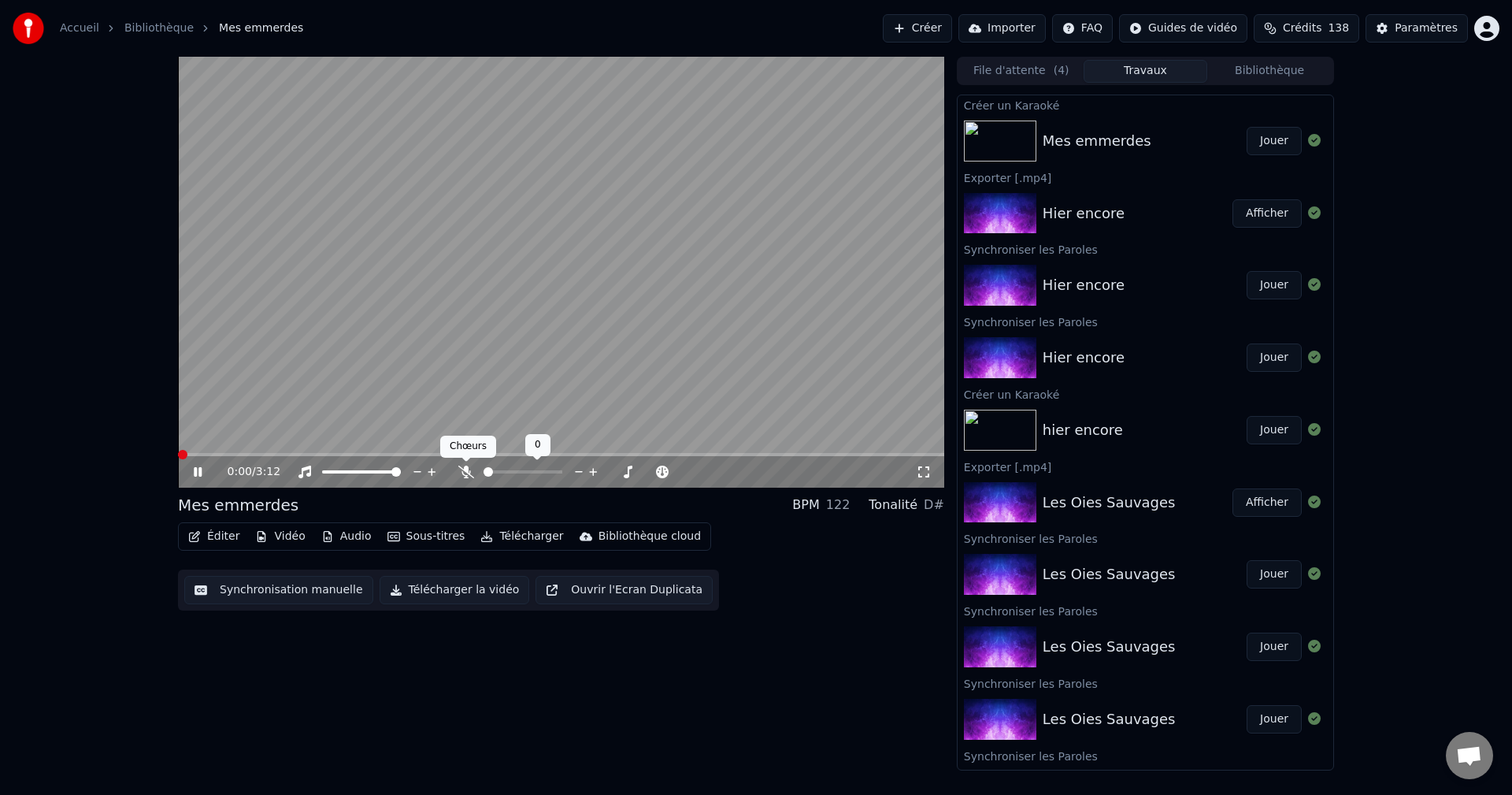
click at [468, 472] on icon at bounding box center [467, 472] width 16 height 13
click at [196, 466] on icon at bounding box center [209, 472] width 37 height 13
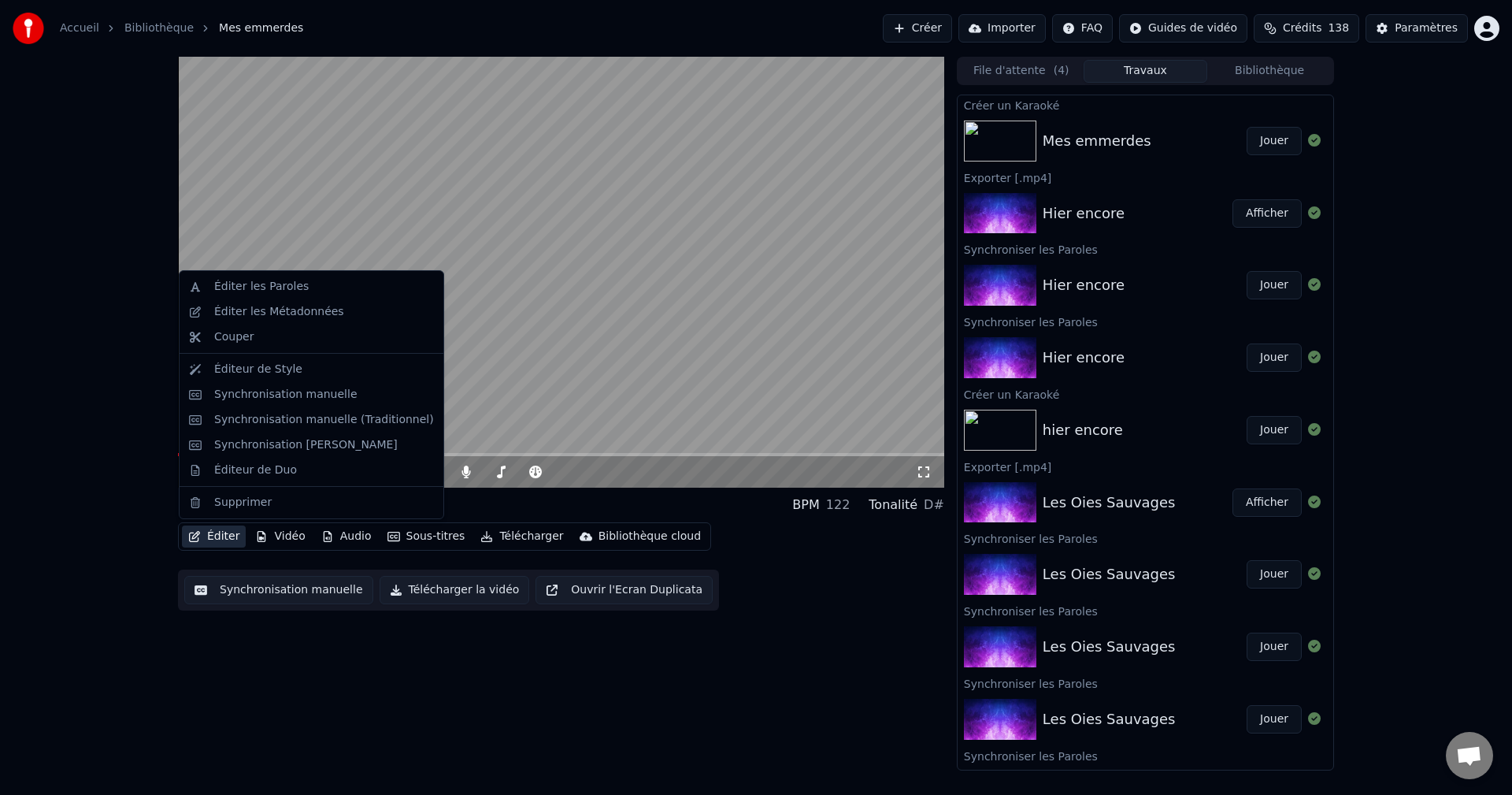
click at [224, 534] on button "Éditer" at bounding box center [213, 536] width 63 height 22
click at [249, 281] on div "Éditer les Paroles" at bounding box center [261, 286] width 94 height 16
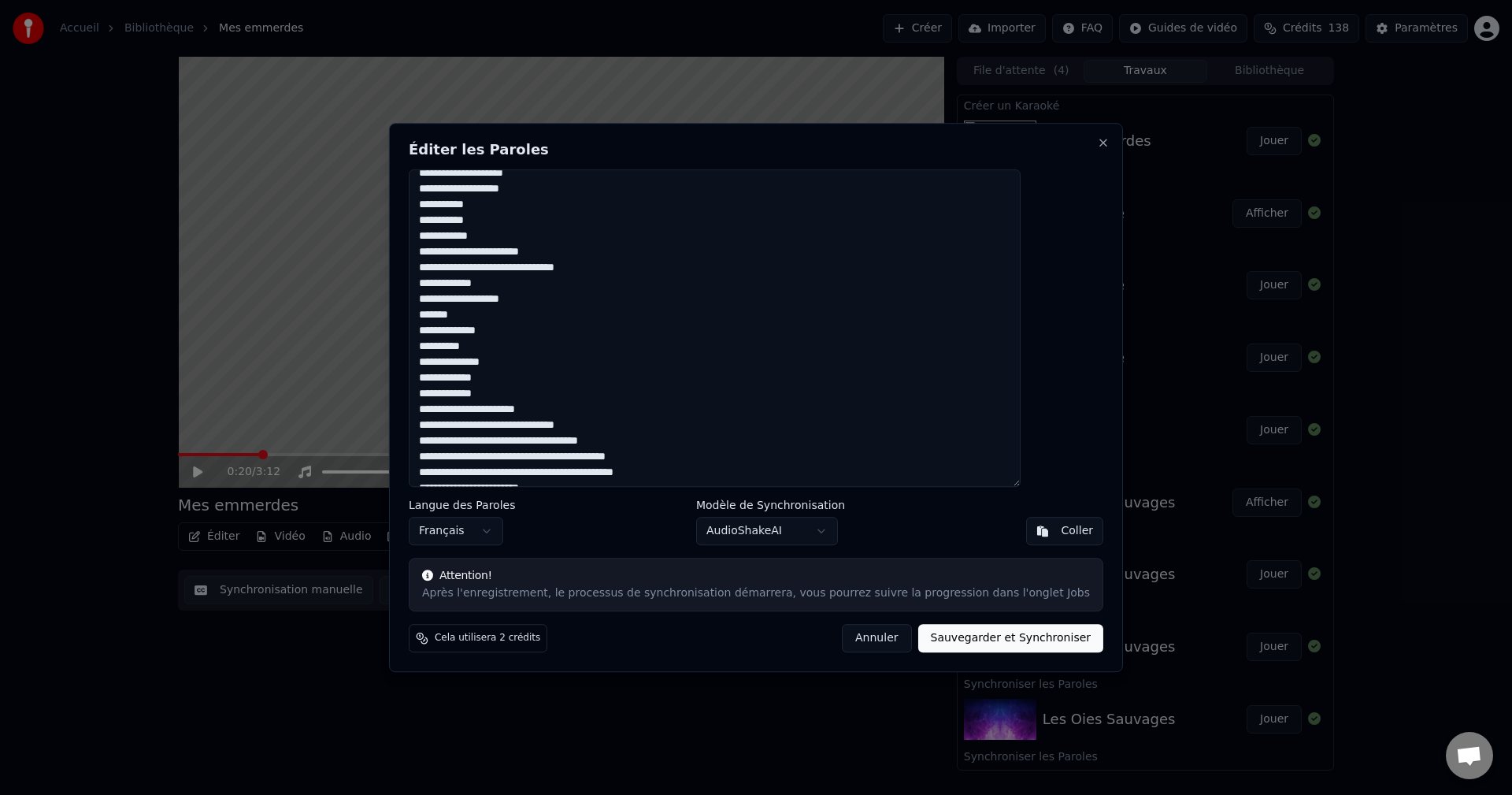
scroll to position [719, 0]
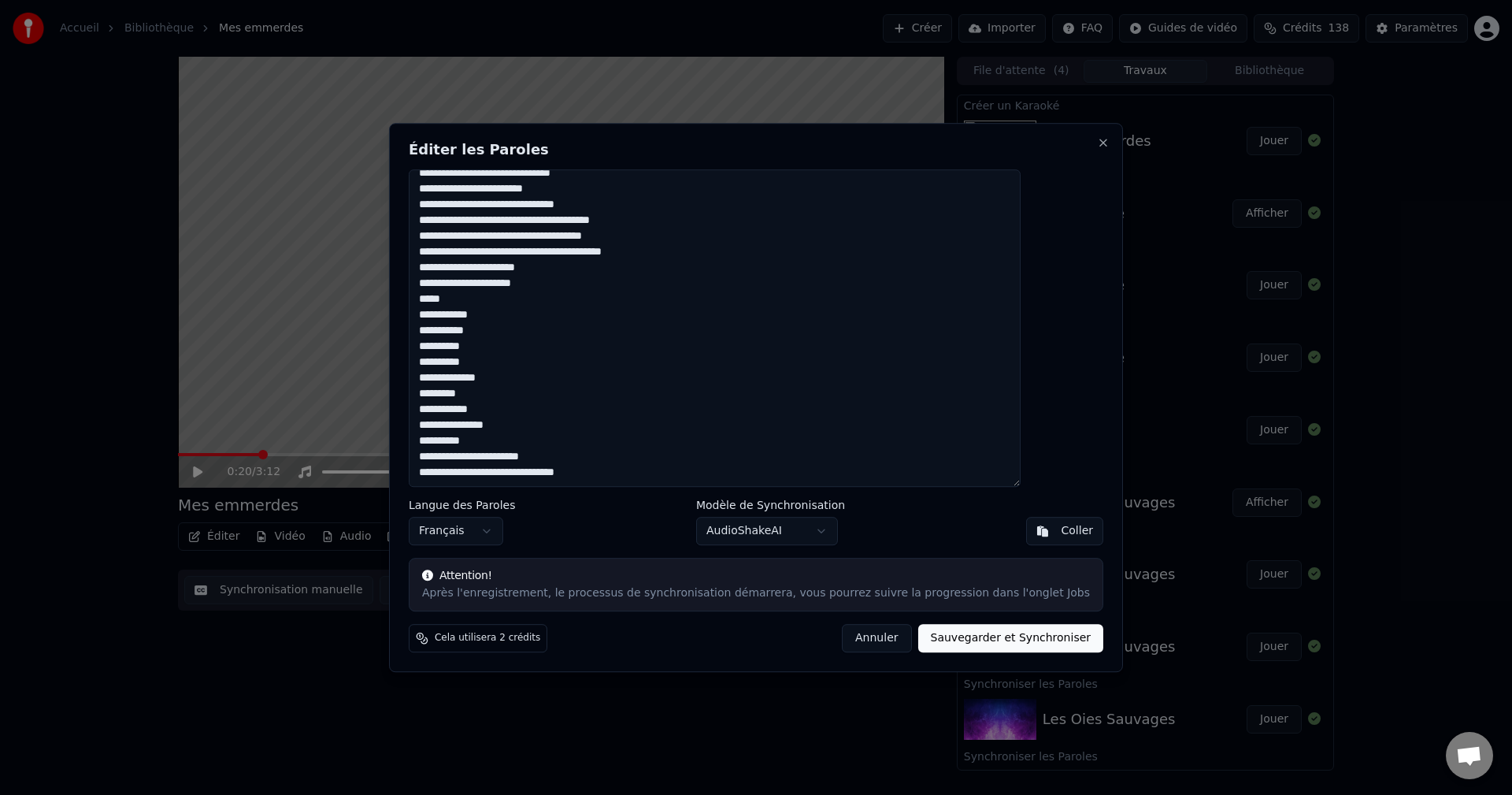
drag, startPoint x: 459, startPoint y: 183, endPoint x: 631, endPoint y: 533, distance: 390.0
click at [631, 533] on div "Éditer les Paroles Langue des Paroles Français Modèle de Synchronisation AudioS…" at bounding box center [756, 398] width 735 height 549
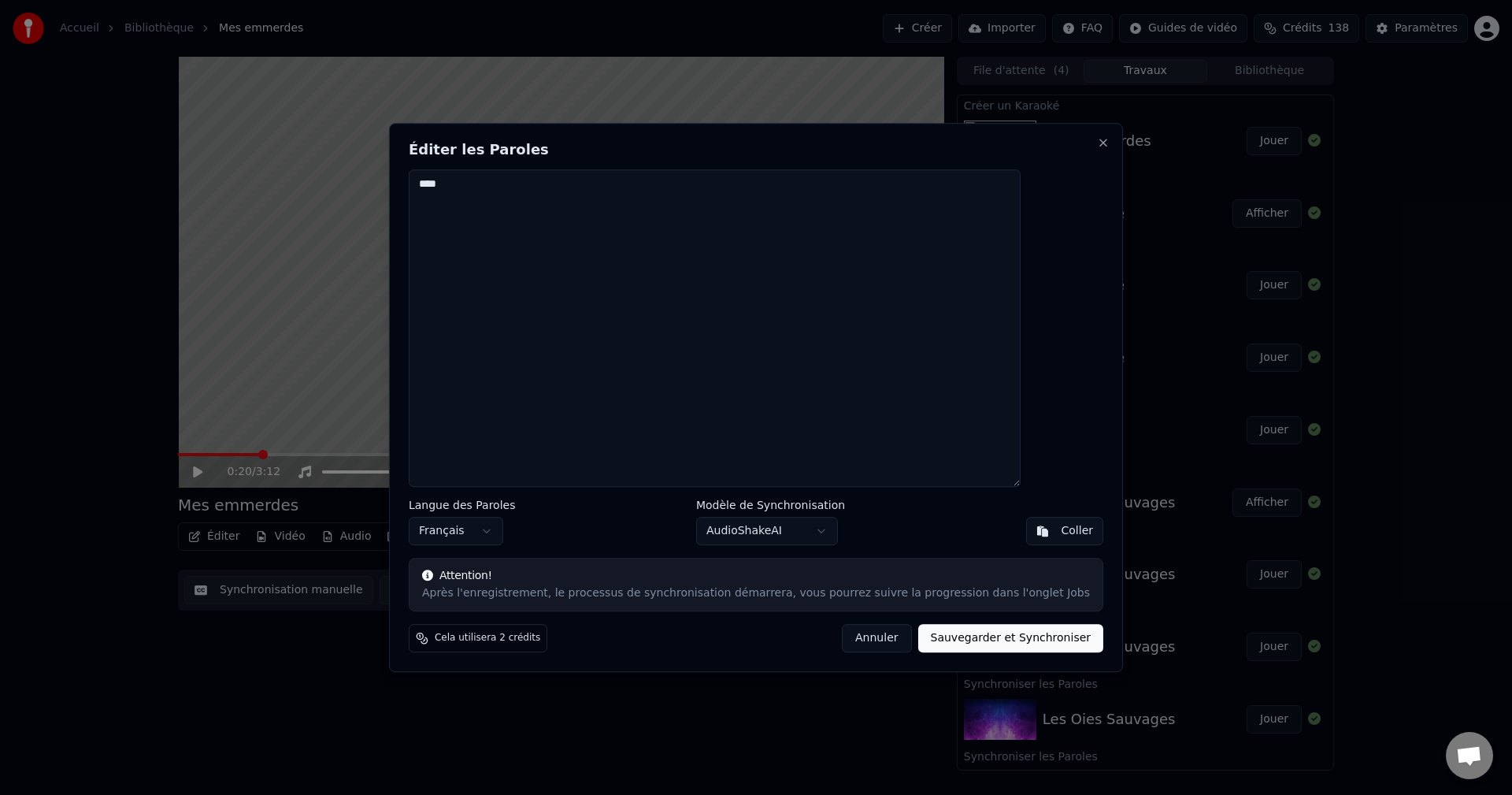
scroll to position [0, 0]
type textarea "*"
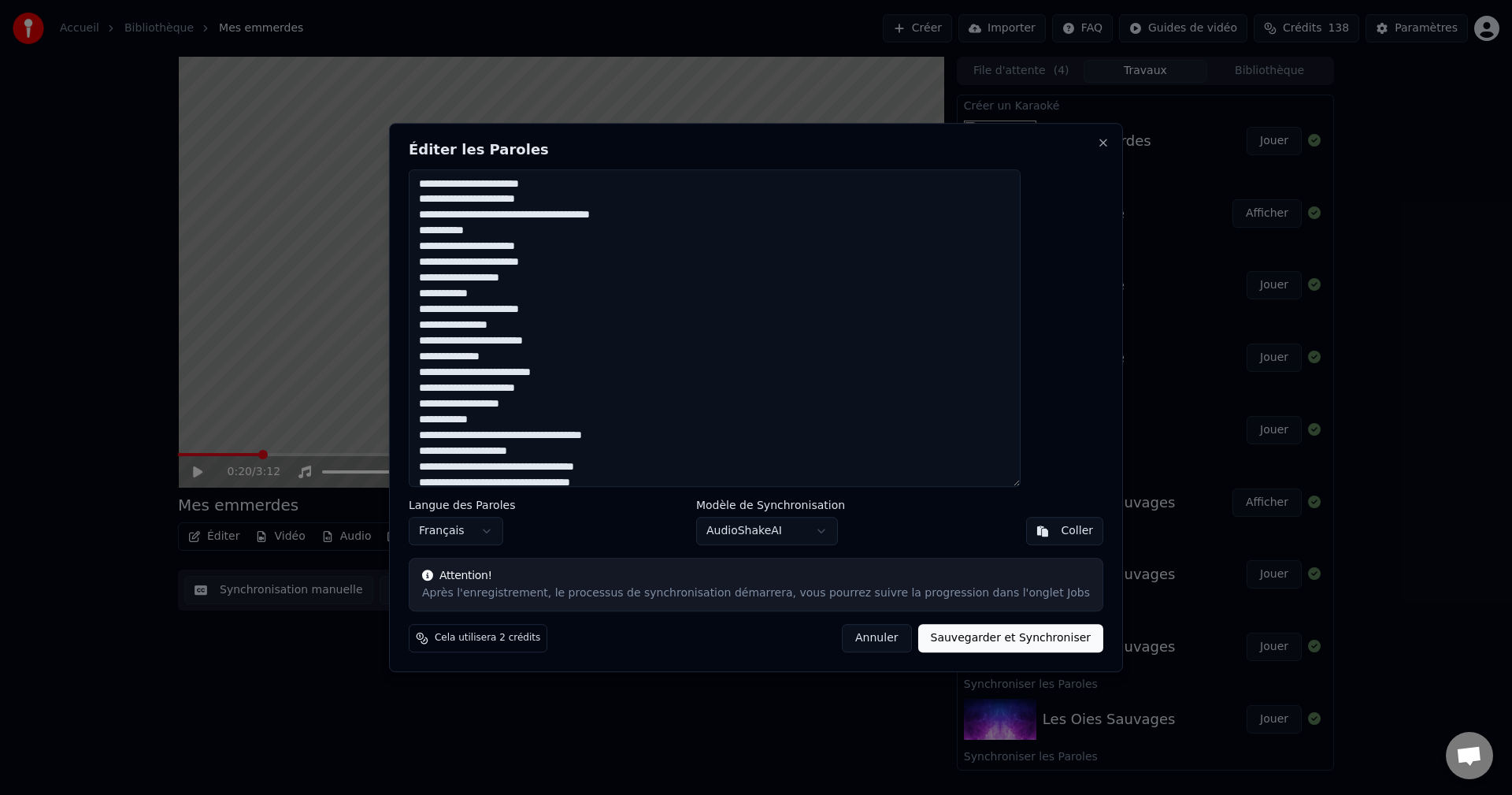
type textarea "**********"
click at [998, 639] on button "Sauvegarder et Synchroniser" at bounding box center [1011, 637] width 186 height 28
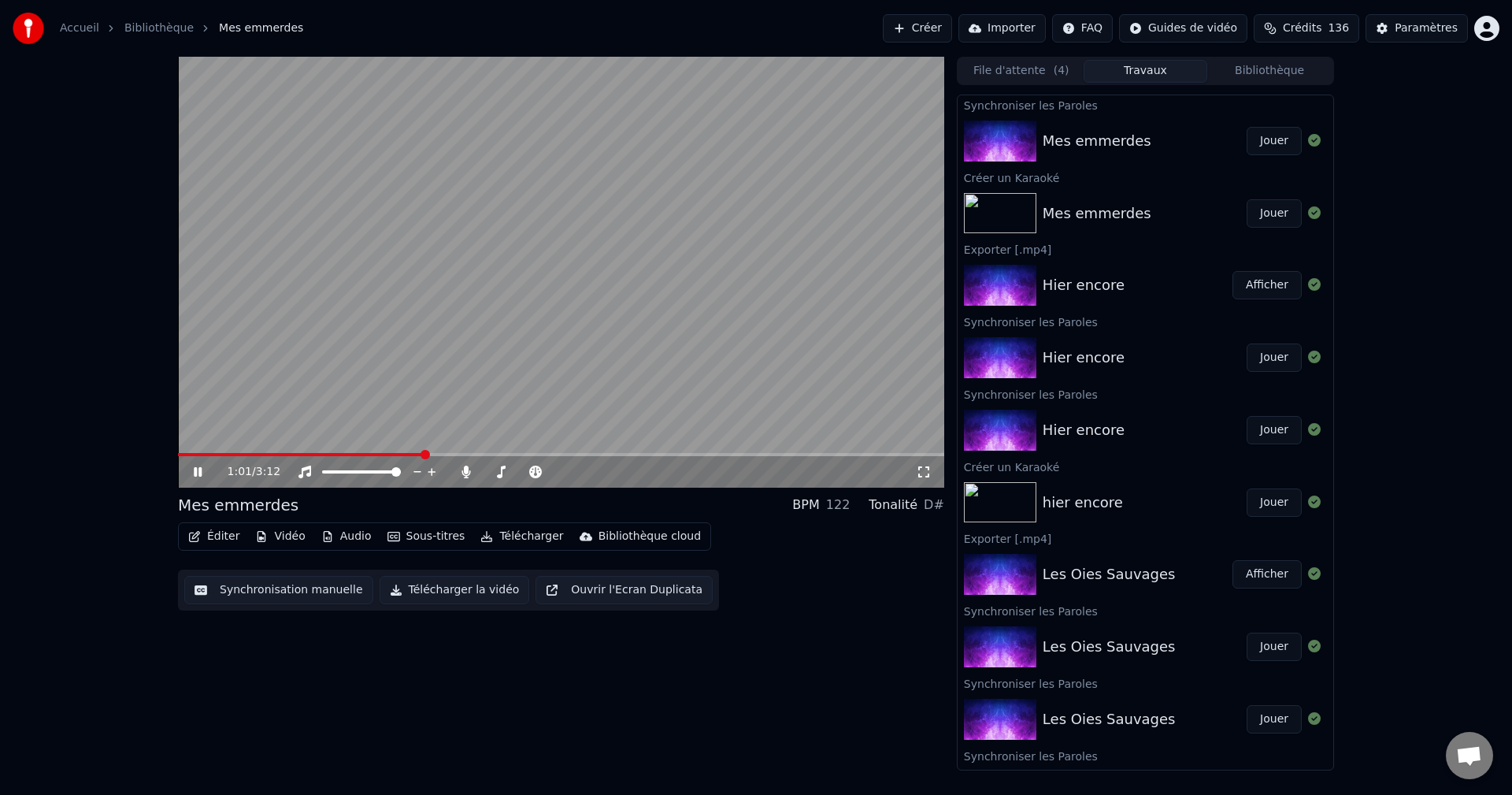
click at [199, 475] on icon at bounding box center [209, 472] width 37 height 13
click at [1264, 142] on button "Jouer" at bounding box center [1274, 140] width 56 height 28
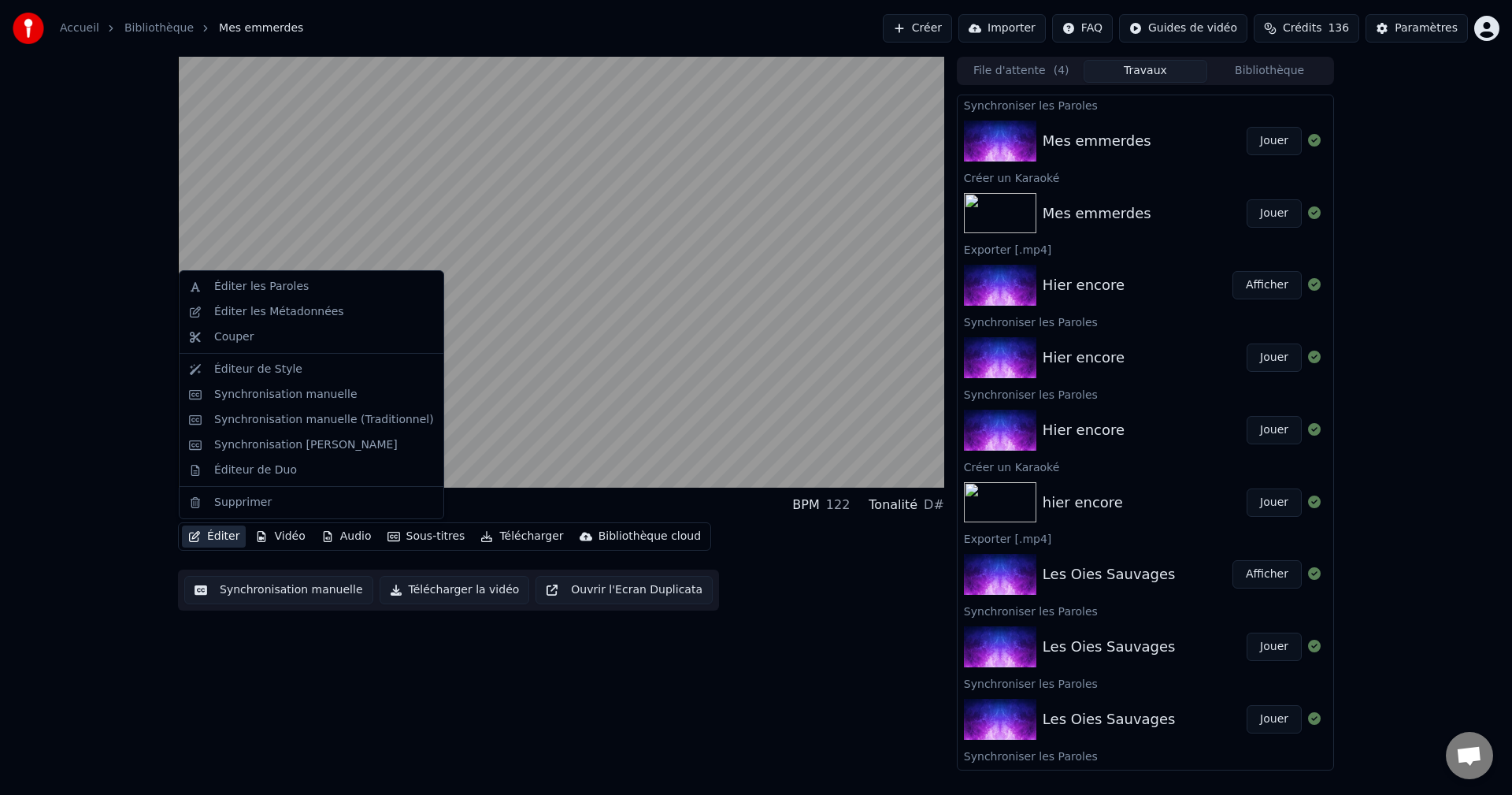
click at [209, 537] on button "Éditer" at bounding box center [213, 536] width 63 height 22
click at [260, 286] on div "Éditer les Paroles" at bounding box center [261, 286] width 94 height 16
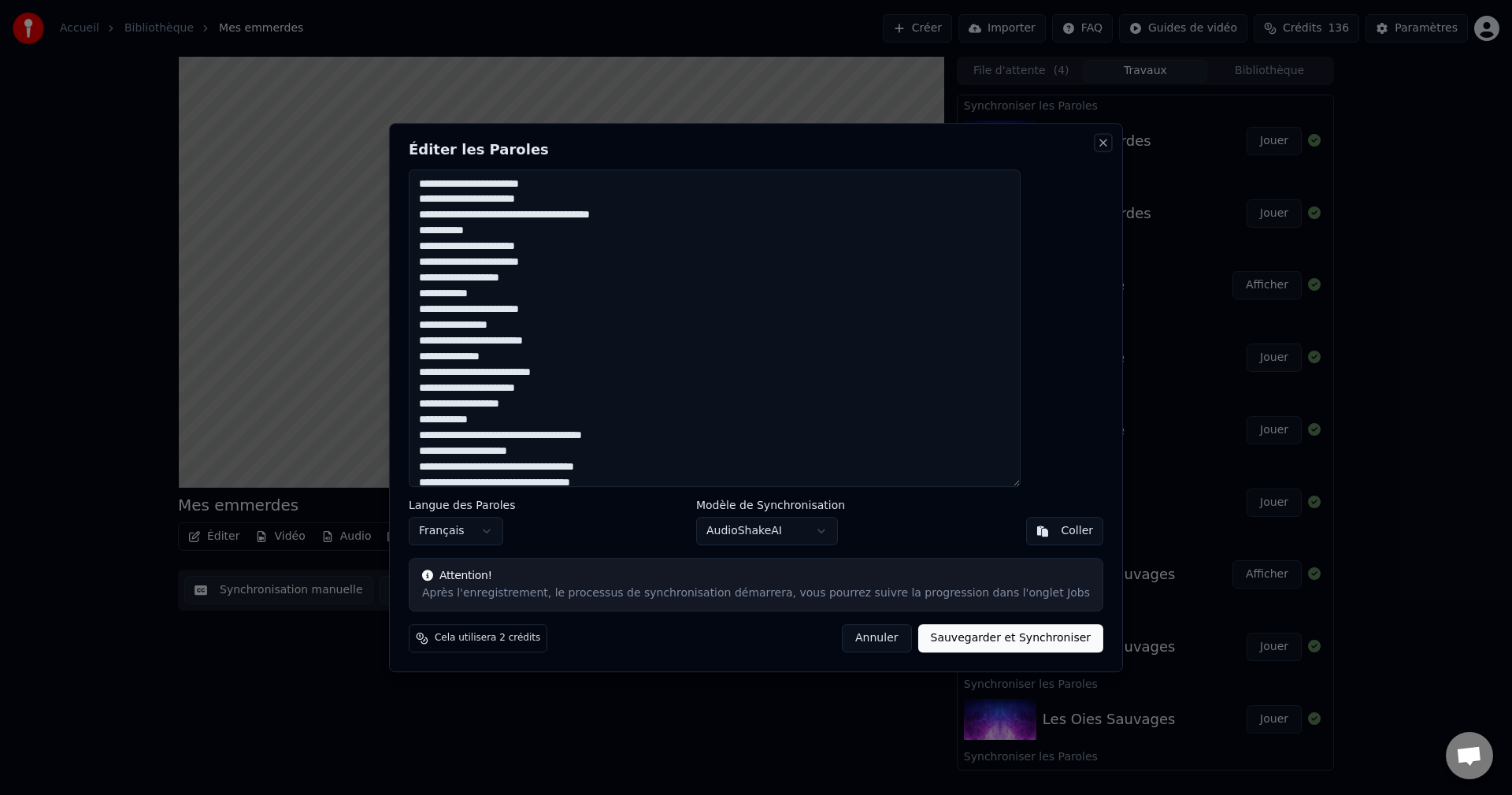
click at [1097, 147] on button "Close" at bounding box center [1103, 142] width 13 height 13
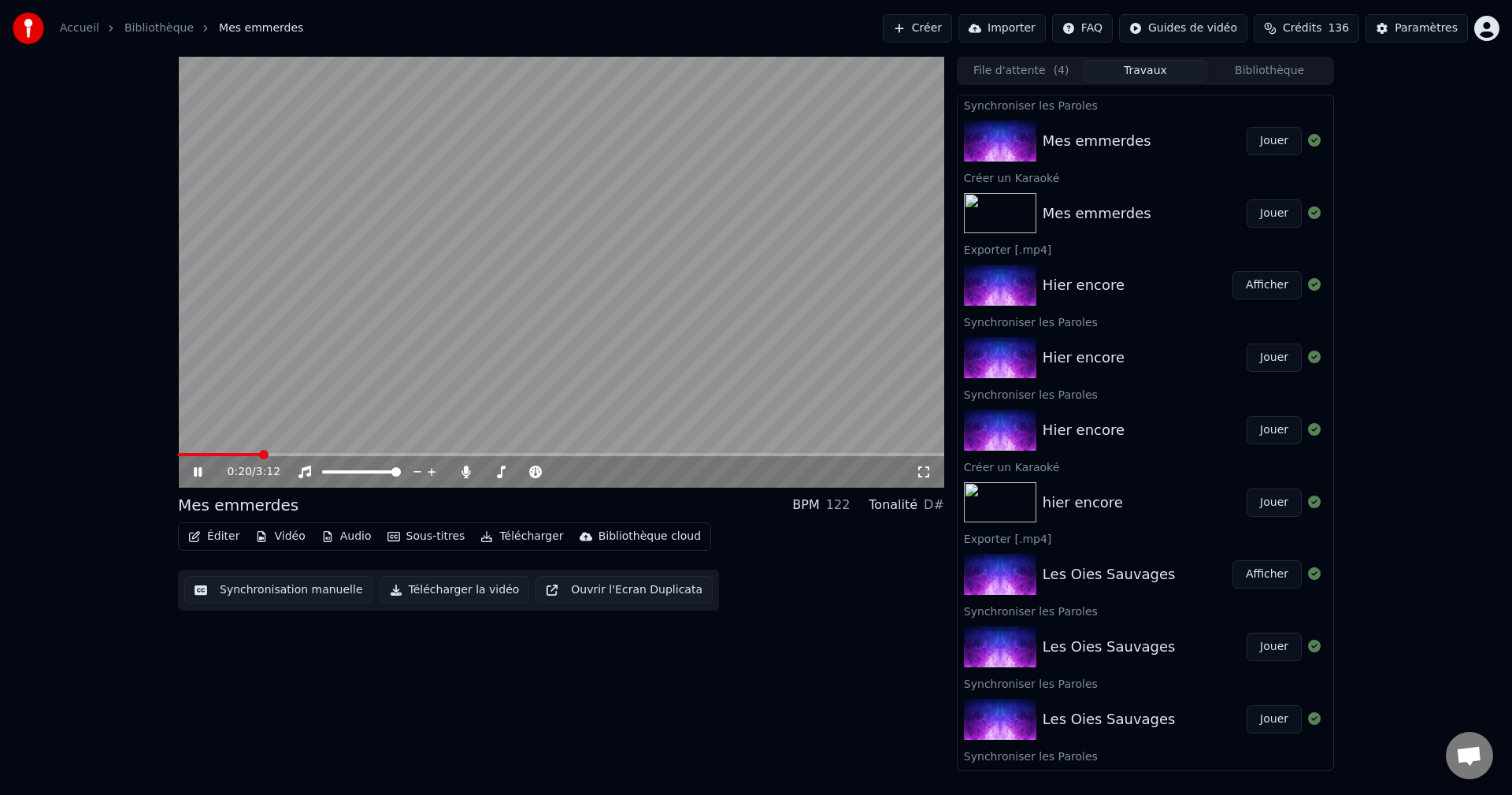
click at [204, 472] on icon at bounding box center [209, 472] width 37 height 13
click at [178, 456] on span at bounding box center [183, 455] width 10 height 10
click at [188, 464] on div "0:00 / 3:12" at bounding box center [561, 472] width 754 height 16
click at [197, 475] on icon at bounding box center [198, 472] width 10 height 11
drag, startPoint x: 197, startPoint y: 475, endPoint x: 121, endPoint y: 479, distance: 76.1
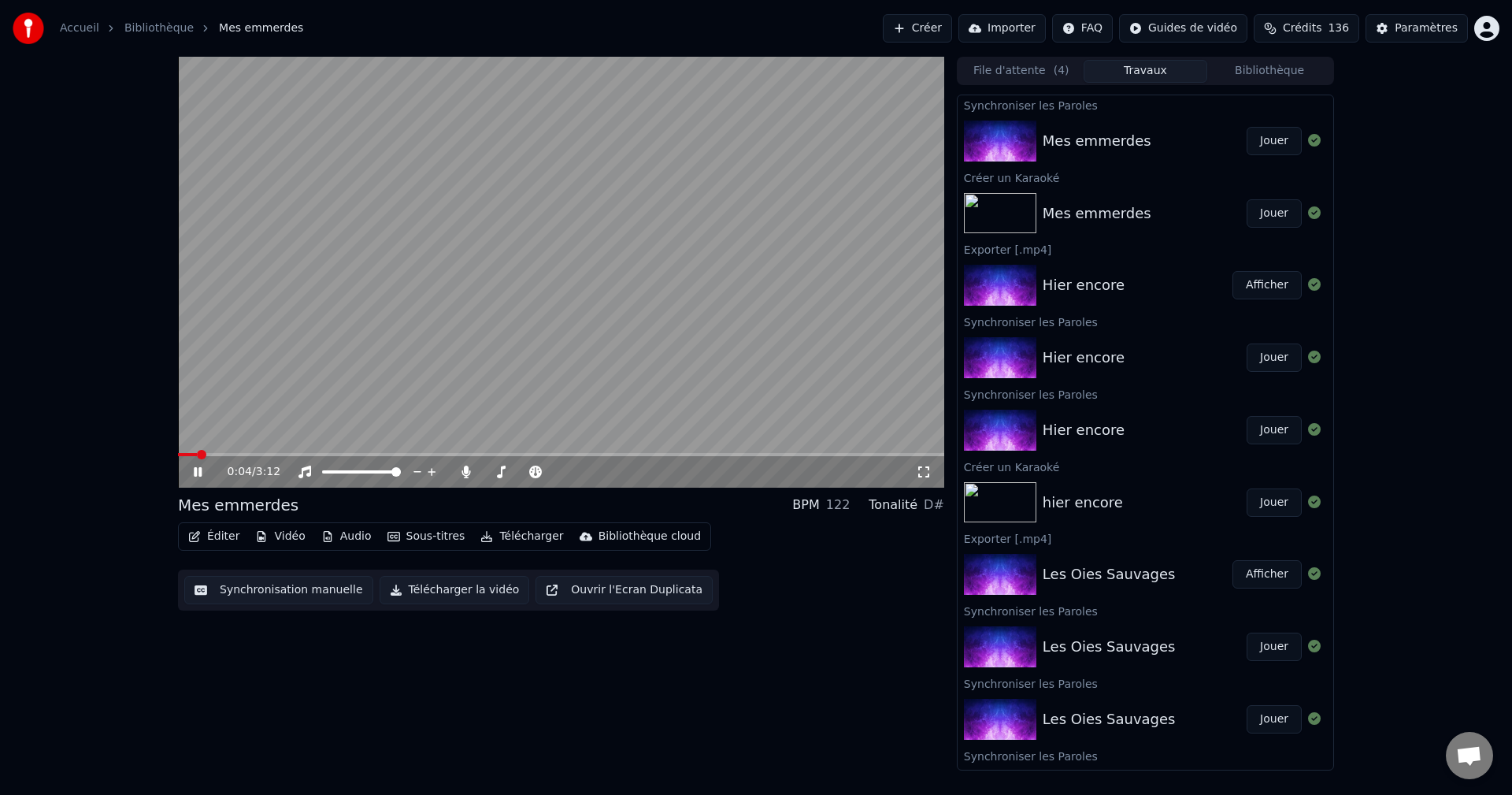
click at [121, 479] on div "0:04 / 3:12 Mes emmerdes BPM 122 Tonalité D# Éditer Vidéo Audio Sous-titres Tél…" at bounding box center [756, 413] width 1512 height 714
click at [198, 473] on icon at bounding box center [209, 472] width 37 height 13
click at [178, 456] on span at bounding box center [183, 455] width 10 height 10
click at [197, 470] on icon at bounding box center [198, 472] width 10 height 11
click at [470, 470] on icon at bounding box center [467, 472] width 16 height 13
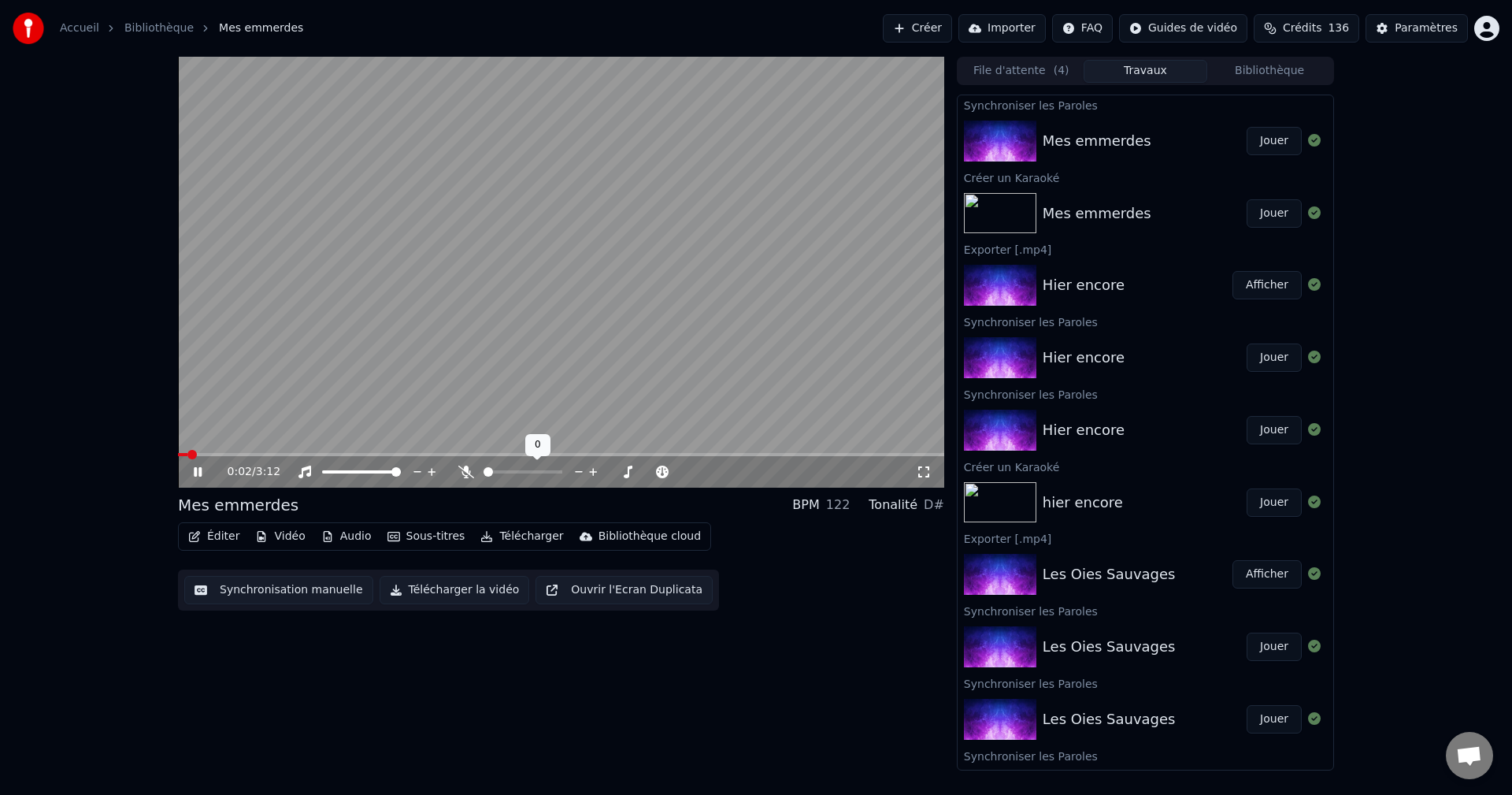
click at [470, 470] on icon at bounding box center [467, 472] width 16 height 13
click at [467, 467] on icon at bounding box center [466, 472] width 9 height 13
click at [465, 468] on icon at bounding box center [467, 472] width 16 height 13
click at [348, 537] on button "Audio" at bounding box center [346, 536] width 63 height 22
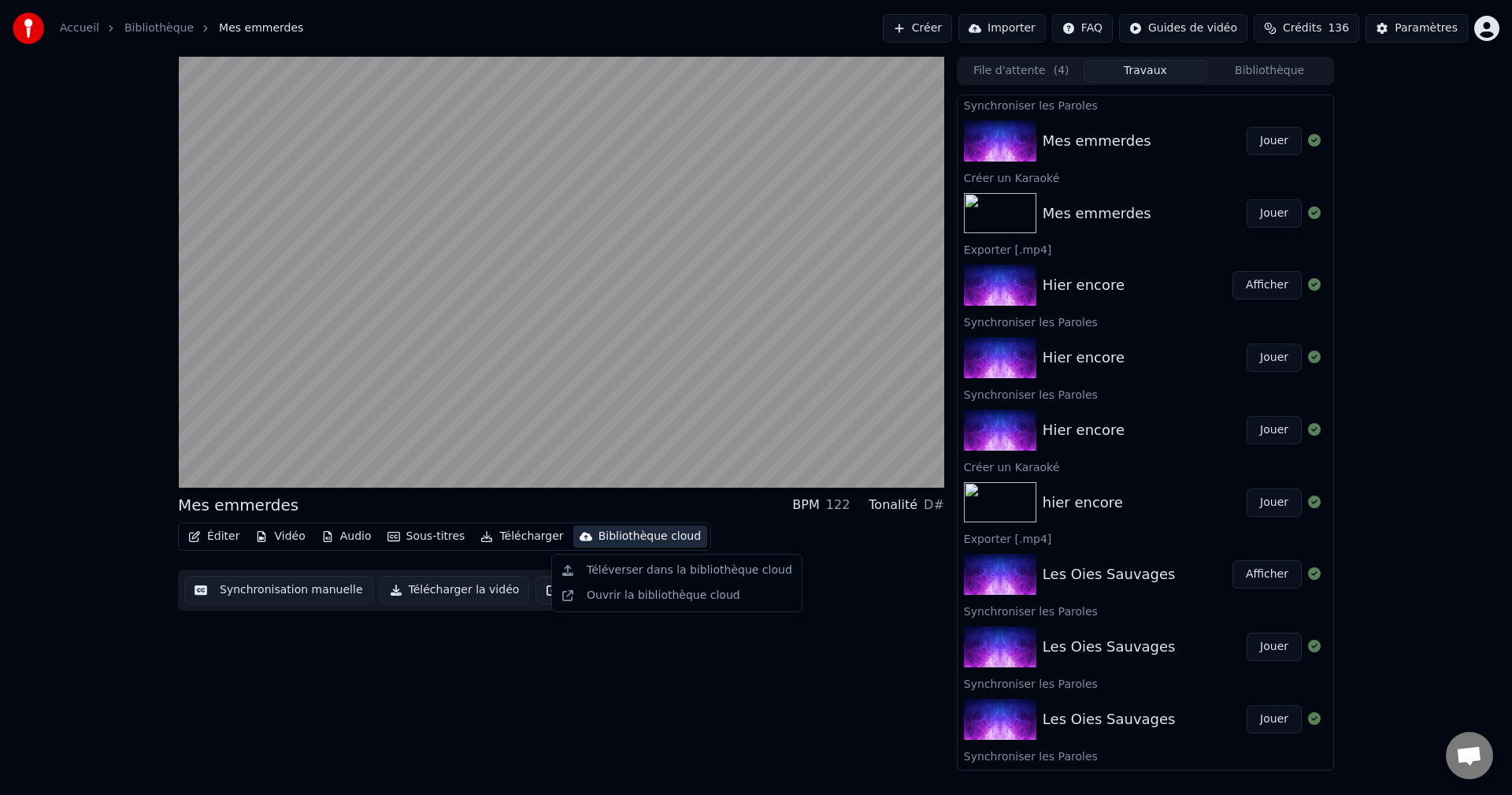
click at [863, 594] on div "Éditer Vidéo Audio Sous-titres Télécharger Bibliothèque cloud Synchronisation m…" at bounding box center [561, 566] width 767 height 89
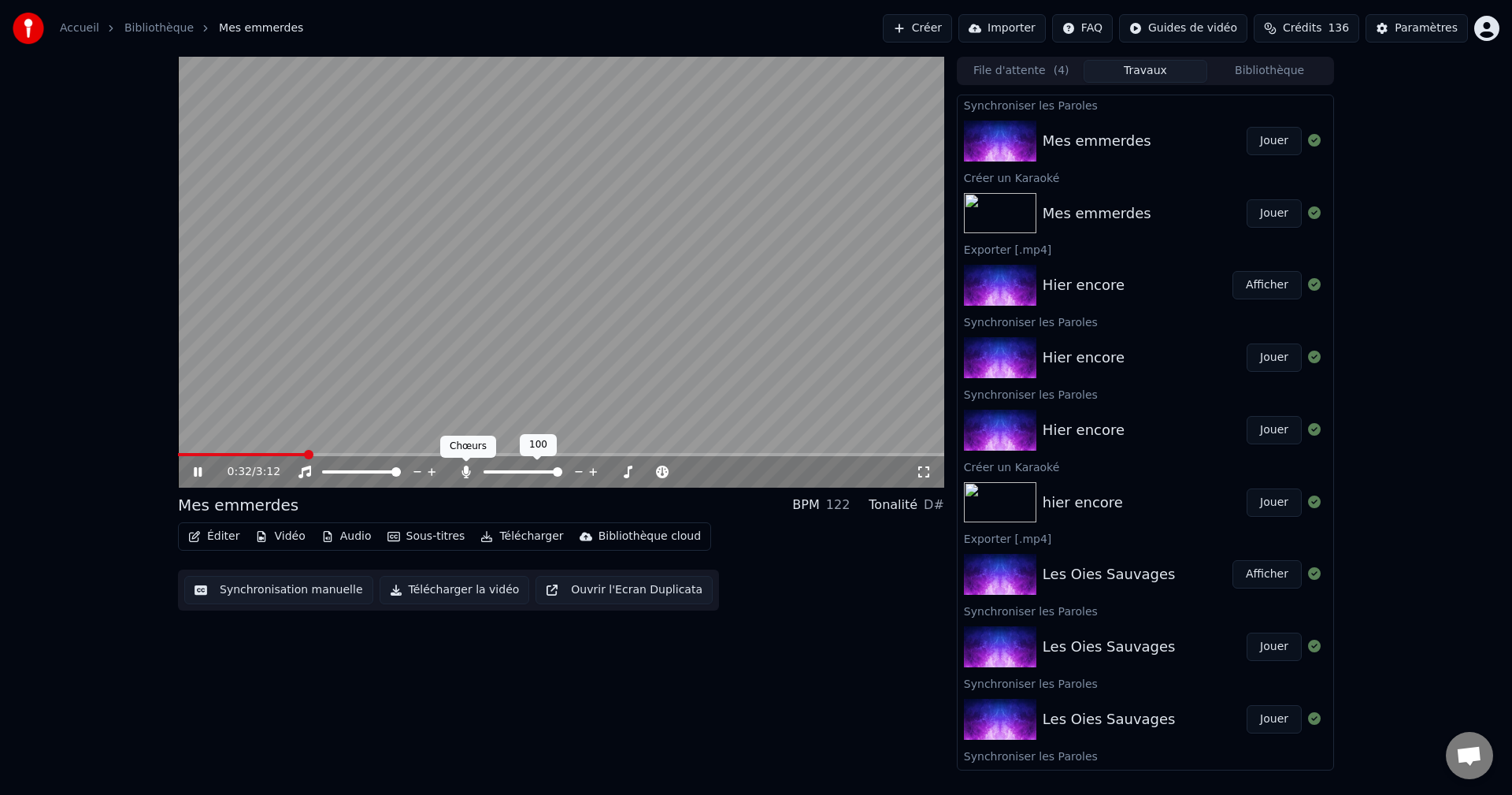
click at [459, 473] on icon at bounding box center [467, 472] width 16 height 13
click at [465, 474] on icon at bounding box center [467, 472] width 16 height 13
click at [461, 473] on icon at bounding box center [467, 472] width 16 height 13
click at [463, 472] on icon at bounding box center [467, 472] width 16 height 13
click at [467, 470] on icon at bounding box center [466, 472] width 9 height 13
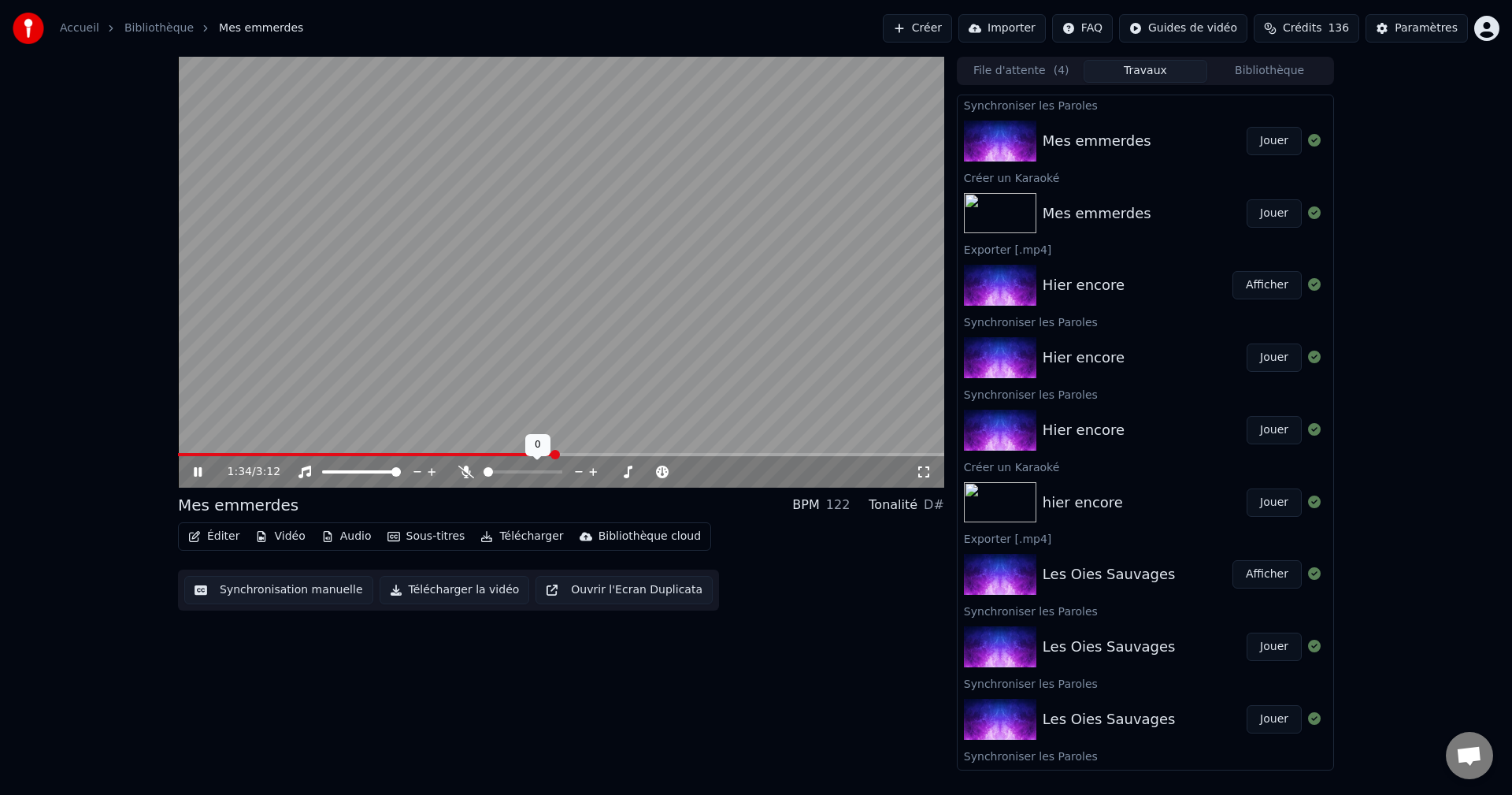
click at [469, 472] on icon at bounding box center [467, 472] width 16 height 13
click at [813, 454] on span at bounding box center [561, 454] width 767 height 3
click at [877, 454] on span at bounding box center [561, 454] width 767 height 3
click at [200, 473] on icon at bounding box center [198, 472] width 8 height 10
click at [953, 28] on button "Créer" at bounding box center [917, 28] width 69 height 28
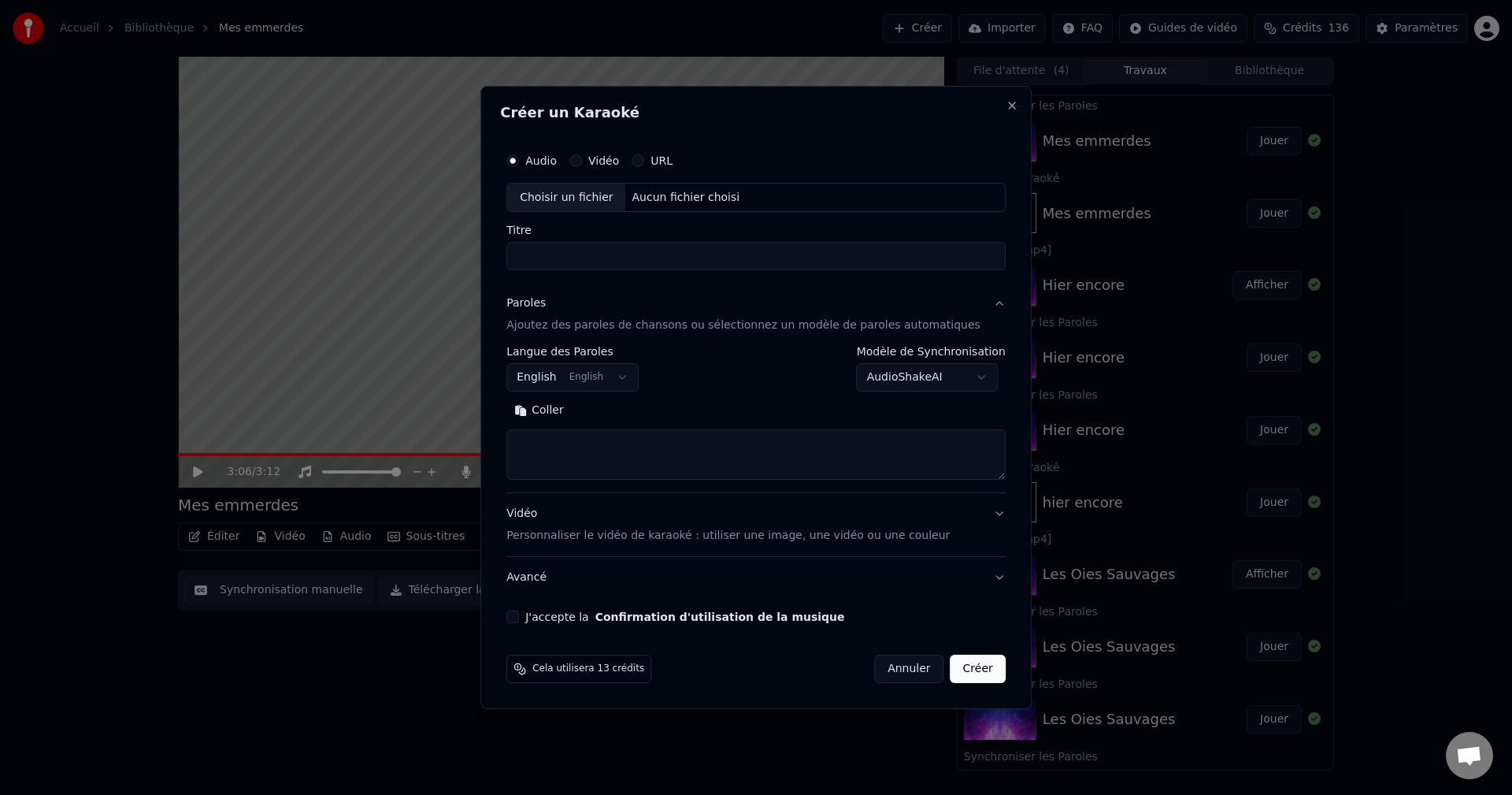
click at [682, 196] on div "Aucun fichier choisi" at bounding box center [687, 198] width 121 height 16
type input "**********"
click at [562, 439] on textarea at bounding box center [756, 455] width 500 height 51
click at [570, 454] on textarea at bounding box center [756, 455] width 500 height 51
click at [586, 440] on textarea at bounding box center [756, 455] width 500 height 51
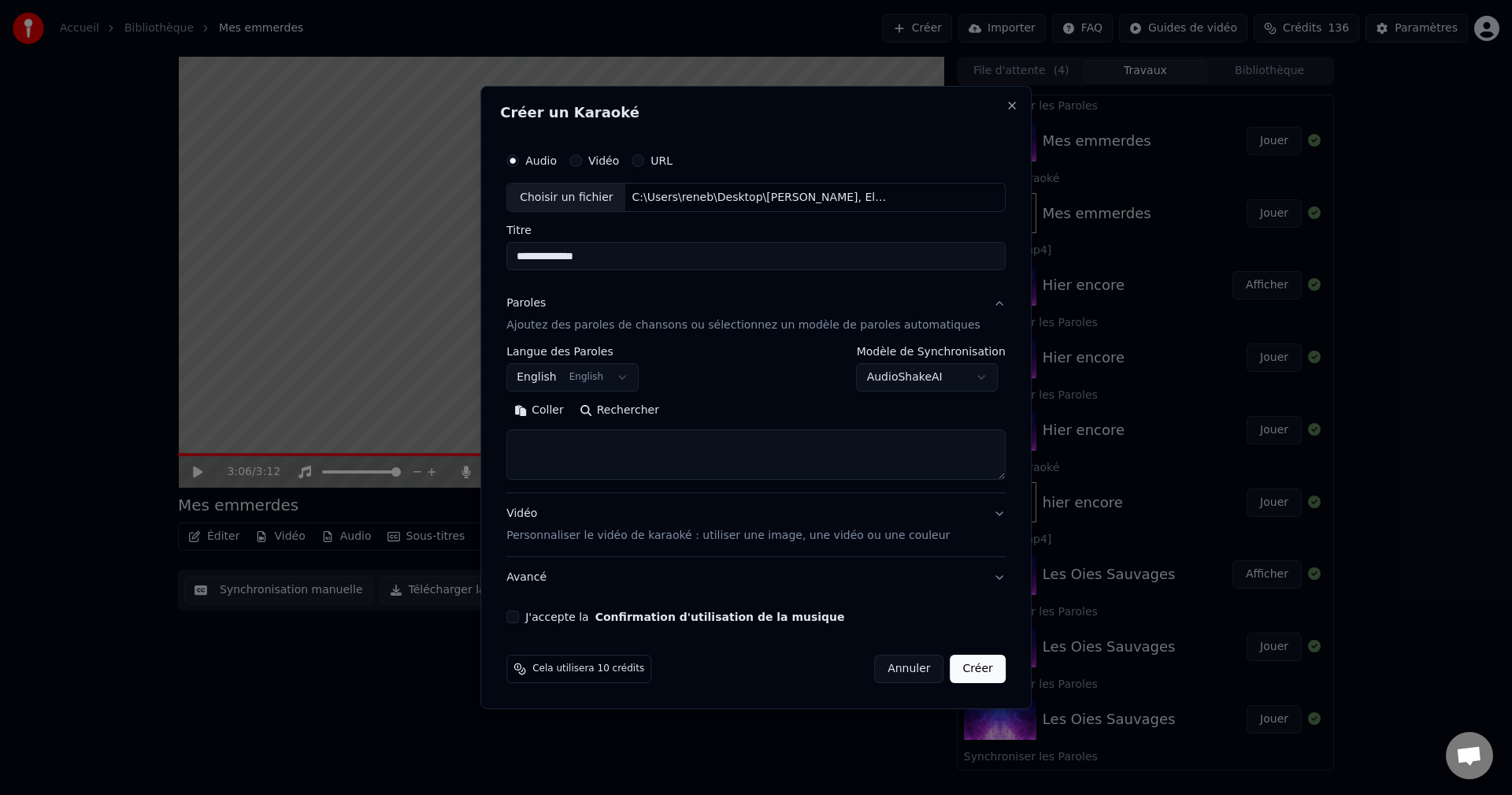
paste textarea "**********"
type textarea "**********"
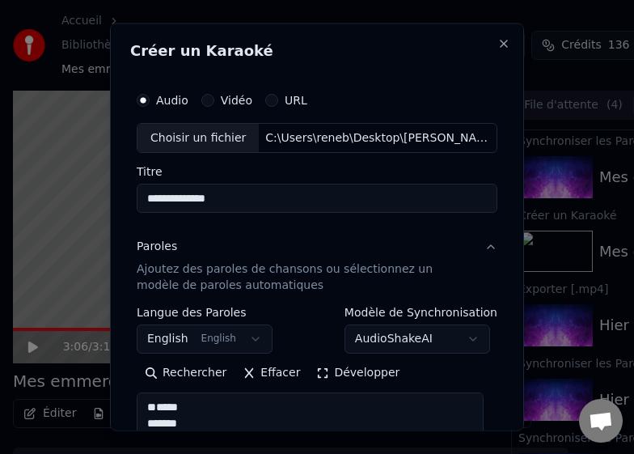
click at [360, 372] on button "Développer" at bounding box center [357, 373] width 99 height 26
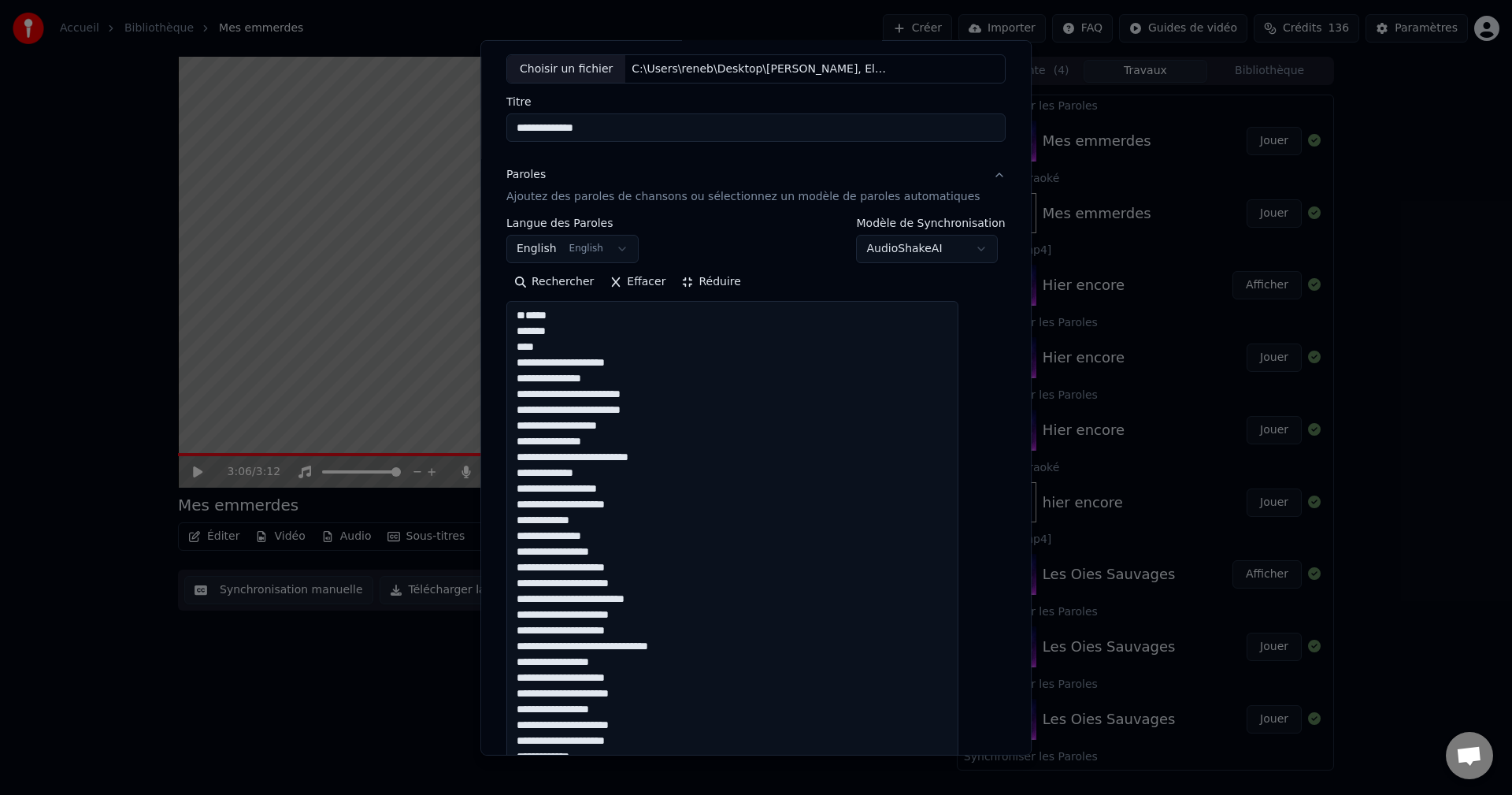
scroll to position [79, 0]
click at [737, 286] on button "Réduire" at bounding box center [711, 286] width 75 height 25
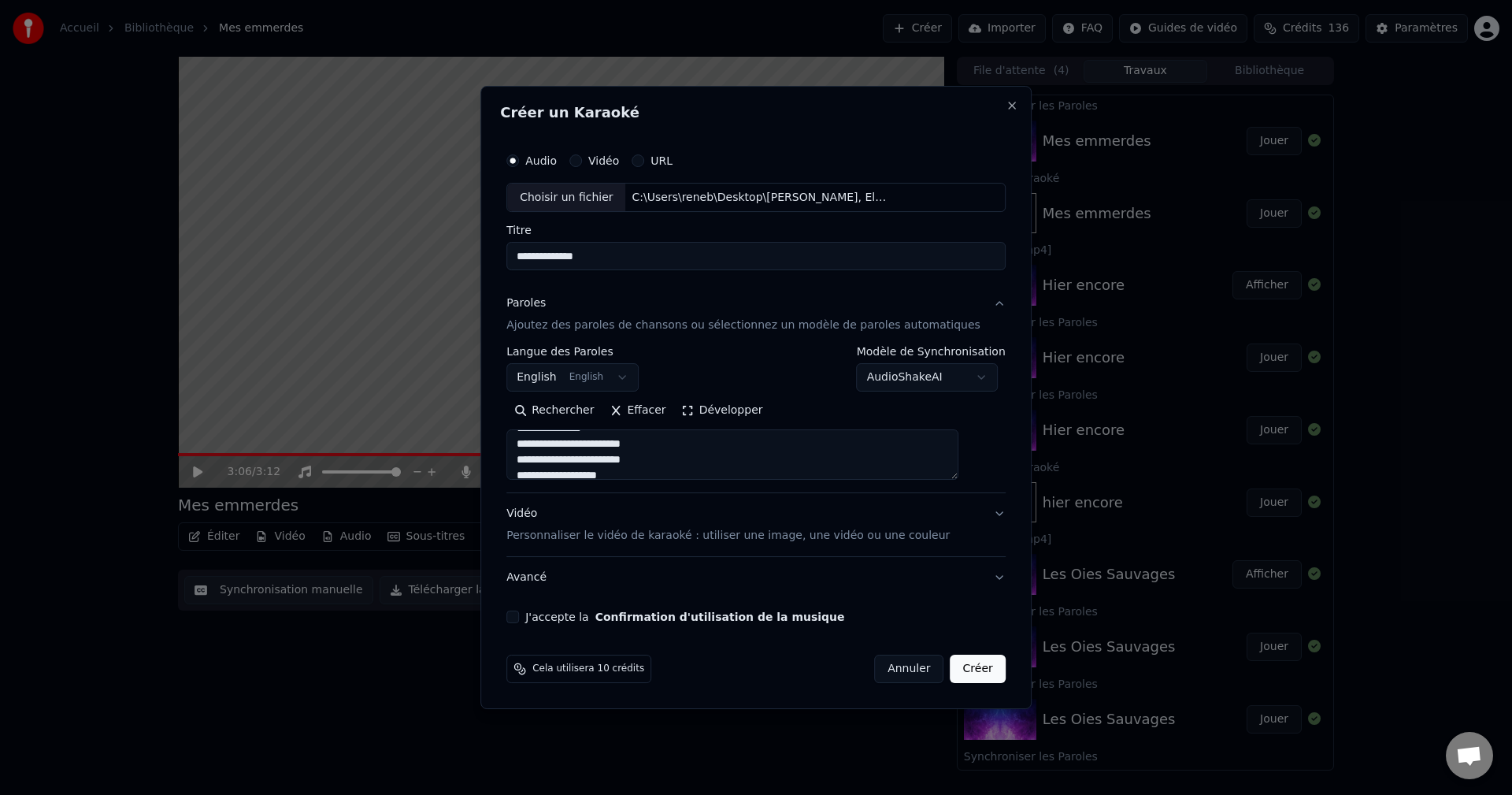
click at [519, 619] on button "J'accepte la Confirmation d'utilisation de la musique" at bounding box center [512, 617] width 13 height 13
click at [958, 673] on button "Créer" at bounding box center [978, 668] width 56 height 28
select select "**"
select select
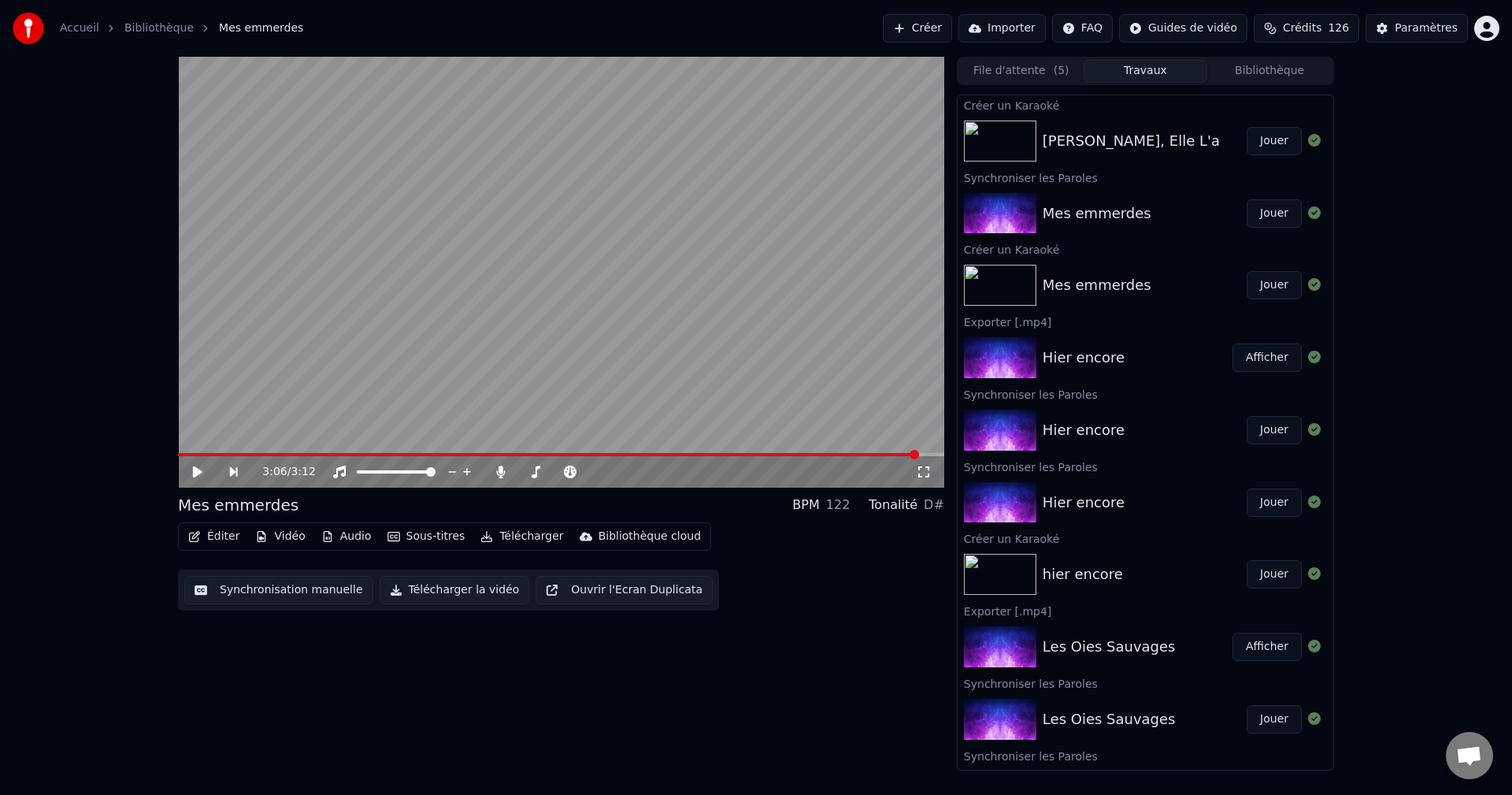
click at [1273, 133] on button "Jouer" at bounding box center [1274, 140] width 56 height 28
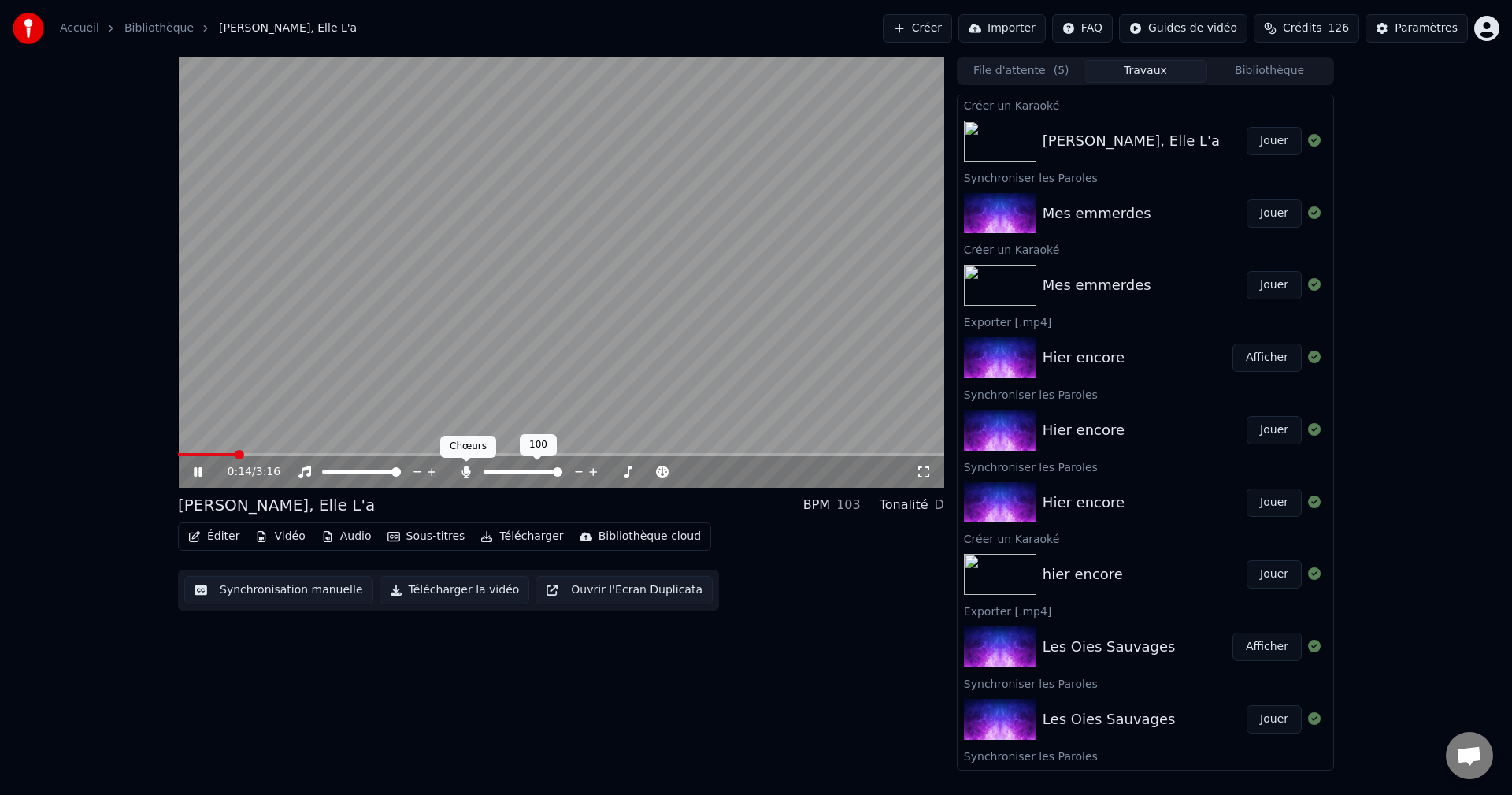
click at [467, 474] on icon at bounding box center [466, 472] width 9 height 13
click at [467, 474] on icon at bounding box center [467, 472] width 16 height 13
click at [467, 474] on icon at bounding box center [466, 472] width 9 height 13
click at [467, 474] on icon at bounding box center [467, 472] width 16 height 13
click at [194, 479] on div "1:29 / 3:16" at bounding box center [561, 472] width 754 height 16
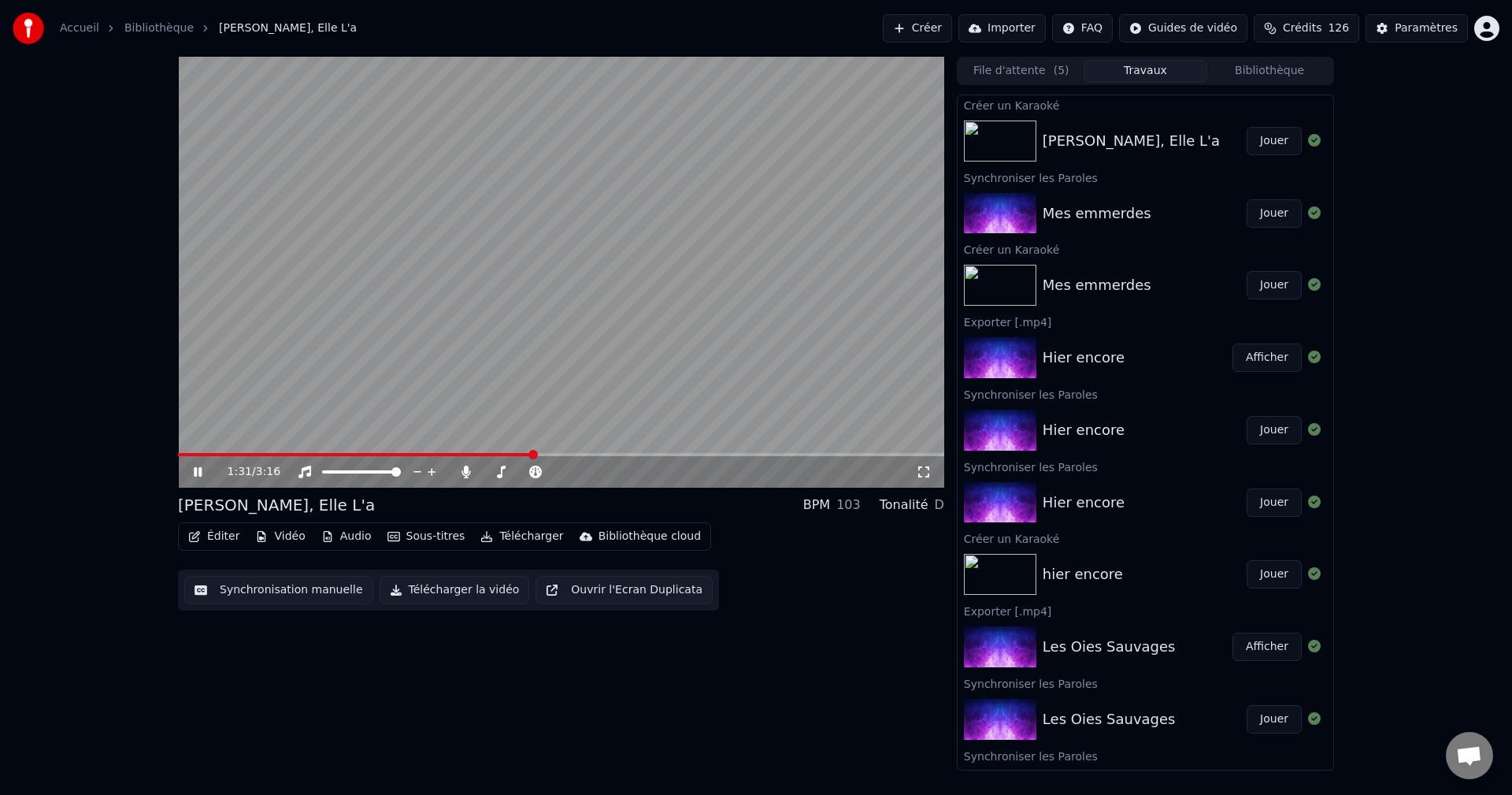
click at [200, 472] on icon at bounding box center [198, 472] width 8 height 10
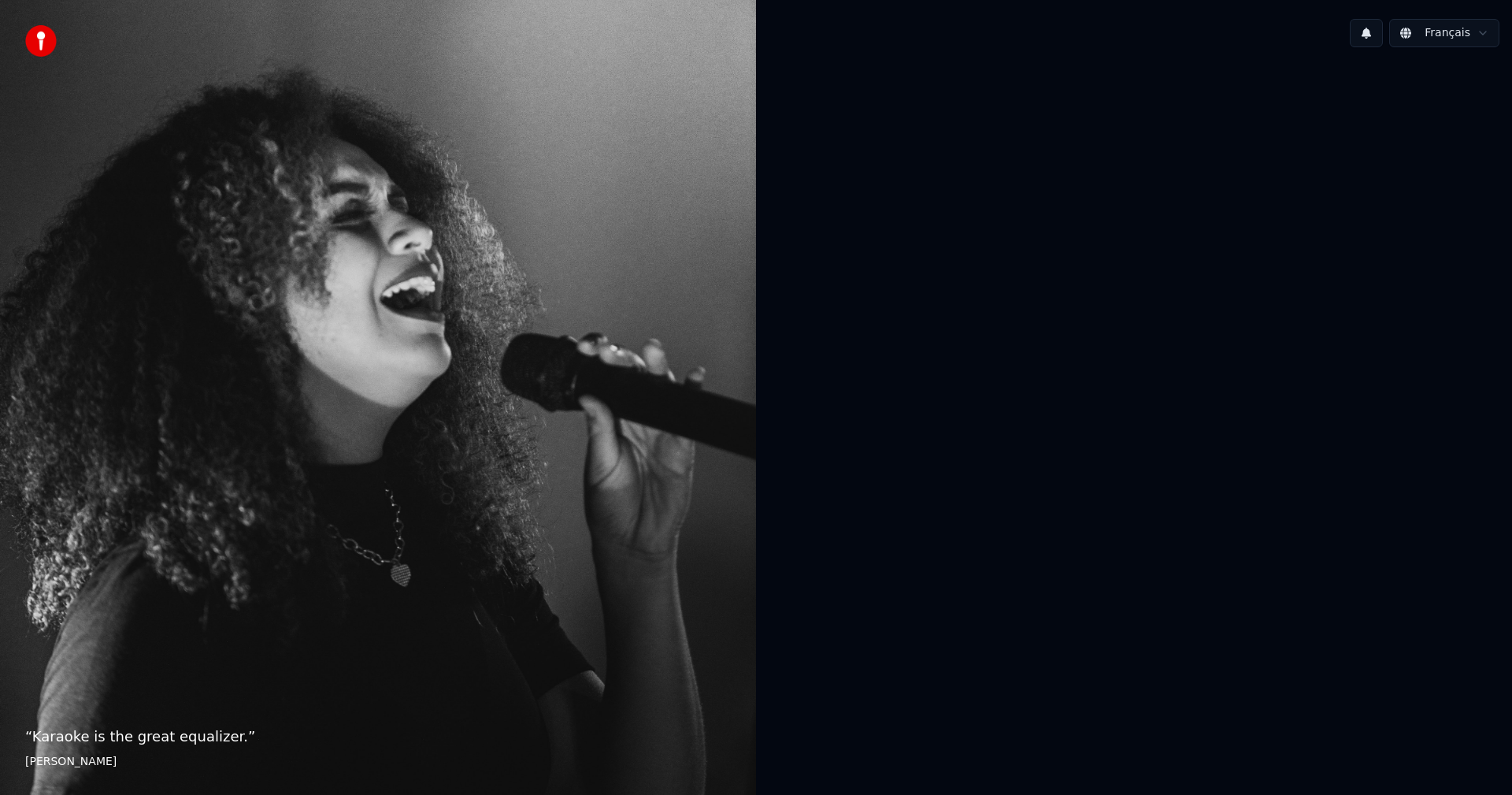
click at [920, 212] on div at bounding box center [1134, 396] width 756 height 672
click at [1083, 155] on div at bounding box center [1134, 396] width 756 height 672
click at [45, 43] on img at bounding box center [41, 41] width 31 height 31
click at [874, 455] on div at bounding box center [1134, 396] width 756 height 672
click at [1451, 31] on html "“ I don't sing because I'm happy; I'm happy because I sing. ” [PERSON_NAME] Fra…" at bounding box center [756, 398] width 1512 height 795
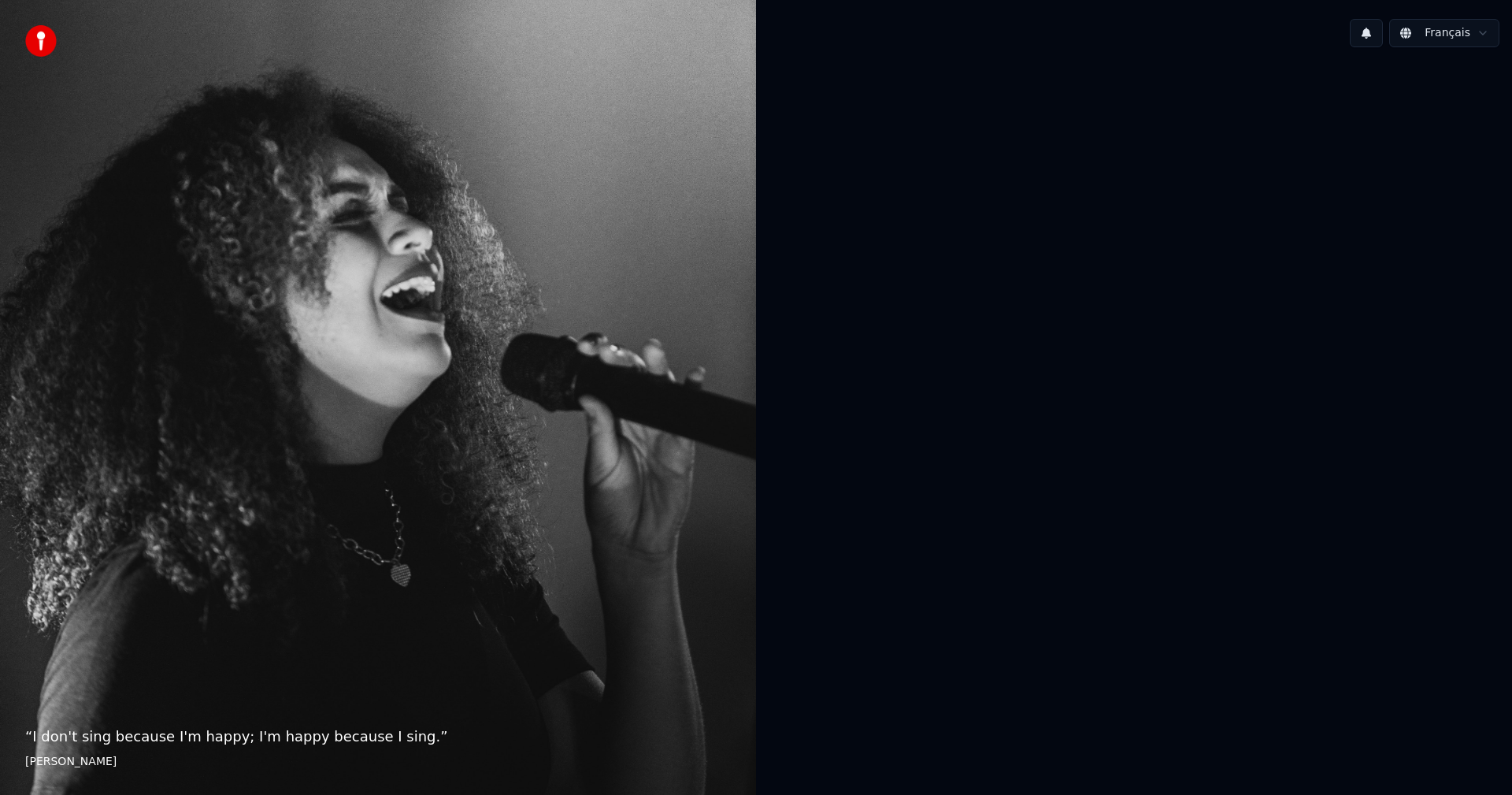
click at [969, 187] on div at bounding box center [1134, 396] width 756 height 672
click at [483, 313] on div "“ I don't sing because I'm happy; I'm happy because I sing. ” [PERSON_NAME]" at bounding box center [378, 398] width 756 height 795
click at [1382, 27] on button at bounding box center [1367, 32] width 33 height 28
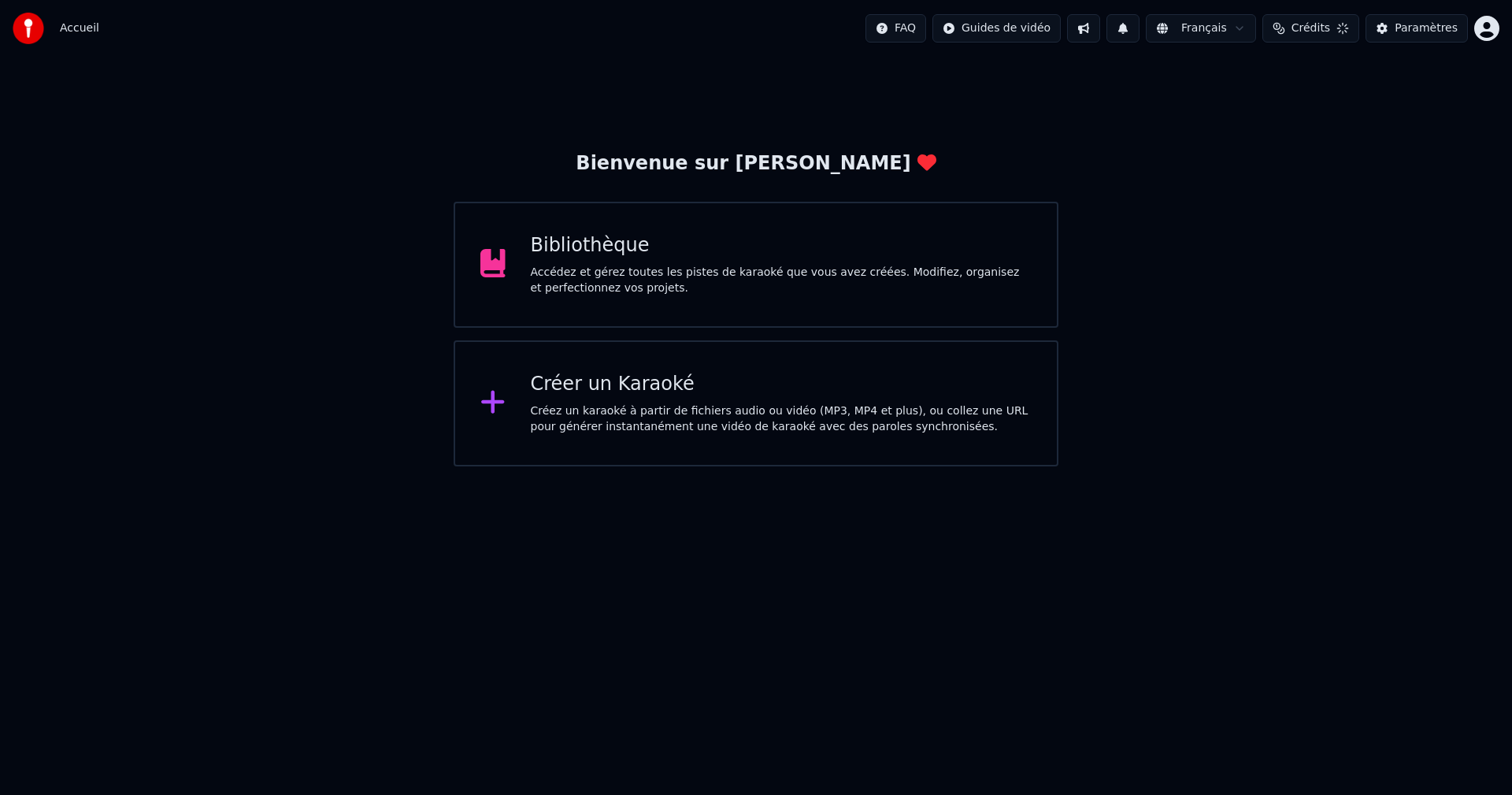
click at [1056, 159] on div "Bienvenue sur Youka Bibliothèque Accédez et gérez toutes les pistes de karaoké …" at bounding box center [756, 308] width 605 height 315
click at [630, 384] on div "Créer un Karaoké" at bounding box center [781, 385] width 502 height 25
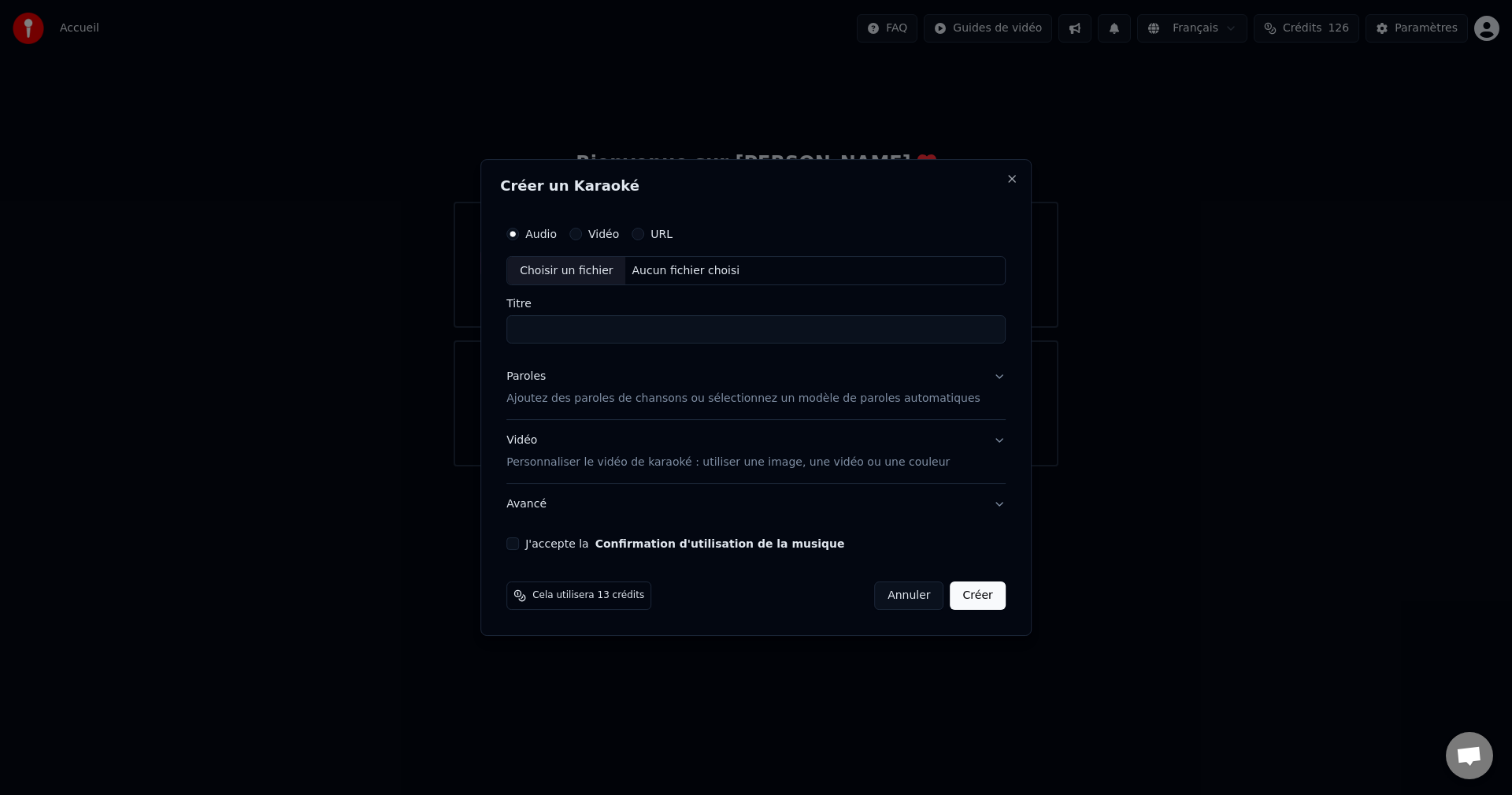
click at [887, 587] on button "Annuler" at bounding box center [908, 595] width 69 height 28
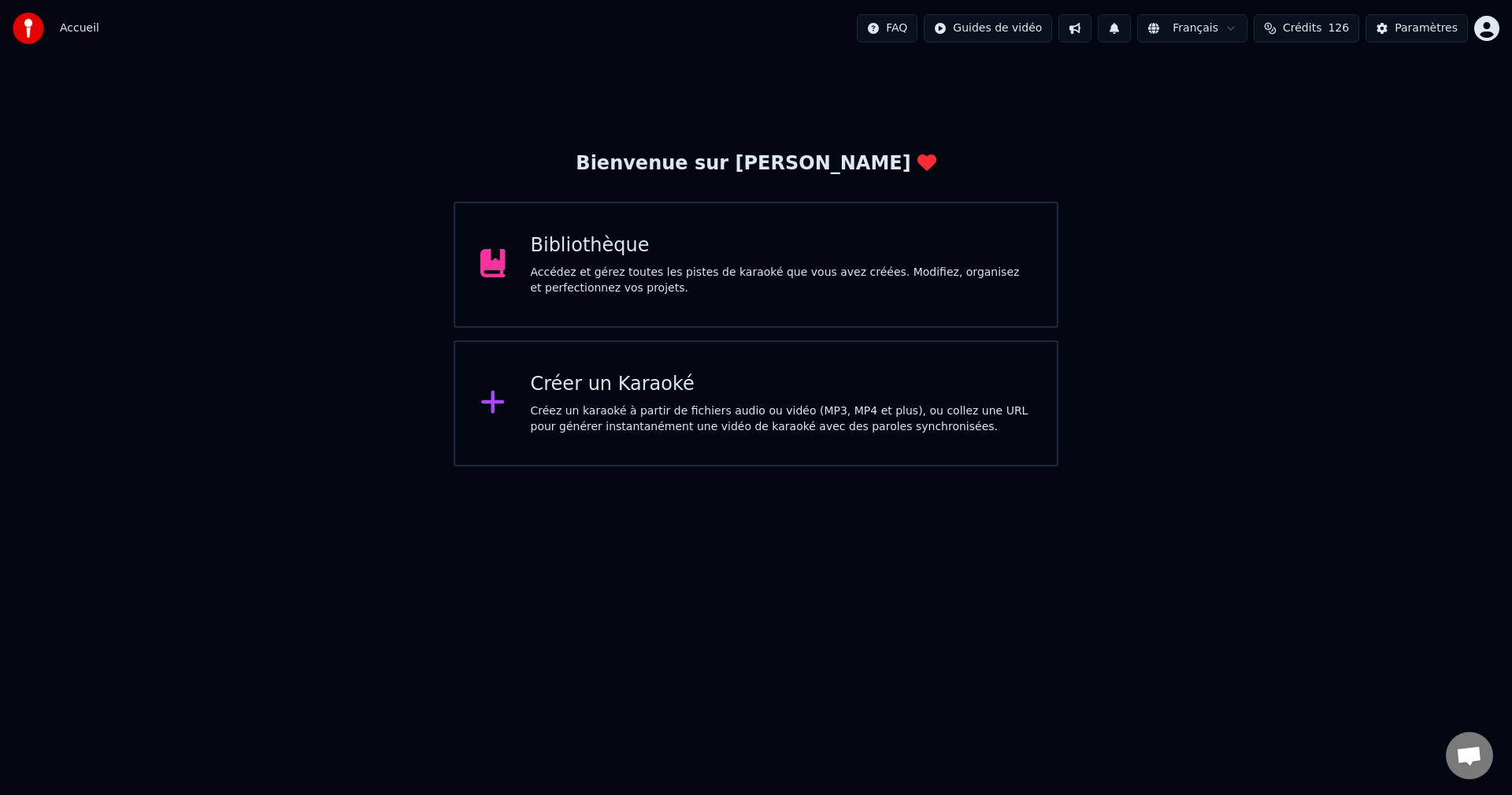
click at [628, 389] on div "Créer un Karaoké" at bounding box center [781, 385] width 502 height 25
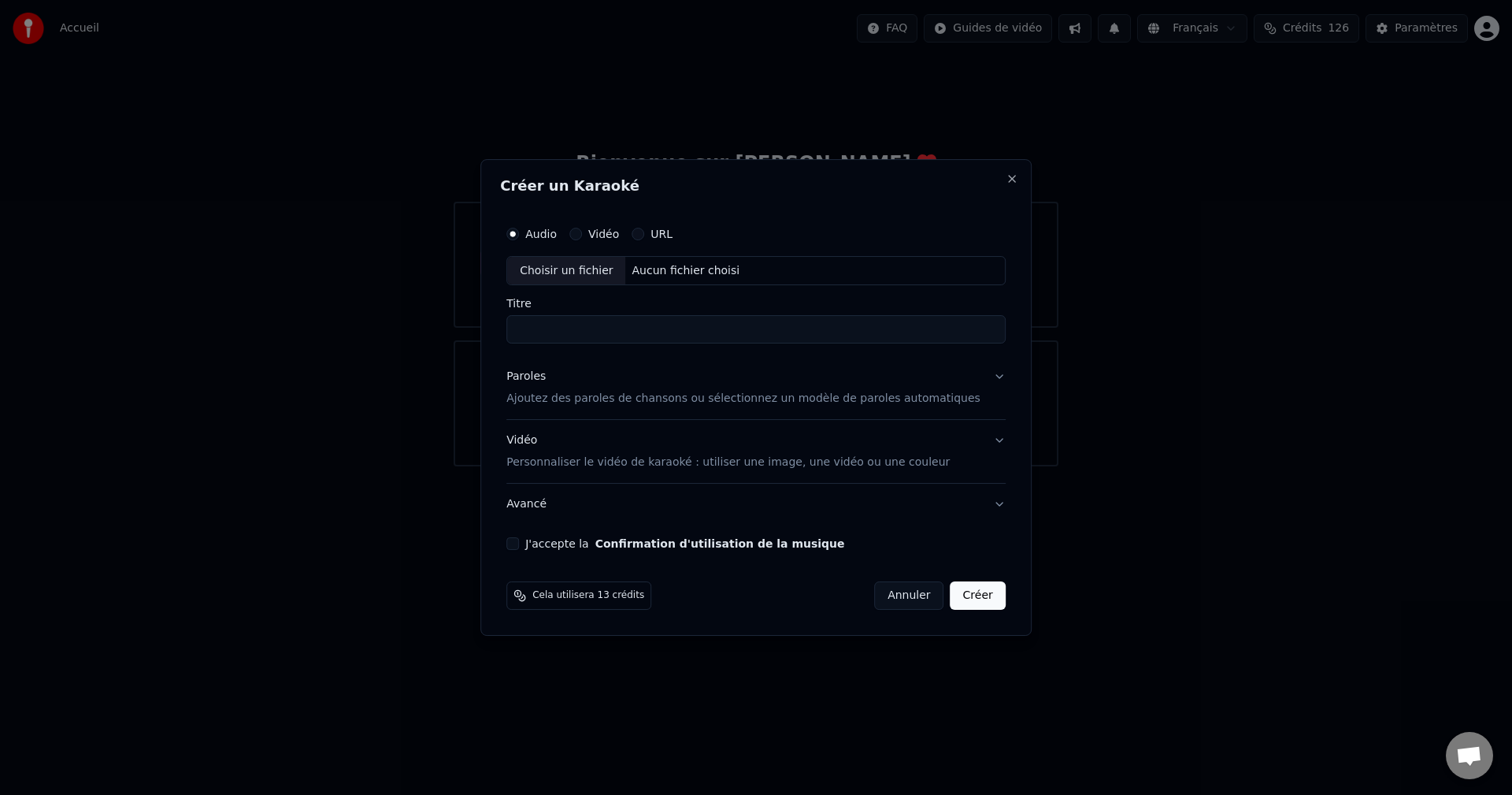
click at [695, 274] on div "Aucun fichier choisi" at bounding box center [687, 271] width 121 height 16
type input "**********"
click at [573, 403] on p "Ajoutez des paroles de chansons ou sélectionnez un modèle de paroles automatiqu…" at bounding box center [743, 399] width 474 height 16
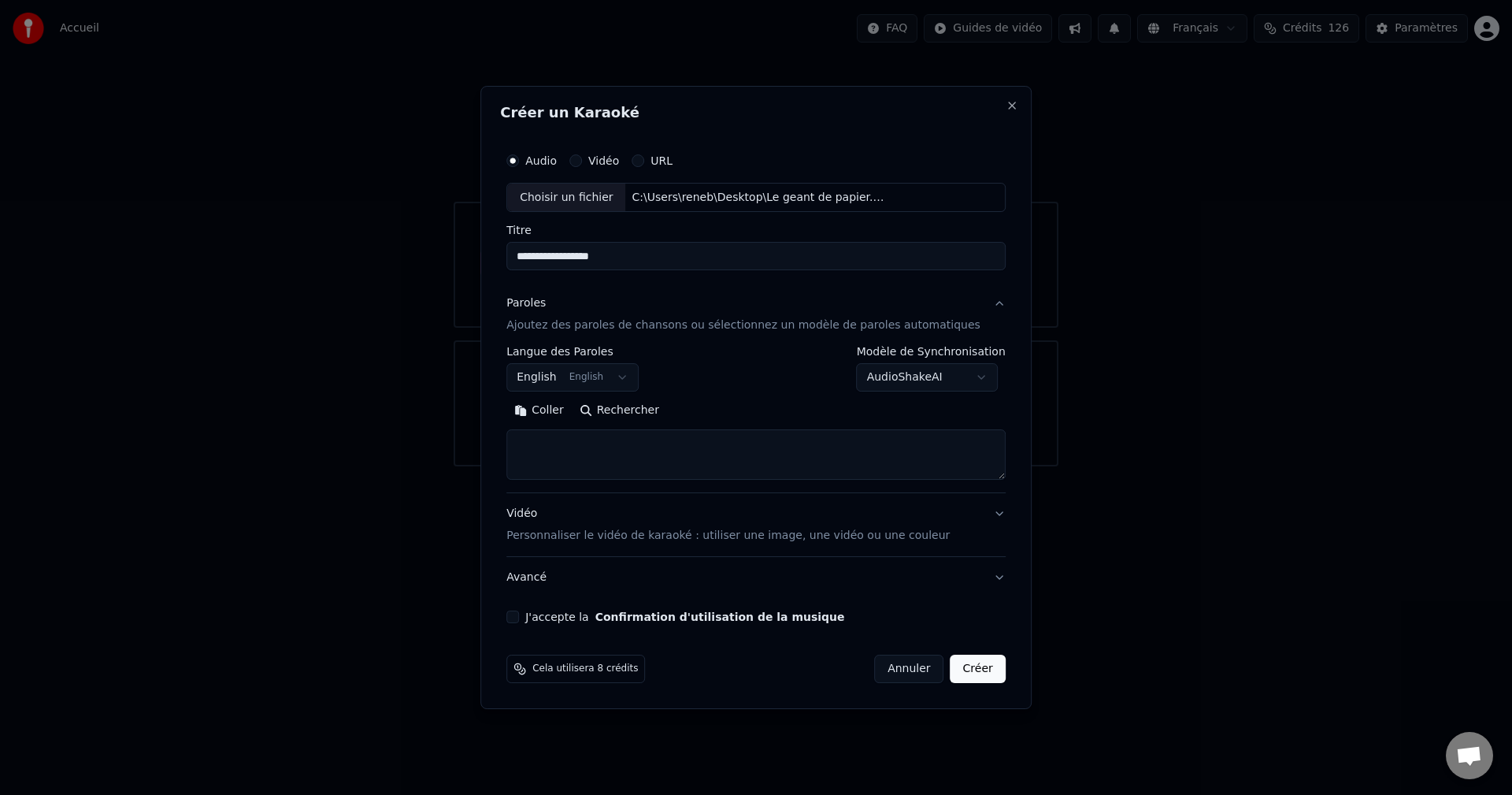
click at [580, 438] on textarea at bounding box center [756, 455] width 500 height 51
paste textarea "**********"
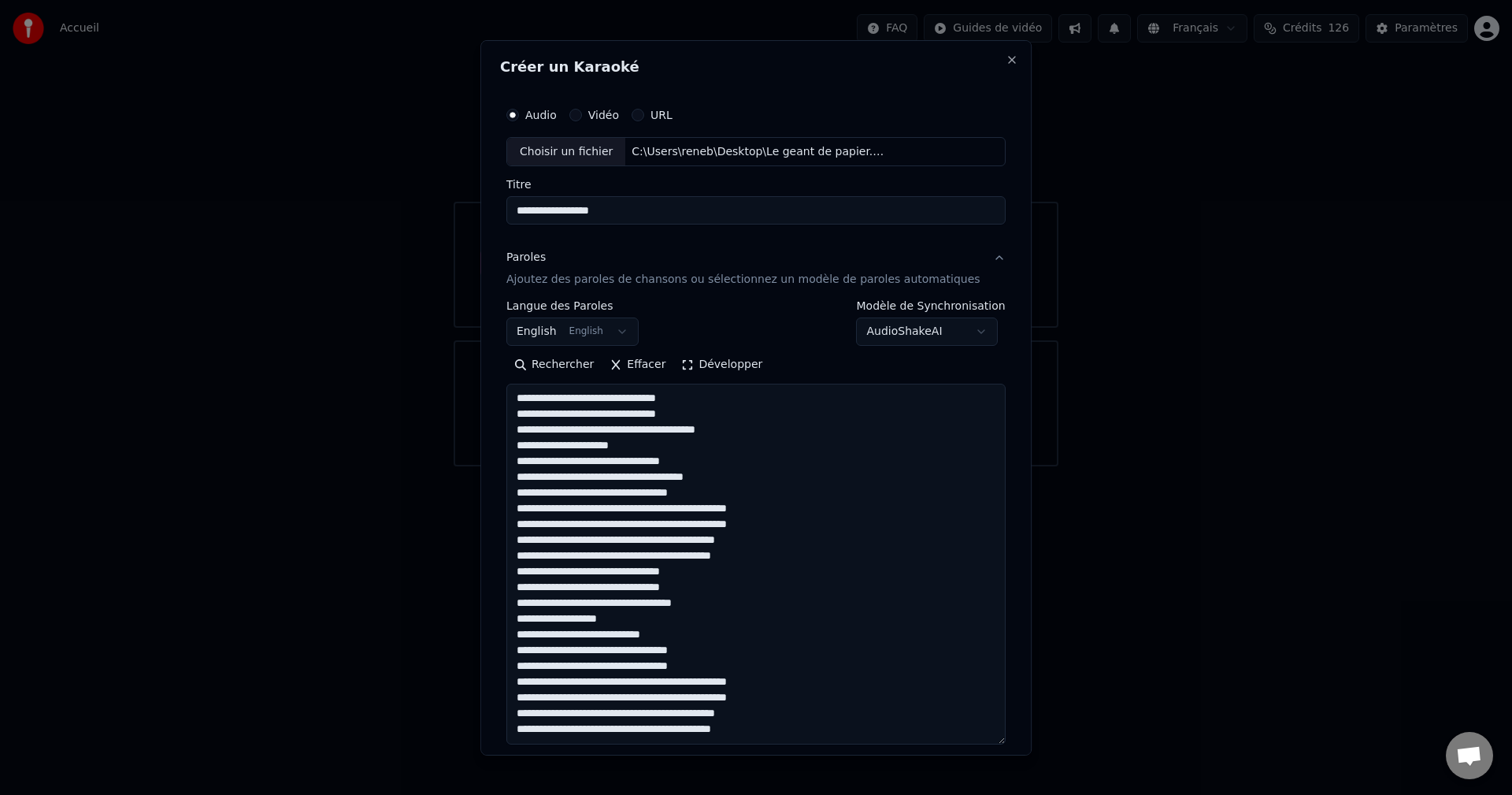
scroll to position [304, 0]
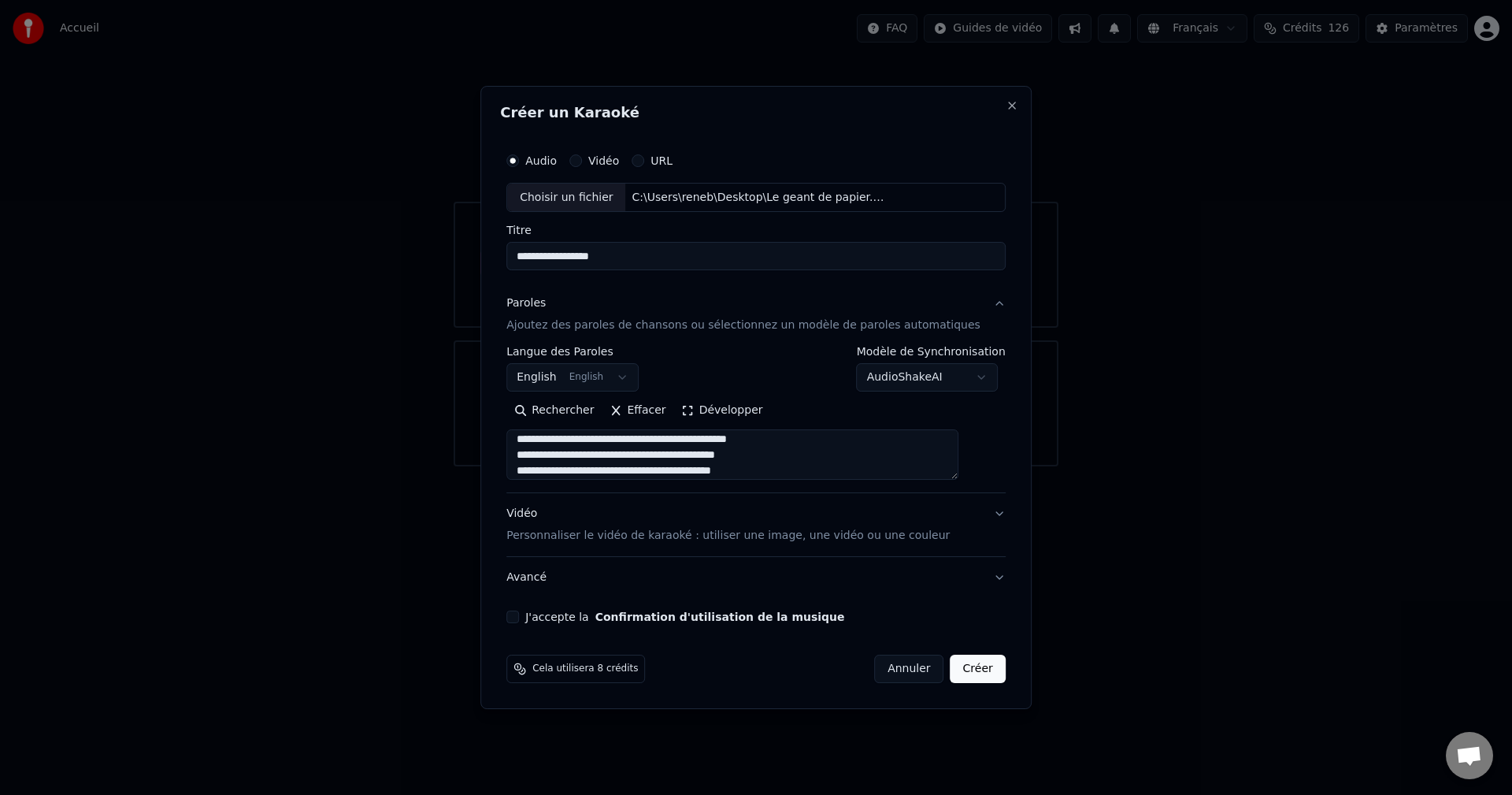
type textarea "**********"
click at [714, 409] on button "Développer" at bounding box center [722, 411] width 96 height 25
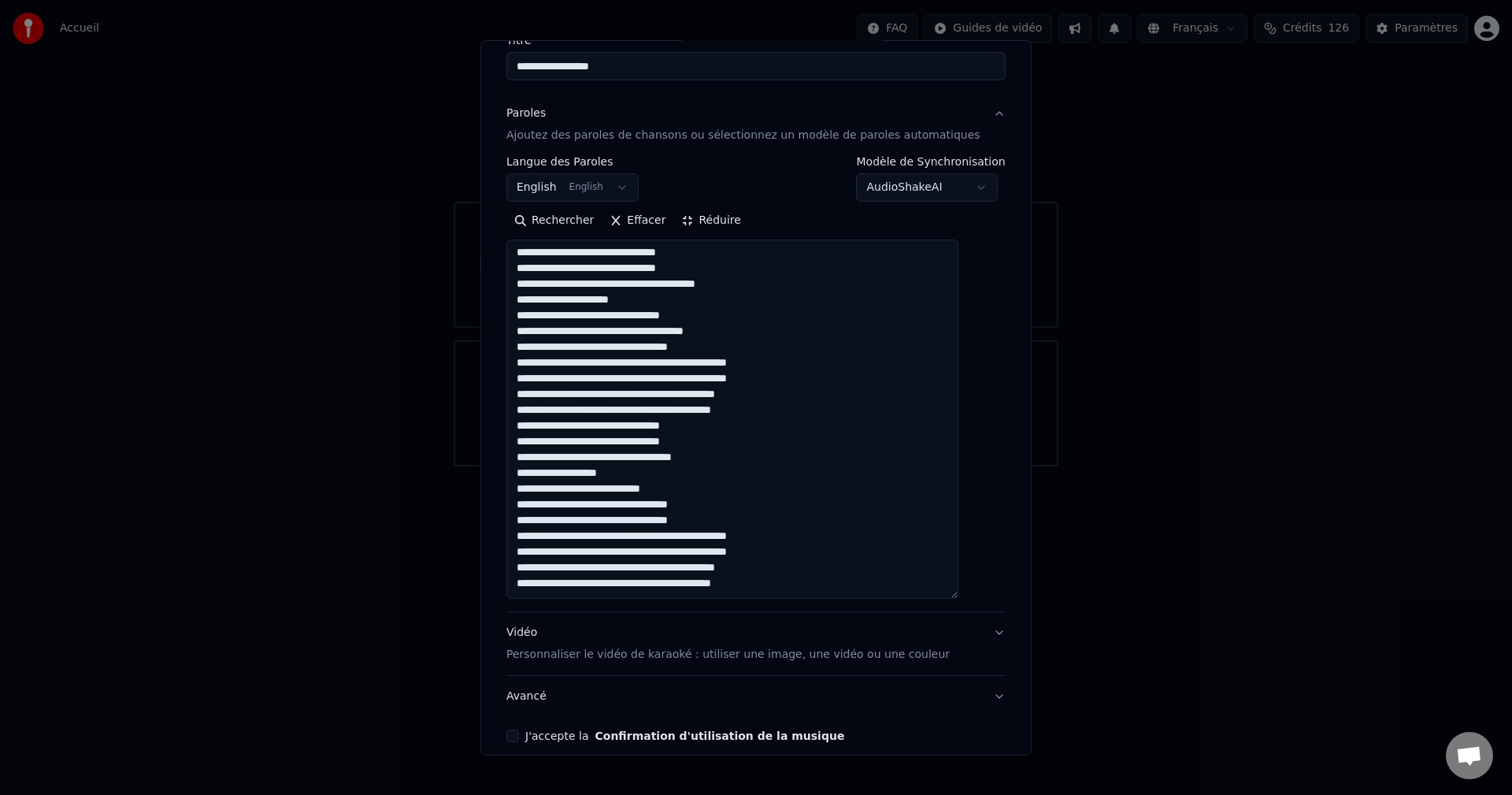
scroll to position [216, 0]
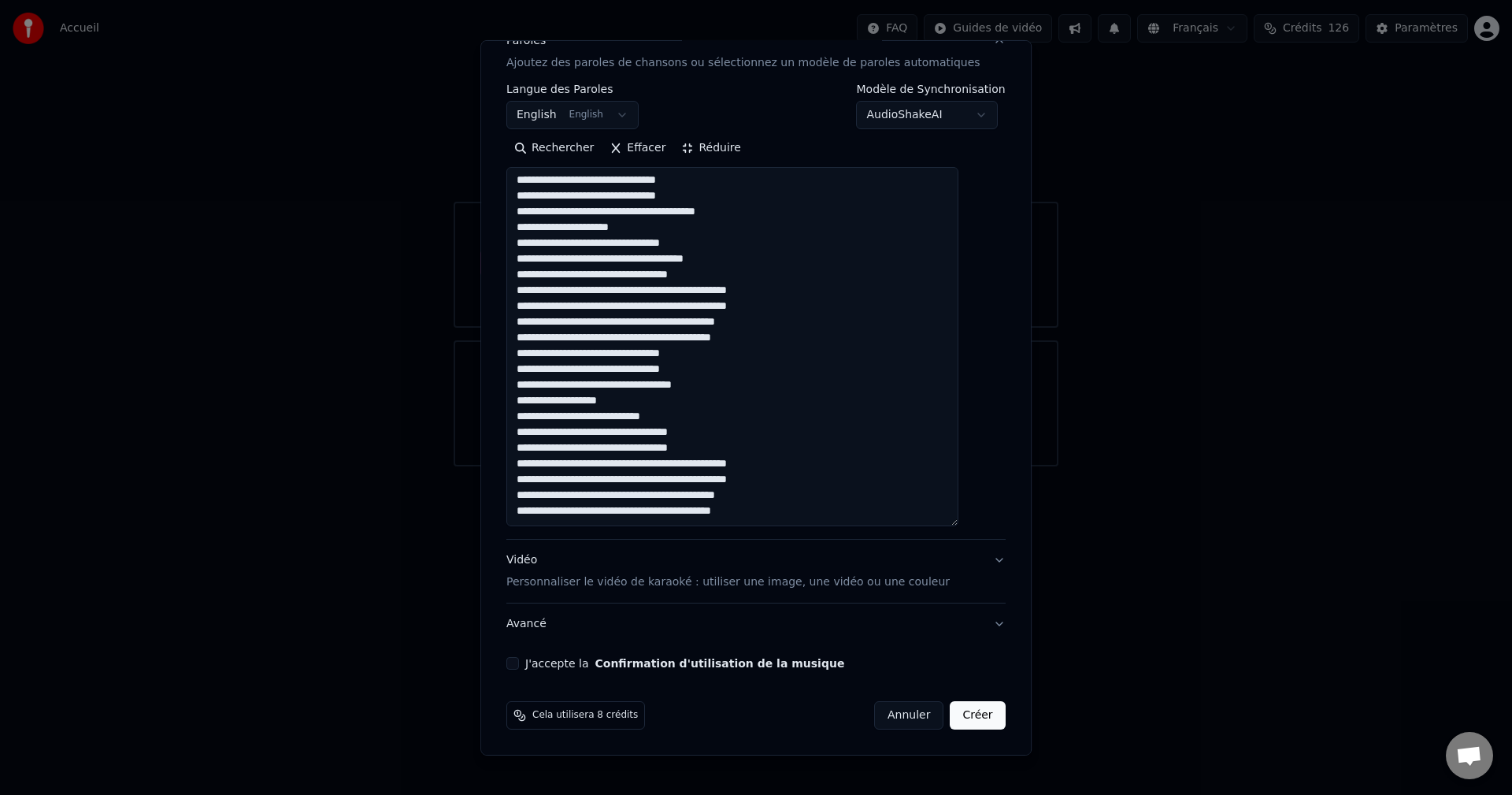
click at [725, 145] on button "Réduire" at bounding box center [711, 148] width 75 height 25
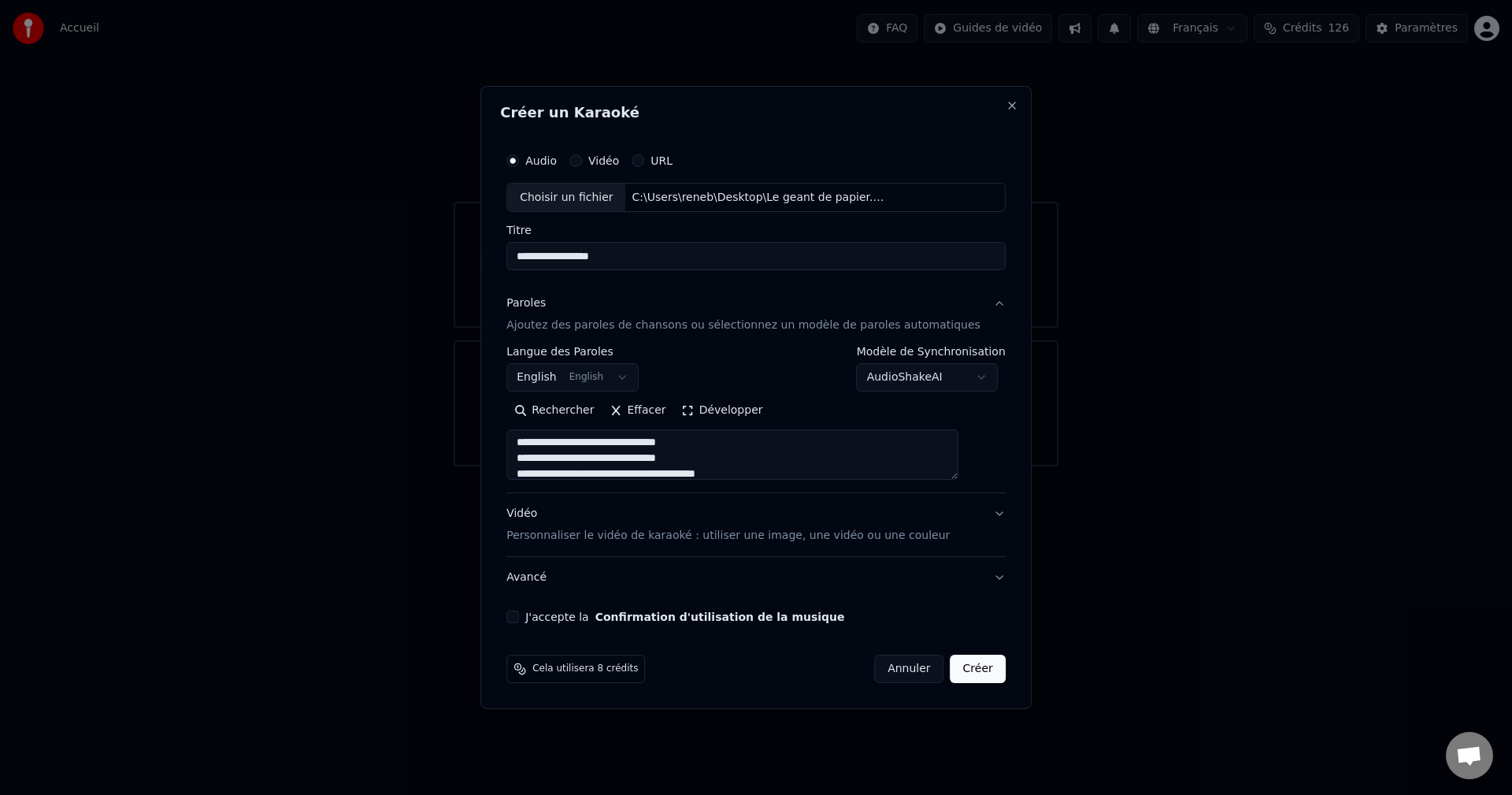
click at [544, 615] on div "J'accepte la Confirmation d'utilisation de la musique" at bounding box center [756, 617] width 500 height 13
click at [519, 614] on button "J'accepte la Confirmation d'utilisation de la musique" at bounding box center [512, 617] width 13 height 13
click at [961, 667] on button "Créer" at bounding box center [978, 668] width 56 height 28
select select "**"
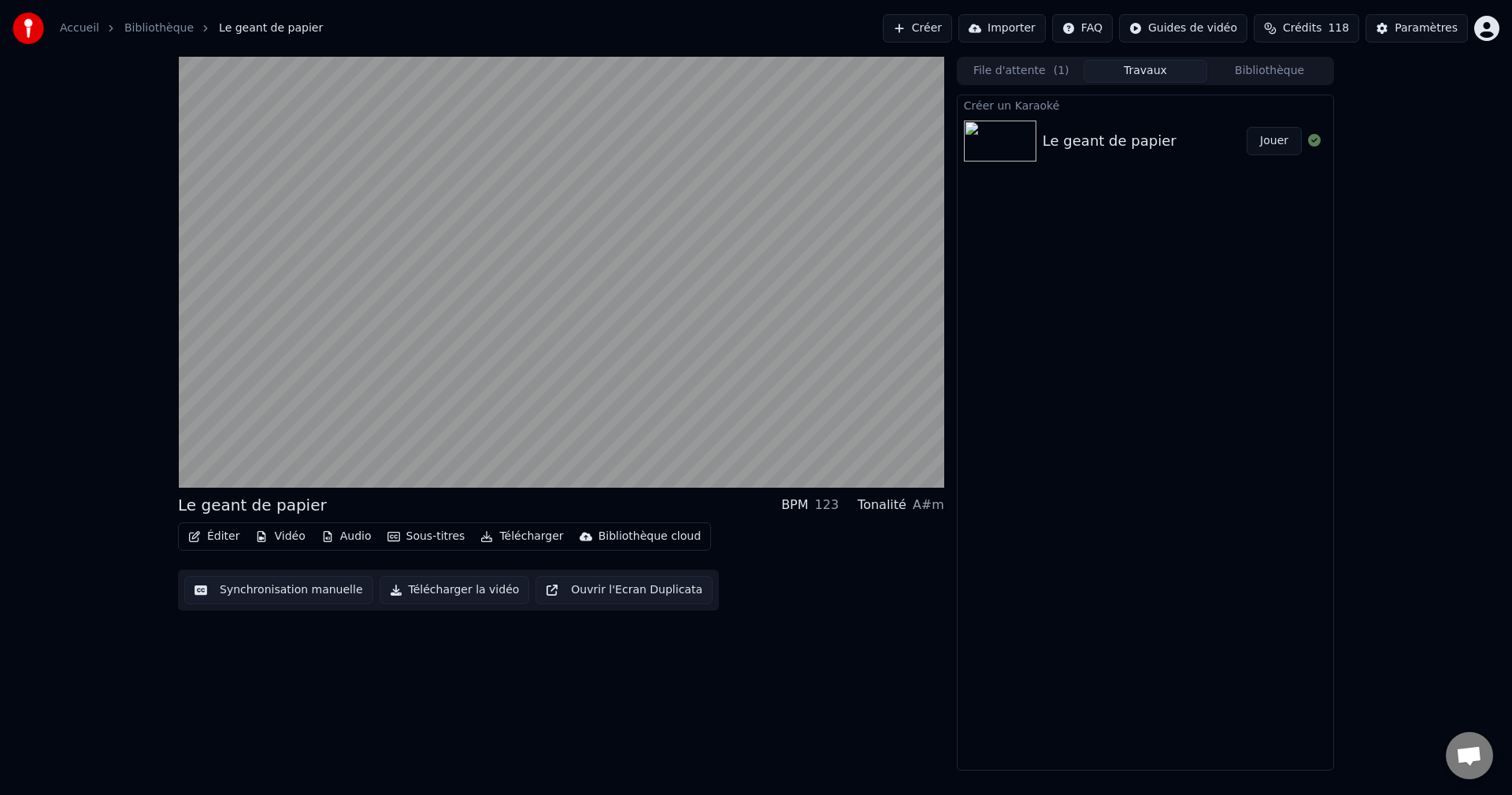
click at [1288, 149] on button "Jouer" at bounding box center [1274, 140] width 56 height 28
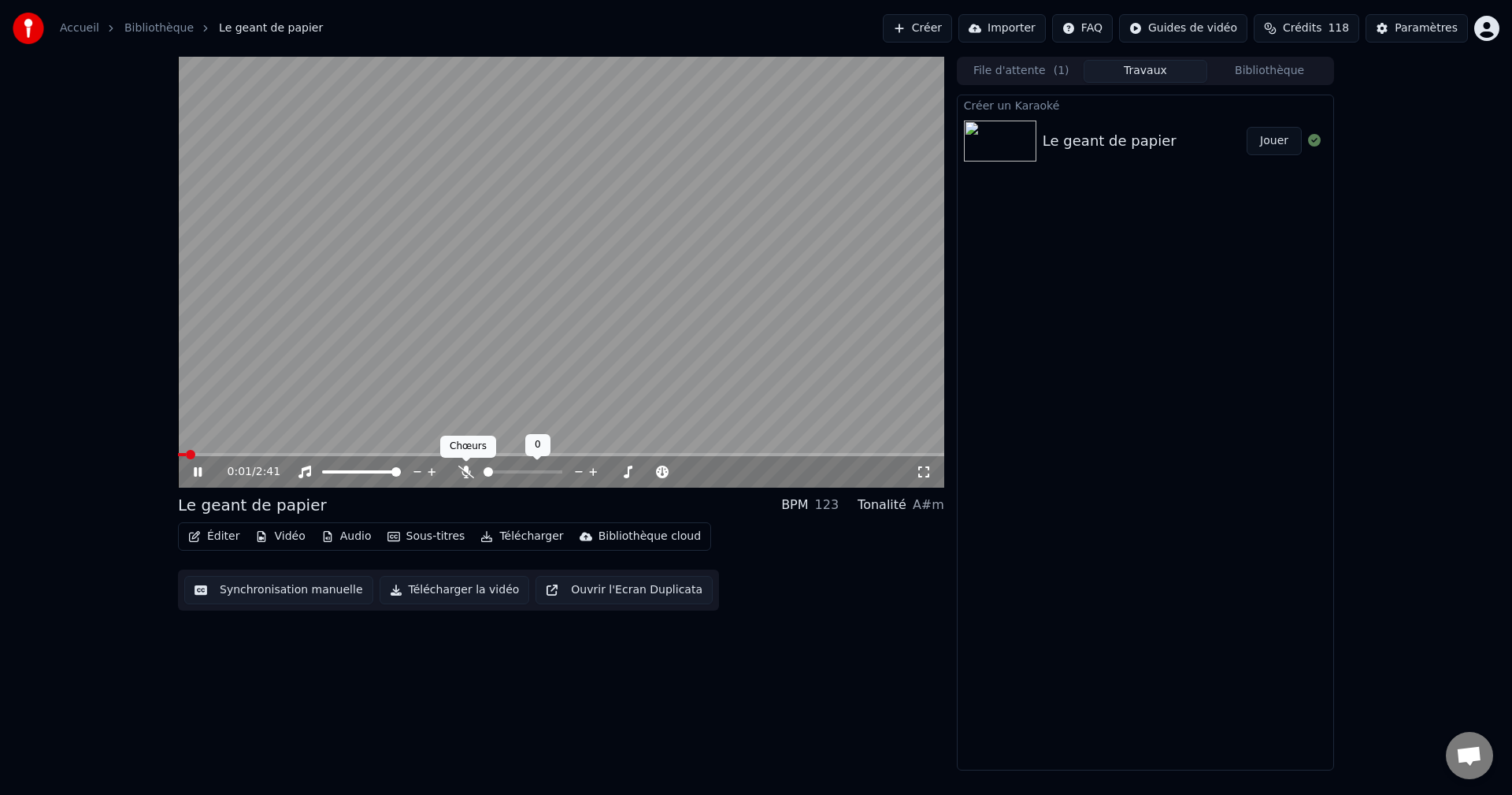
click at [462, 470] on icon at bounding box center [467, 472] width 16 height 13
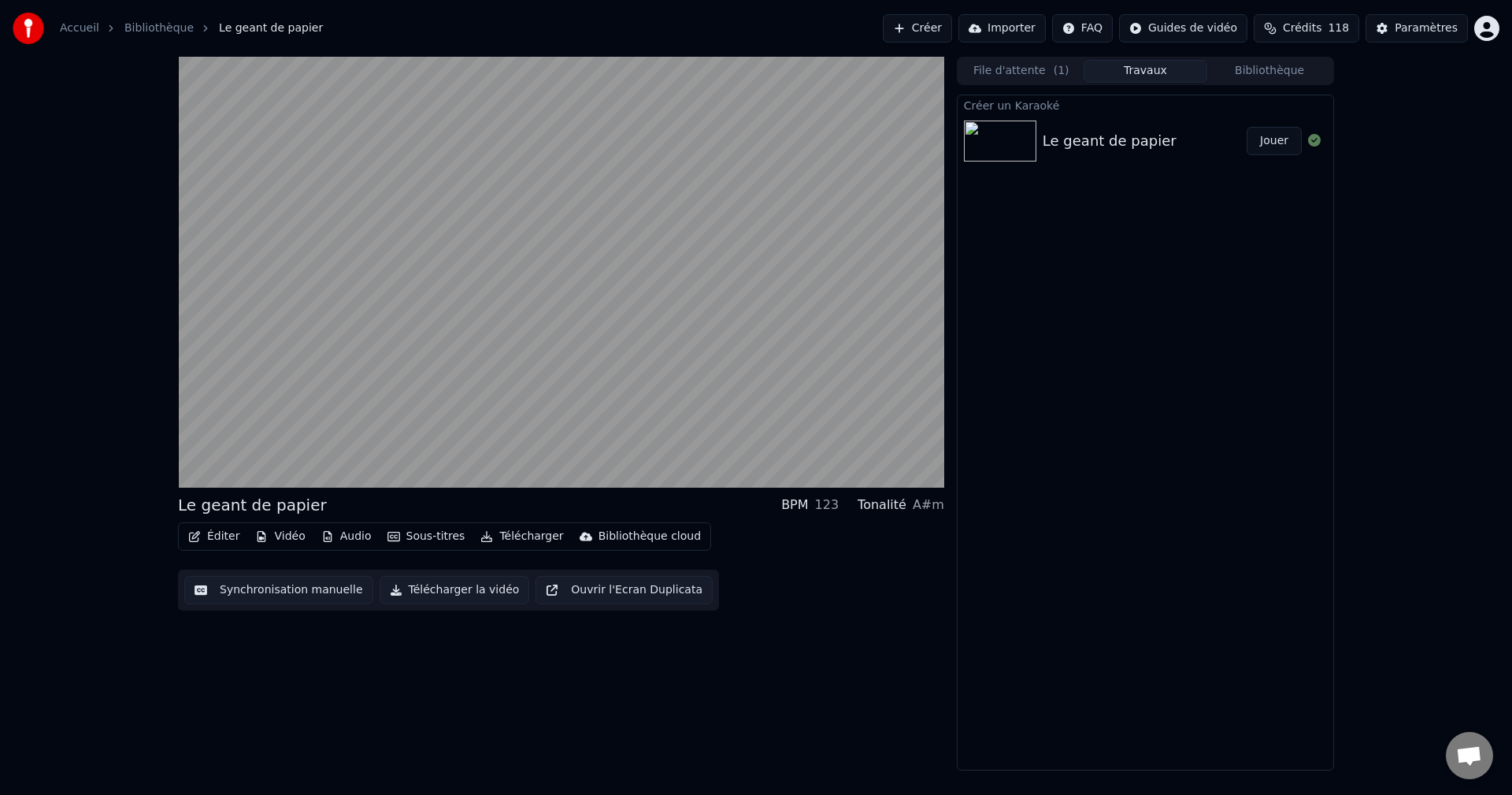
click at [344, 533] on button "Audio" at bounding box center [346, 536] width 63 height 22
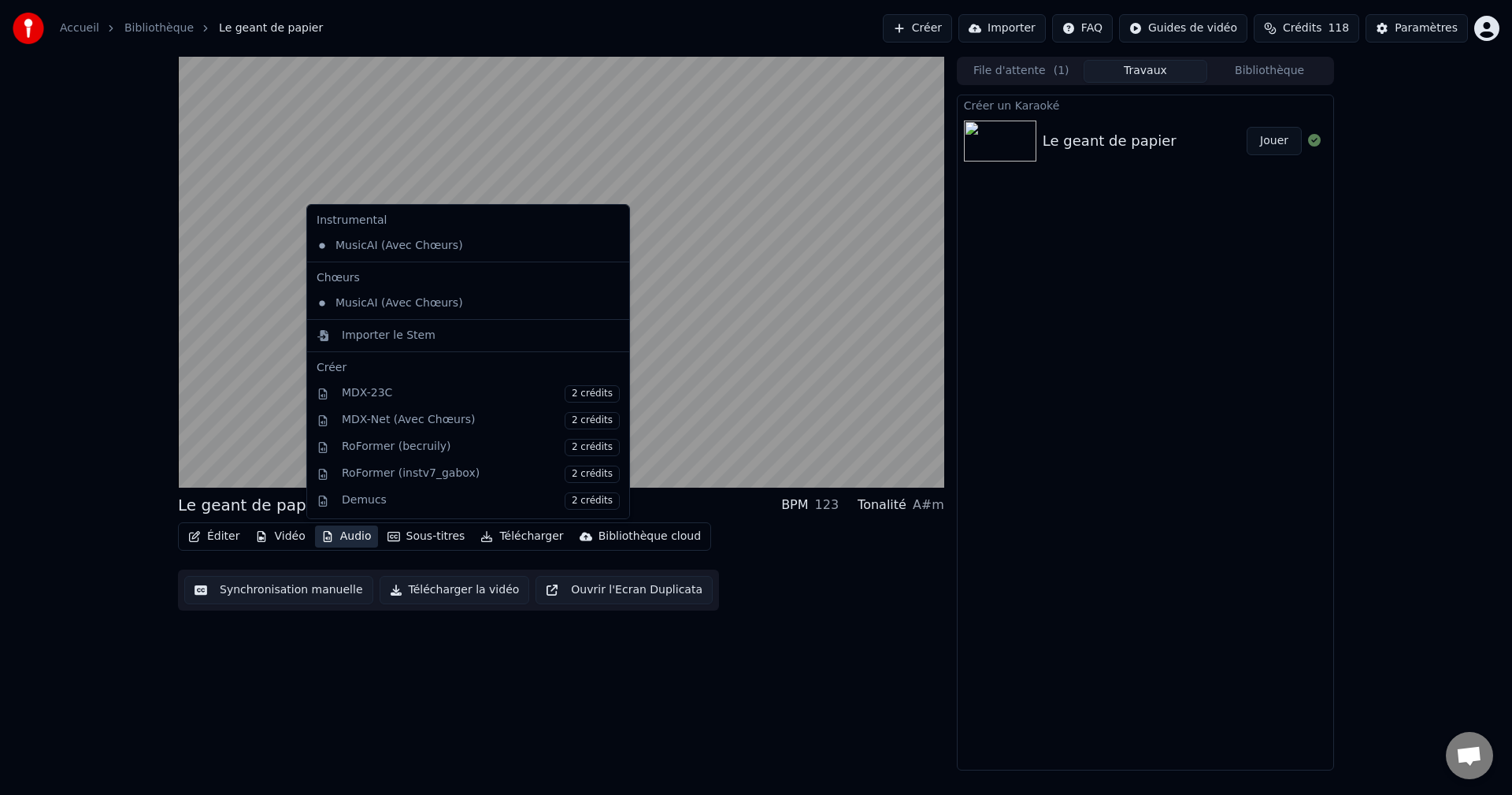
click at [344, 533] on button "Audio" at bounding box center [346, 536] width 63 height 22
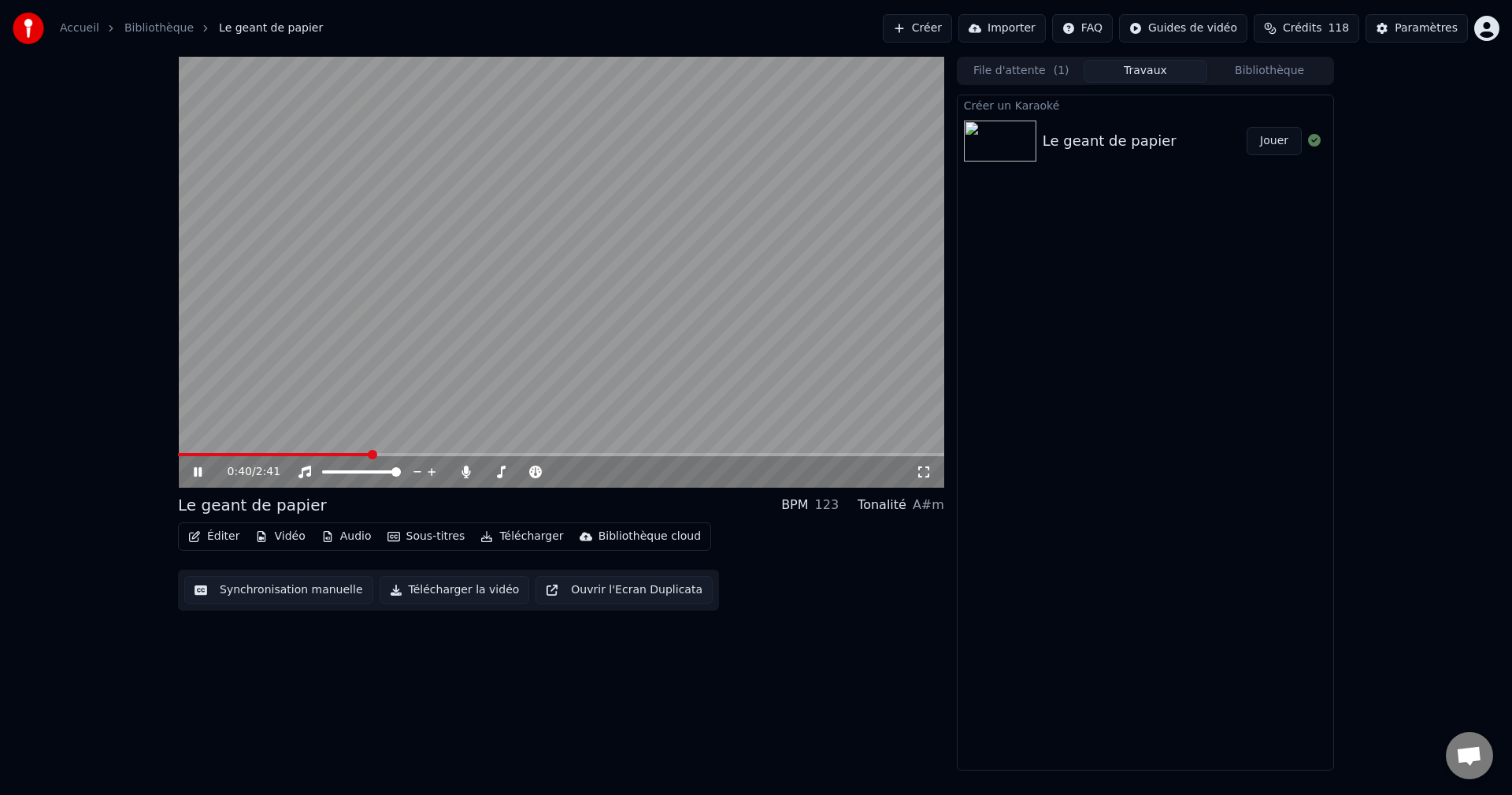
click at [477, 475] on div "0:40 / 2:41" at bounding box center [572, 472] width 689 height 16
click at [465, 473] on icon at bounding box center [466, 472] width 9 height 13
click at [464, 472] on icon at bounding box center [467, 472] width 16 height 13
click at [494, 453] on span at bounding box center [352, 454] width 347 height 3
click at [475, 450] on video at bounding box center [561, 272] width 767 height 431
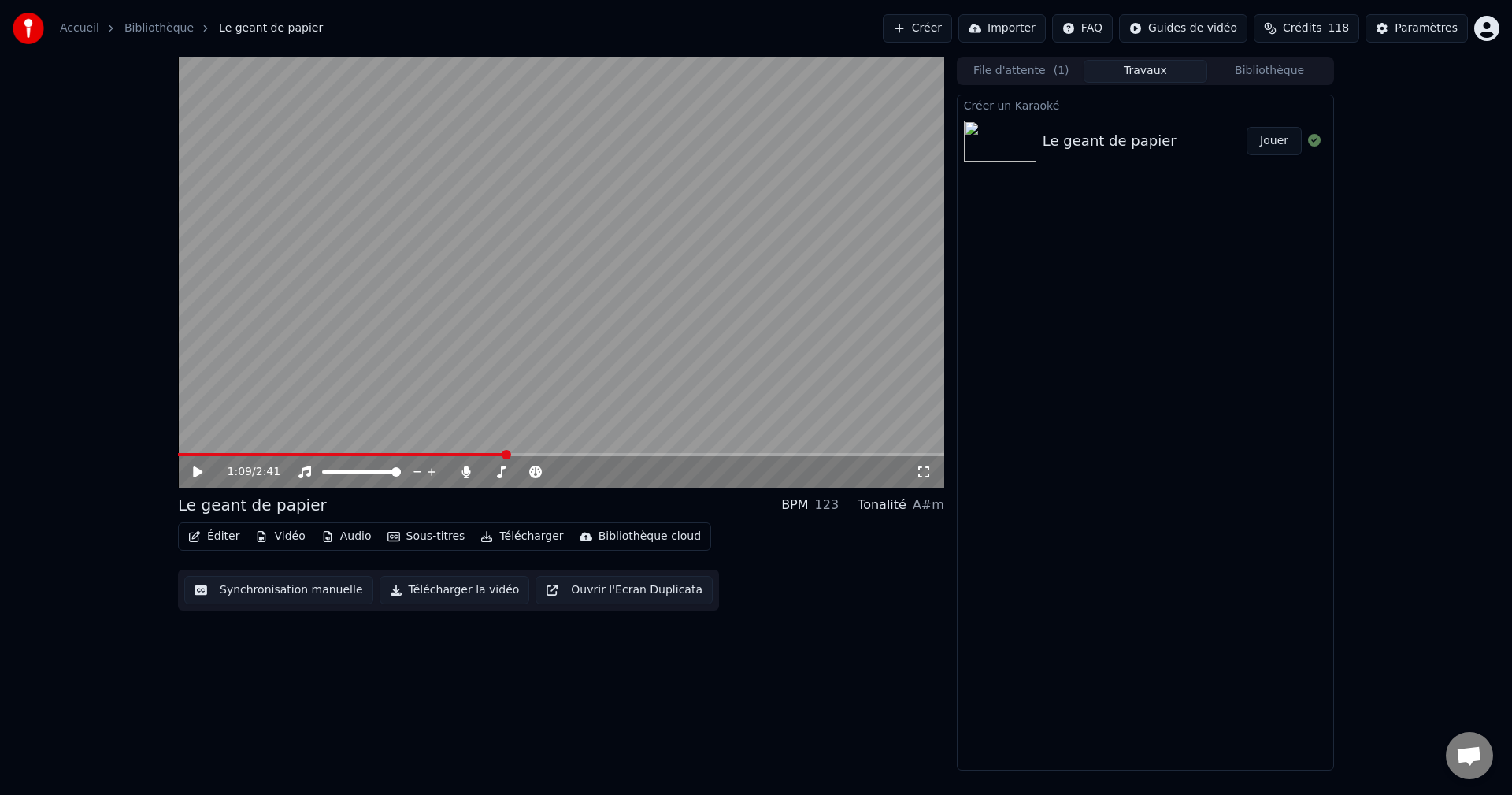
click at [478, 453] on span at bounding box center [342, 454] width 328 height 3
click at [194, 472] on icon at bounding box center [198, 472] width 10 height 11
click at [463, 467] on icon at bounding box center [467, 472] width 16 height 13
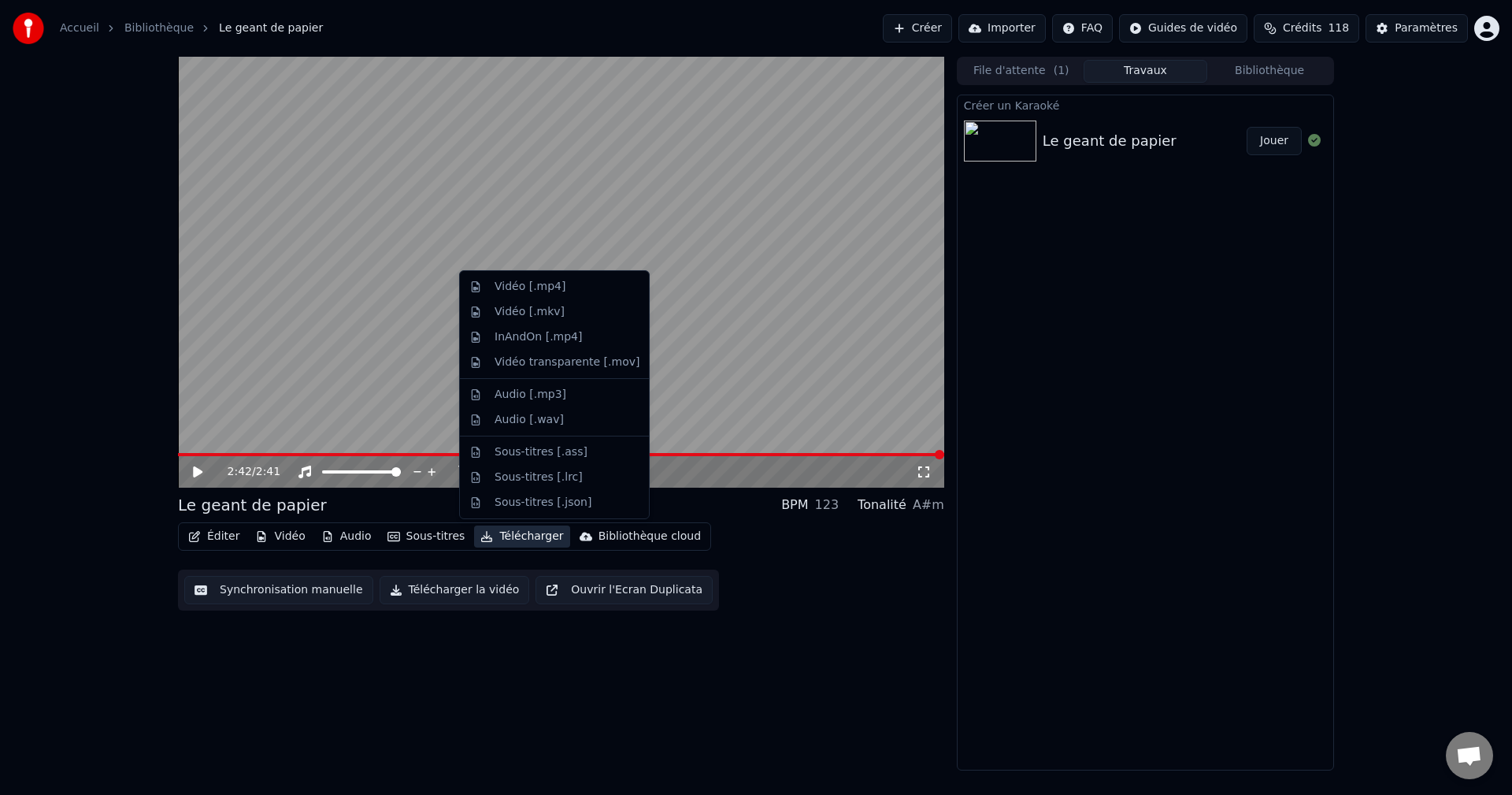
click at [518, 538] on button "Télécharger" at bounding box center [522, 536] width 95 height 22
click at [510, 285] on div "Vidéo [.mp4]" at bounding box center [530, 286] width 71 height 16
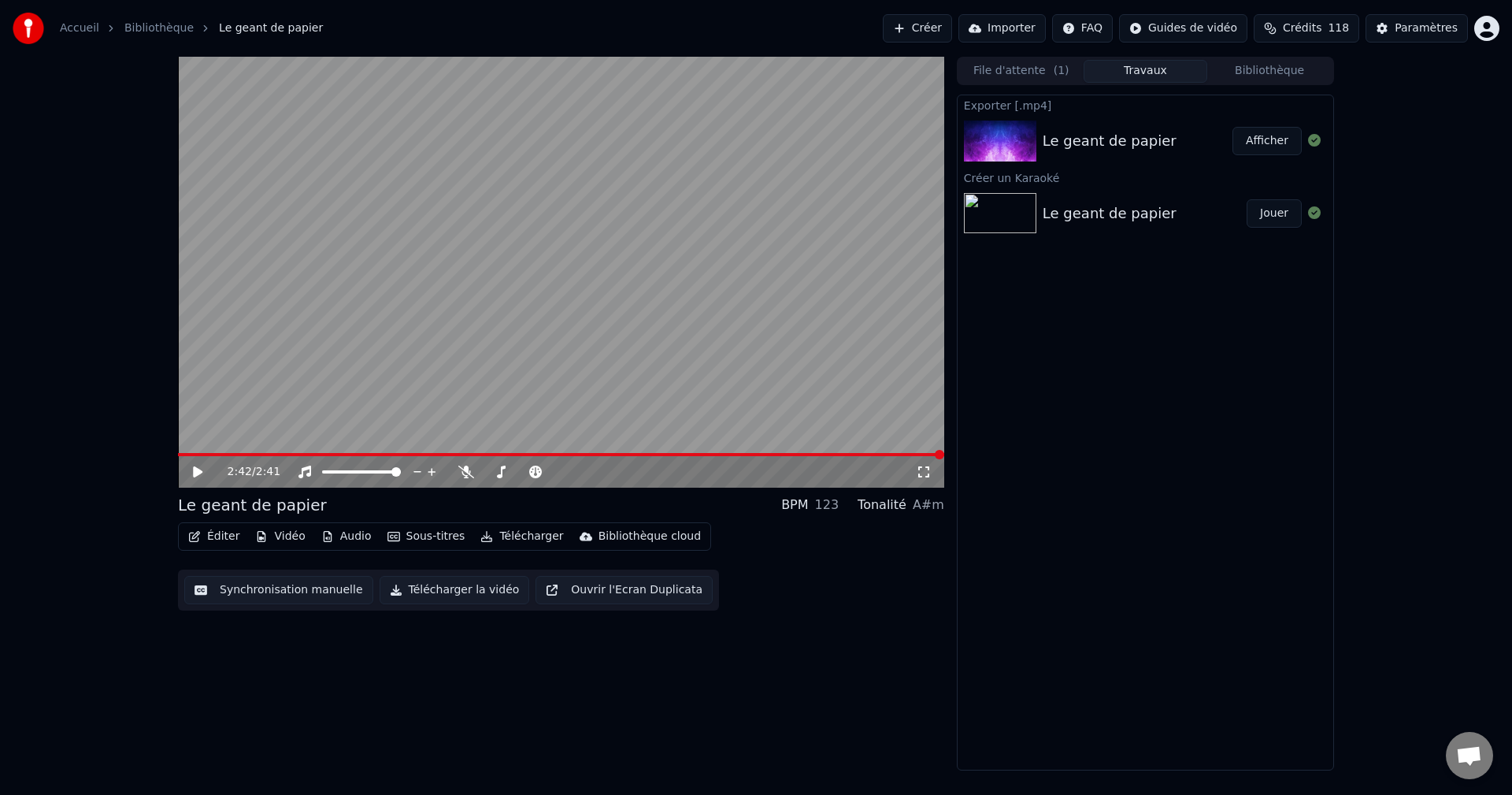
click at [1270, 136] on button "Afficher" at bounding box center [1266, 140] width 69 height 28
click at [1268, 131] on button "Afficher" at bounding box center [1266, 140] width 69 height 28
click at [952, 25] on button "Créer" at bounding box center [917, 28] width 69 height 28
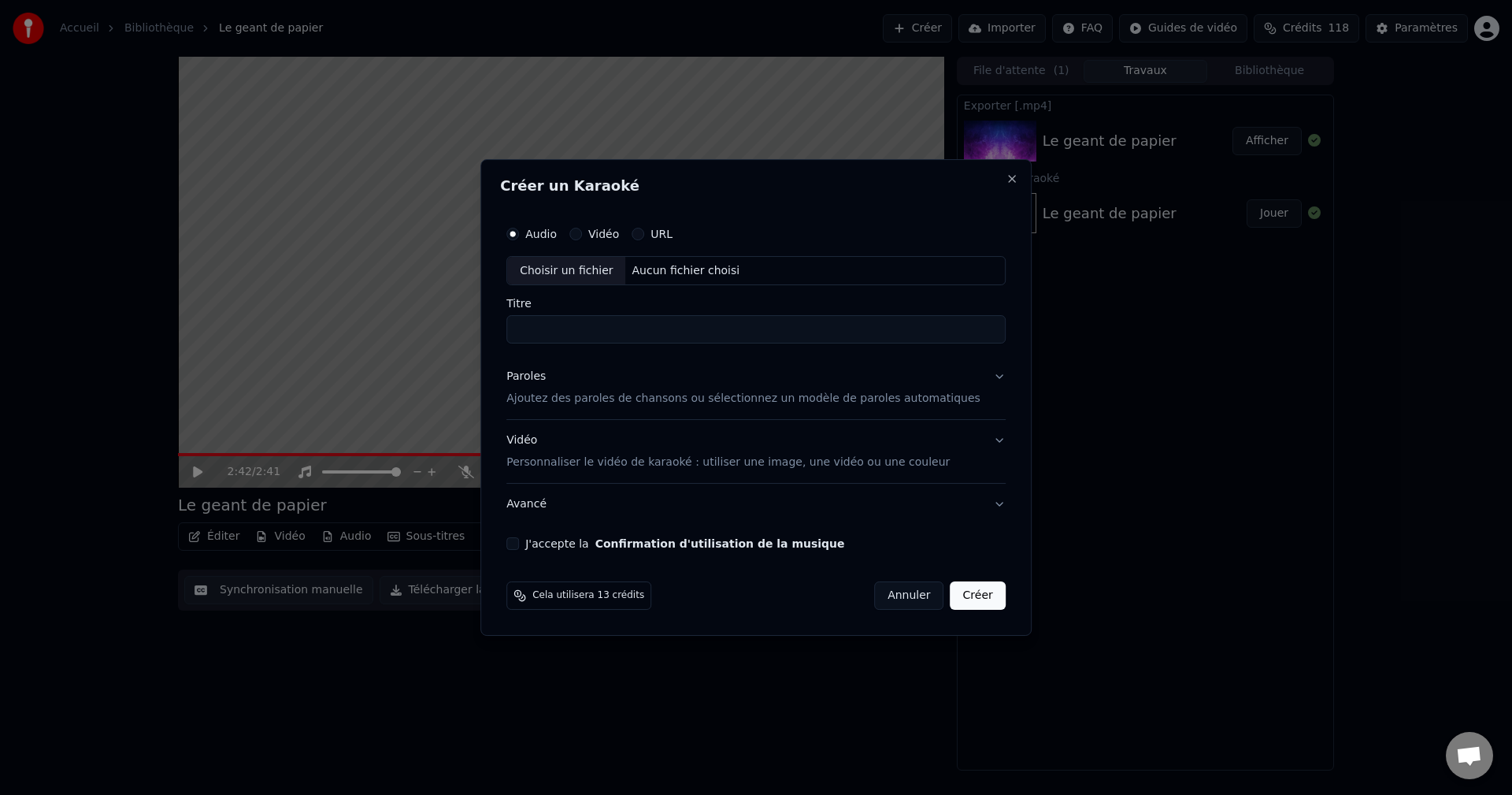
click at [673, 269] on div "Aucun fichier choisi" at bounding box center [687, 271] width 121 height 16
click at [683, 268] on div "Aucun fichier choisi" at bounding box center [687, 271] width 121 height 16
type input "**********"
click at [585, 399] on p "Ajoutez des paroles de chansons ou sélectionnez un modèle de paroles automatiqu…" at bounding box center [743, 399] width 474 height 16
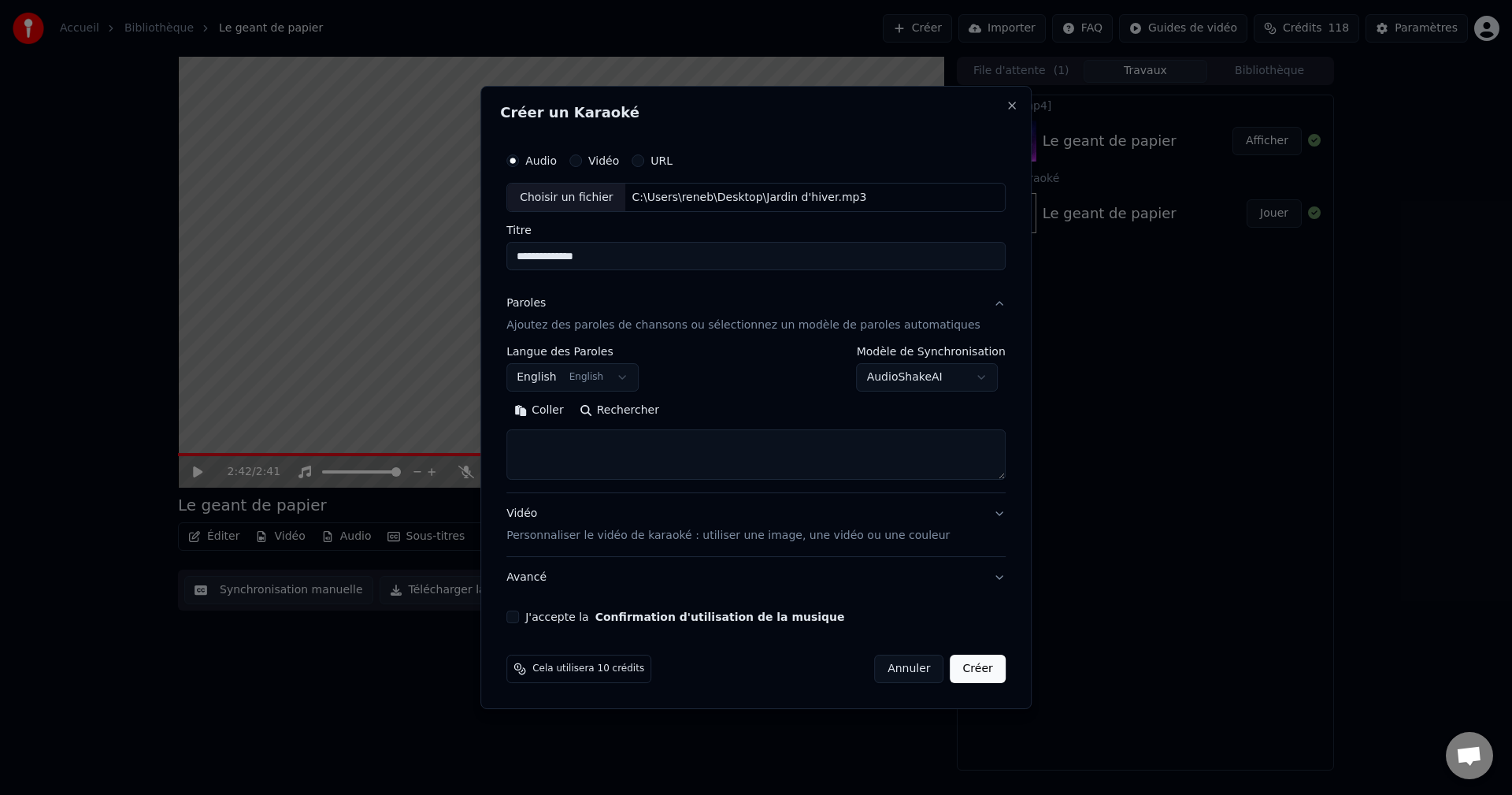
click at [579, 442] on textarea at bounding box center [756, 455] width 500 height 51
paste textarea "**********"
type textarea "**********"
drag, startPoint x: 531, startPoint y: 620, endPoint x: 549, endPoint y: 624, distance: 18.4
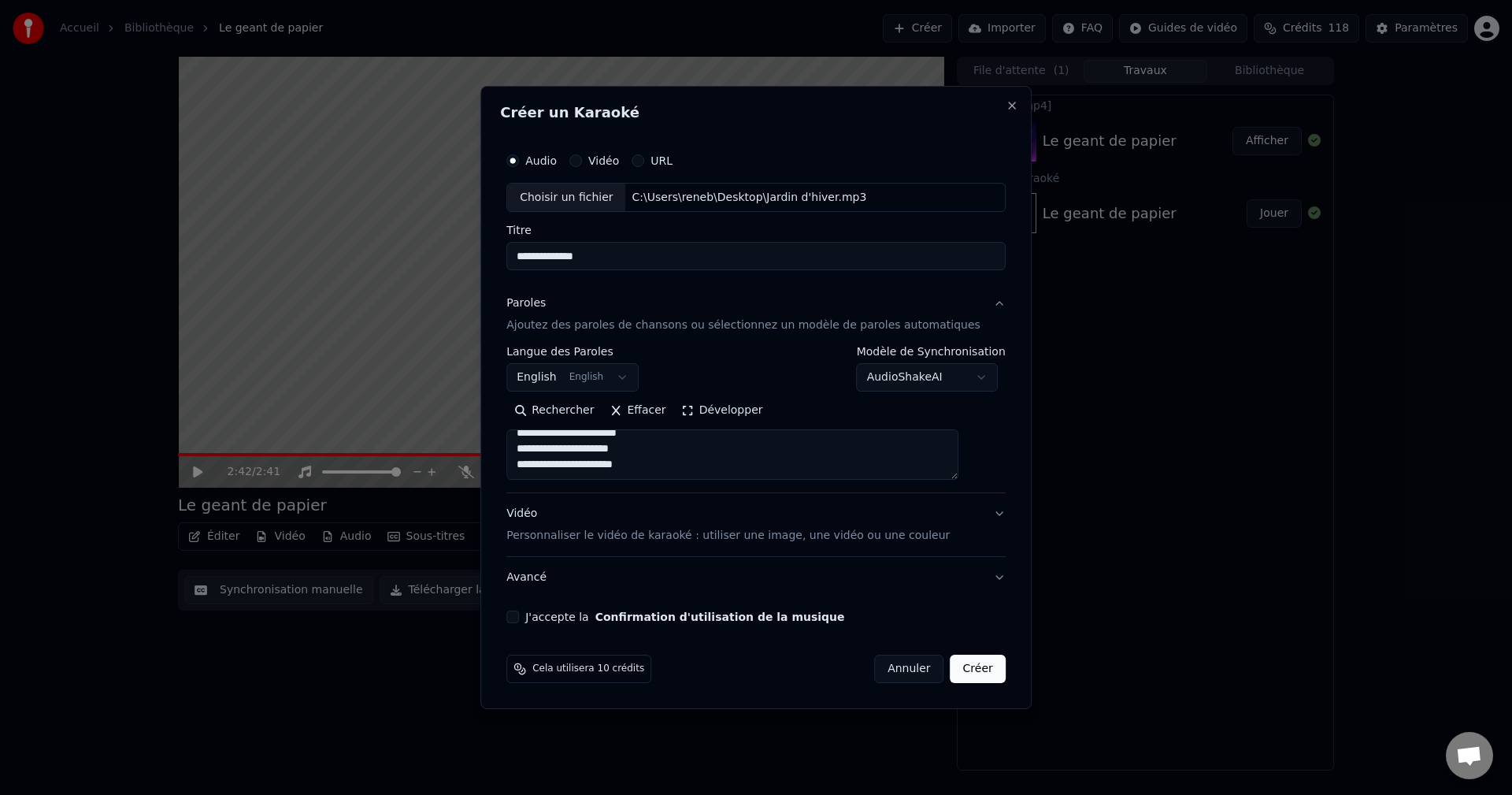
click at [519, 621] on button "J'accepte la Confirmation d'utilisation de la musique" at bounding box center [512, 617] width 13 height 13
click at [961, 669] on button "Créer" at bounding box center [978, 668] width 56 height 28
select select "**"
select select
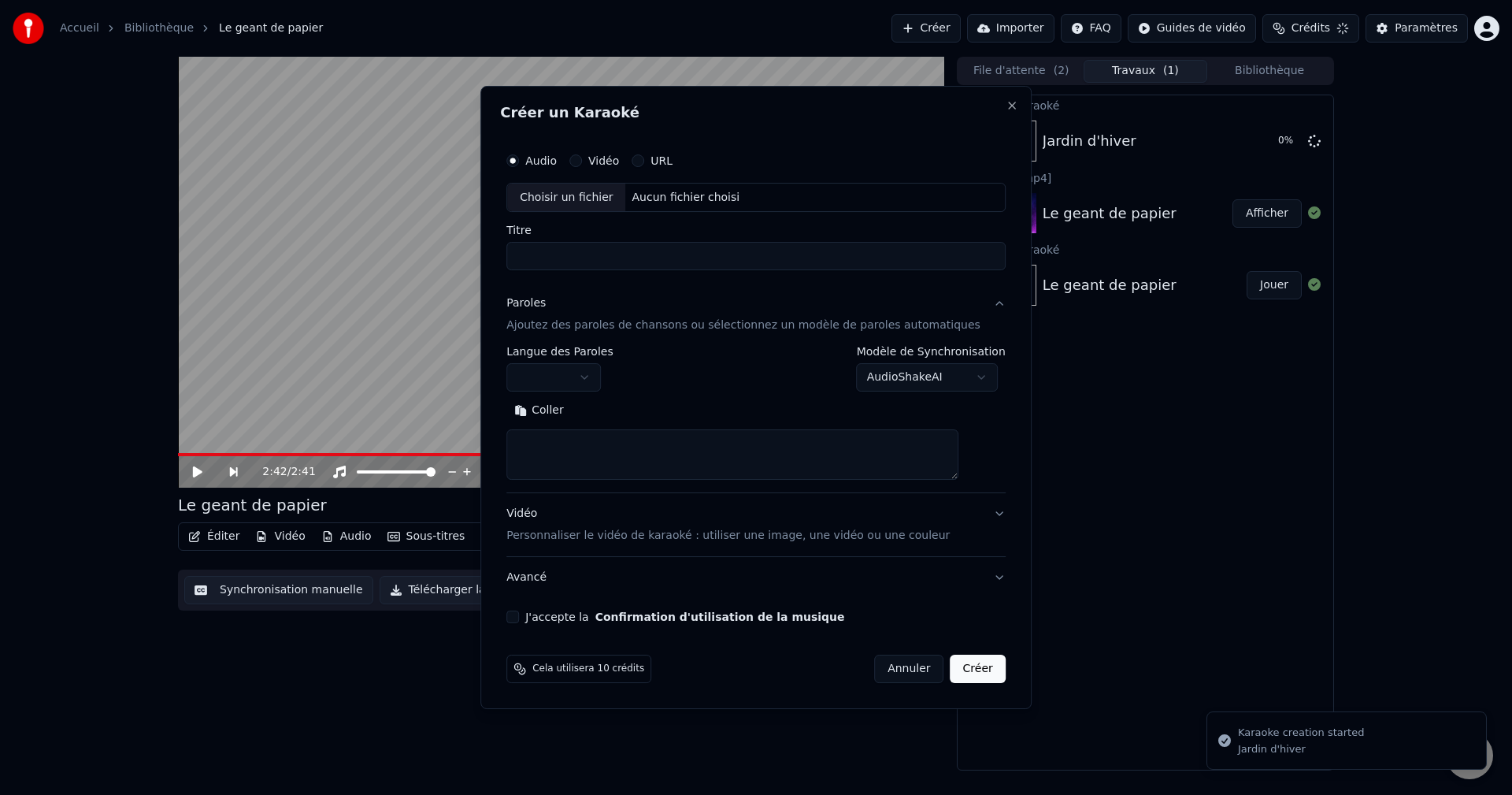
scroll to position [0, 0]
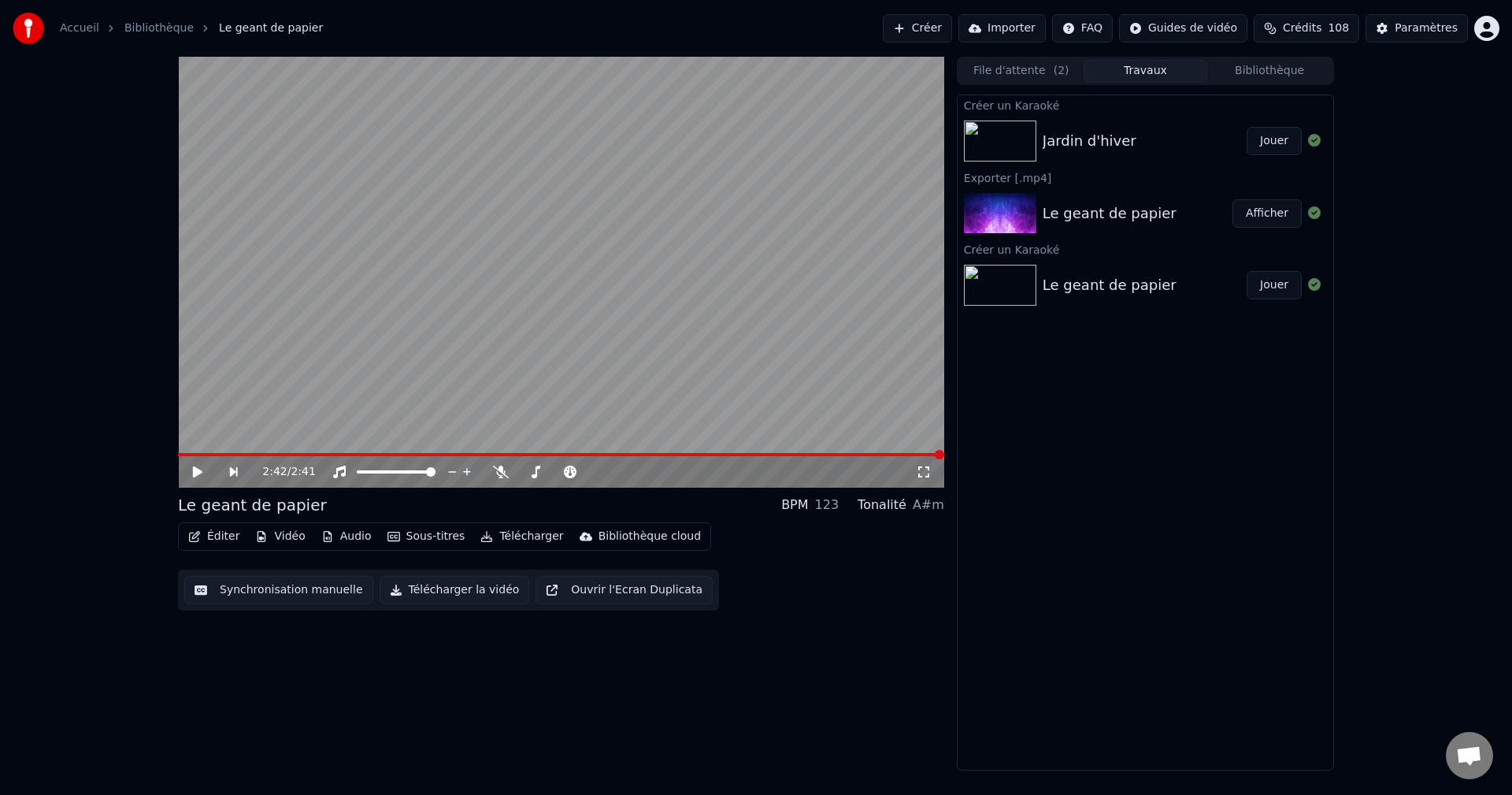
click at [1284, 145] on button "Jouer" at bounding box center [1274, 140] width 56 height 28
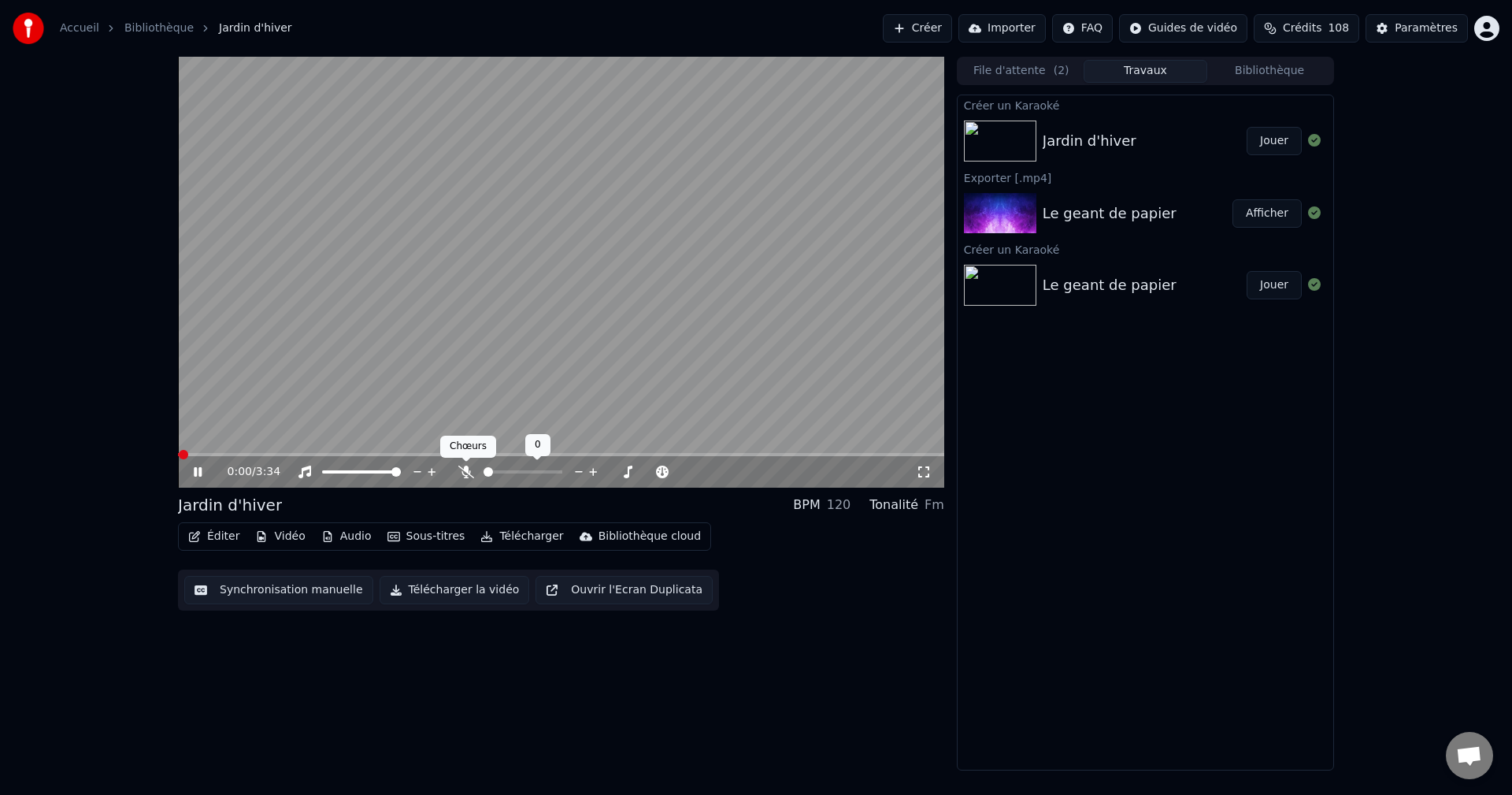
click at [465, 470] on icon at bounding box center [467, 472] width 16 height 13
click at [1266, 142] on button "Jouer" at bounding box center [1274, 140] width 56 height 28
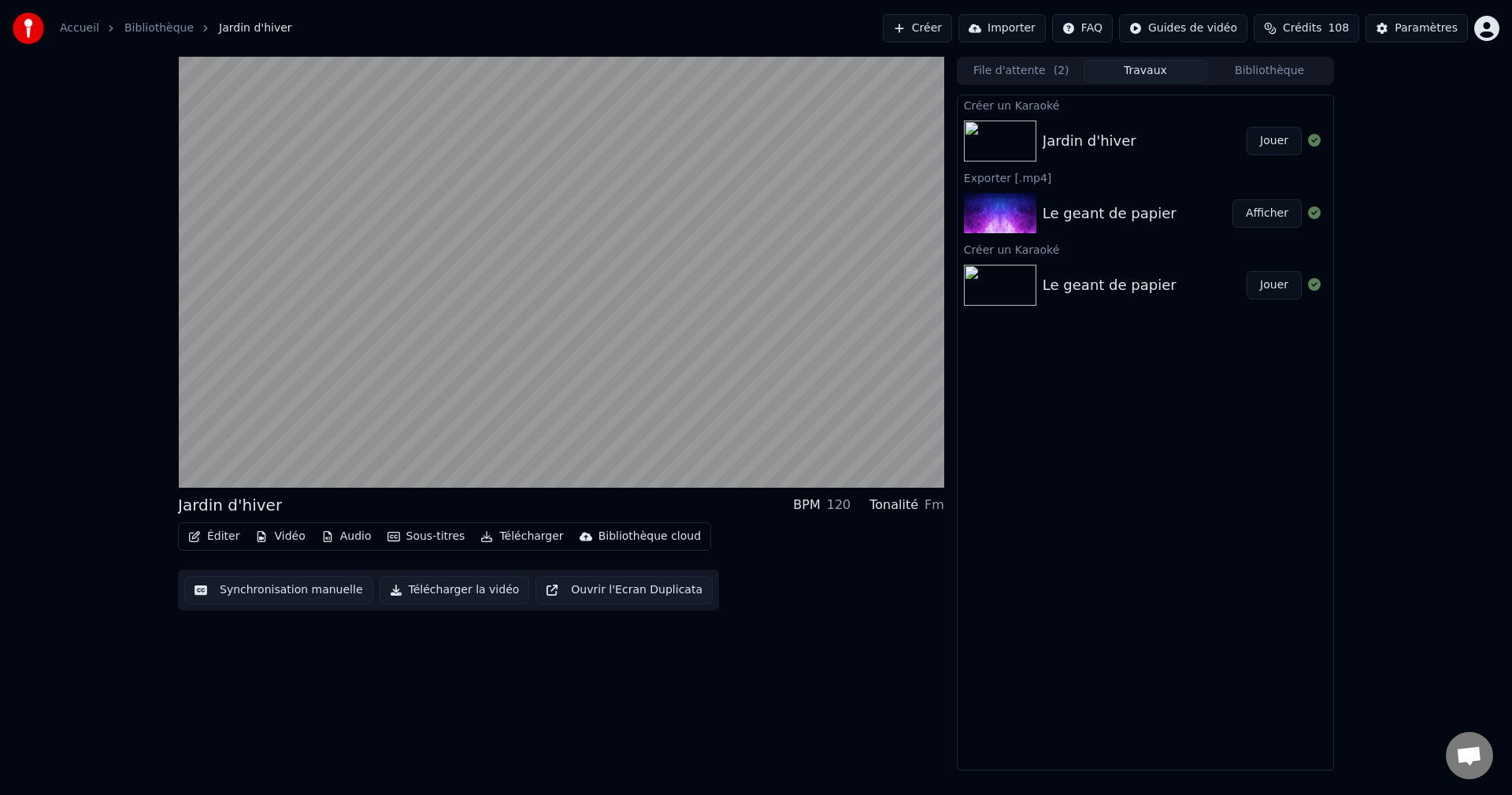
click at [210, 533] on button "Éditer" at bounding box center [213, 536] width 63 height 22
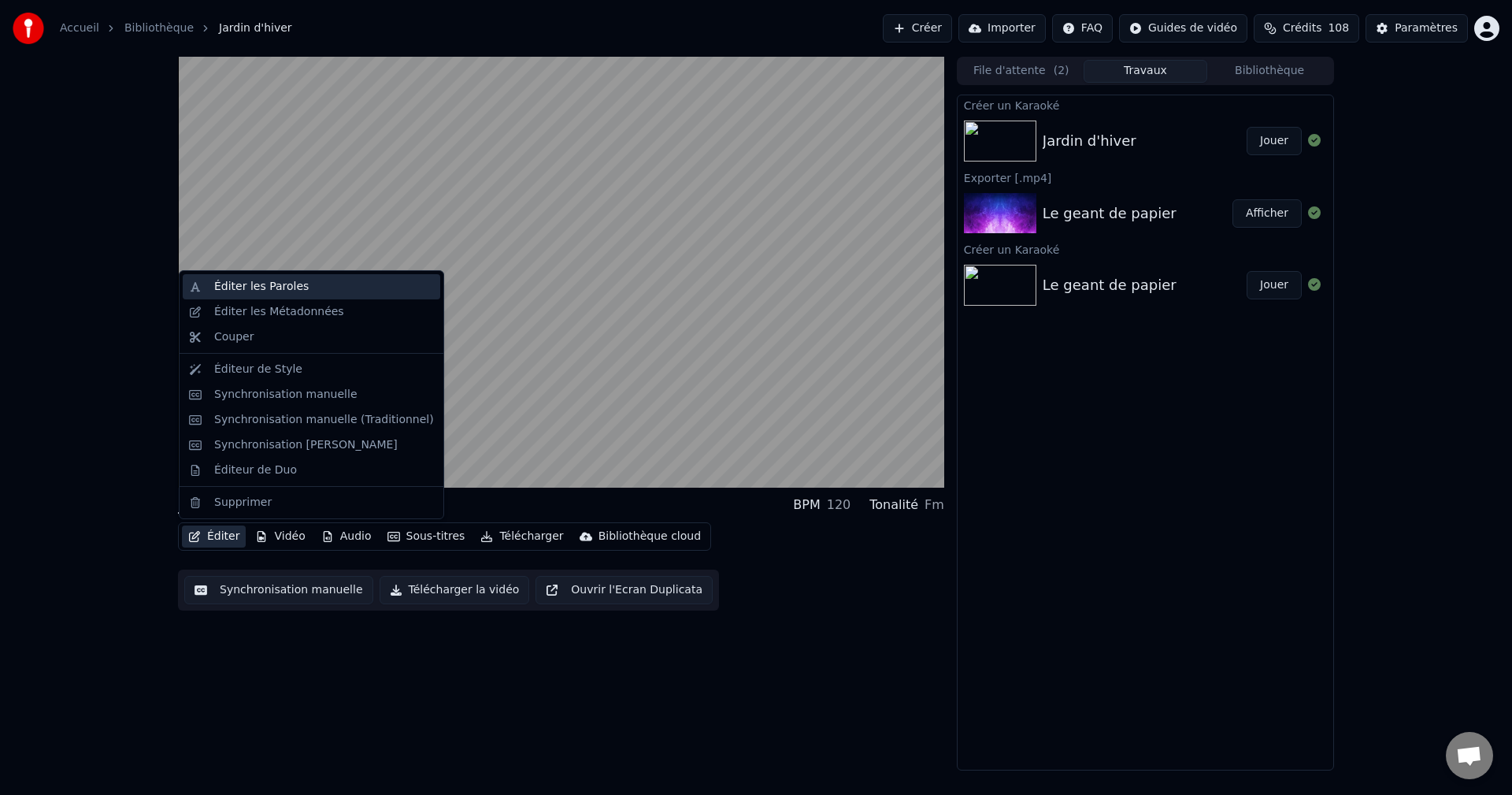
click at [237, 286] on div "Éditer les Paroles" at bounding box center [261, 286] width 94 height 16
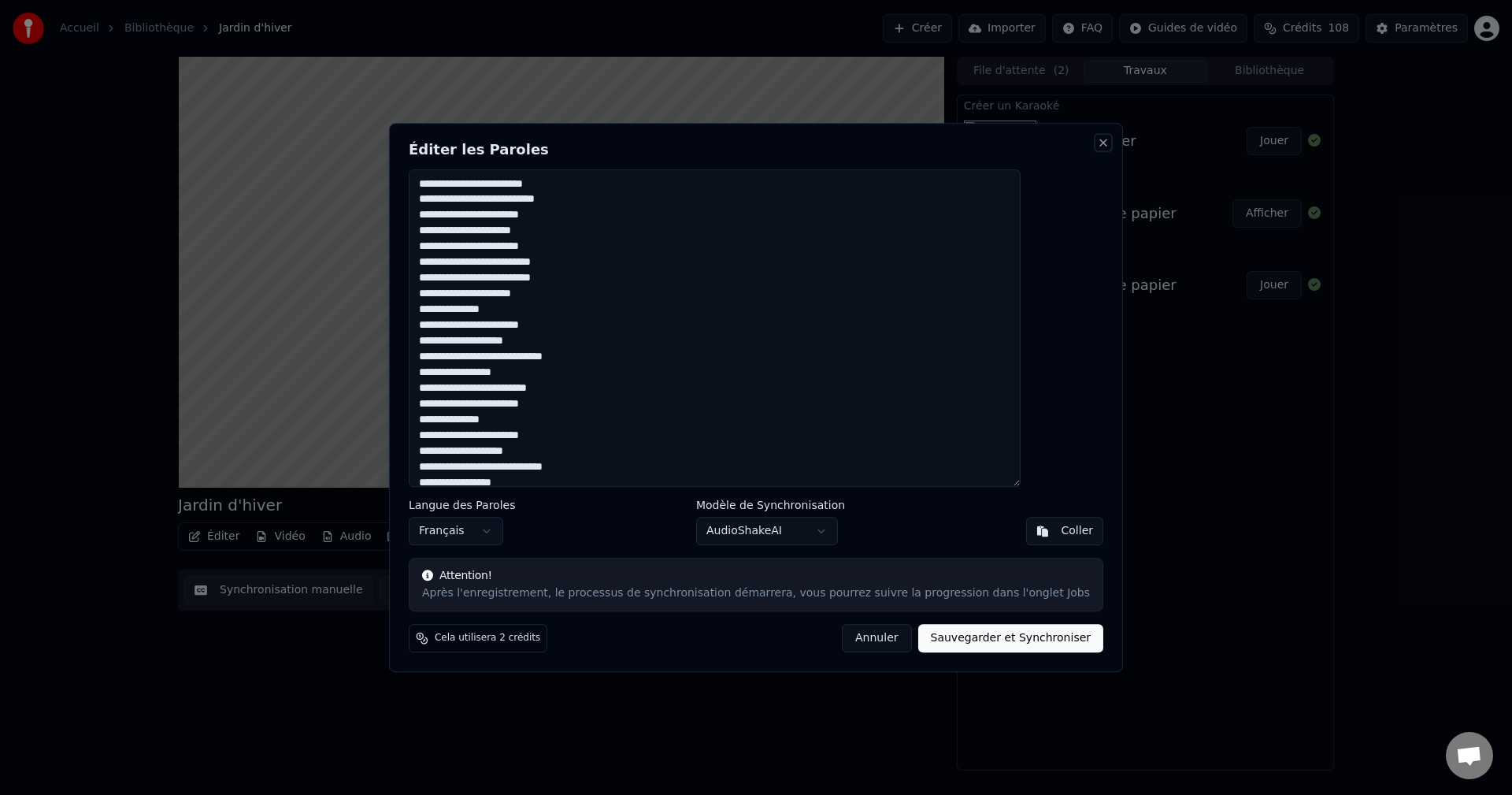
click at [1097, 143] on button "Close" at bounding box center [1103, 142] width 13 height 13
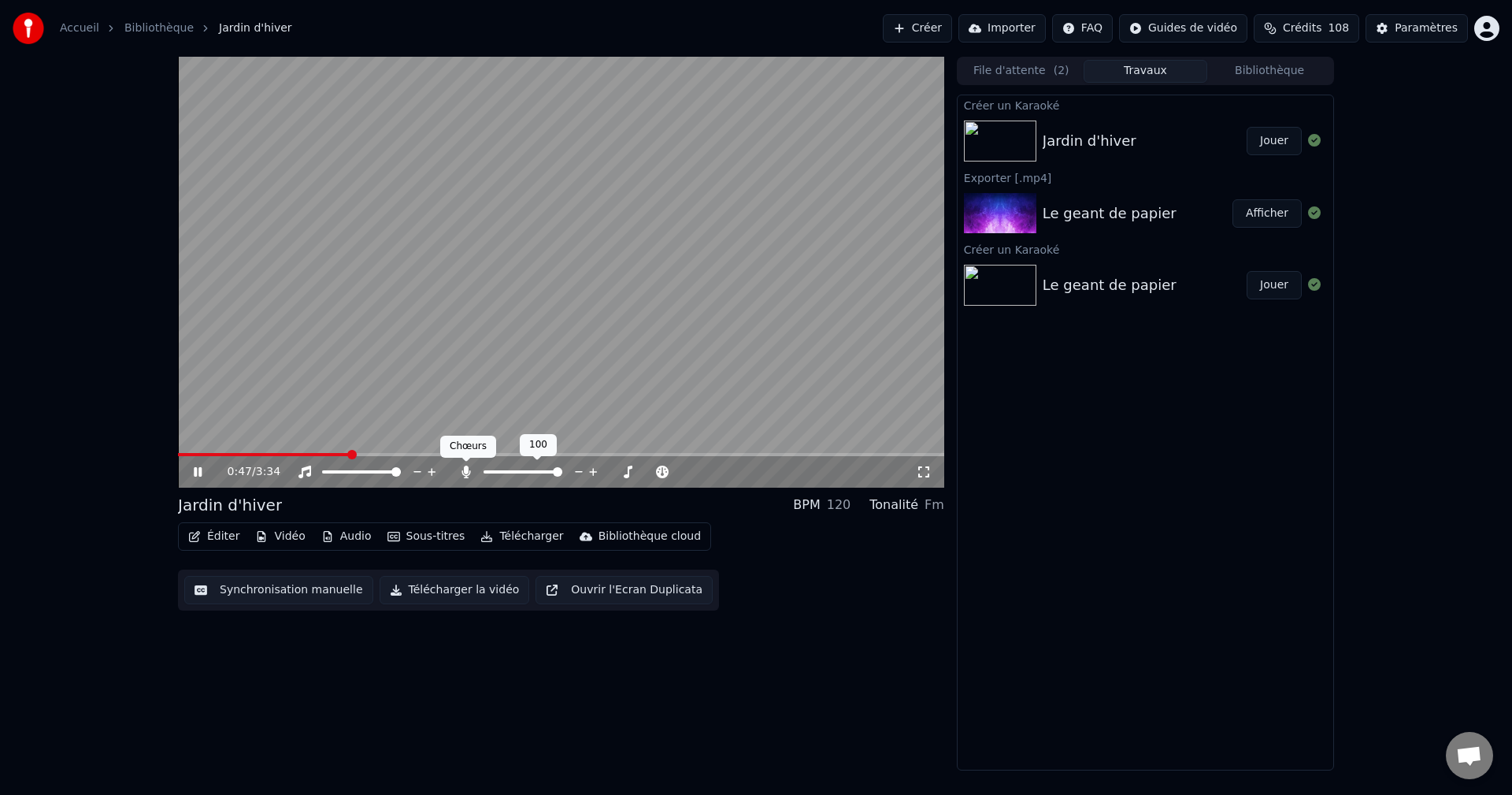
click at [466, 471] on icon at bounding box center [466, 472] width 9 height 13
click at [466, 471] on icon at bounding box center [467, 472] width 16 height 13
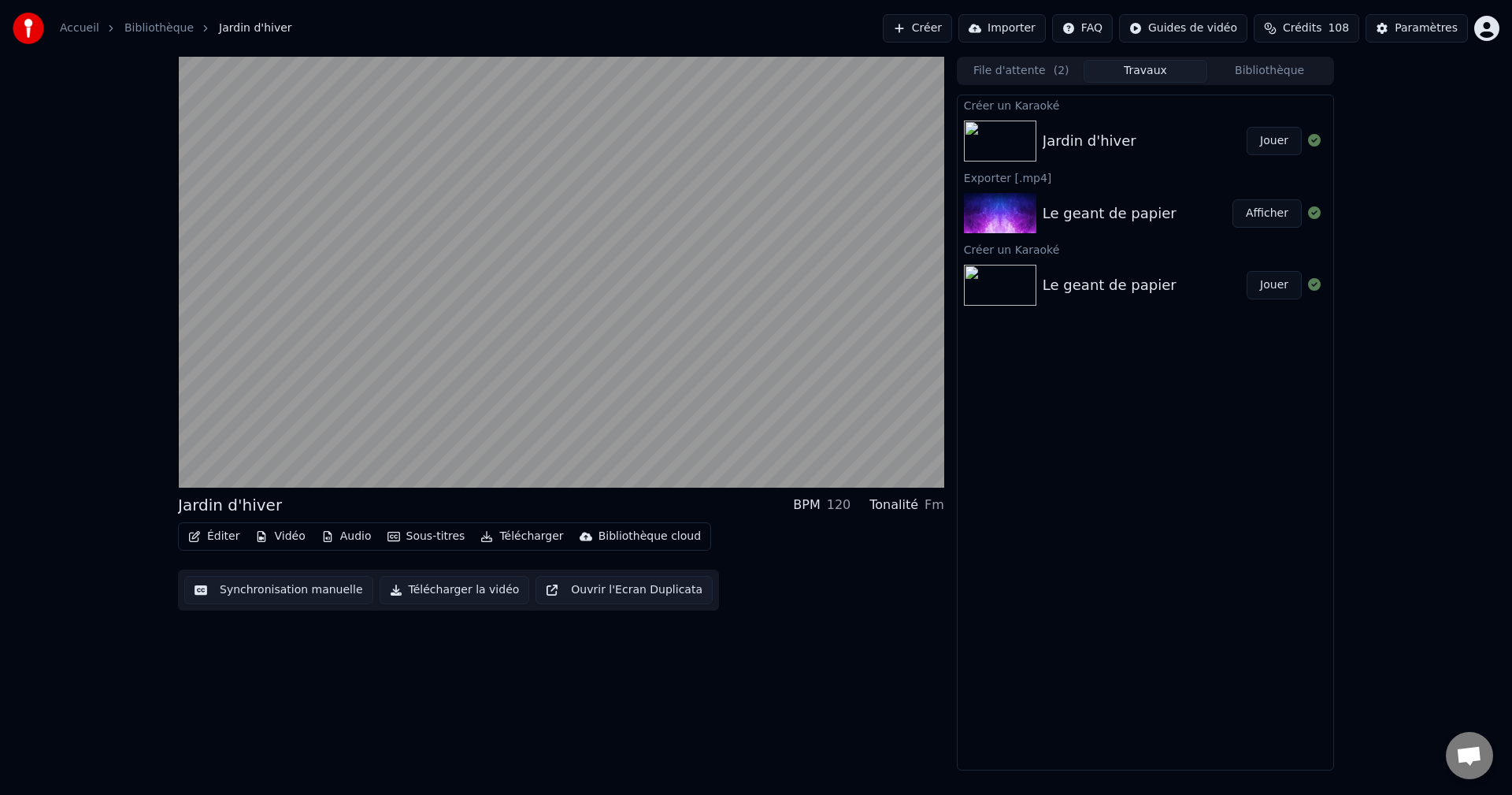
click at [220, 534] on button "Éditer" at bounding box center [213, 536] width 63 height 22
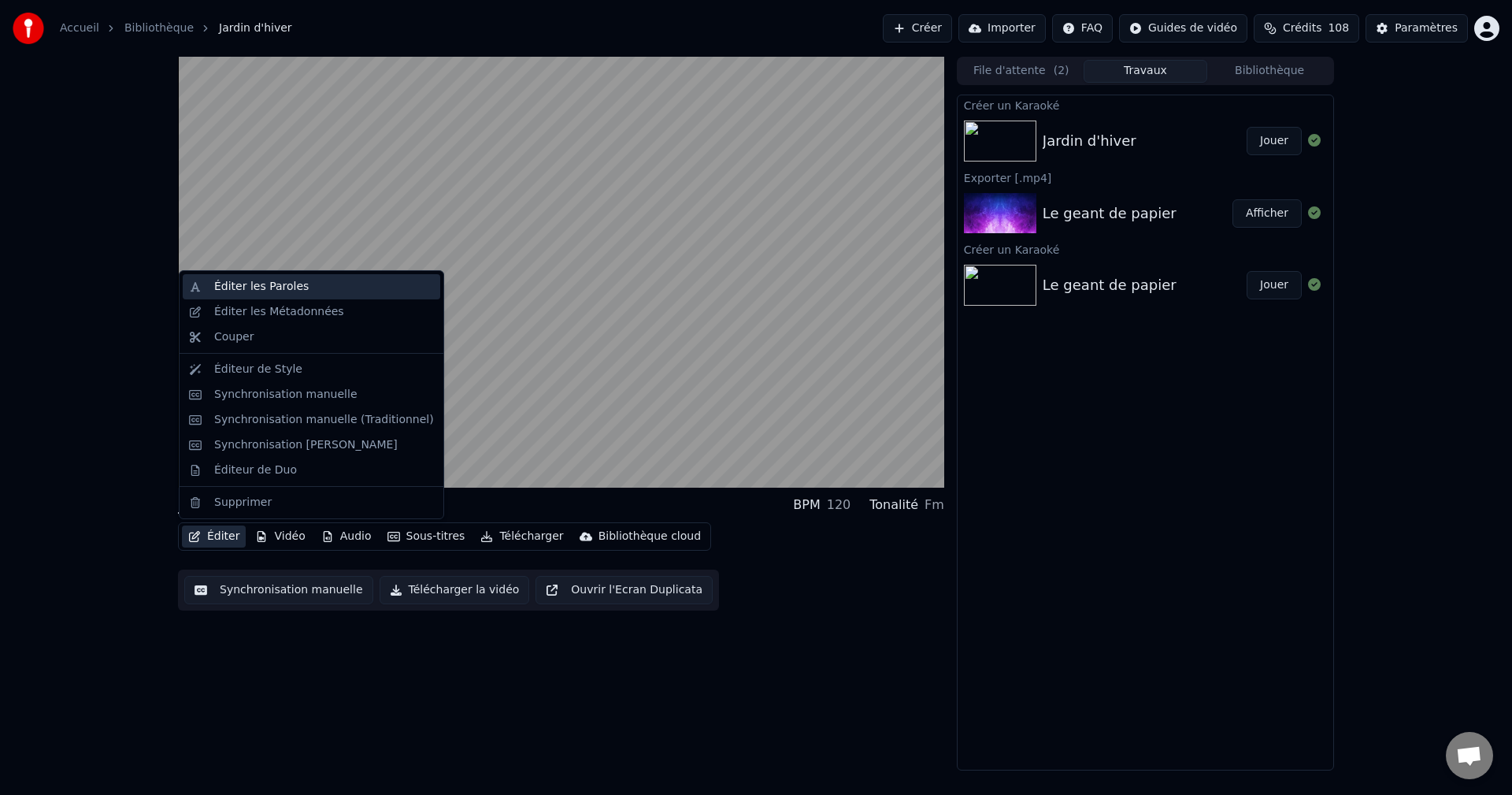
click at [234, 289] on div "Éditer les Paroles" at bounding box center [261, 286] width 94 height 16
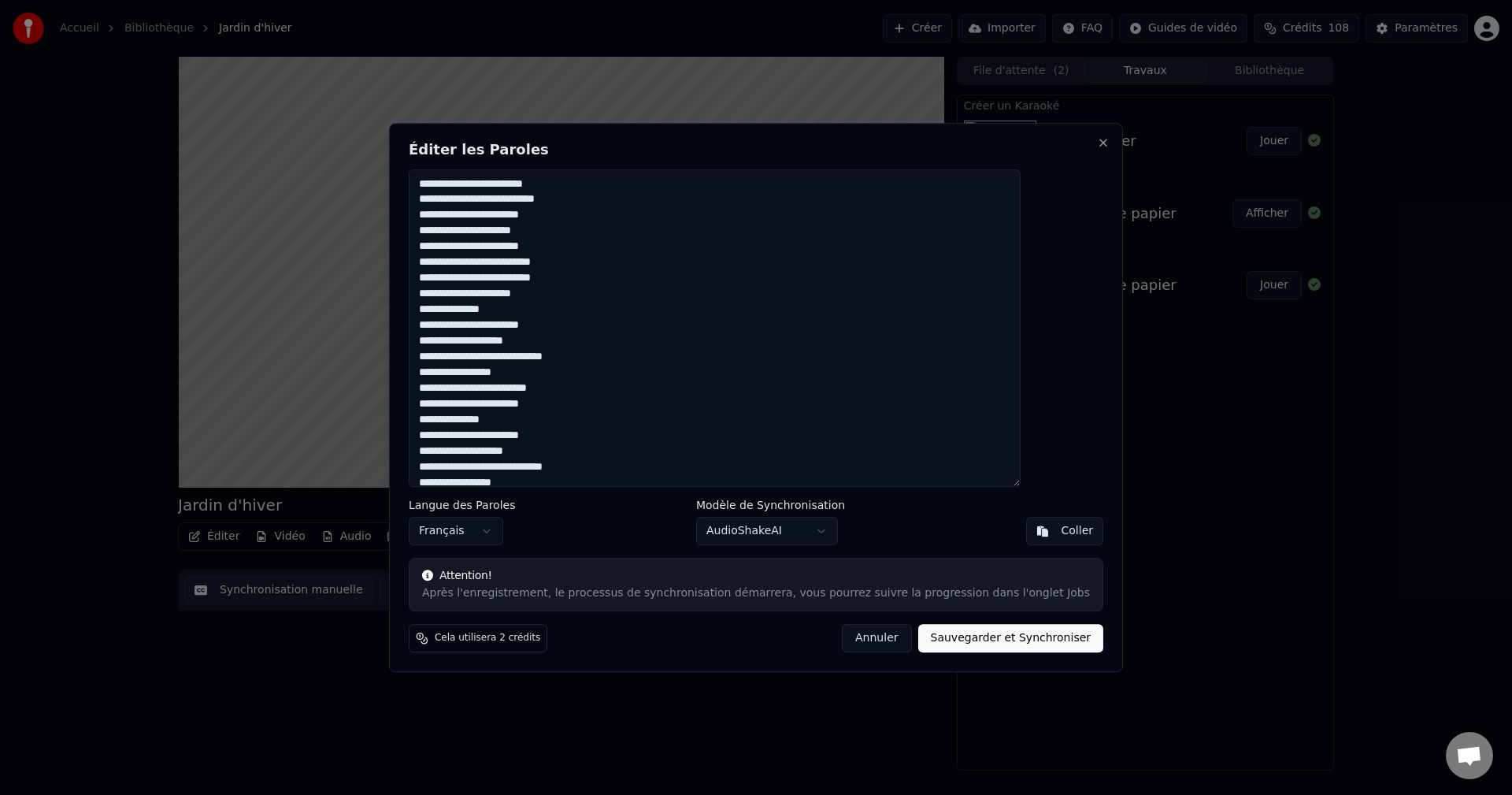
click at [854, 642] on button "Annuler" at bounding box center [876, 637] width 69 height 28
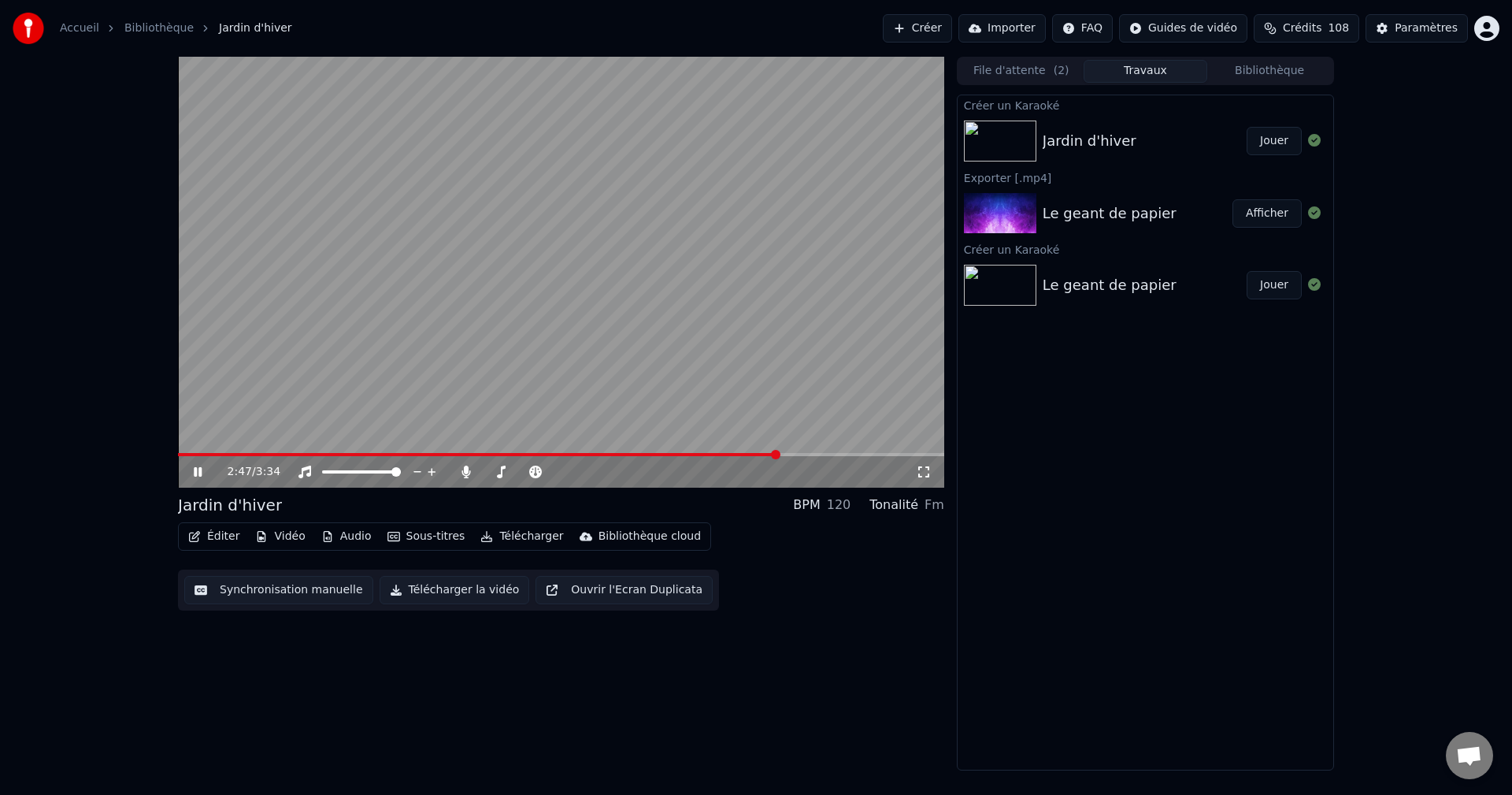
click at [198, 472] on icon at bounding box center [209, 472] width 37 height 13
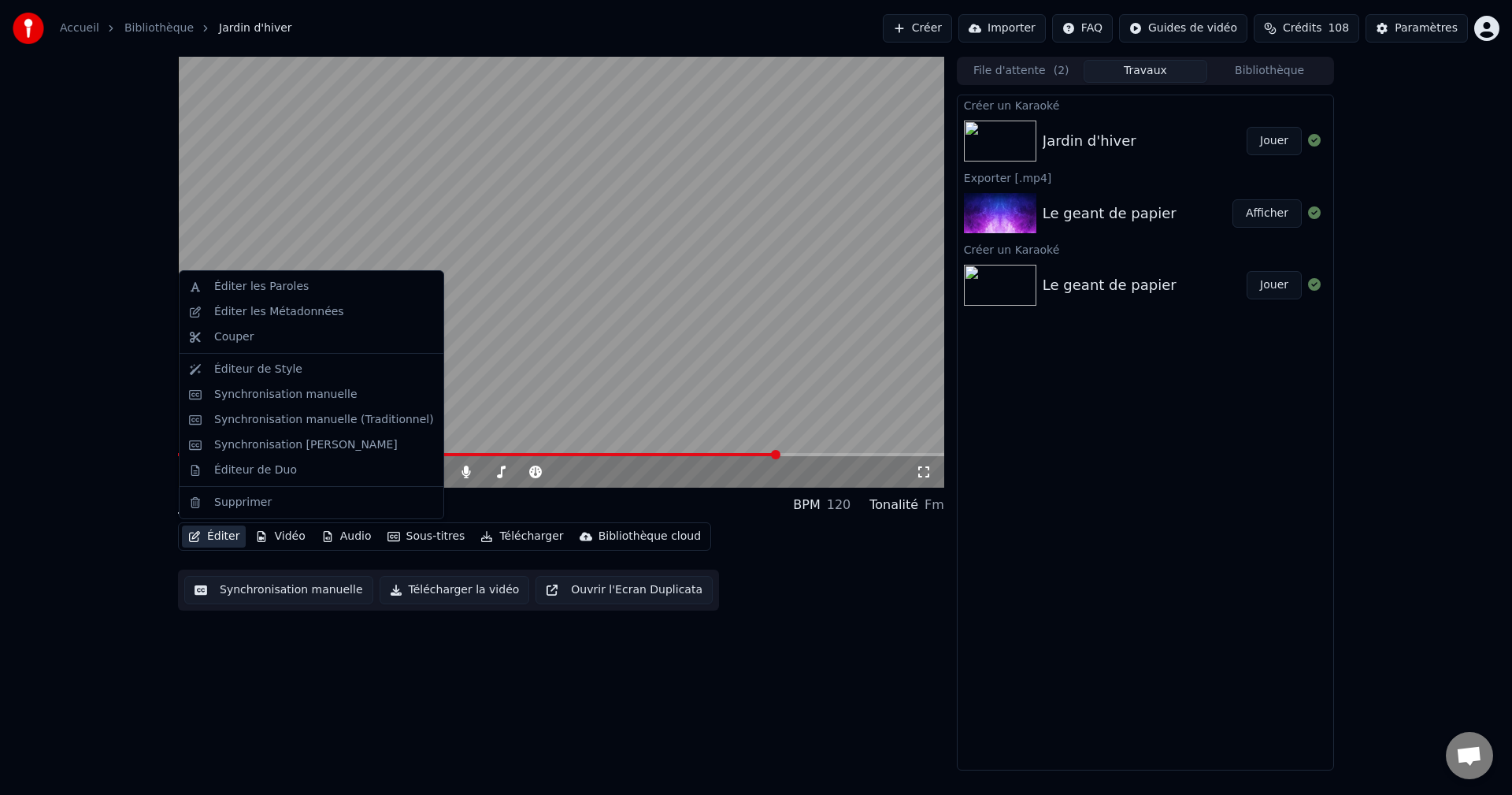
click at [214, 537] on button "Éditer" at bounding box center [213, 536] width 63 height 22
click at [261, 284] on div "Éditer les Paroles" at bounding box center [261, 286] width 94 height 16
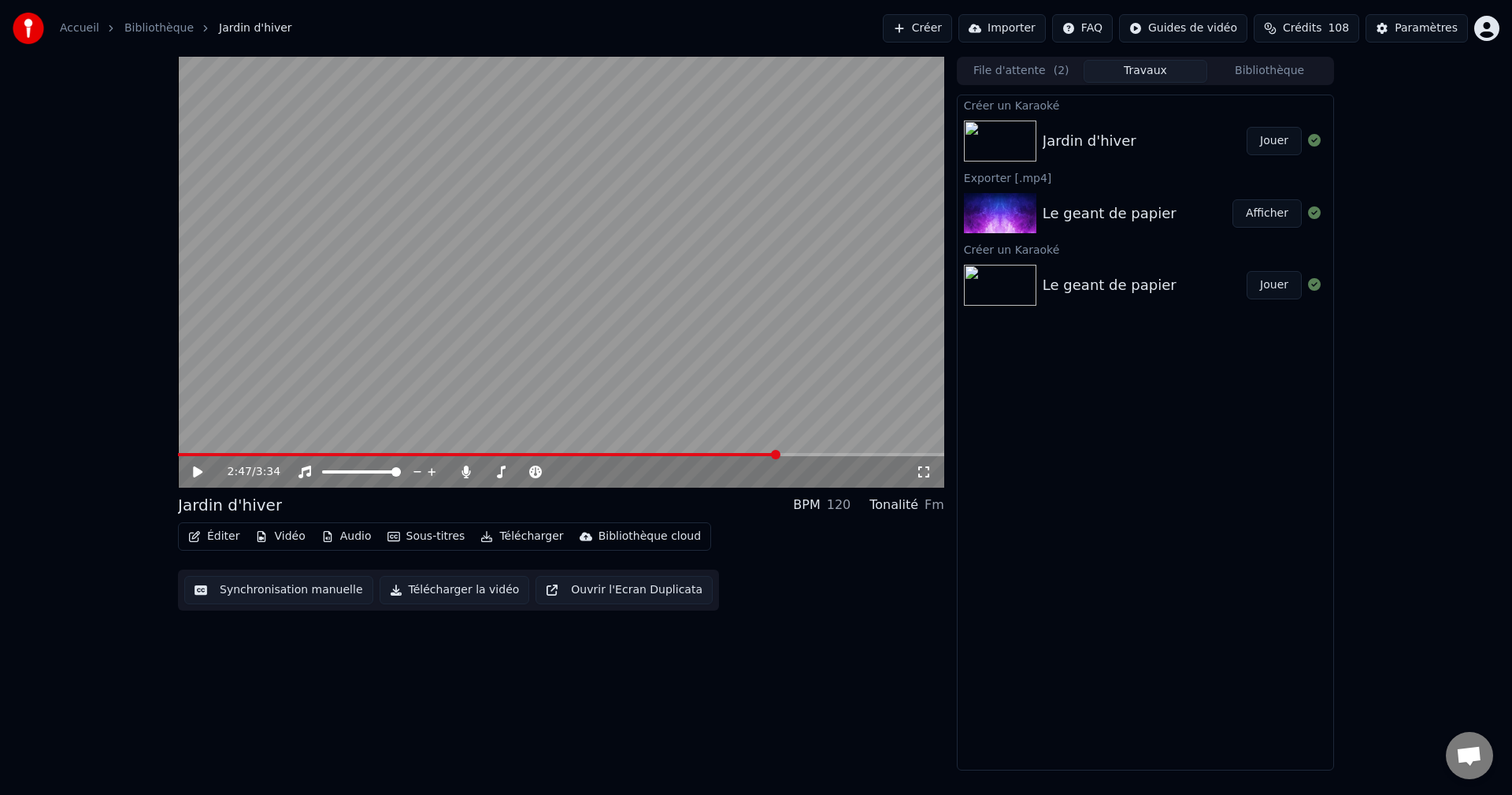
drag, startPoint x: 208, startPoint y: 451, endPoint x: 281, endPoint y: 450, distance: 73.0
click at [281, 450] on video at bounding box center [561, 272] width 767 height 431
click at [319, 451] on video at bounding box center [561, 272] width 767 height 431
click at [321, 455] on span at bounding box center [249, 454] width 143 height 3
click at [195, 470] on icon at bounding box center [198, 472] width 10 height 11
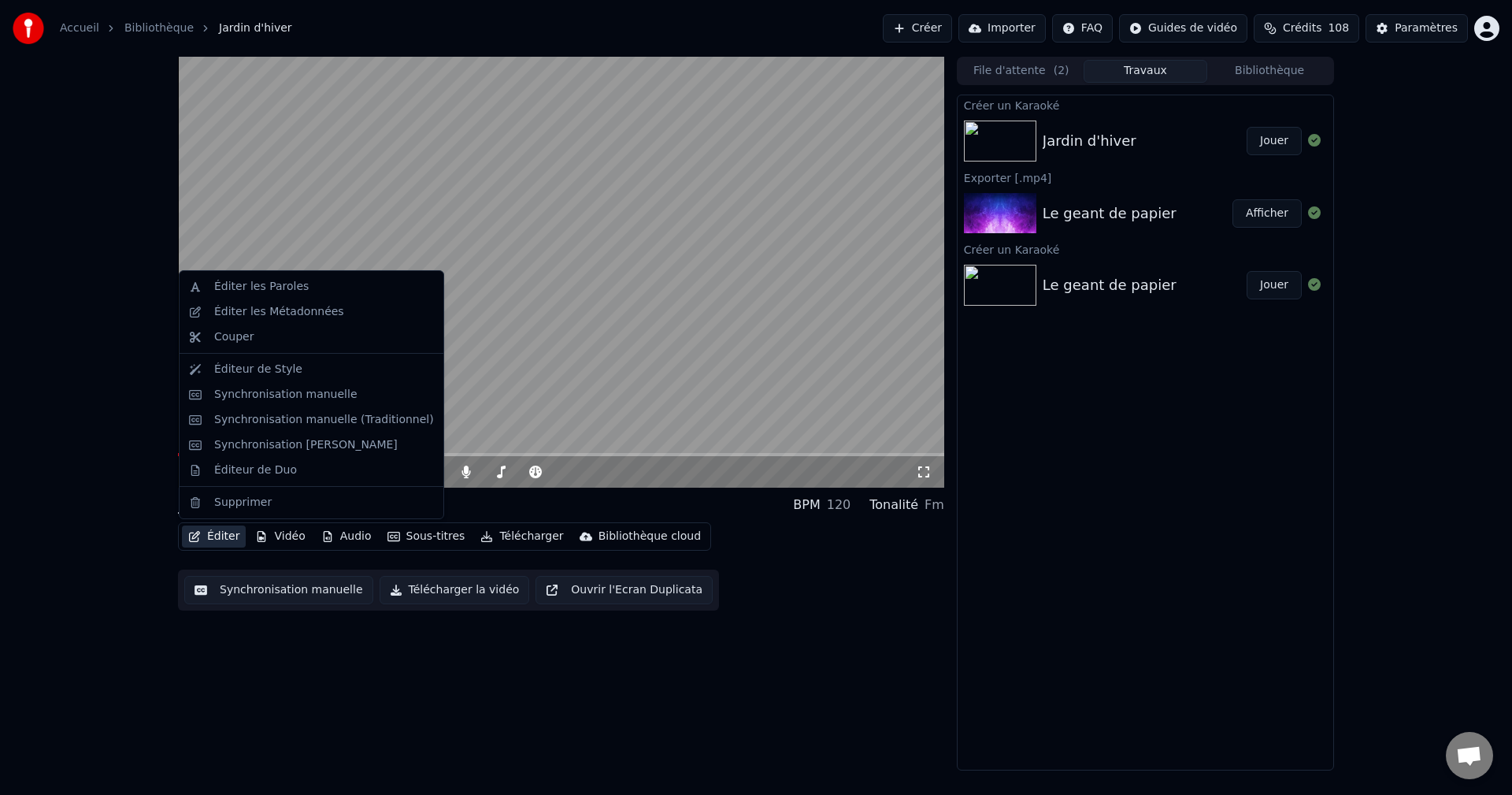
click at [216, 539] on button "Éditer" at bounding box center [213, 536] width 63 height 22
click at [293, 290] on div "Éditer les Paroles" at bounding box center [261, 286] width 94 height 16
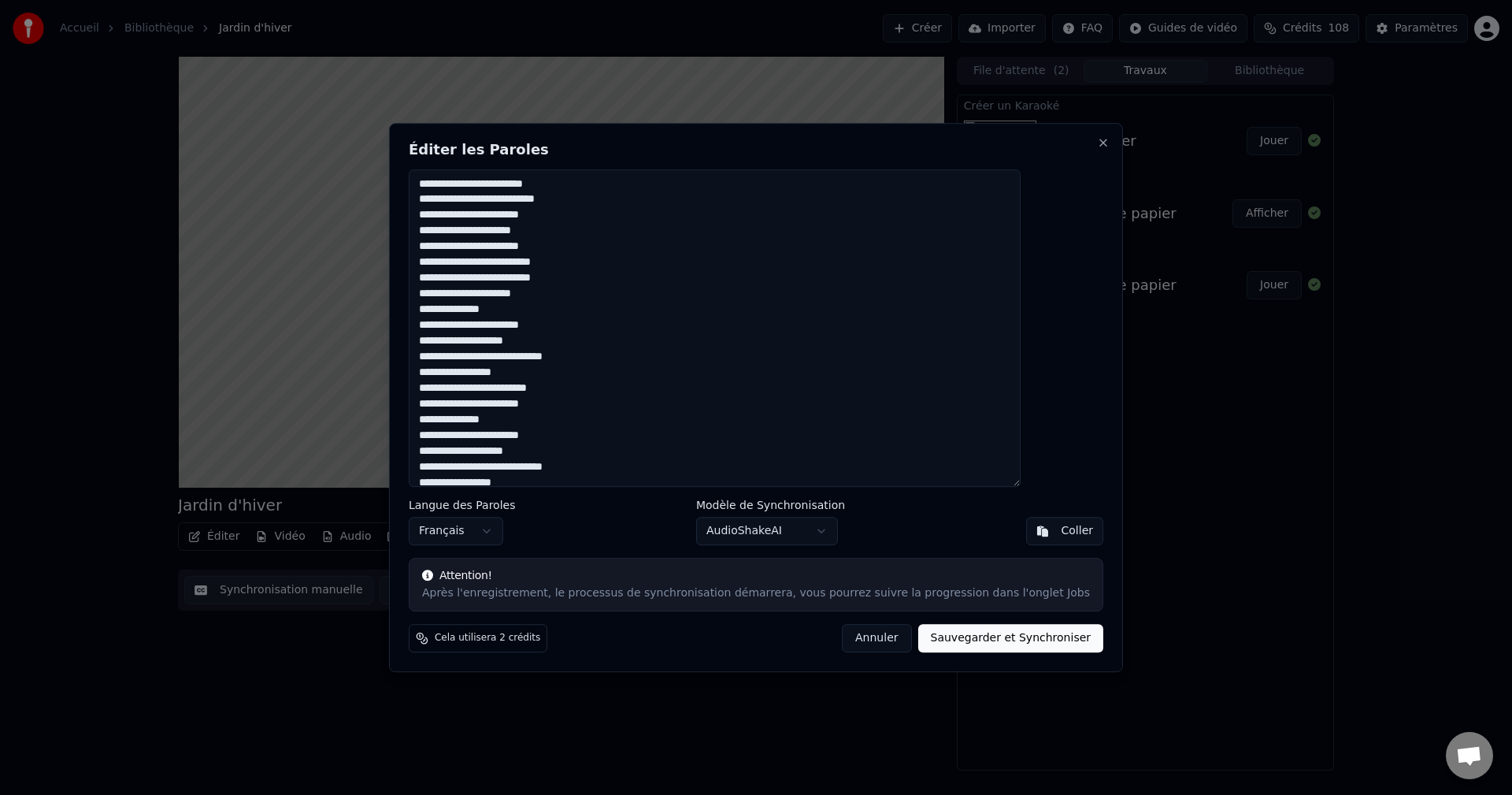
drag, startPoint x: 718, startPoint y: 137, endPoint x: 963, endPoint y: 123, distance: 245.4
click at [963, 123] on div "**********" at bounding box center [756, 398] width 735 height 549
drag, startPoint x: 964, startPoint y: 135, endPoint x: 895, endPoint y: 170, distance: 77.4
click at [1046, 134] on div "**********" at bounding box center [756, 398] width 735 height 549
drag, startPoint x: 666, startPoint y: 142, endPoint x: 806, endPoint y: 142, distance: 140.0
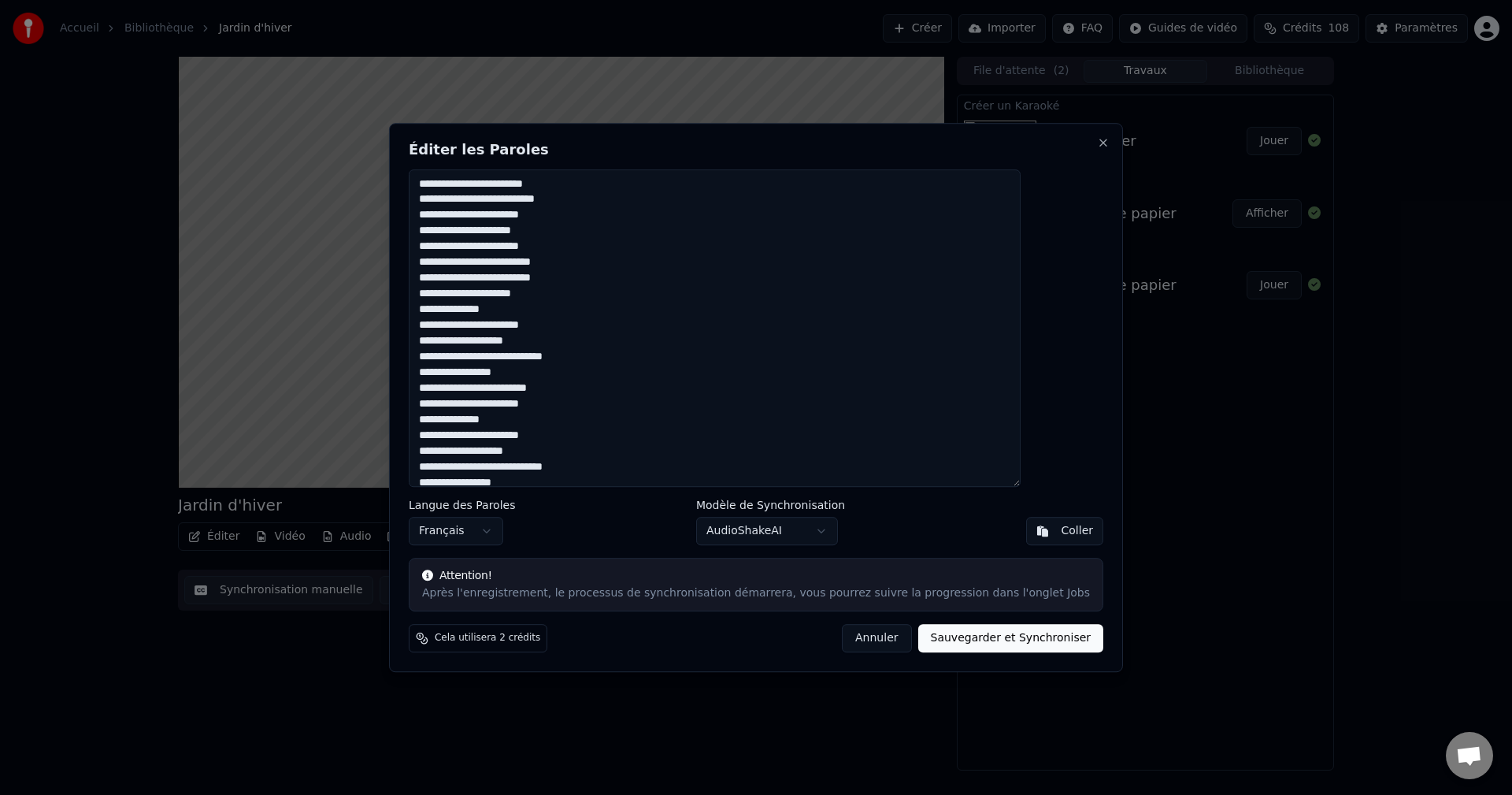
click at [806, 142] on h2 "Éditer les Paroles" at bounding box center [756, 149] width 695 height 15
click at [611, 407] on textarea "**********" at bounding box center [715, 328] width 612 height 319
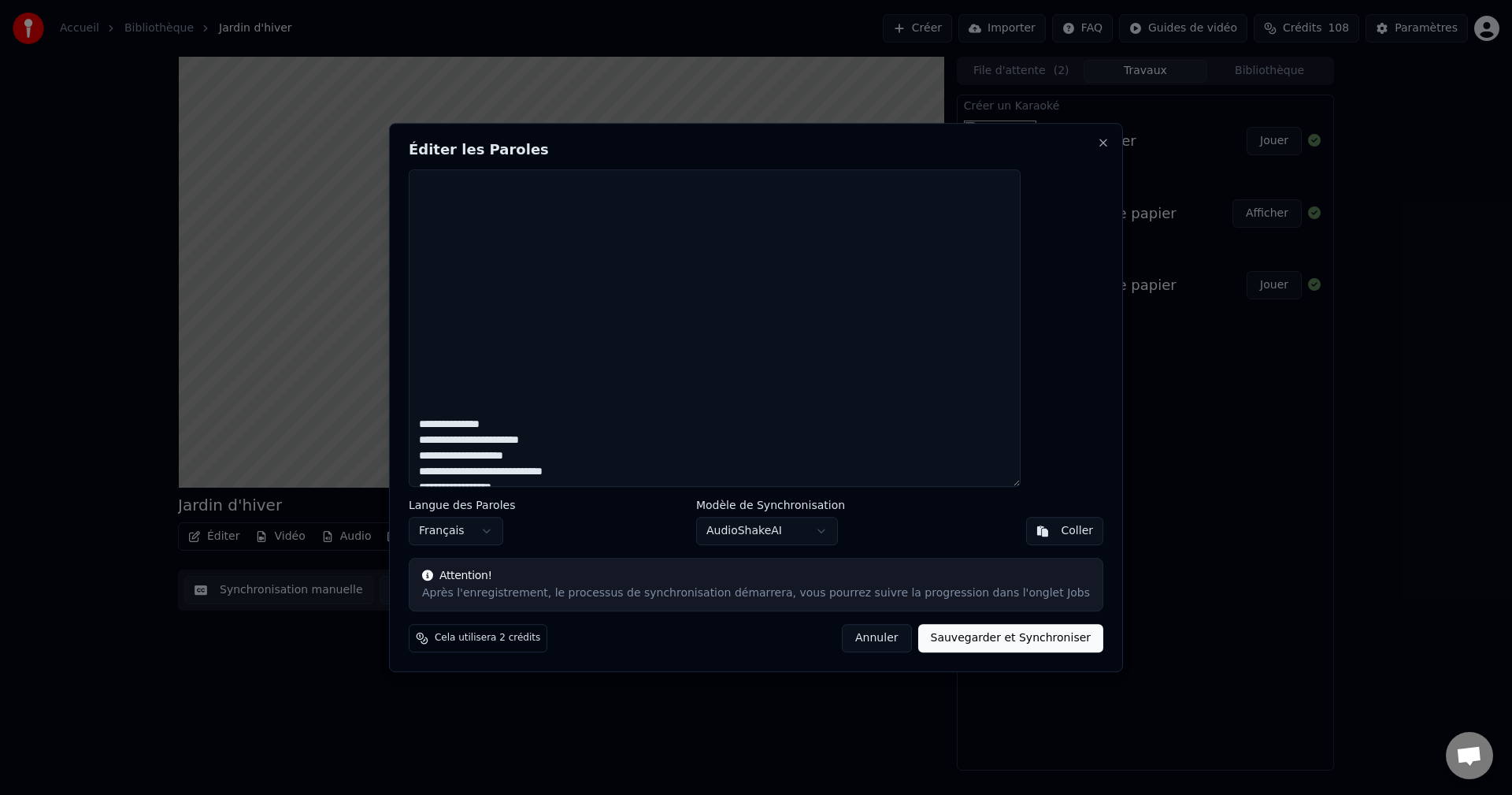
scroll to position [640, 0]
click at [853, 641] on button "Annuler" at bounding box center [876, 637] width 69 height 28
type textarea "**********"
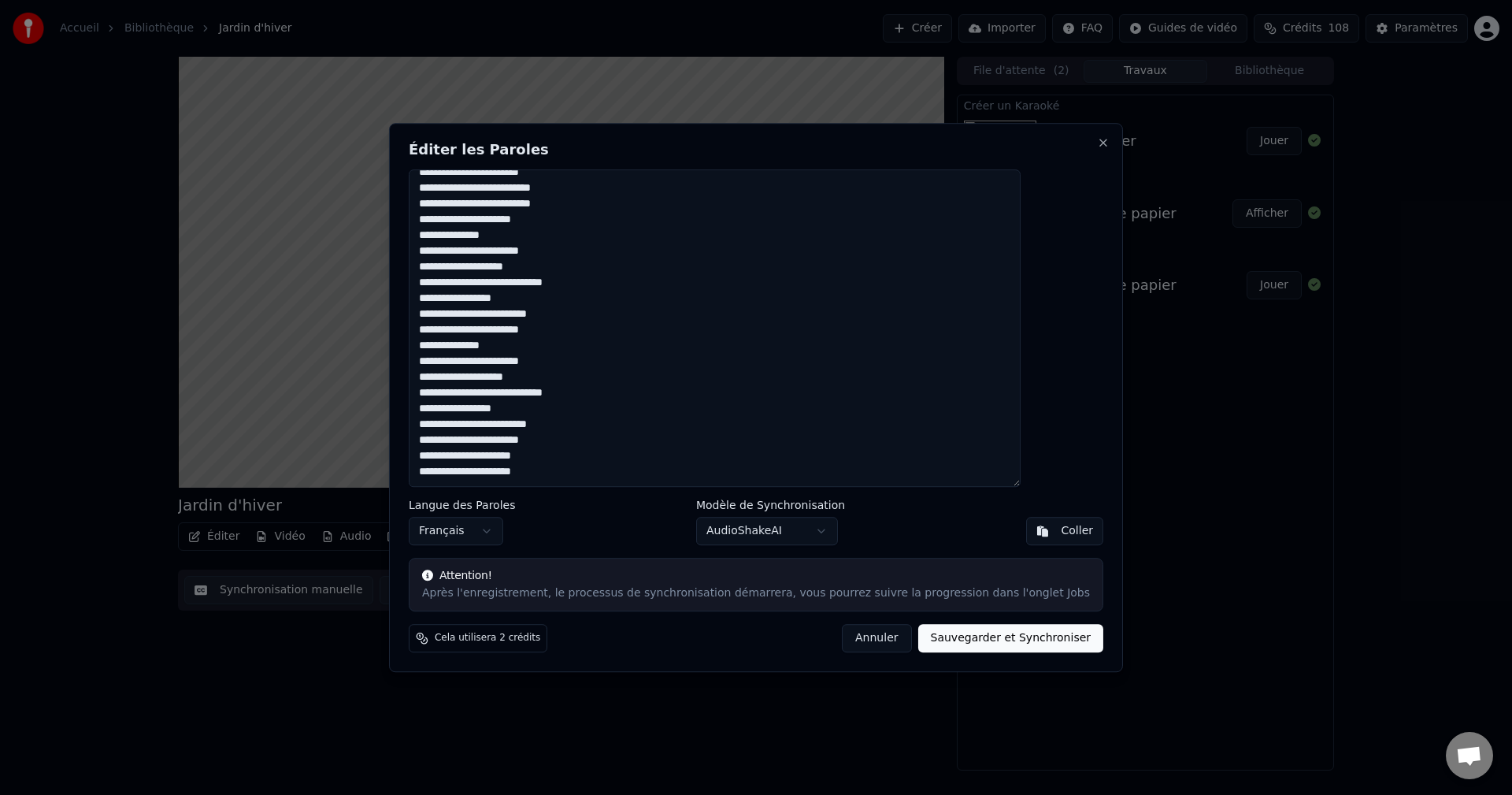
scroll to position [74, 0]
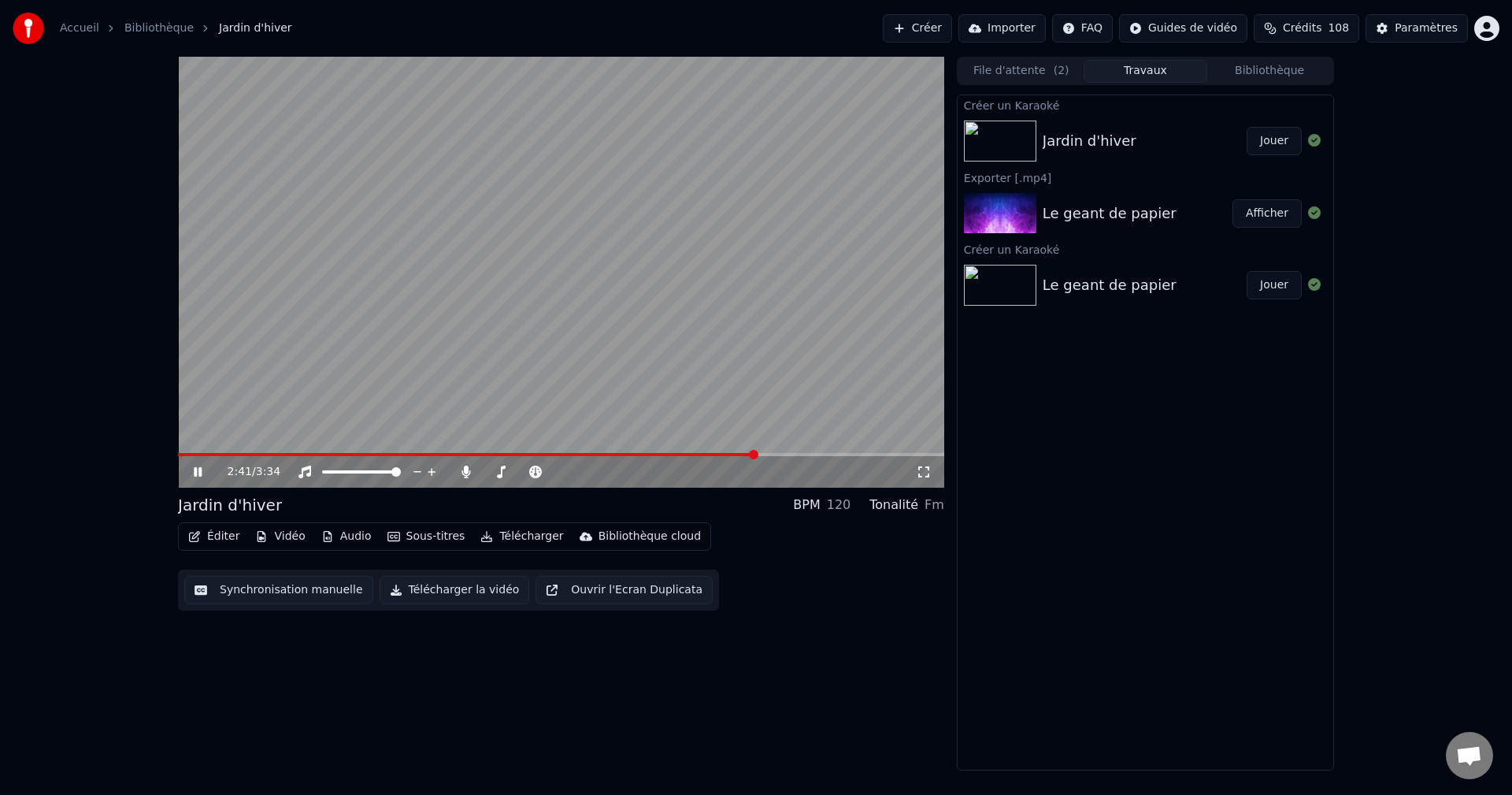
click at [215, 539] on button "Éditer" at bounding box center [213, 536] width 63 height 22
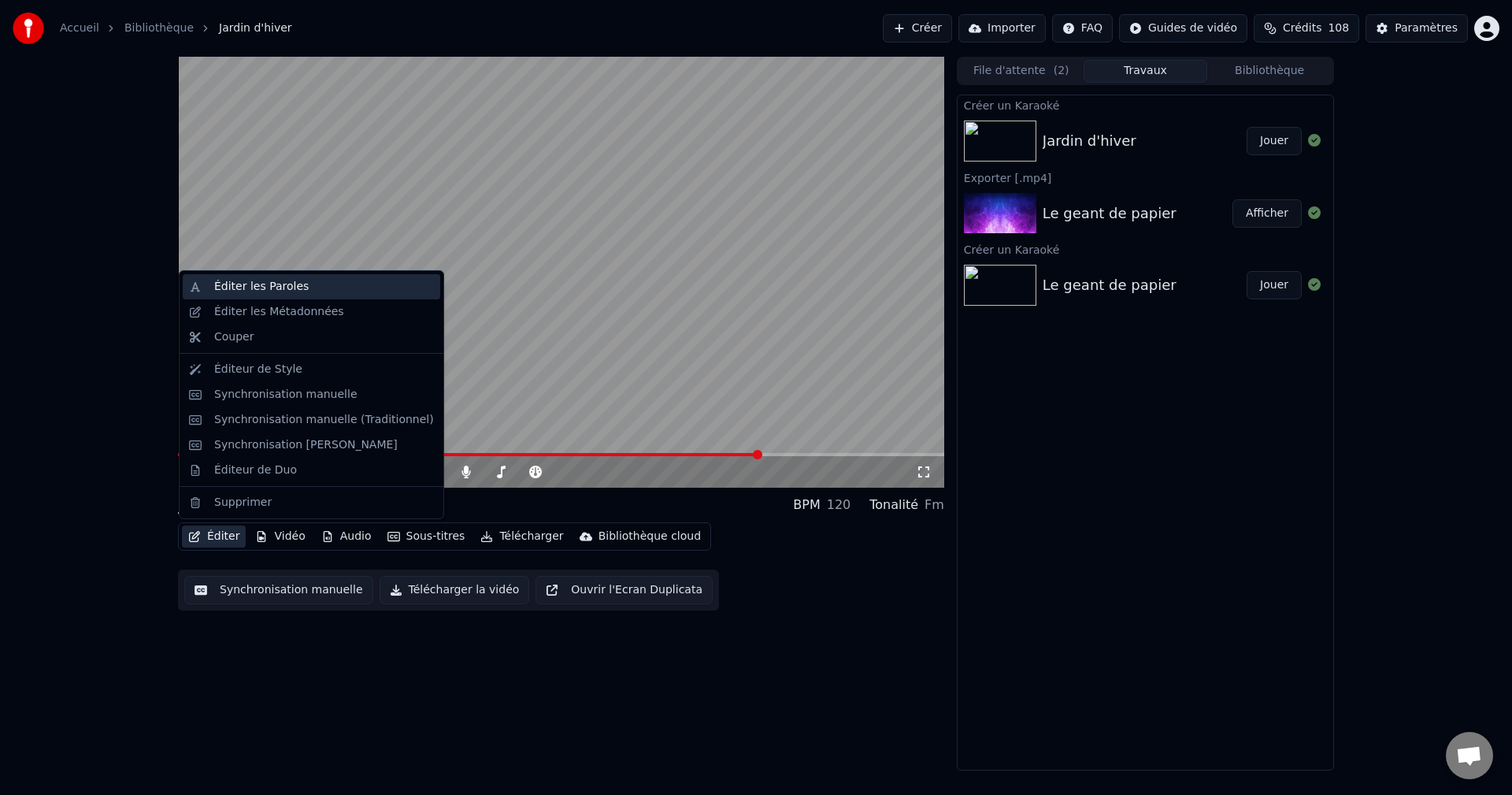
click at [258, 283] on div "Éditer les Paroles" at bounding box center [261, 286] width 94 height 16
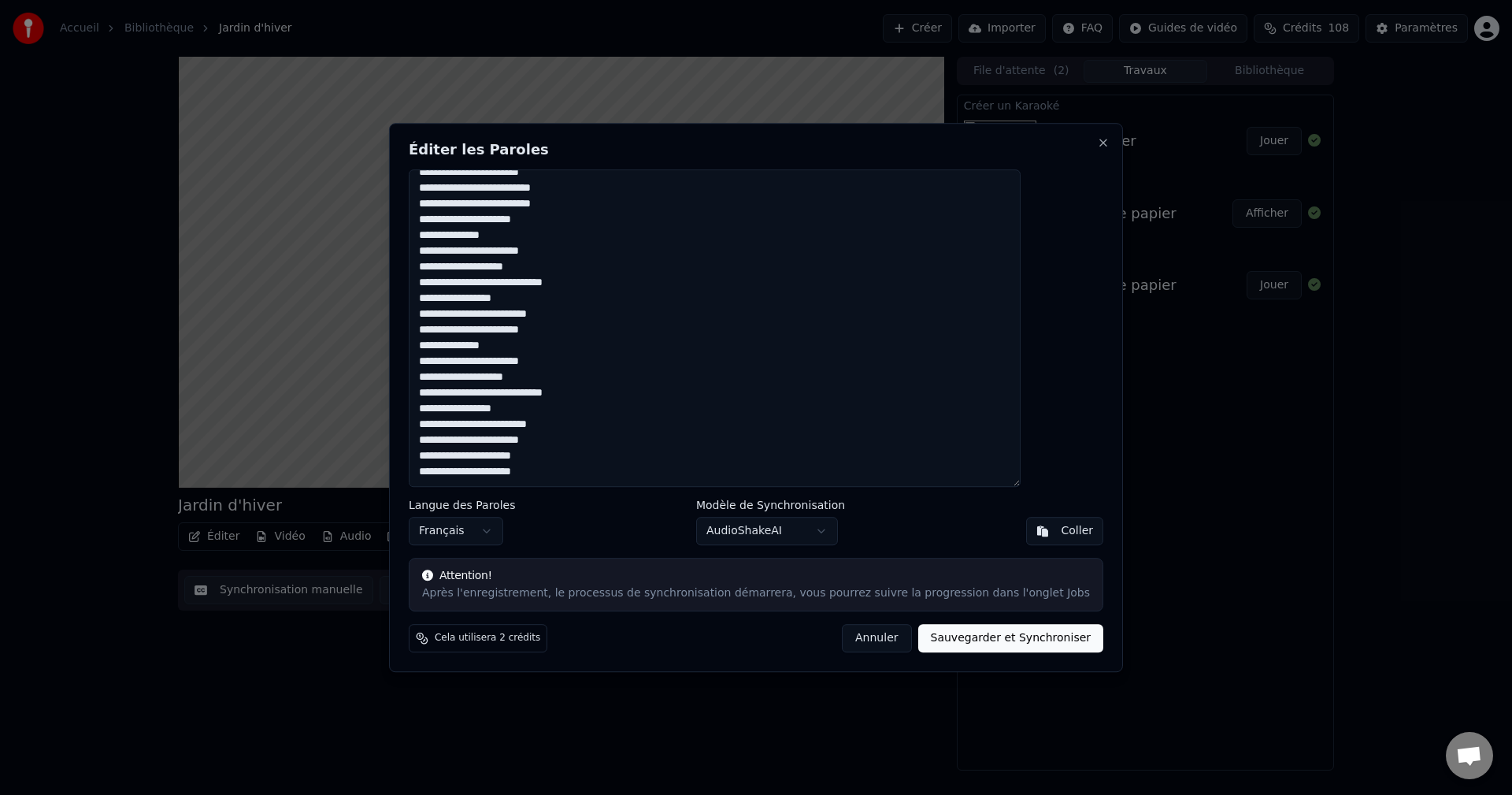
click at [611, 442] on textarea "**********" at bounding box center [715, 328] width 612 height 319
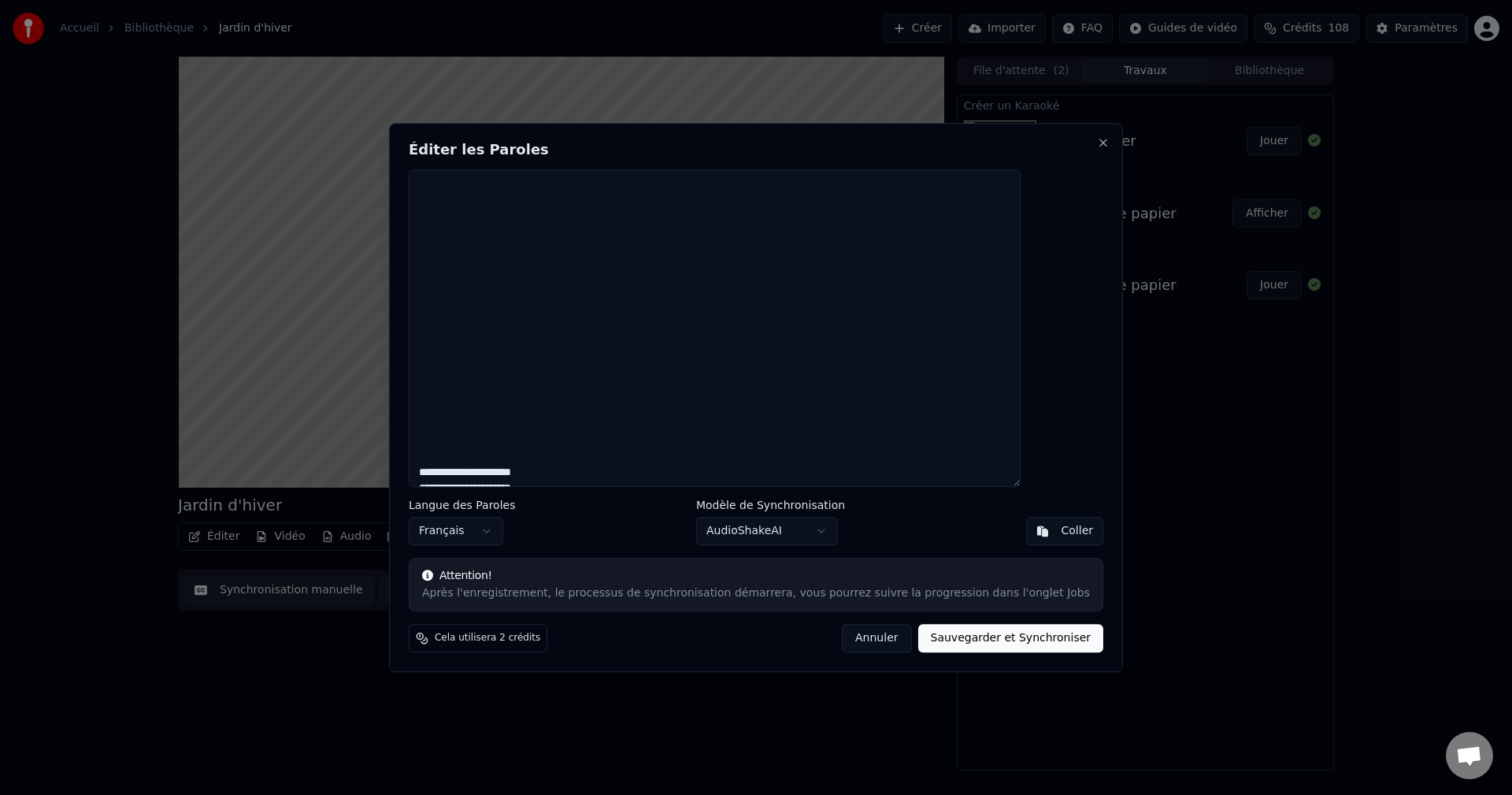
scroll to position [688, 0]
type textarea "**********"
click at [944, 640] on button "Sauvegarder et Synchroniser" at bounding box center [1011, 637] width 186 height 28
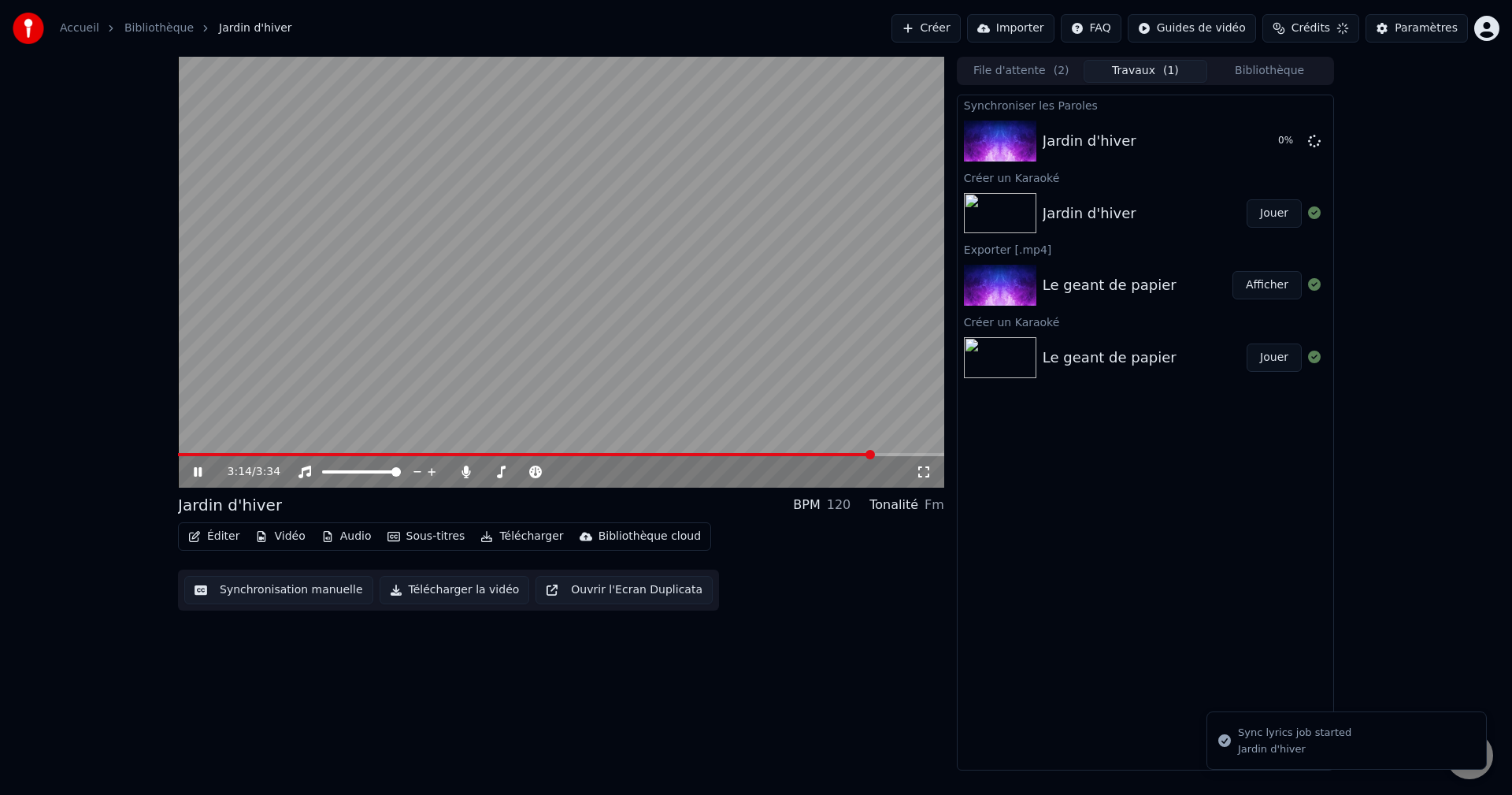
click at [197, 475] on icon at bounding box center [198, 472] width 8 height 10
drag, startPoint x: 1268, startPoint y: 127, endPoint x: 1265, endPoint y: 133, distance: 6.7
click at [1267, 128] on button "Jouer" at bounding box center [1274, 140] width 56 height 28
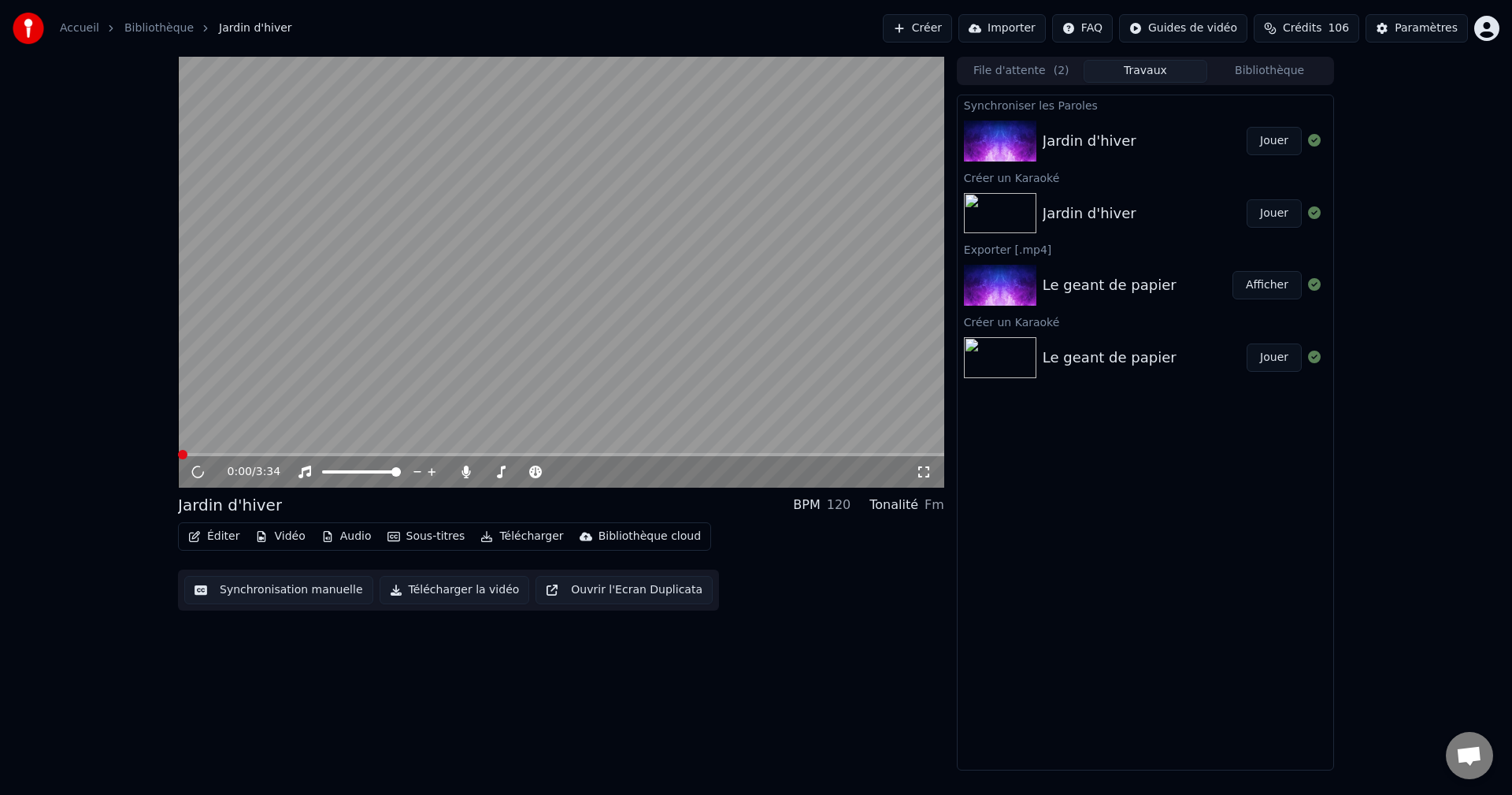
click at [1264, 142] on button "Jouer" at bounding box center [1274, 140] width 56 height 28
click at [1278, 145] on button "Jouer" at bounding box center [1274, 140] width 56 height 28
click at [469, 472] on icon at bounding box center [467, 472] width 16 height 13
click at [468, 472] on icon at bounding box center [466, 472] width 9 height 13
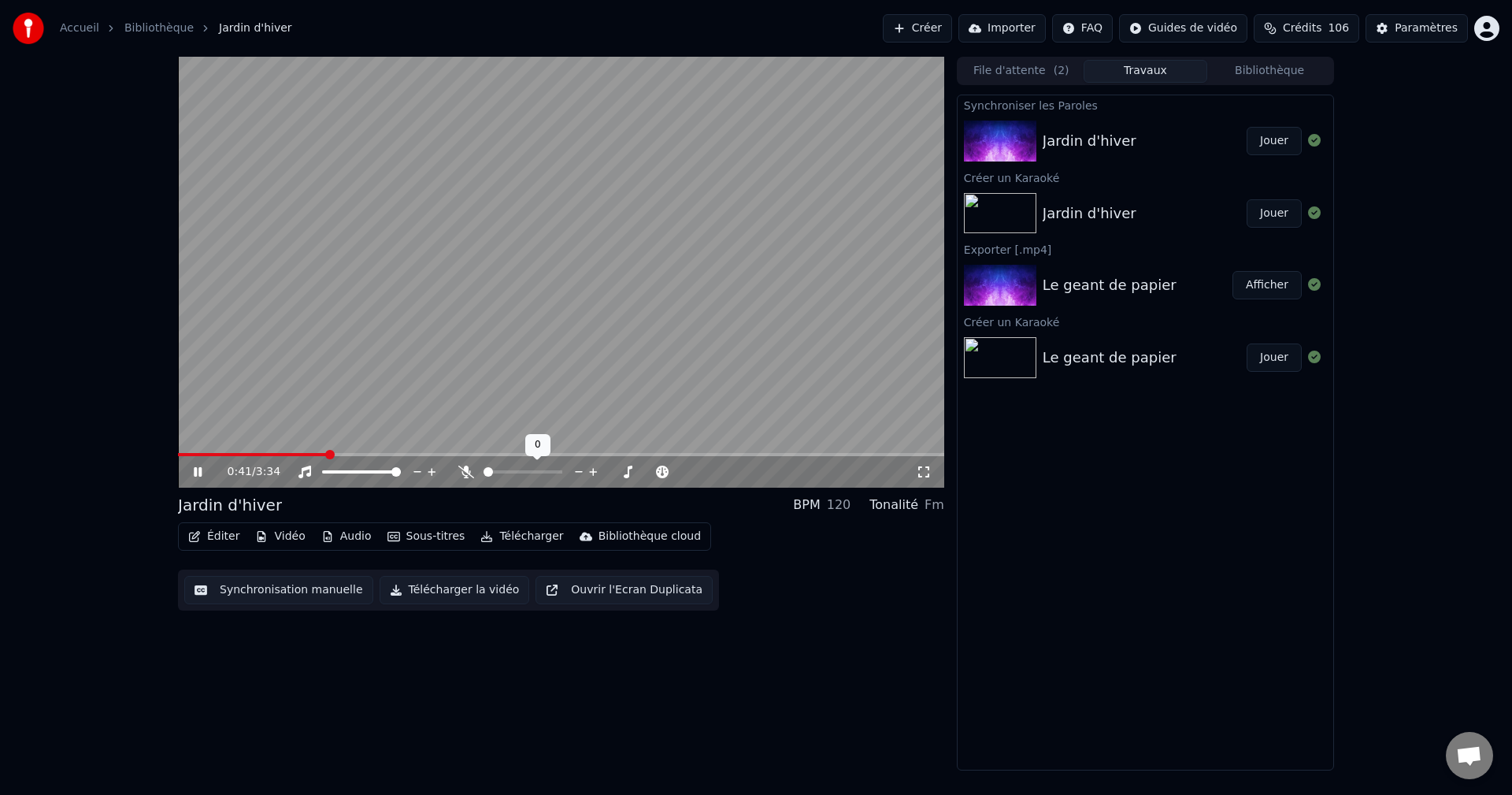
click at [468, 472] on icon at bounding box center [467, 472] width 16 height 13
click at [202, 470] on icon at bounding box center [198, 472] width 8 height 10
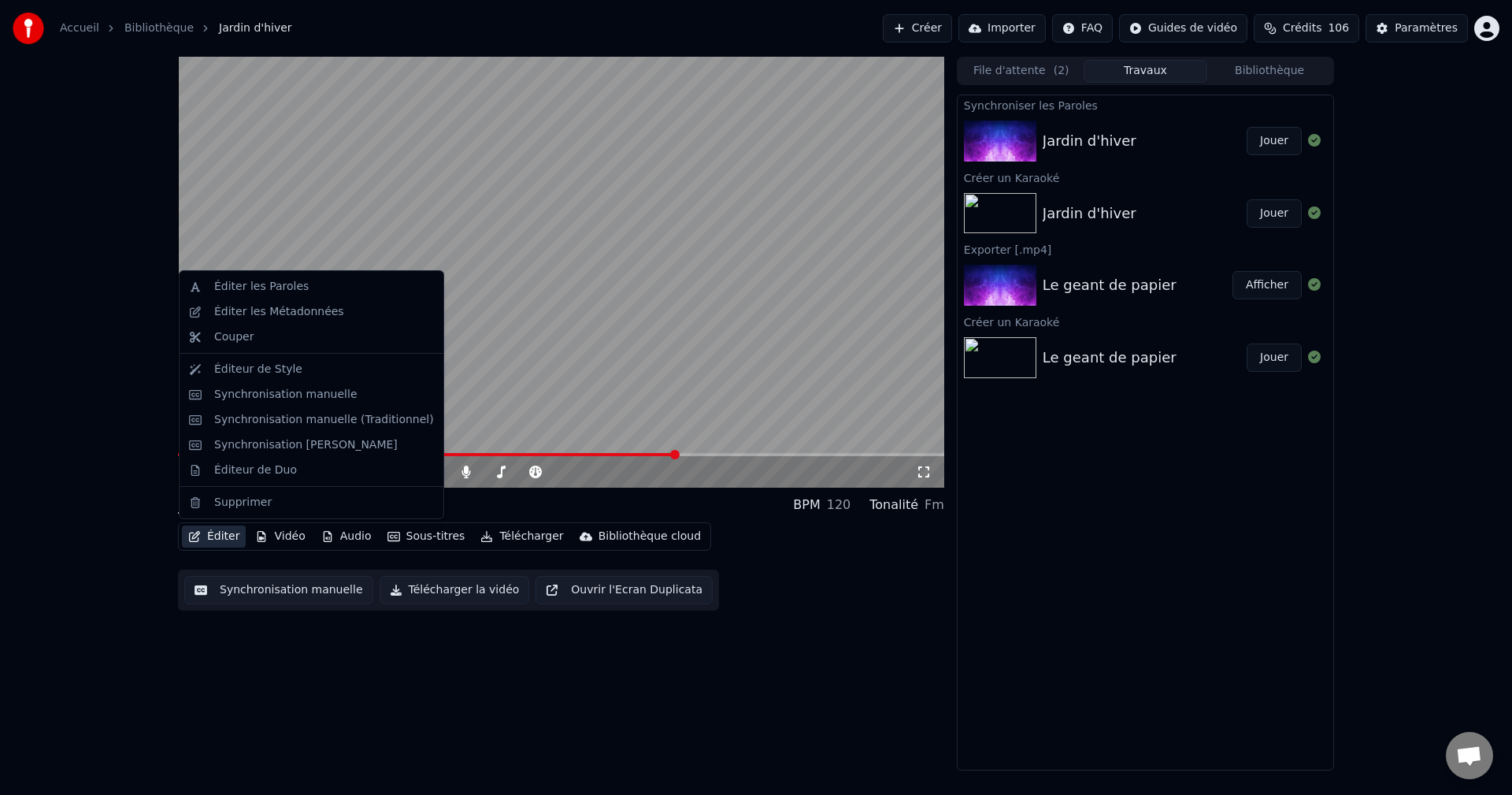
click at [219, 537] on button "Éditer" at bounding box center [213, 536] width 63 height 22
click at [230, 284] on div "Éditer les Paroles" at bounding box center [261, 286] width 94 height 16
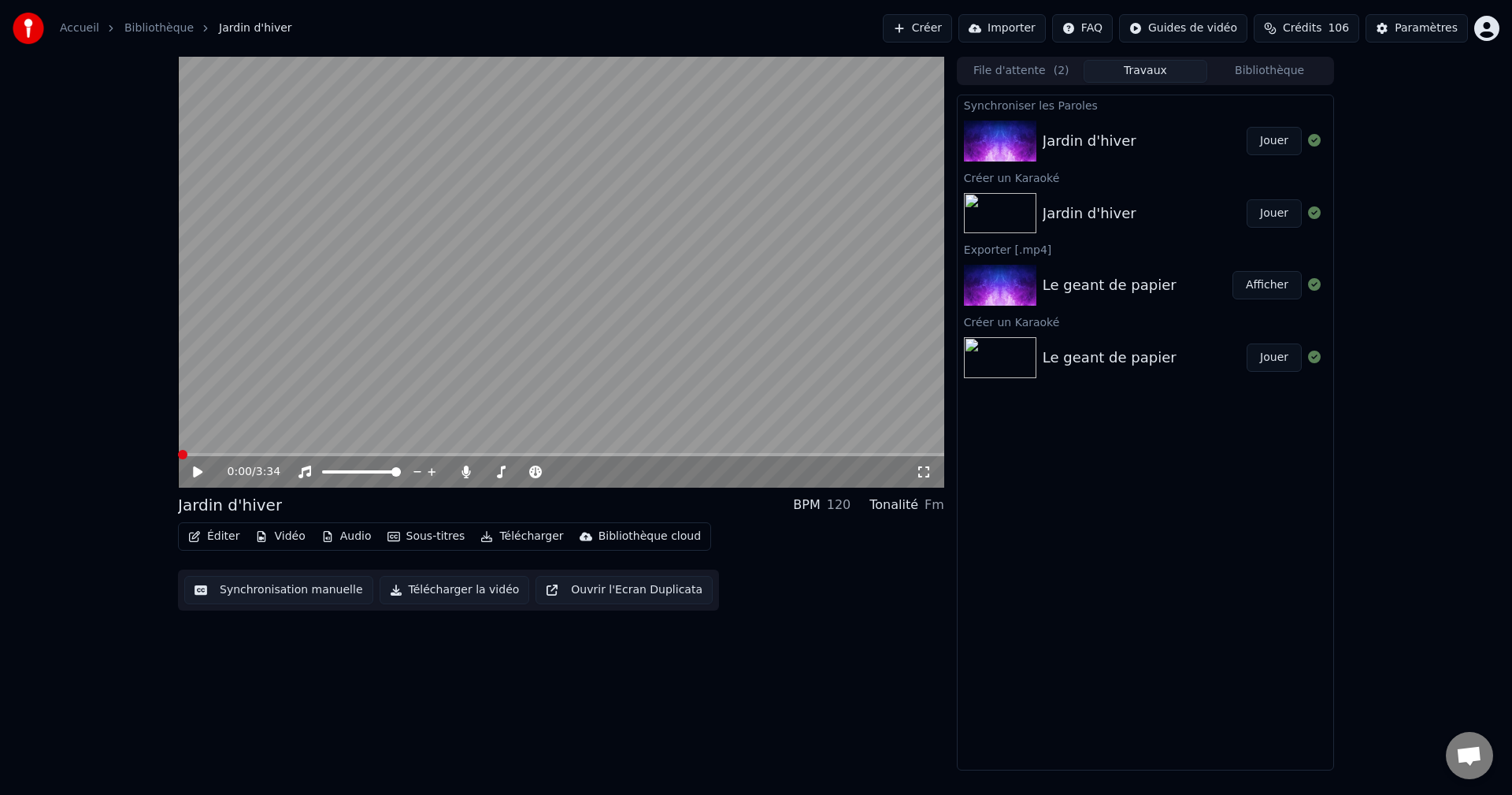
click at [178, 455] on span at bounding box center [178, 454] width 0 height 3
click at [258, 453] on span at bounding box center [561, 454] width 767 height 3
click at [196, 470] on icon at bounding box center [198, 472] width 10 height 11
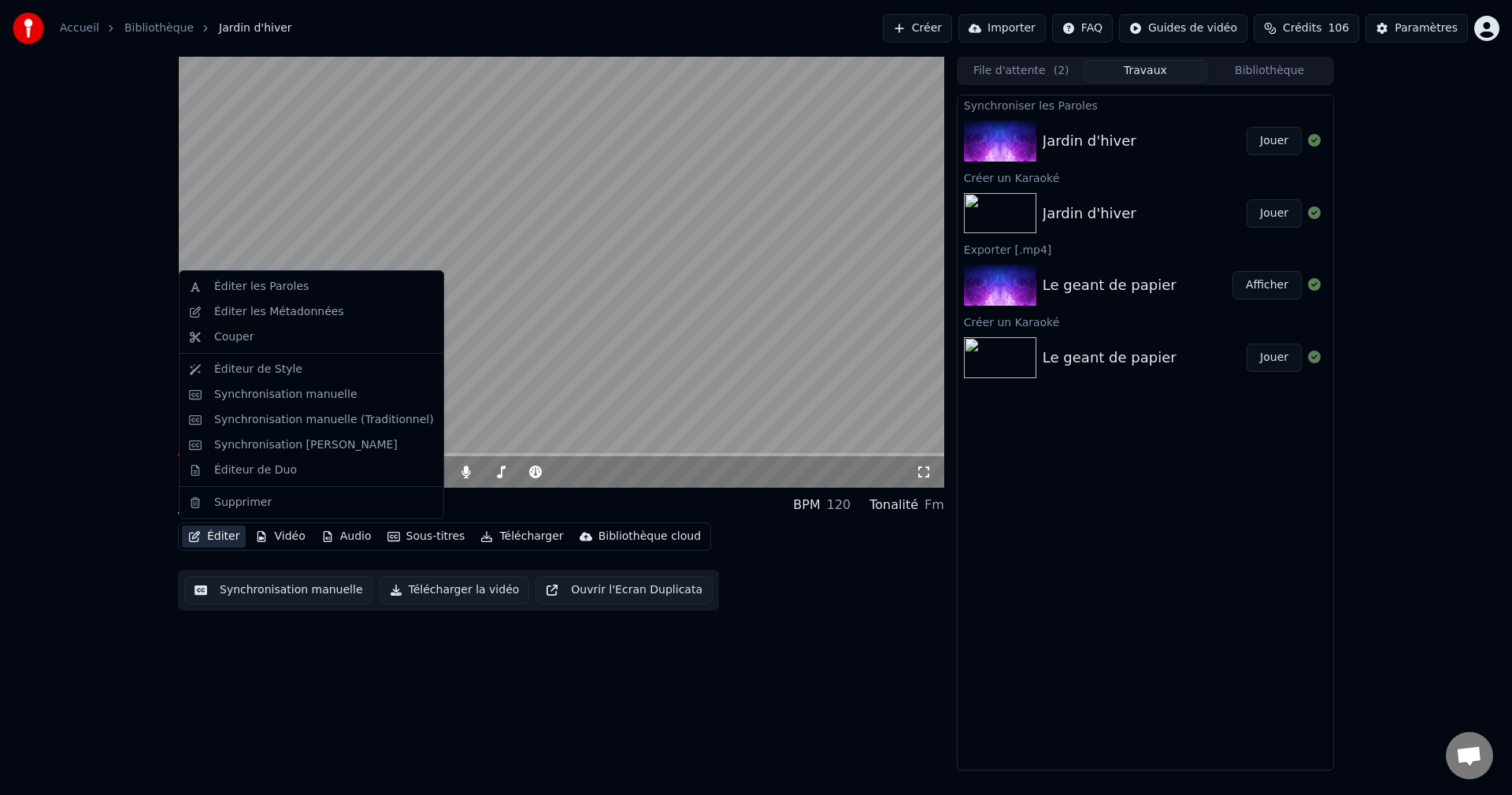
click at [208, 533] on button "Éditer" at bounding box center [213, 536] width 63 height 22
click at [223, 288] on div "Éditer les Paroles" at bounding box center [261, 286] width 94 height 16
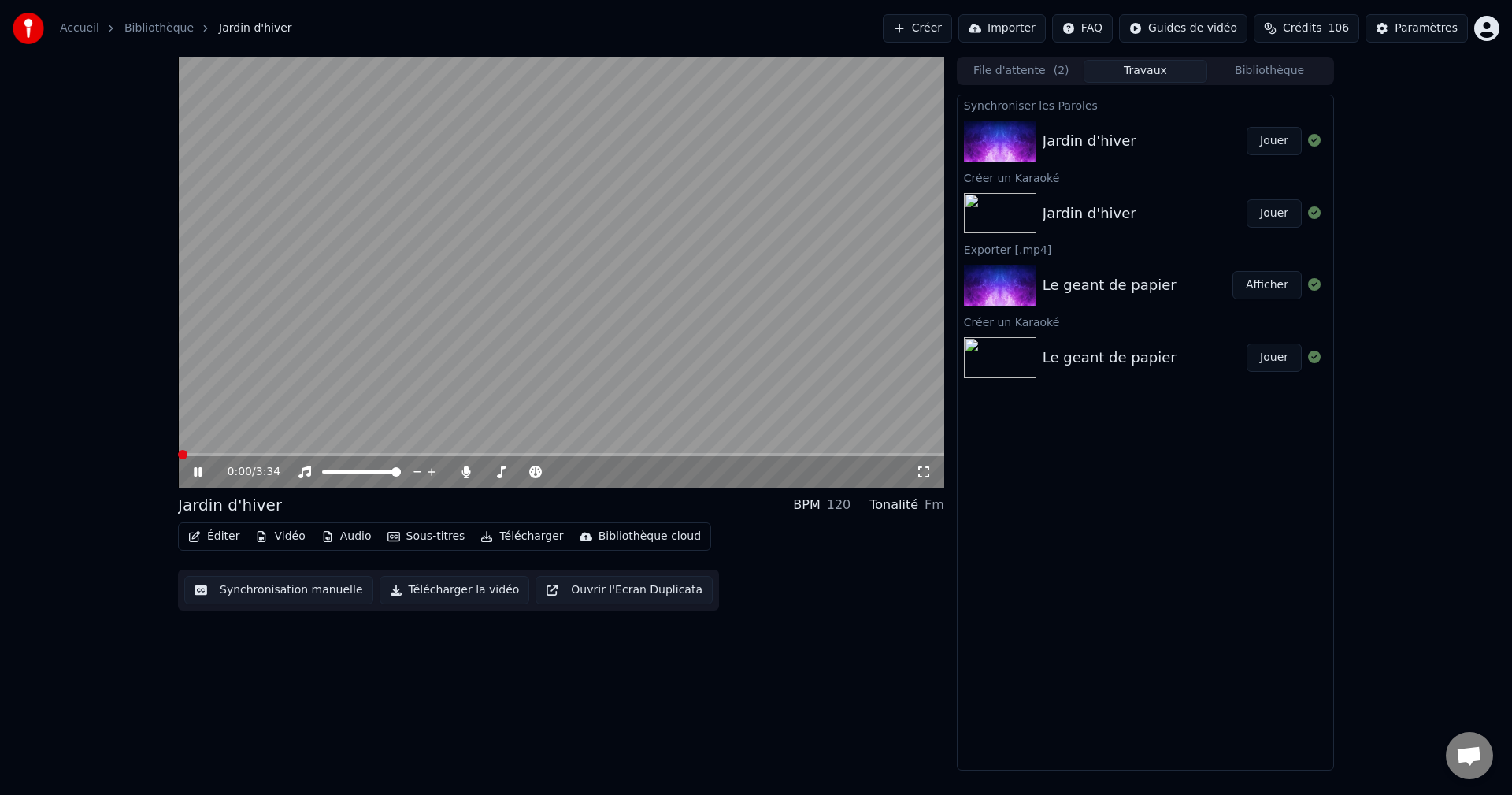
click at [178, 459] on span at bounding box center [183, 455] width 10 height 10
click at [212, 533] on button "Éditer" at bounding box center [213, 536] width 63 height 22
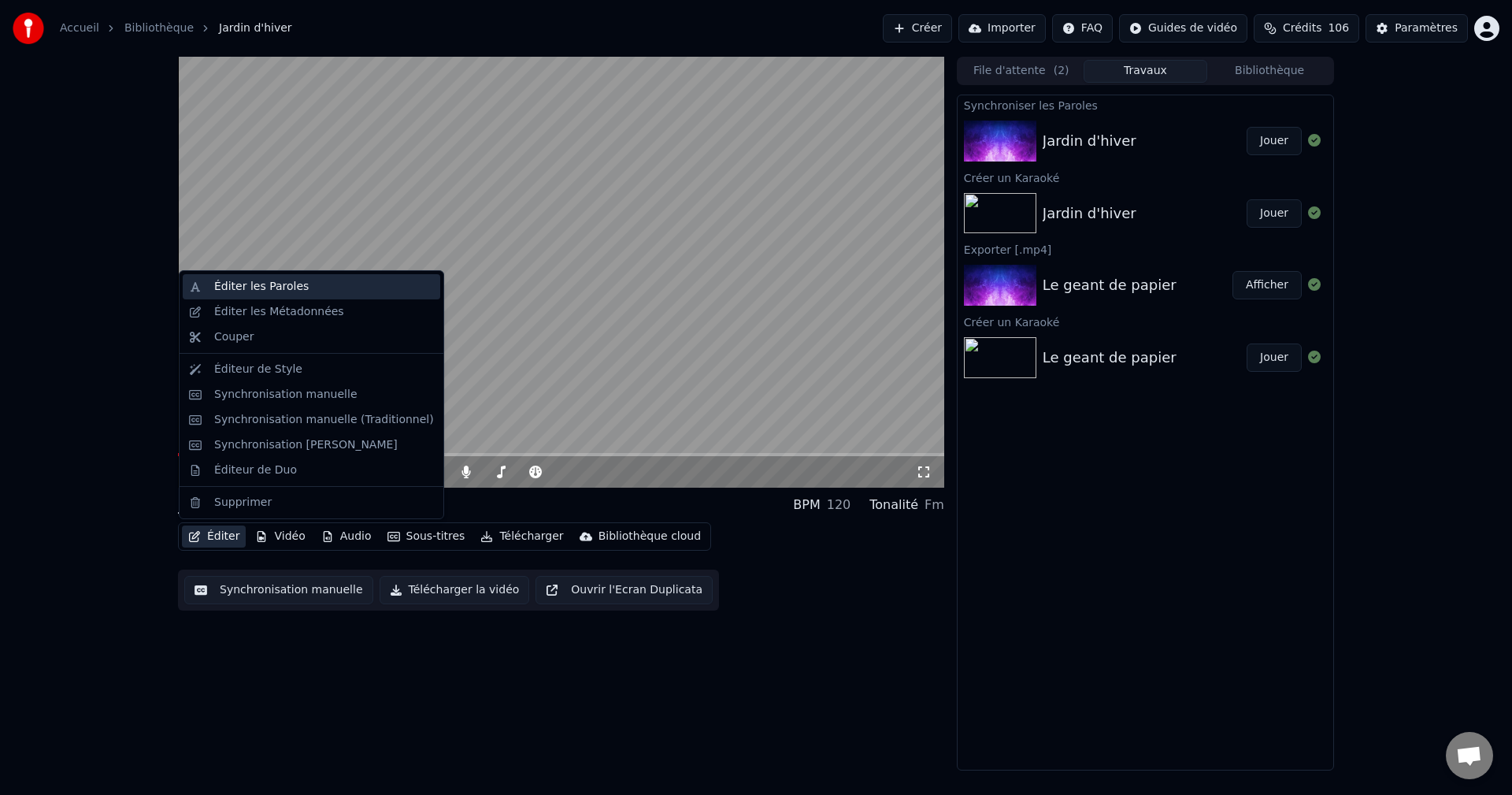
click at [242, 282] on div "Éditer les Paroles" at bounding box center [261, 286] width 94 height 16
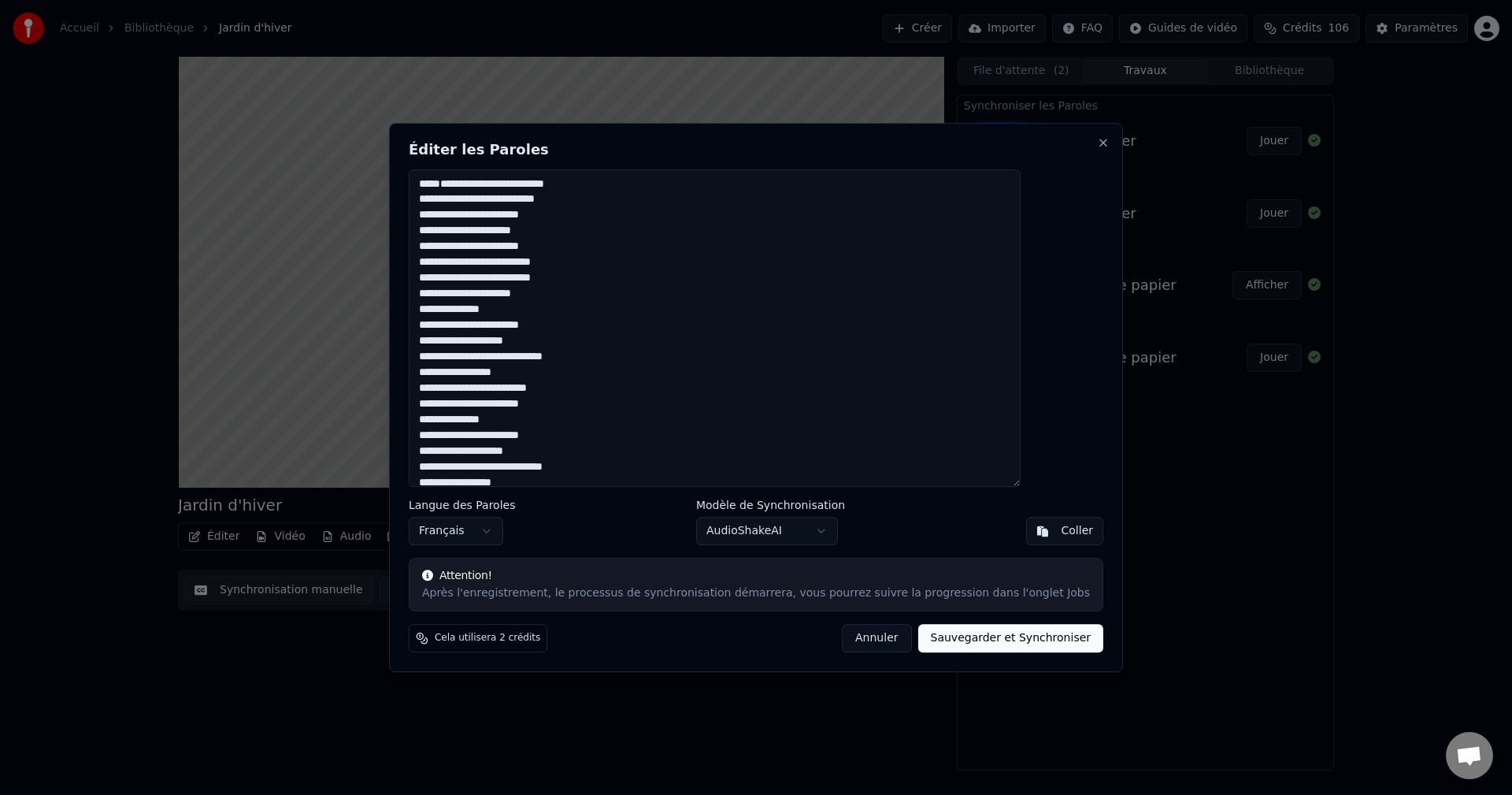
click at [974, 647] on button "Sauvegarder et Synchroniser" at bounding box center [1011, 637] width 186 height 28
type textarea "**********"
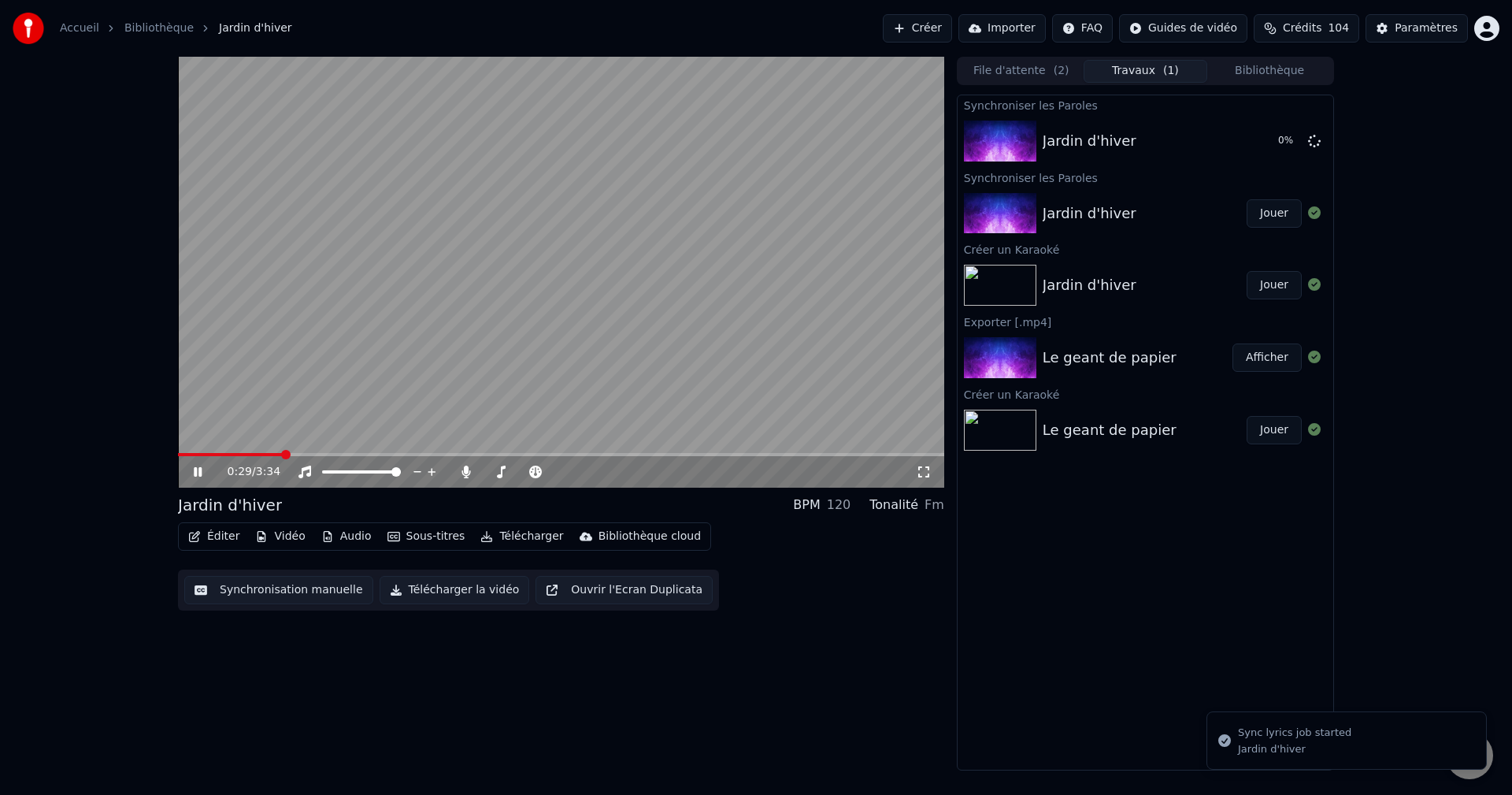
click at [195, 469] on icon at bounding box center [198, 472] width 8 height 10
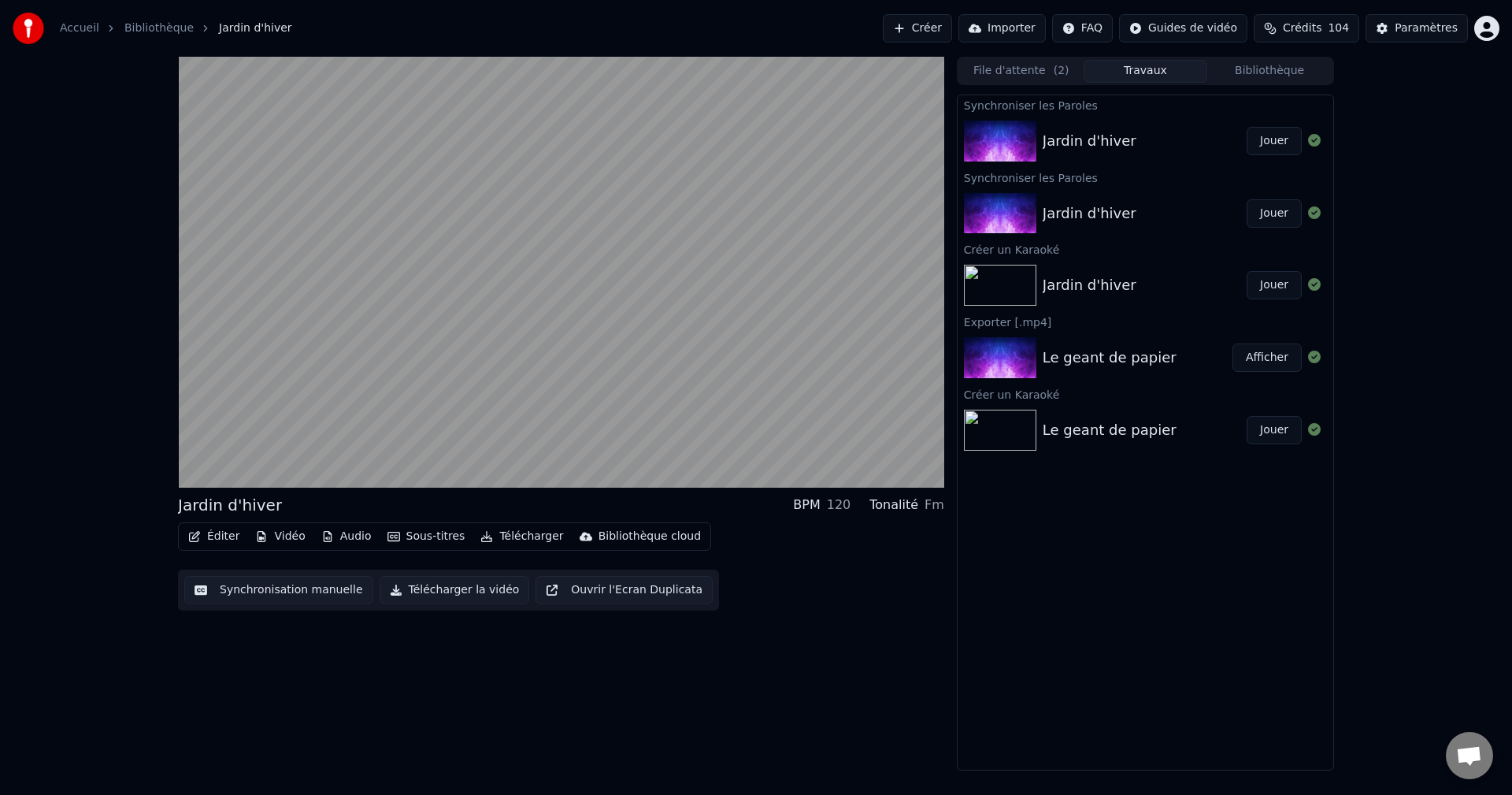
click at [1277, 138] on button "Jouer" at bounding box center [1274, 140] width 56 height 28
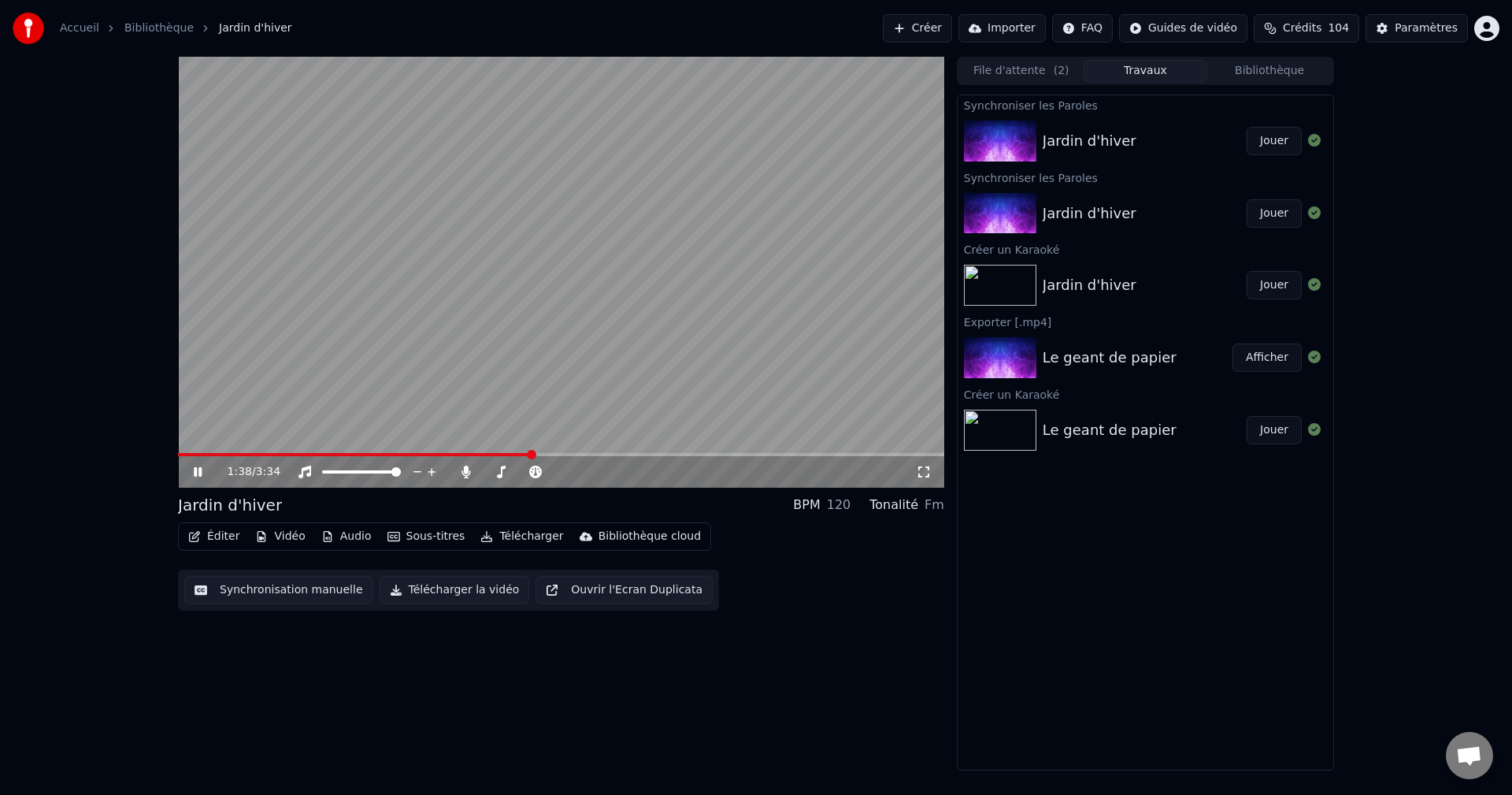
click at [199, 473] on icon at bounding box center [209, 472] width 37 height 13
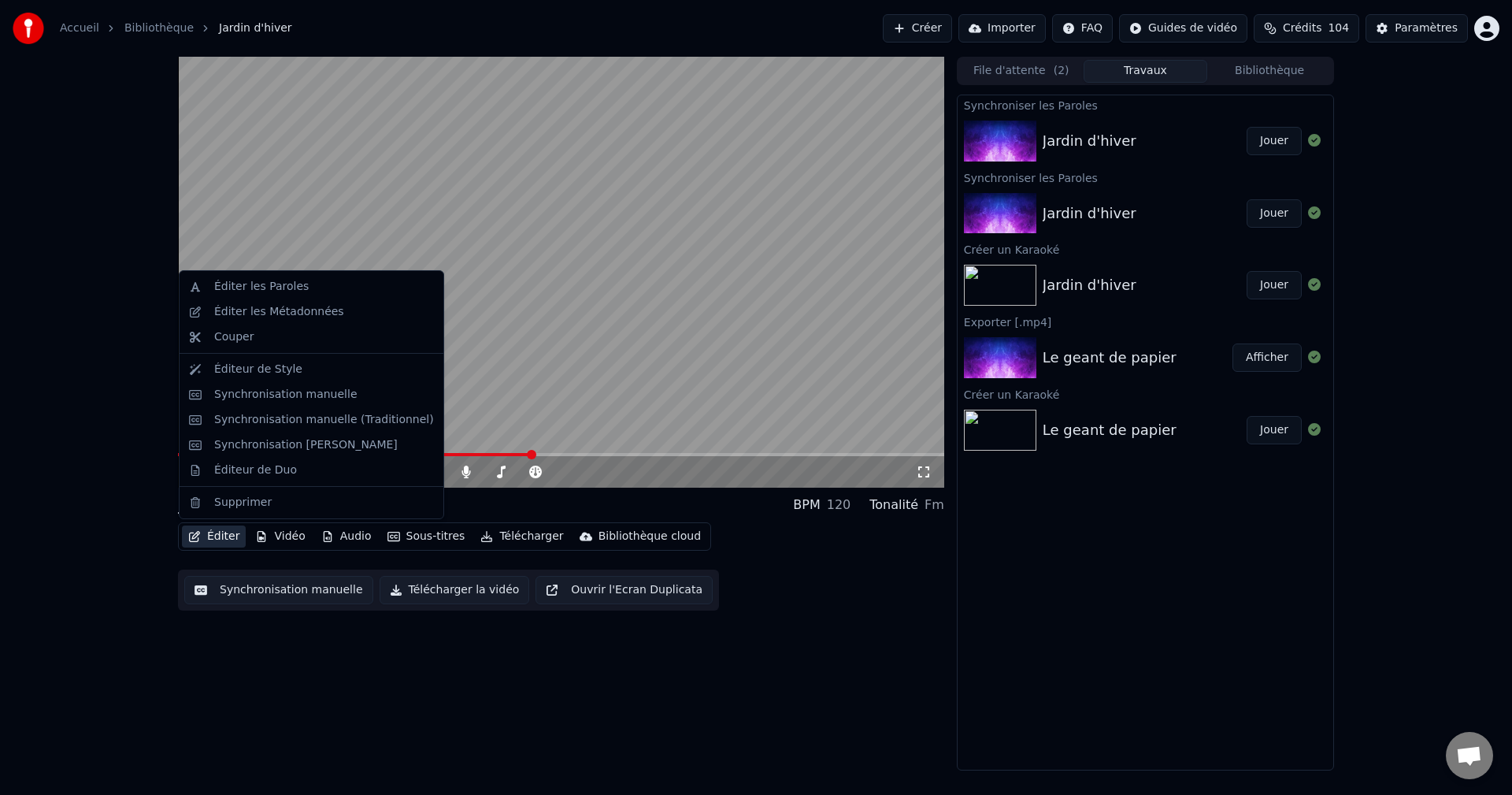
click at [223, 539] on button "Éditer" at bounding box center [213, 536] width 63 height 22
click at [275, 282] on div "Éditer les Paroles" at bounding box center [261, 286] width 94 height 16
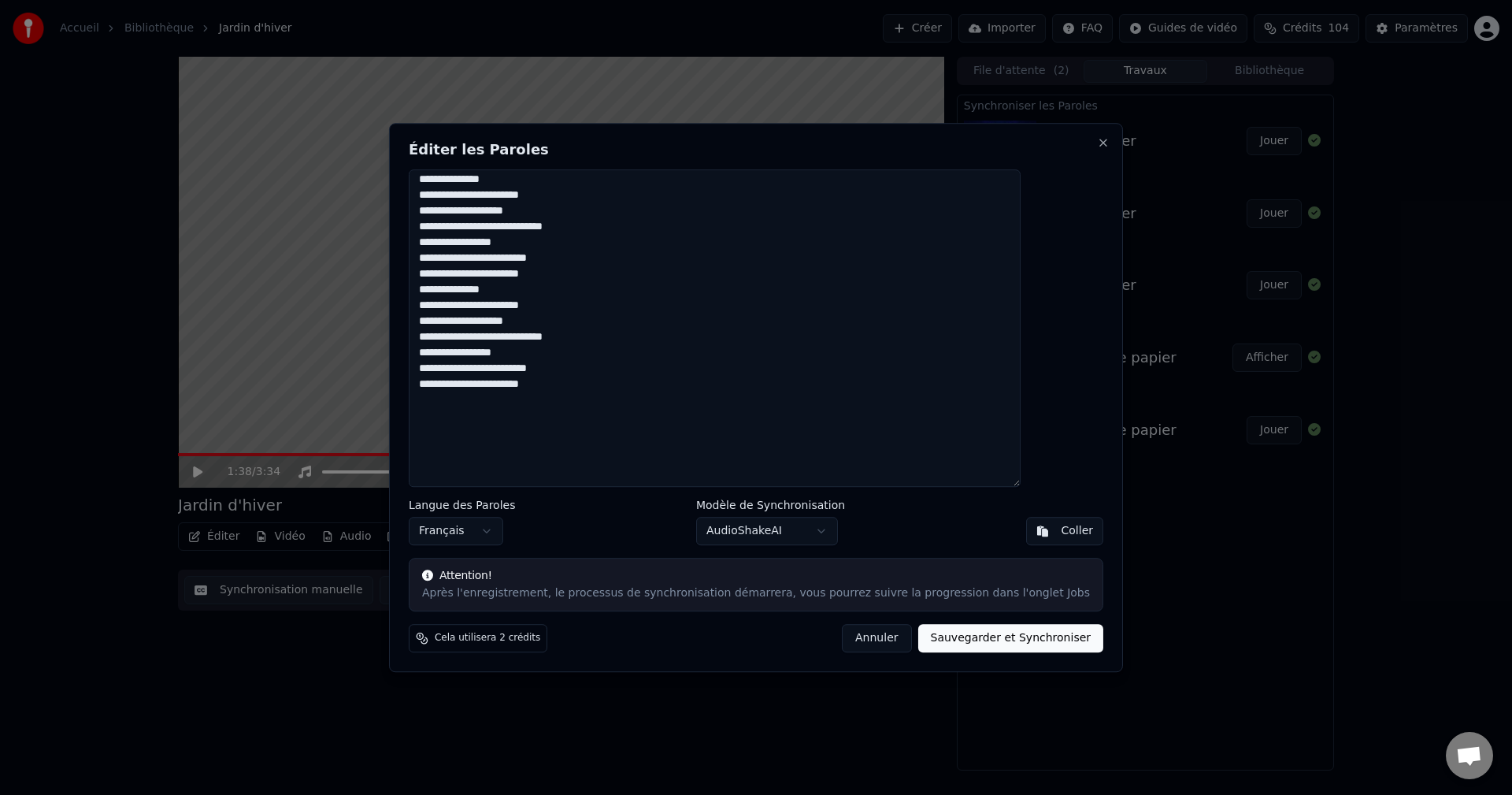
scroll to position [158, 0]
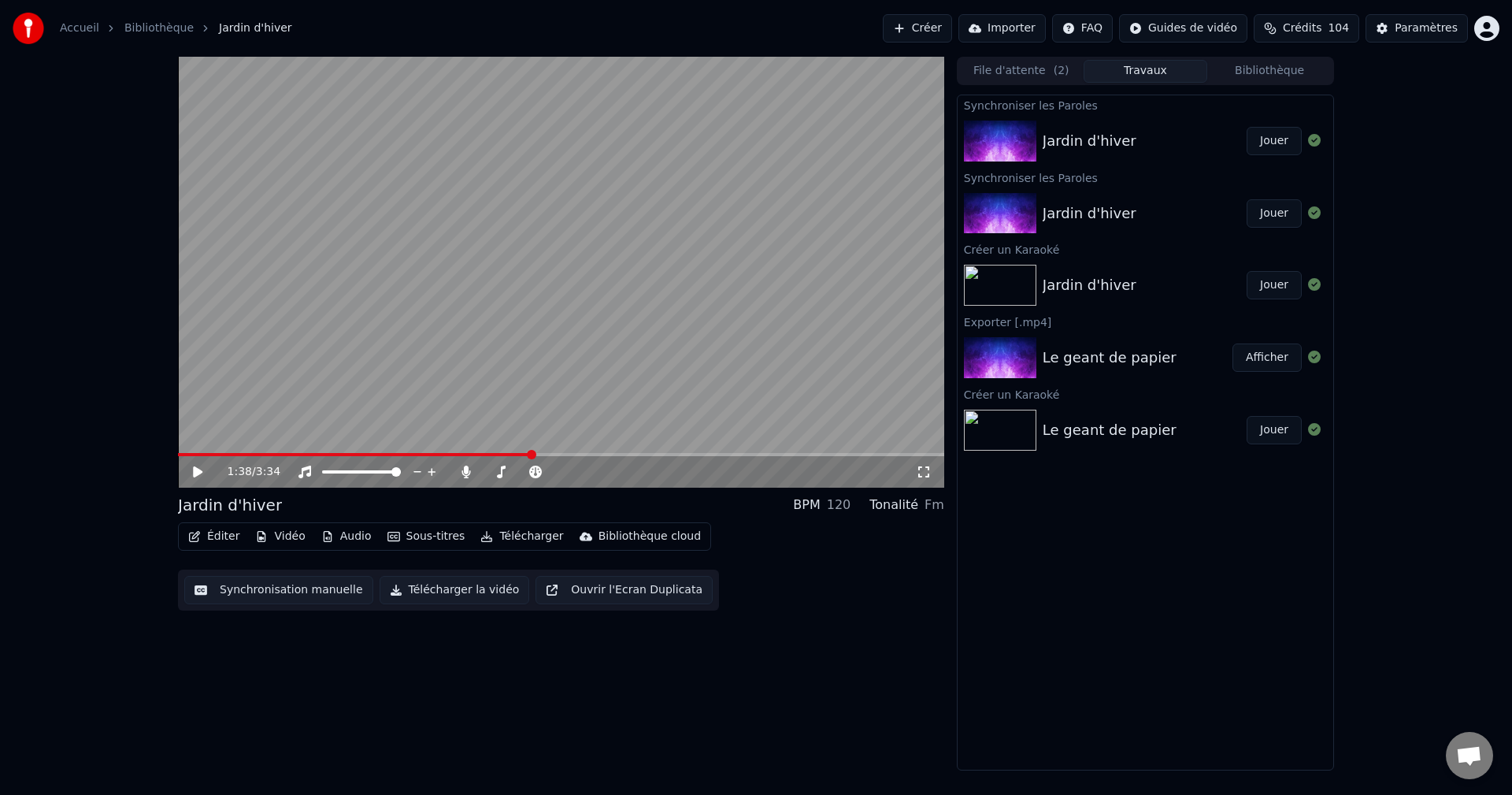
drag, startPoint x: 196, startPoint y: 450, endPoint x: 149, endPoint y: 458, distance: 47.7
click at [178, 459] on span at bounding box center [183, 455] width 10 height 10
click at [201, 468] on icon at bounding box center [209, 472] width 37 height 13
click at [302, 455] on span at bounding box center [561, 454] width 767 height 3
click at [357, 455] on span at bounding box center [561, 454] width 767 height 3
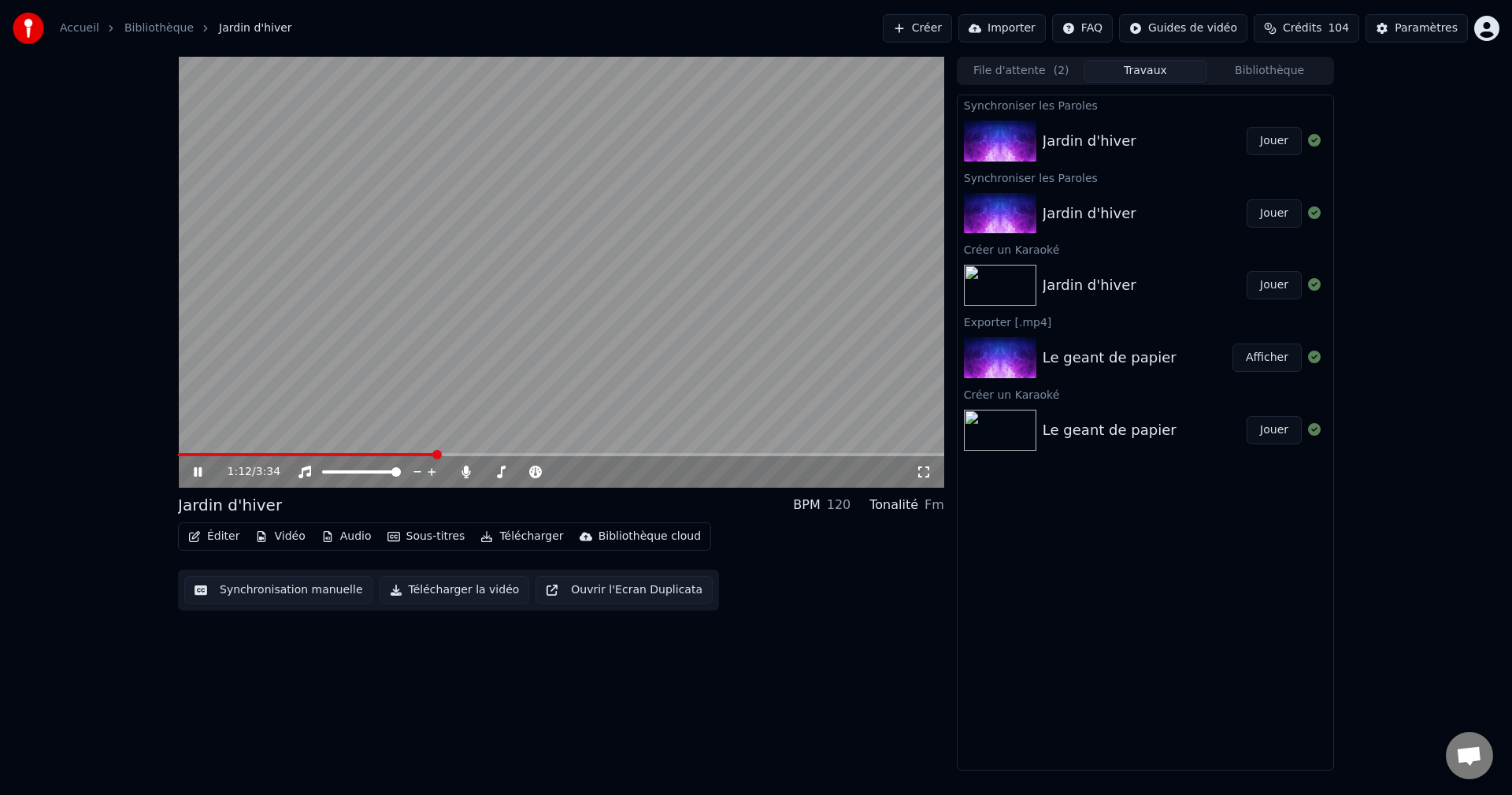
click at [437, 455] on span at bounding box center [561, 454] width 767 height 3
click at [197, 475] on icon at bounding box center [198, 472] width 8 height 10
click at [226, 533] on button "Éditer" at bounding box center [213, 536] width 63 height 22
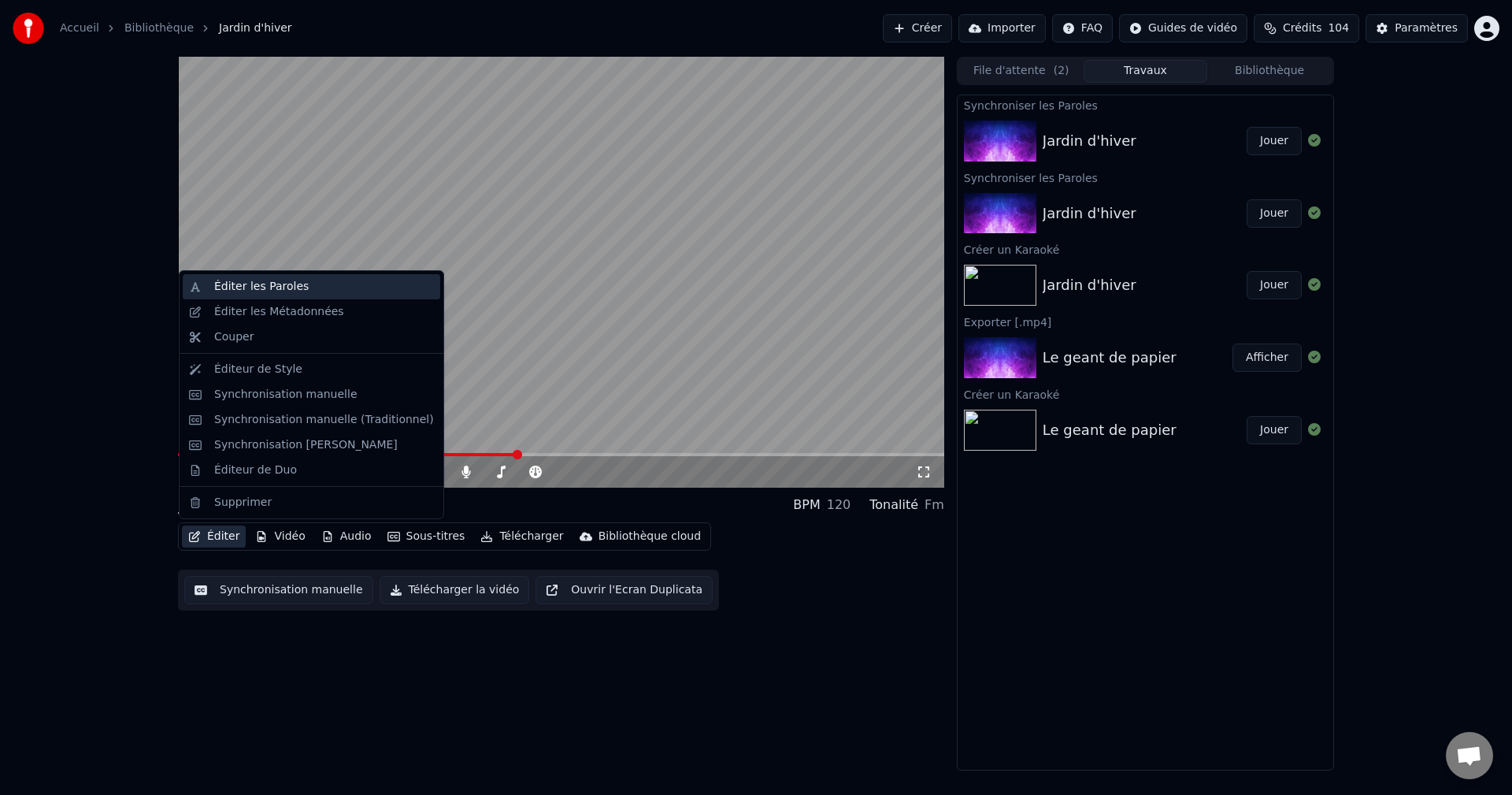
click at [266, 289] on div "Éditer les Paroles" at bounding box center [261, 286] width 94 height 16
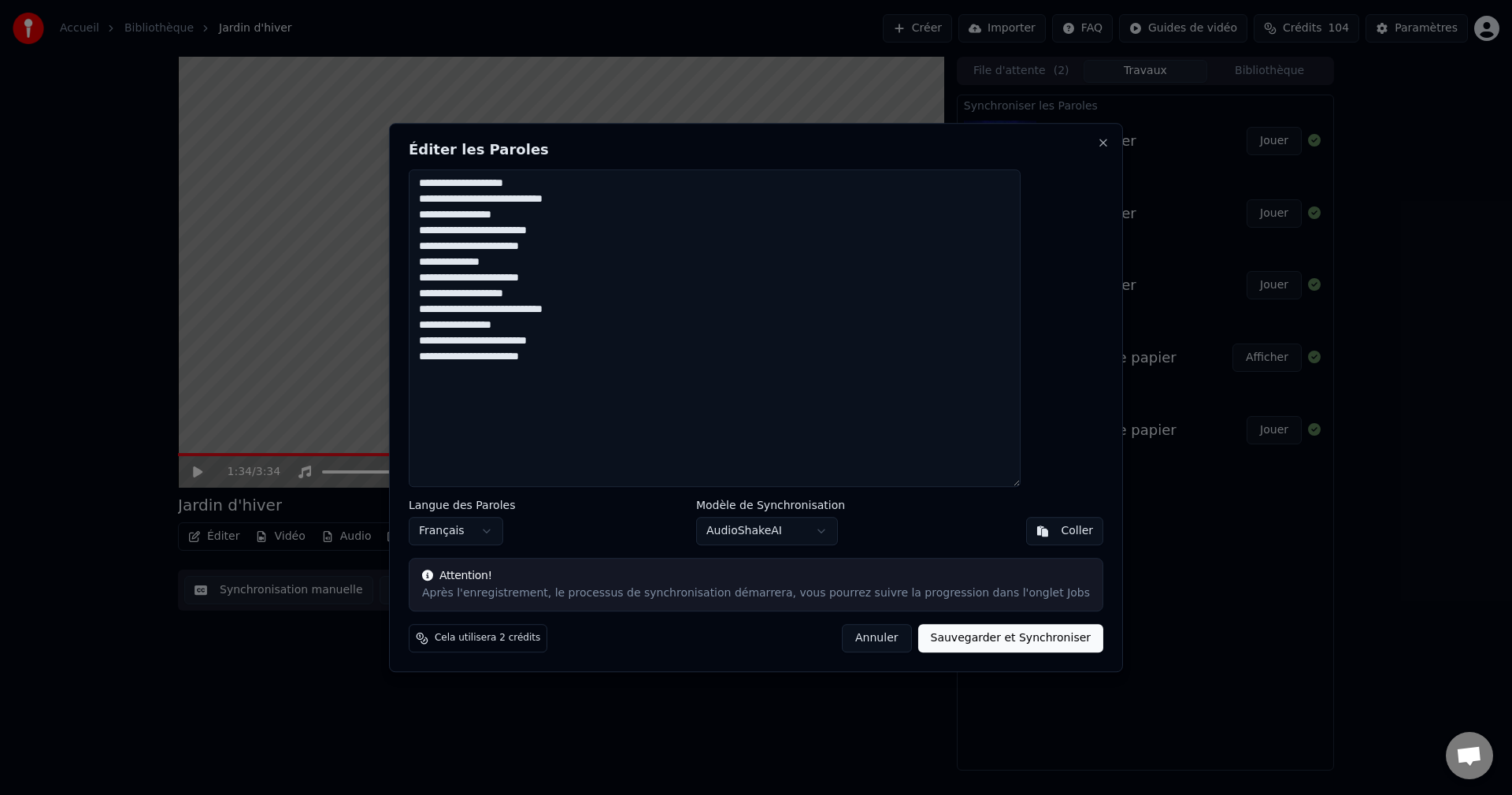
click at [607, 330] on textarea "**********" at bounding box center [715, 328] width 612 height 319
click at [607, 324] on textarea "**********" at bounding box center [715, 328] width 612 height 319
type textarea "**********"
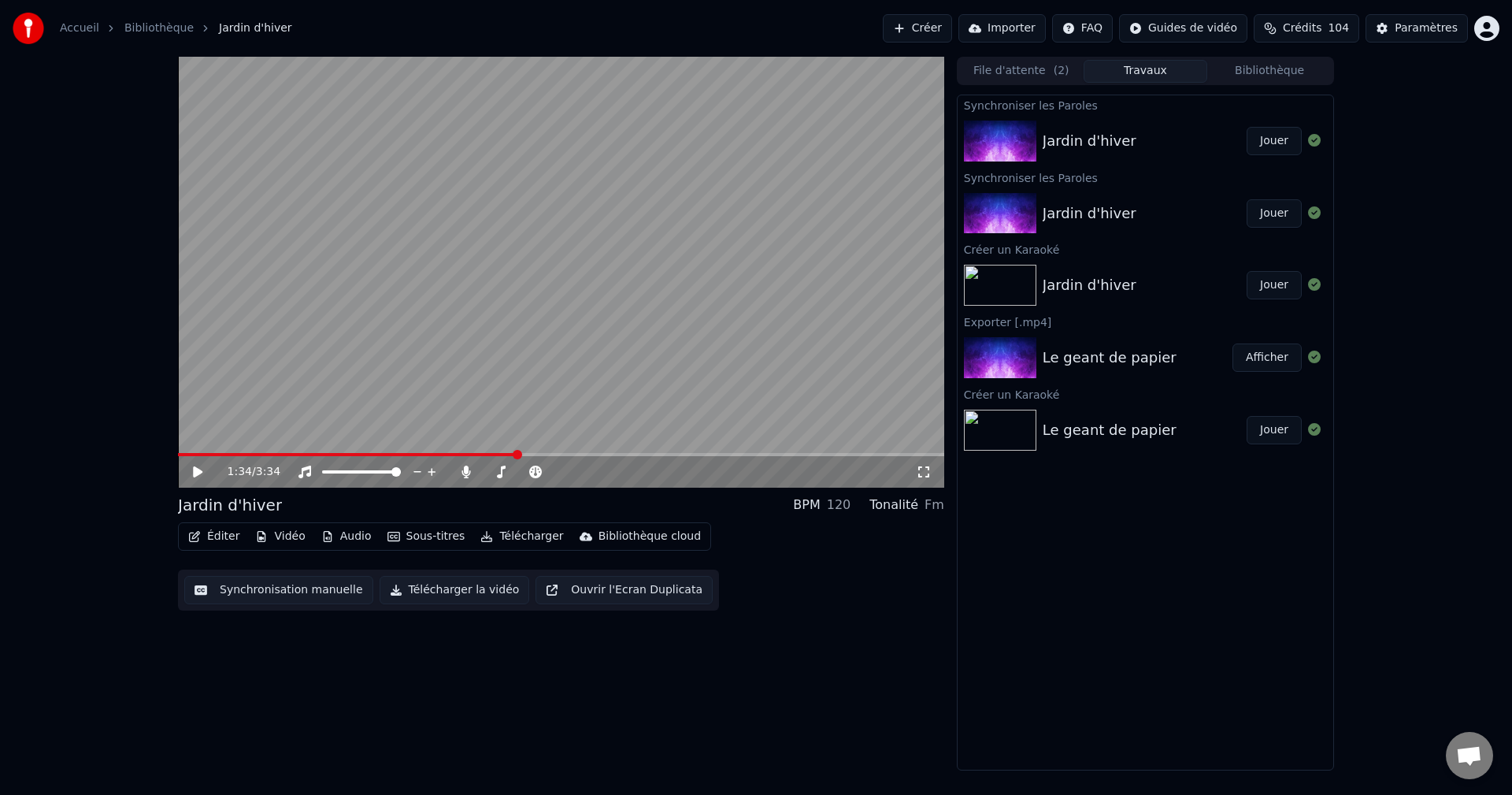
click at [200, 476] on icon at bounding box center [209, 472] width 37 height 13
click at [220, 535] on button "Éditer" at bounding box center [213, 536] width 63 height 22
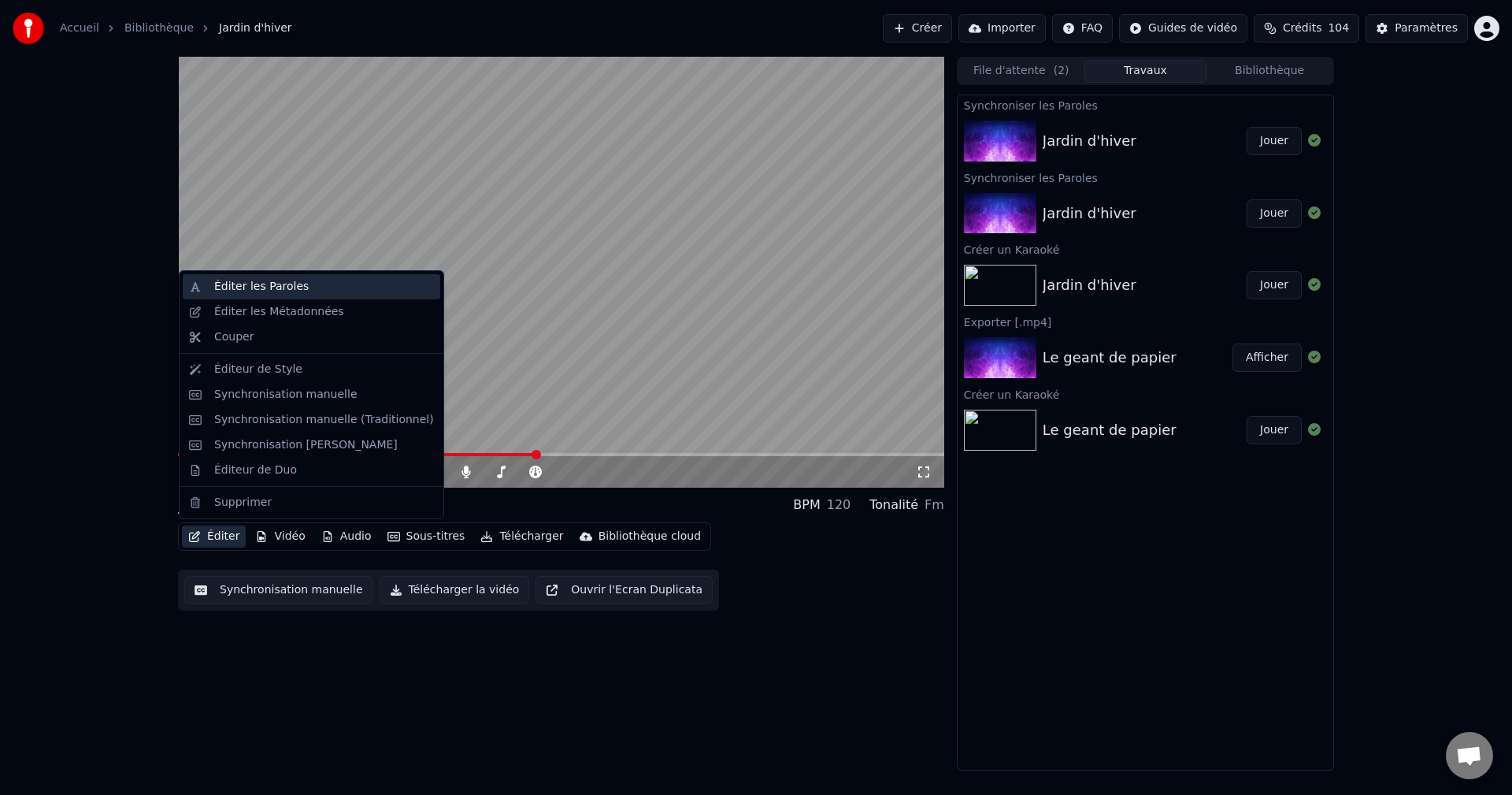
click at [265, 283] on div "Éditer les Paroles" at bounding box center [261, 286] width 94 height 16
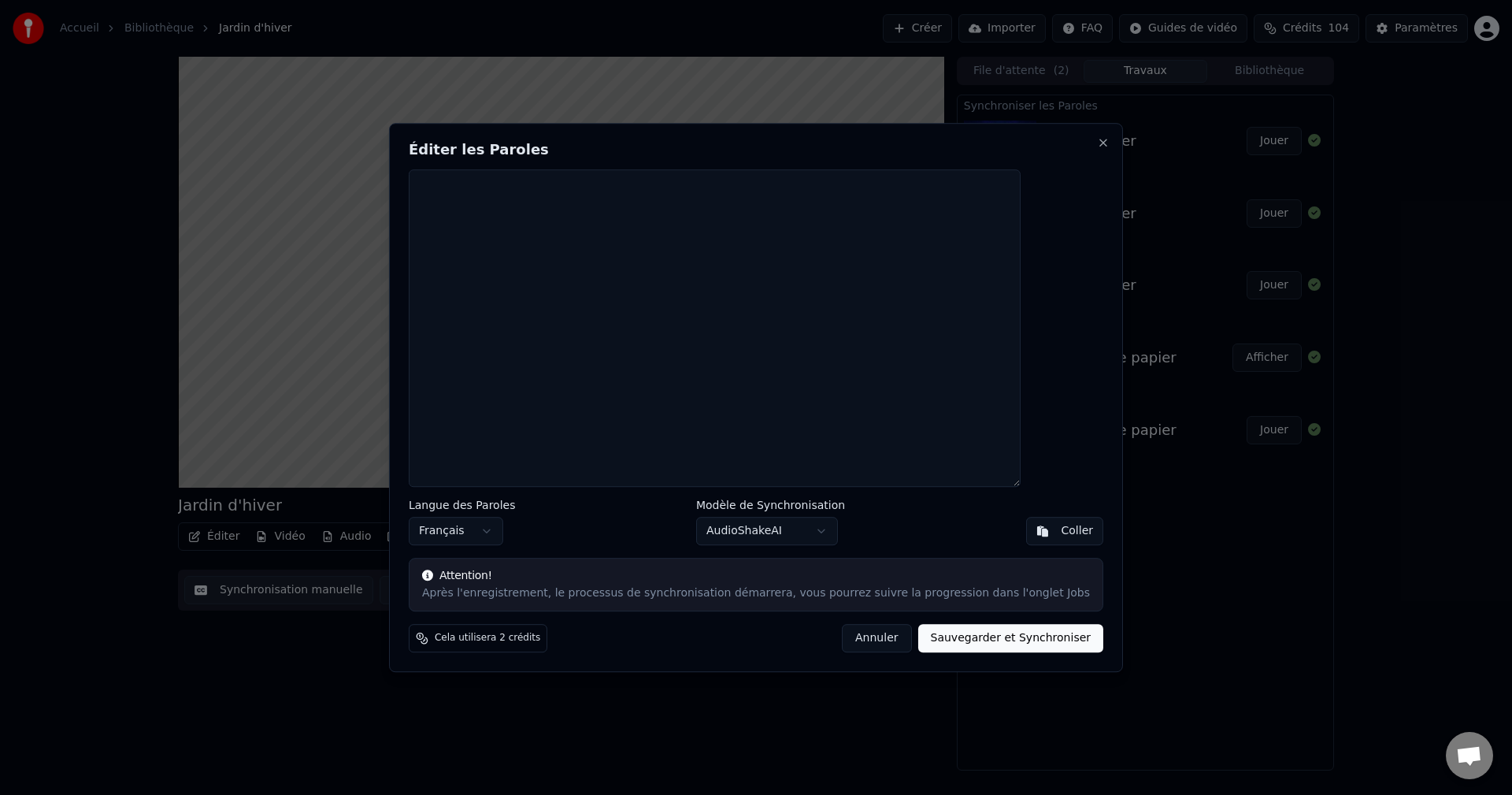
scroll to position [136, 0]
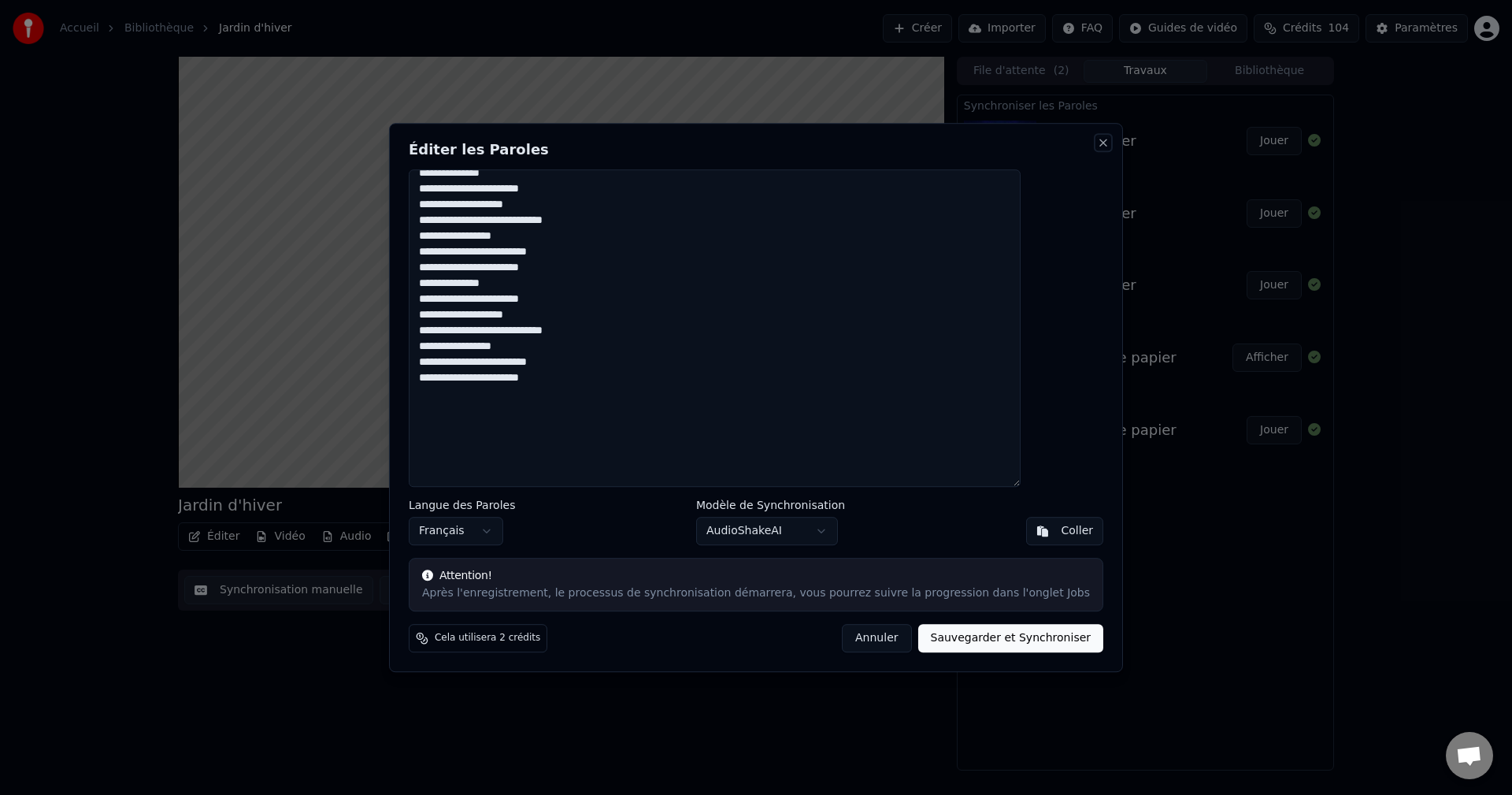
click at [1097, 143] on button "Close" at bounding box center [1103, 142] width 13 height 13
